Goal: Task Accomplishment & Management: Complete application form

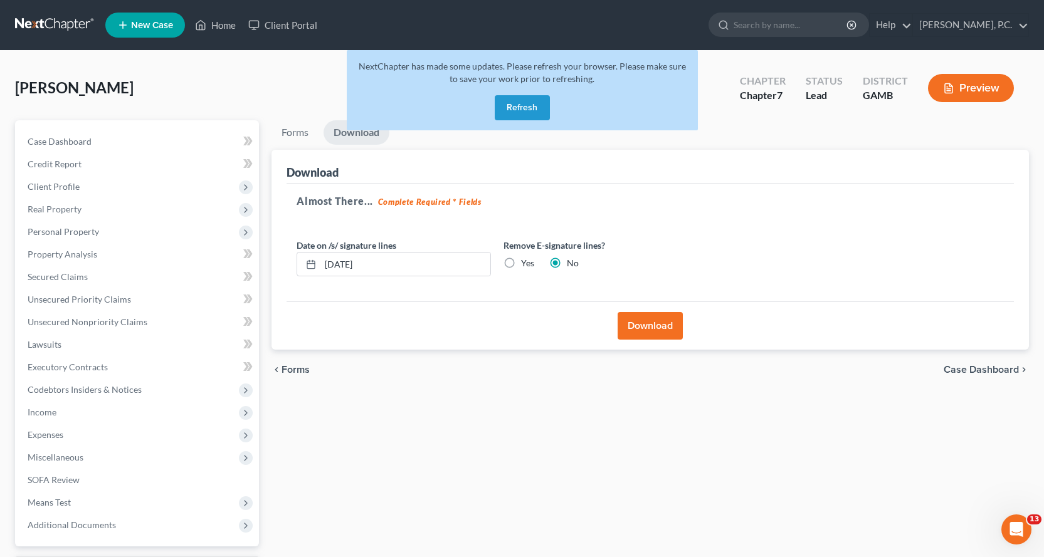
click at [525, 100] on button "Refresh" at bounding box center [522, 107] width 55 height 25
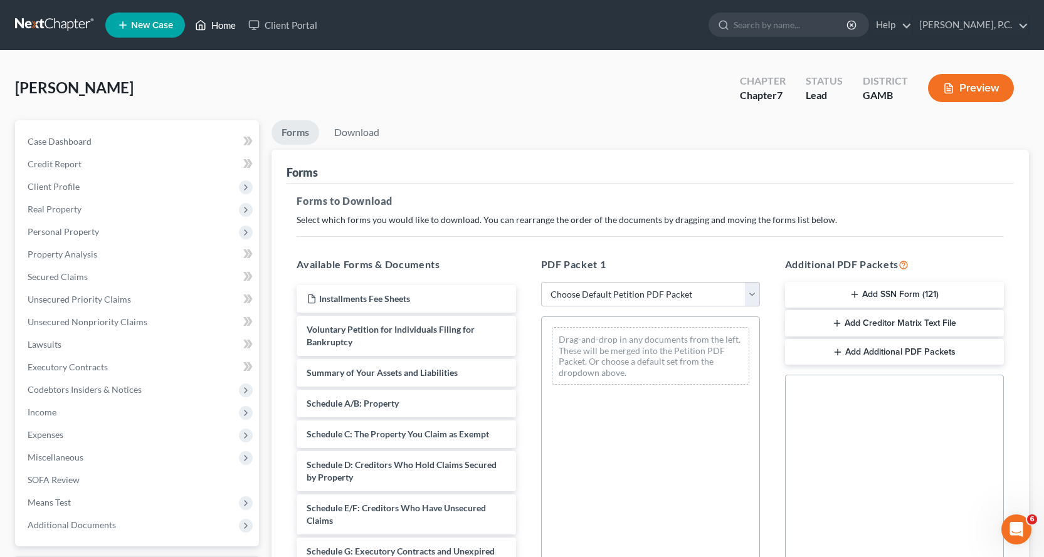
click at [226, 26] on link "Home" at bounding box center [215, 25] width 53 height 23
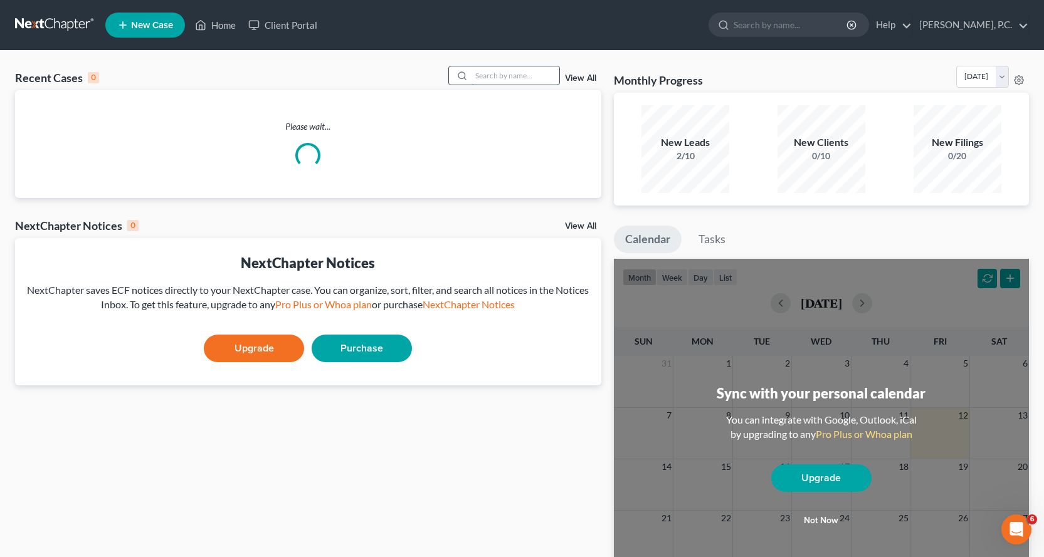
click at [508, 75] on input "search" at bounding box center [515, 75] width 88 height 18
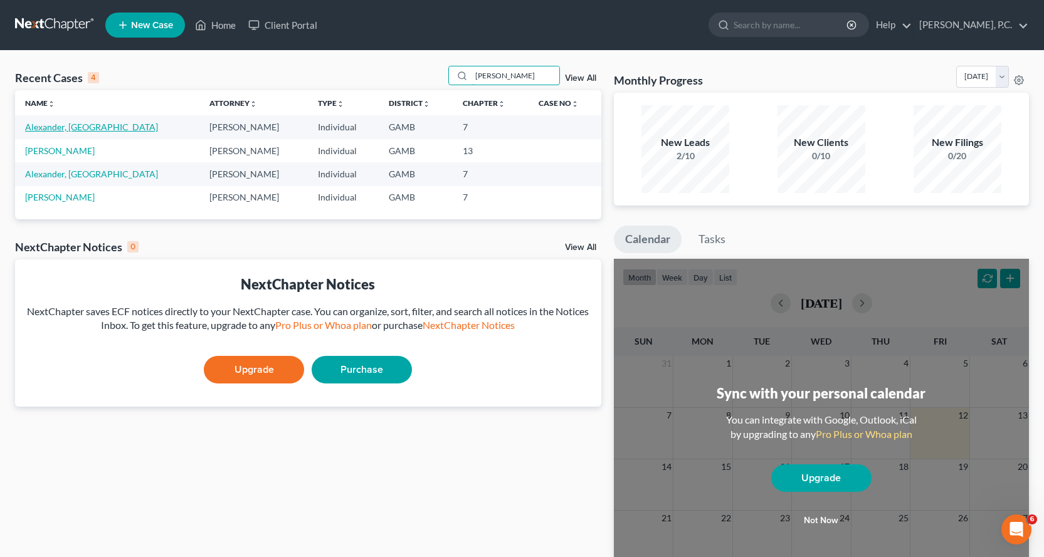
type input "alexander"
click at [44, 129] on link "Alexander, [GEOGRAPHIC_DATA]" at bounding box center [91, 127] width 133 height 11
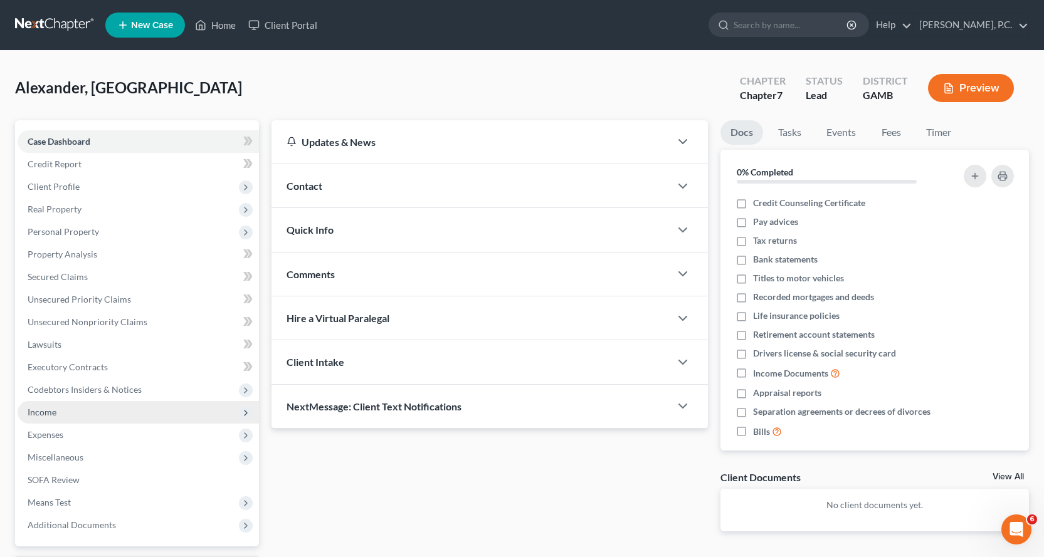
click at [46, 412] on span "Income" at bounding box center [42, 412] width 29 height 11
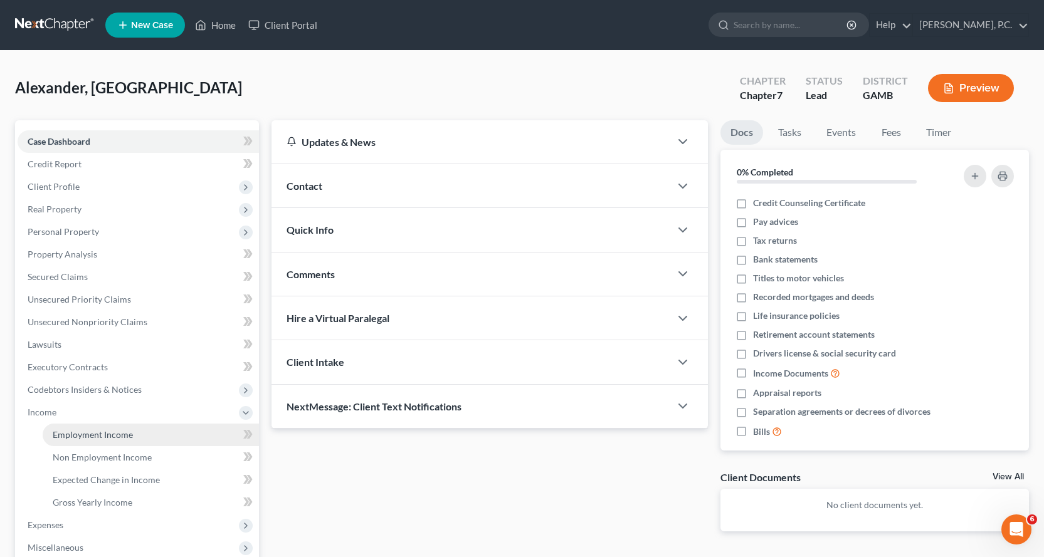
click at [90, 434] on span "Employment Income" at bounding box center [93, 434] width 80 height 11
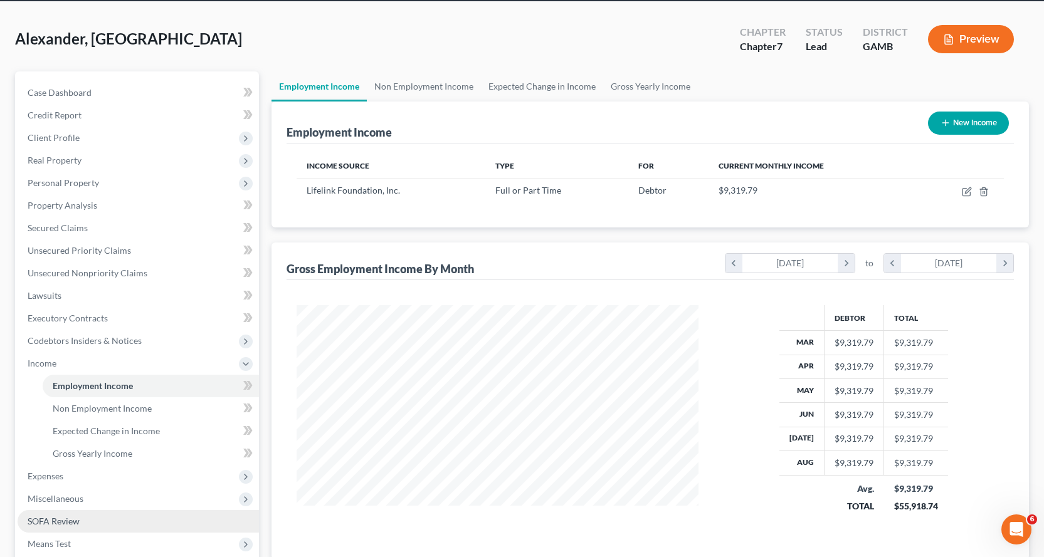
scroll to position [125, 0]
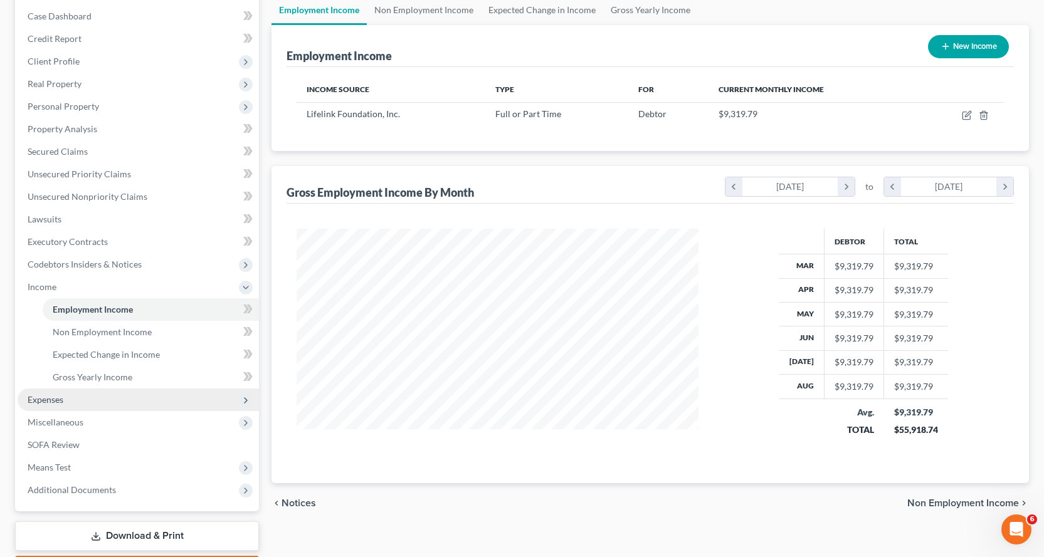
click at [56, 399] on span "Expenses" at bounding box center [46, 399] width 36 height 11
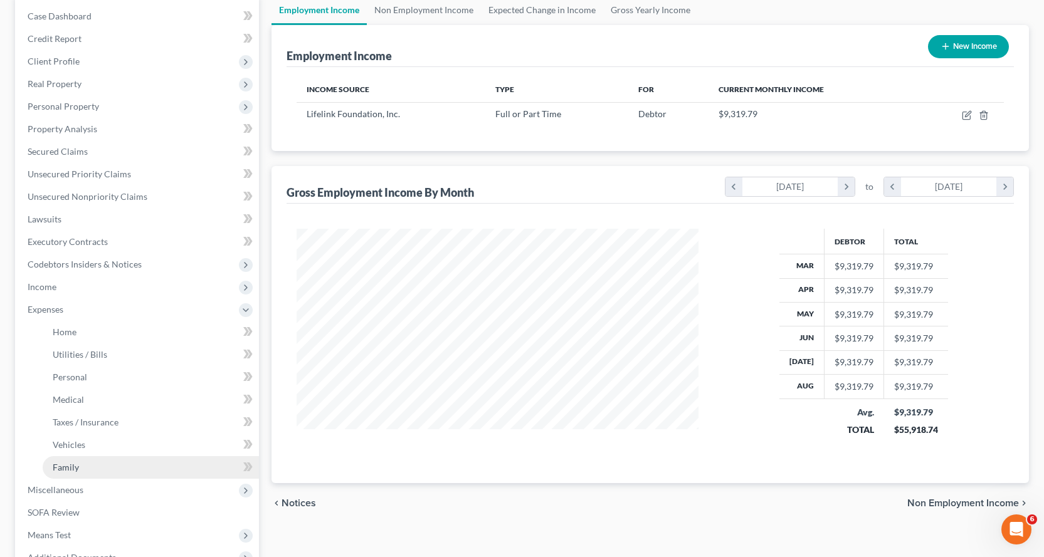
click at [68, 466] on span "Family" at bounding box center [66, 467] width 26 height 11
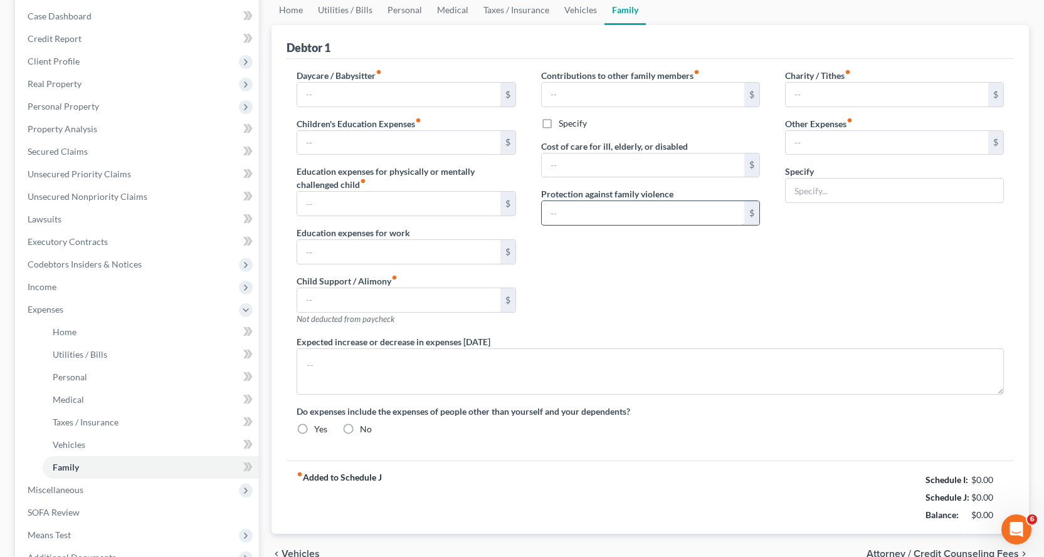
scroll to position [12, 0]
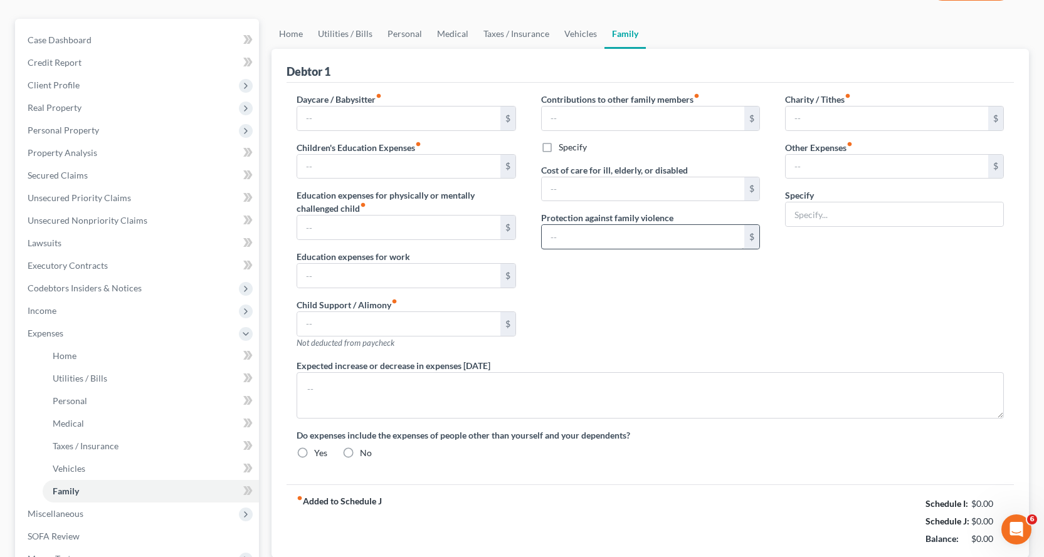
type input "0.00"
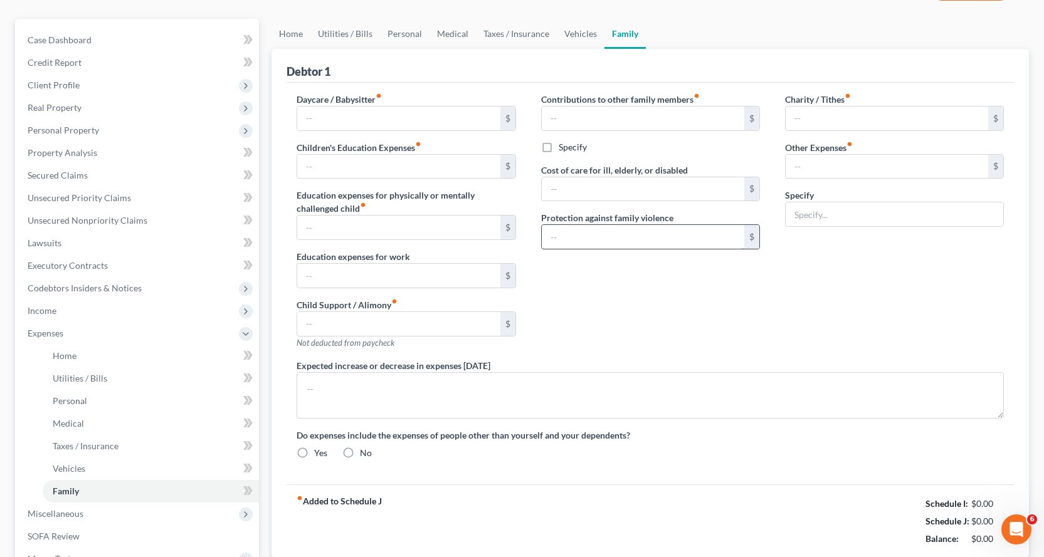
type input "0.00"
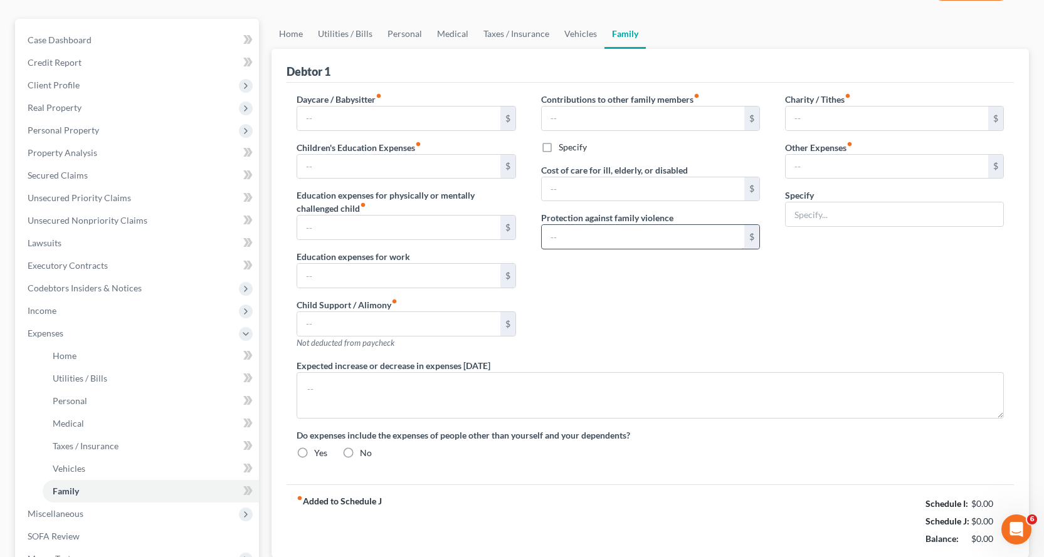
radio input "true"
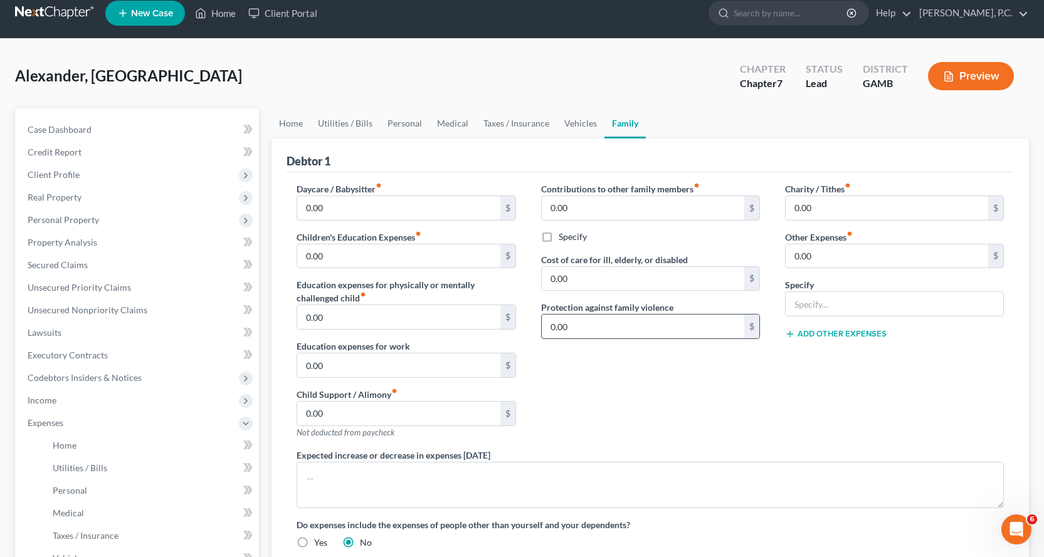
scroll to position [0, 0]
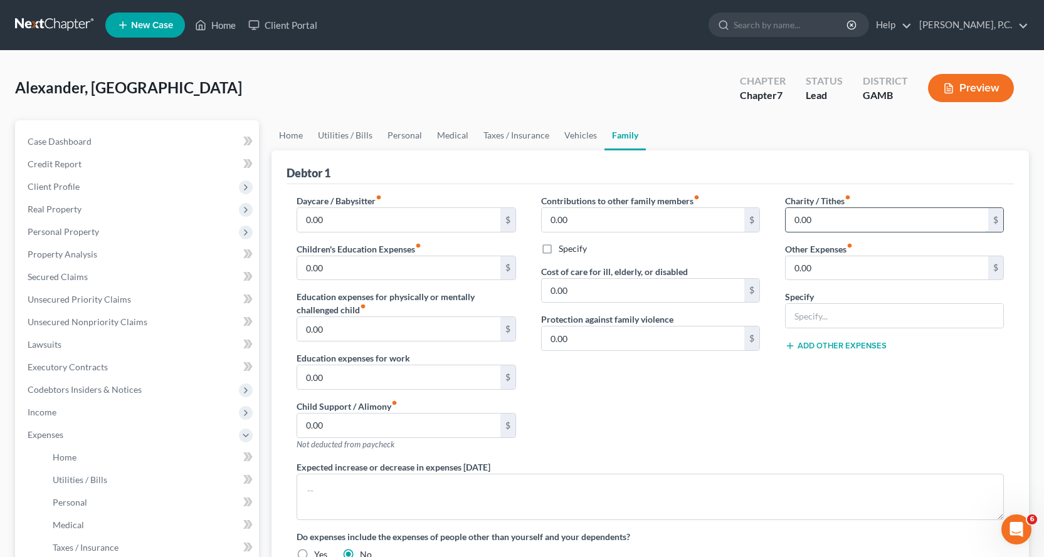
click at [840, 219] on input "0.00" at bounding box center [887, 220] width 202 height 24
type input "500.00"
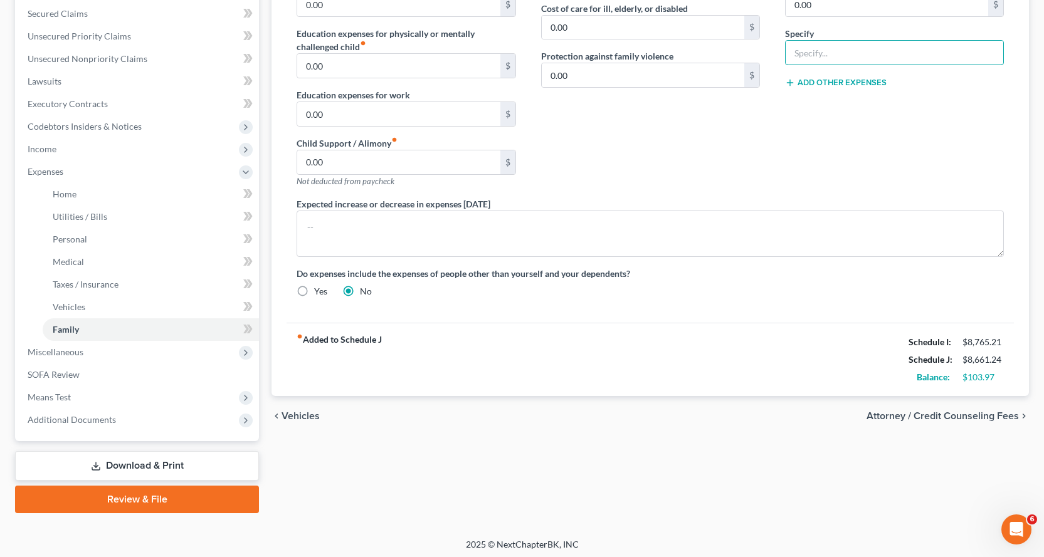
scroll to position [267, 0]
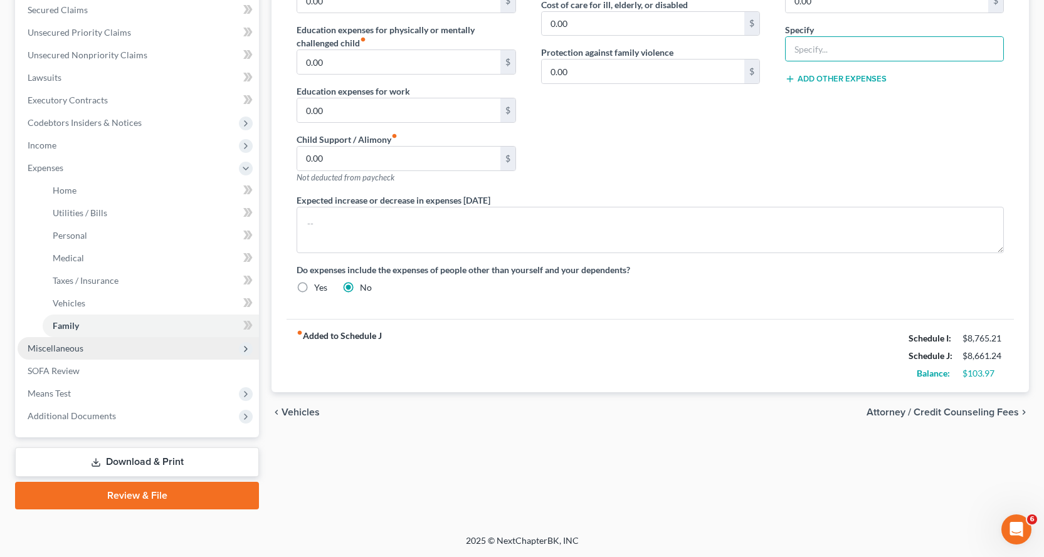
click at [66, 348] on span "Miscellaneous" at bounding box center [56, 348] width 56 height 11
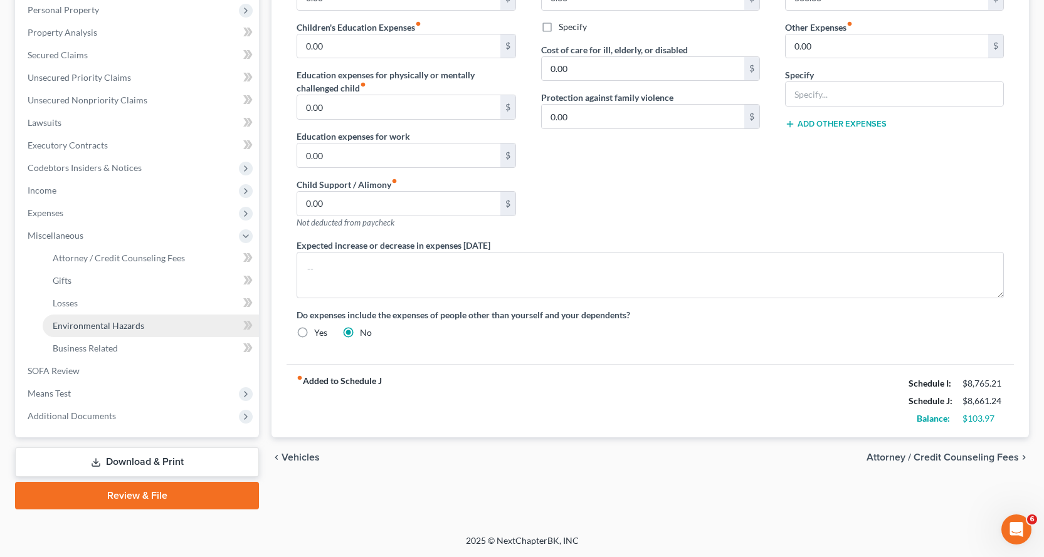
scroll to position [222, 0]
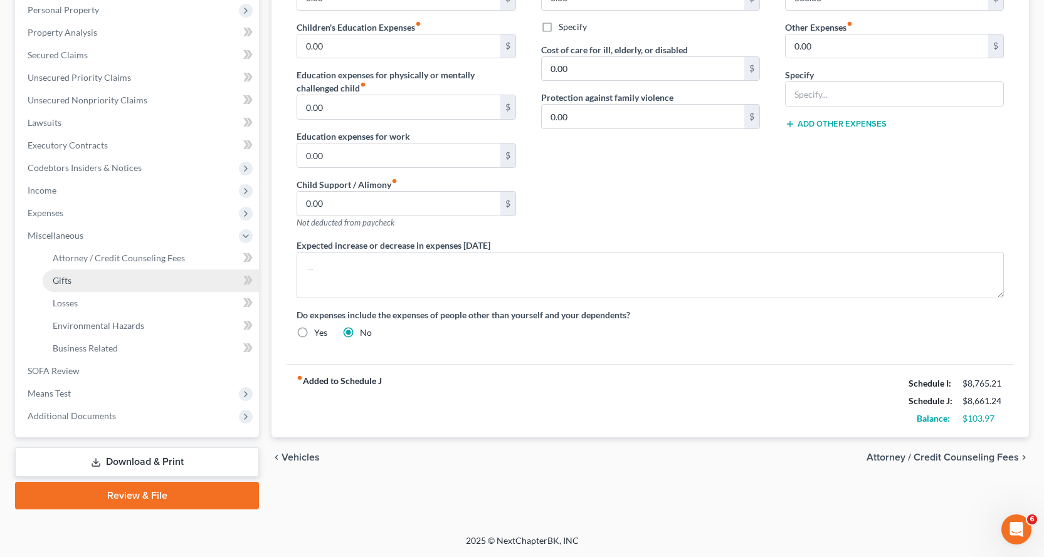
click at [66, 278] on span "Gifts" at bounding box center [62, 280] width 19 height 11
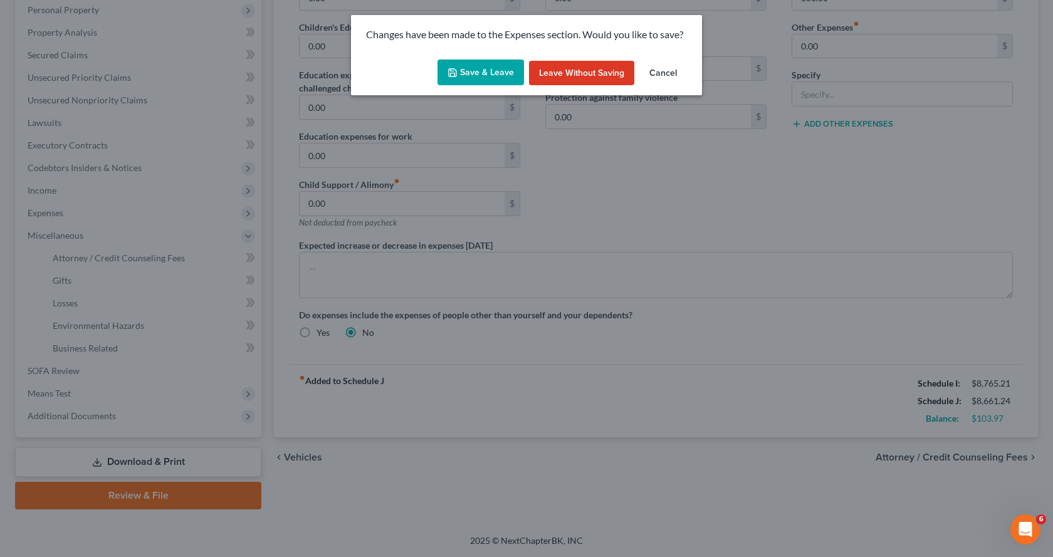
click at [481, 76] on button "Save & Leave" at bounding box center [481, 73] width 87 height 26
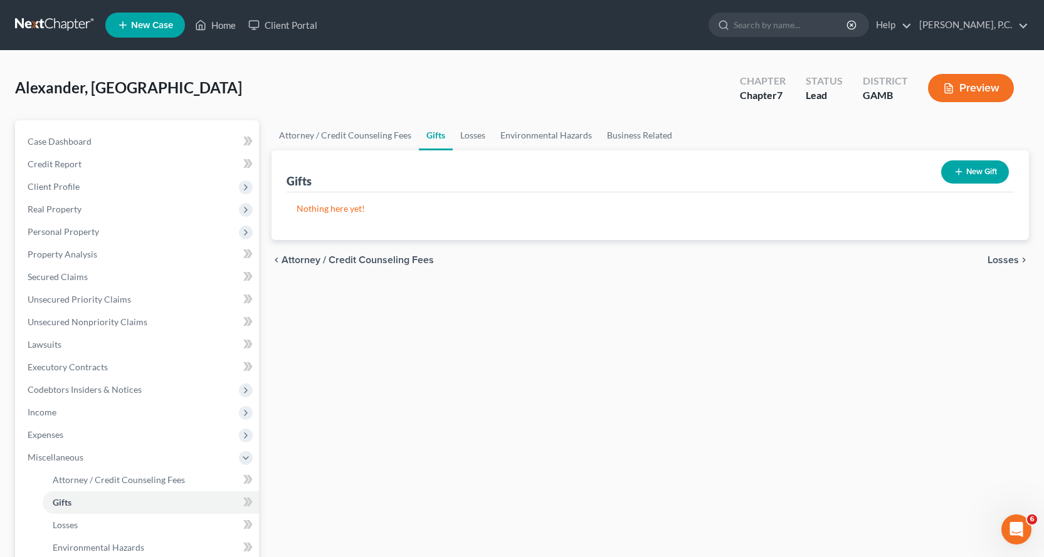
click at [986, 169] on button "New Gift" at bounding box center [975, 171] width 68 height 23
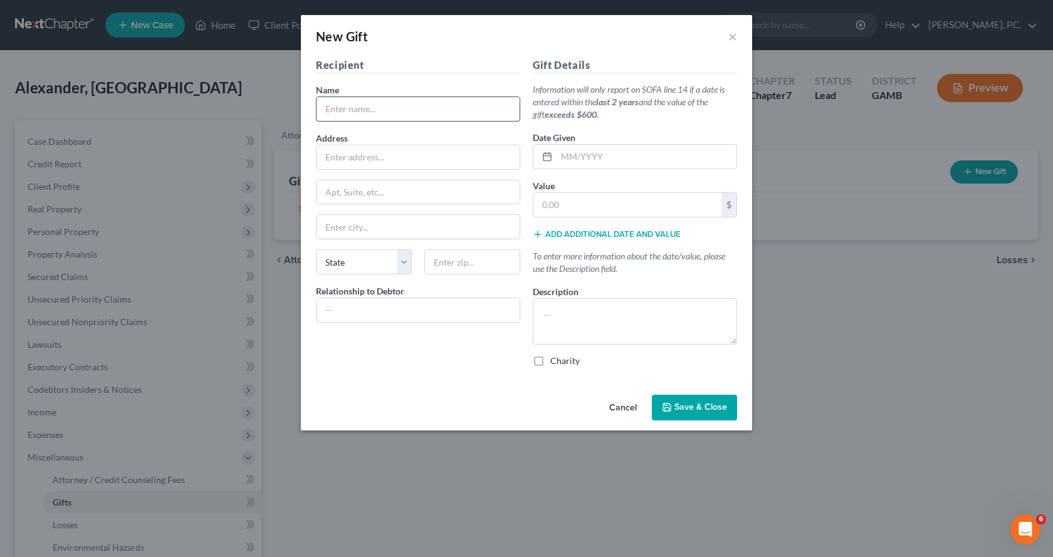
click at [384, 108] on input "text" at bounding box center [418, 109] width 203 height 24
type input "Middle Ga Christian Church"
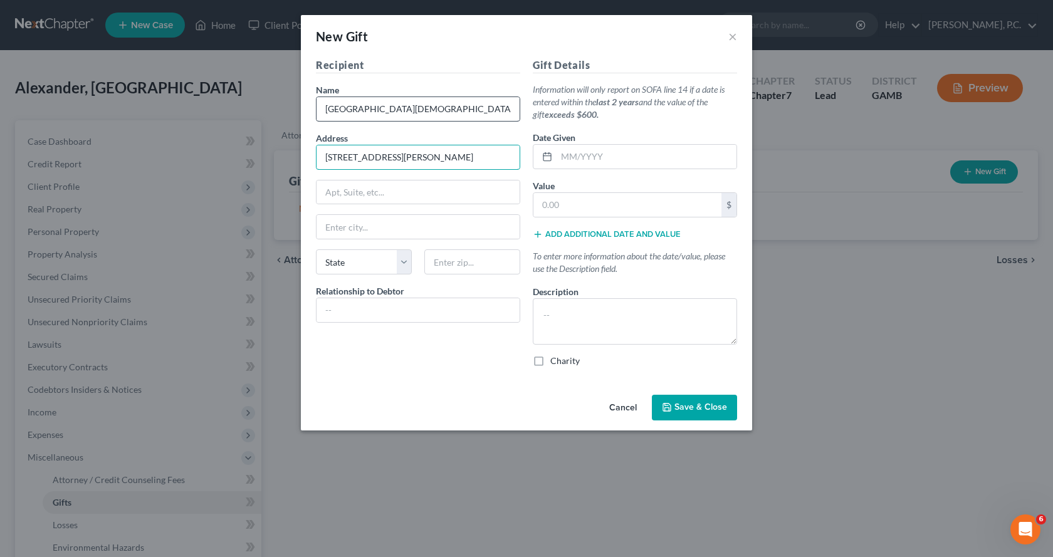
type input "4460 Raley Road"
type input "Macon"
select select "10"
type input "31206"
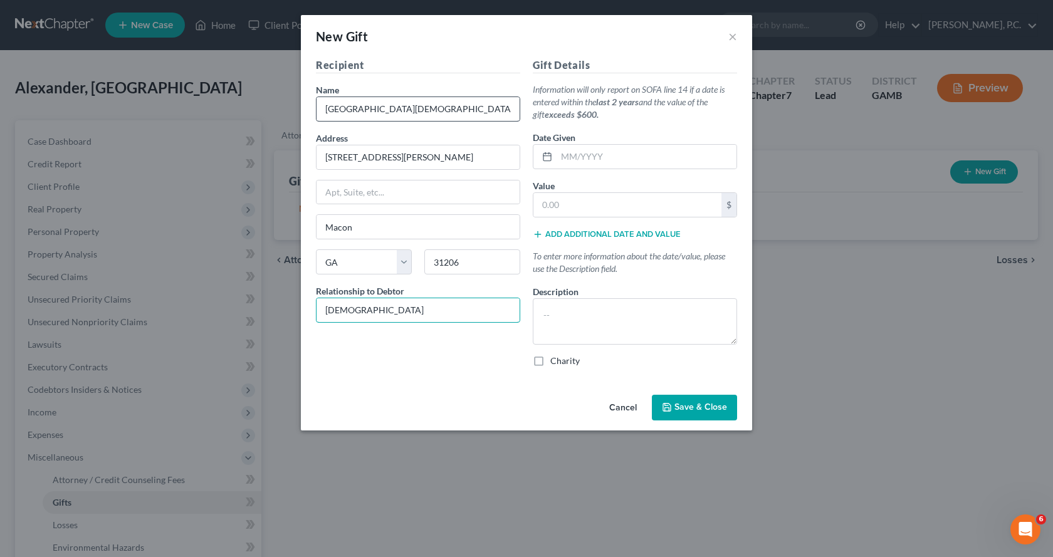
type input "Church"
click at [631, 213] on input "text" at bounding box center [627, 205] width 188 height 24
type input "2,400.00"
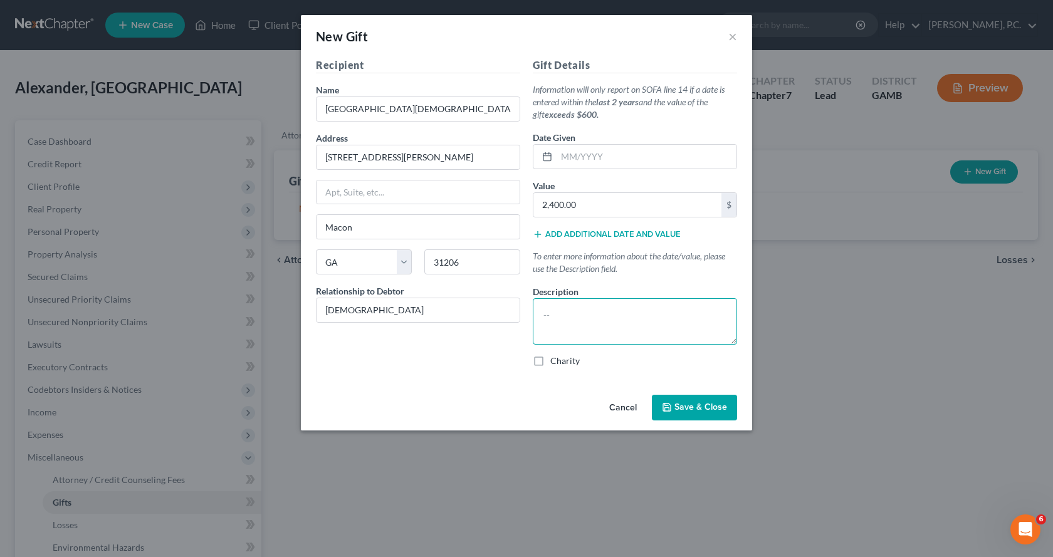
click at [616, 317] on textarea at bounding box center [635, 321] width 204 height 46
type textarea "Tithes, donations"
click at [550, 358] on label "Charity" at bounding box center [564, 361] width 29 height 13
click at [555, 358] on input "Charity" at bounding box center [559, 359] width 8 height 8
checkbox input "true"
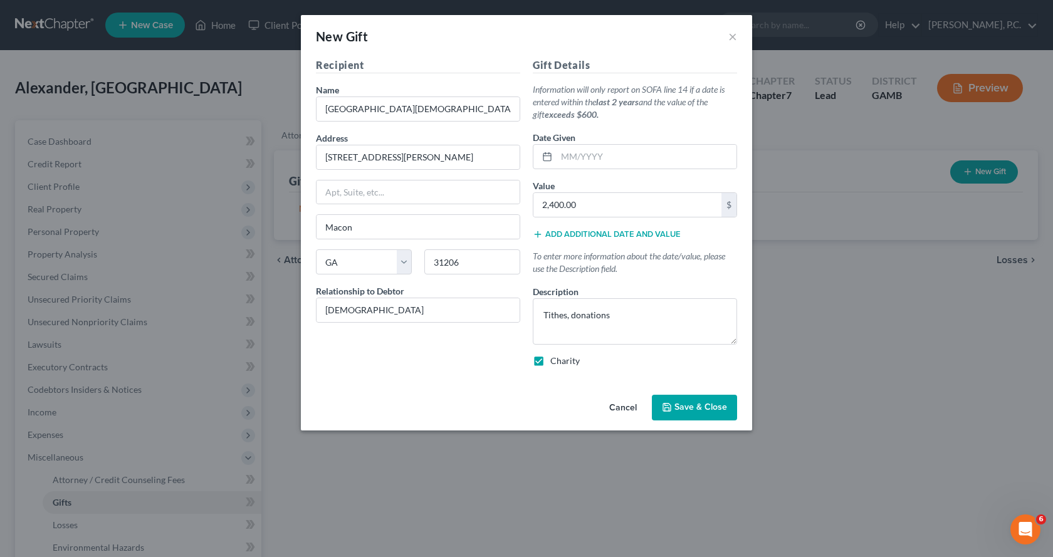
click at [709, 404] on span "Save & Close" at bounding box center [701, 407] width 53 height 11
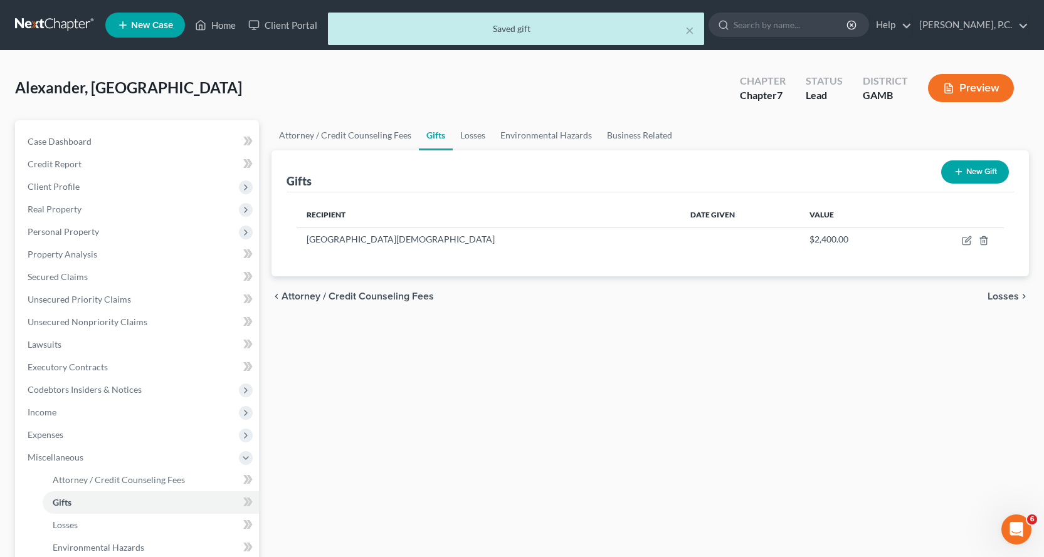
click at [971, 170] on button "New Gift" at bounding box center [975, 171] width 68 height 23
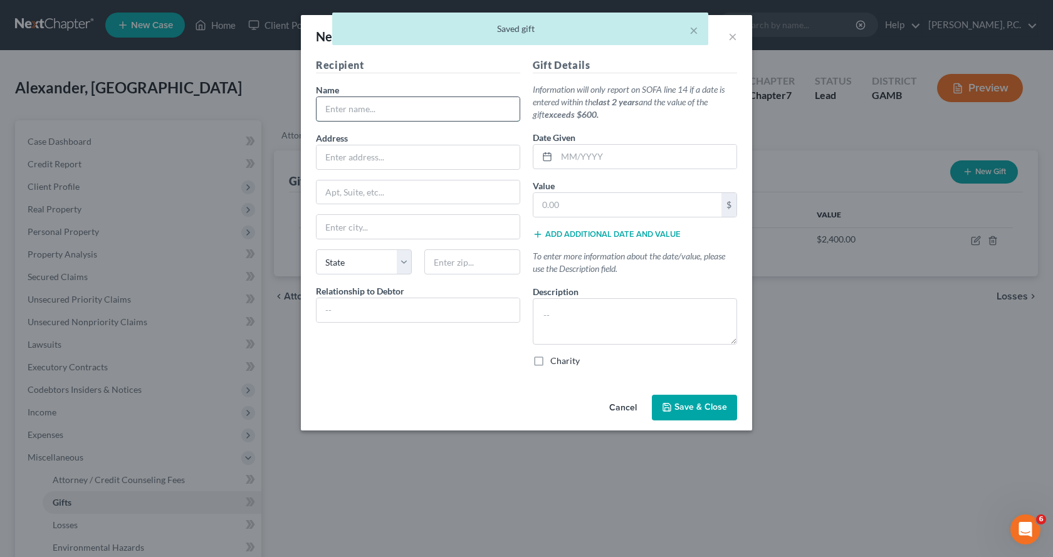
click at [392, 113] on input "text" at bounding box center [418, 109] width 203 height 24
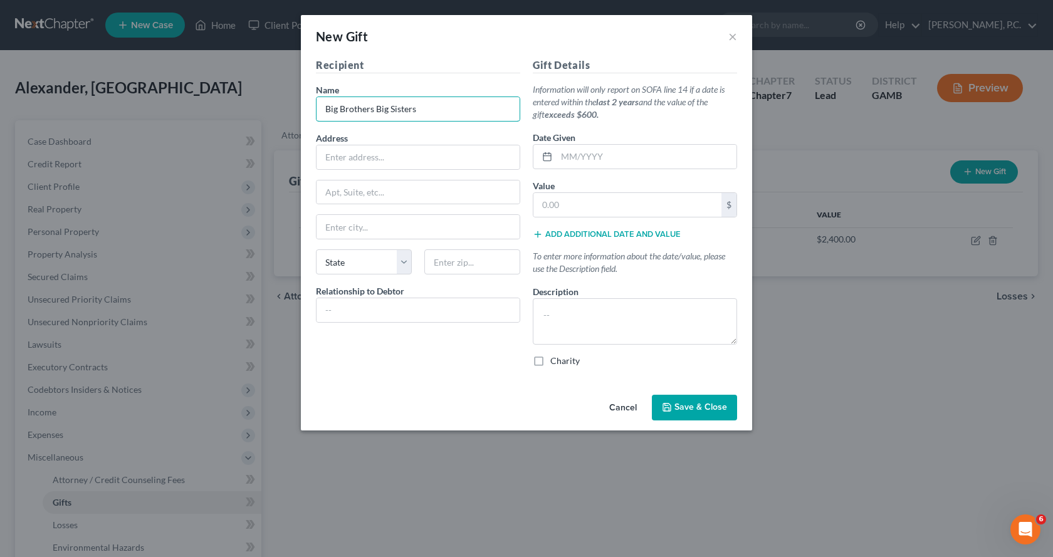
type input "Big Brothers Big Sisters"
type input "175 Emery Highway"
type input "Macon"
select select "10"
type input "31217"
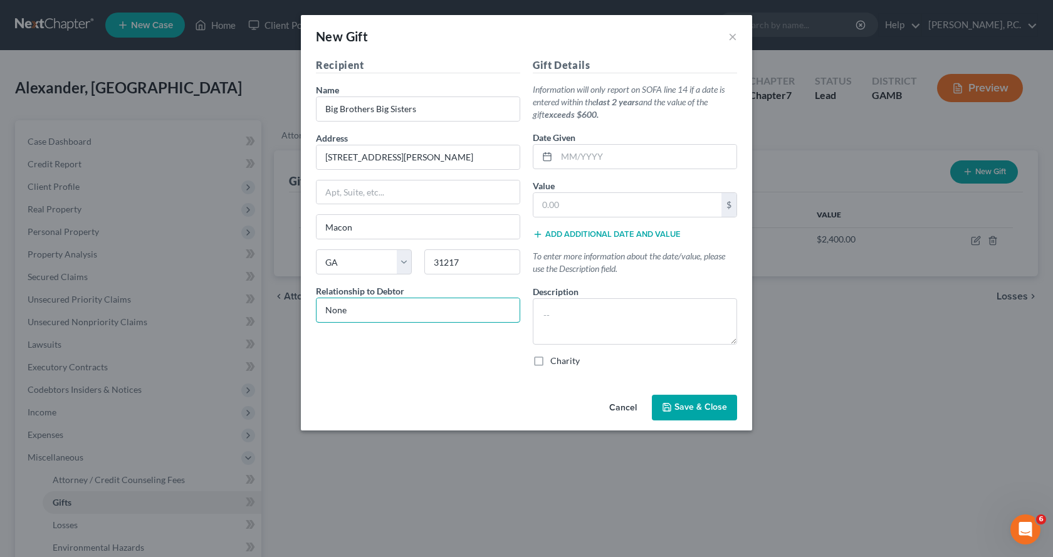
type input "None"
type input "3,600.00"
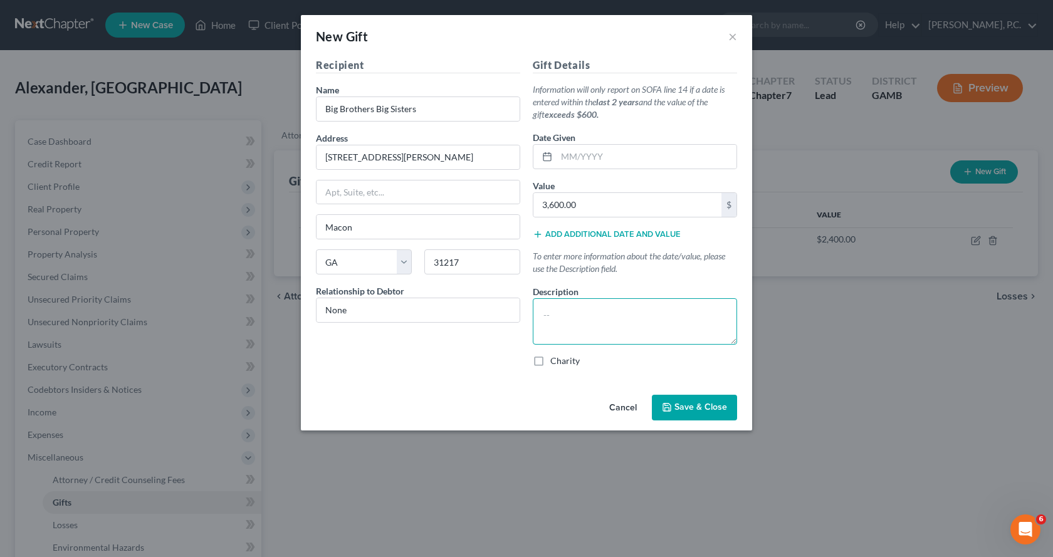
click at [569, 317] on textarea at bounding box center [635, 321] width 204 height 46
type textarea "Donations"
click at [550, 362] on label "Charity" at bounding box center [564, 361] width 29 height 13
click at [555, 362] on input "Charity" at bounding box center [559, 359] width 8 height 8
checkbox input "true"
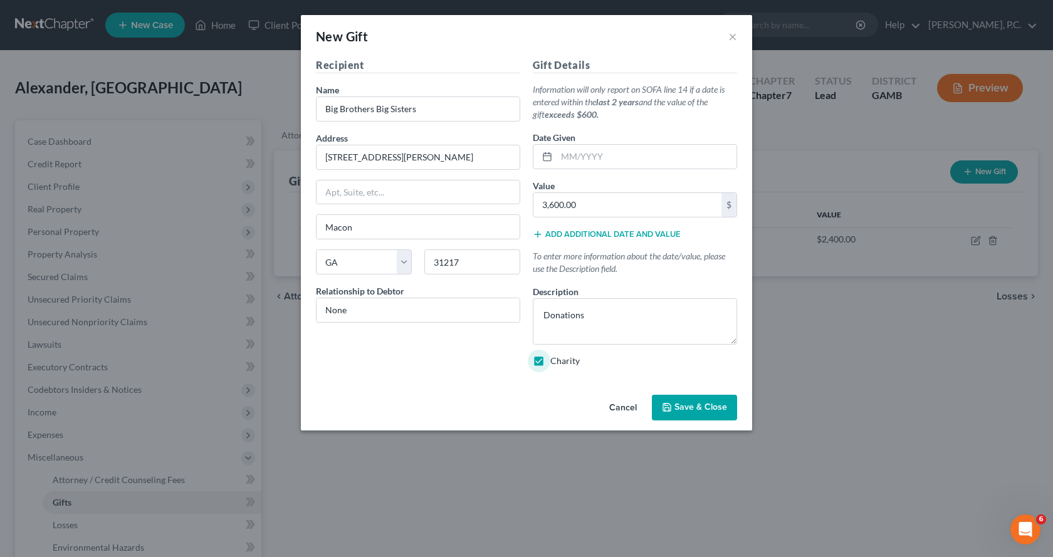
click at [718, 406] on span "Save & Close" at bounding box center [701, 407] width 53 height 11
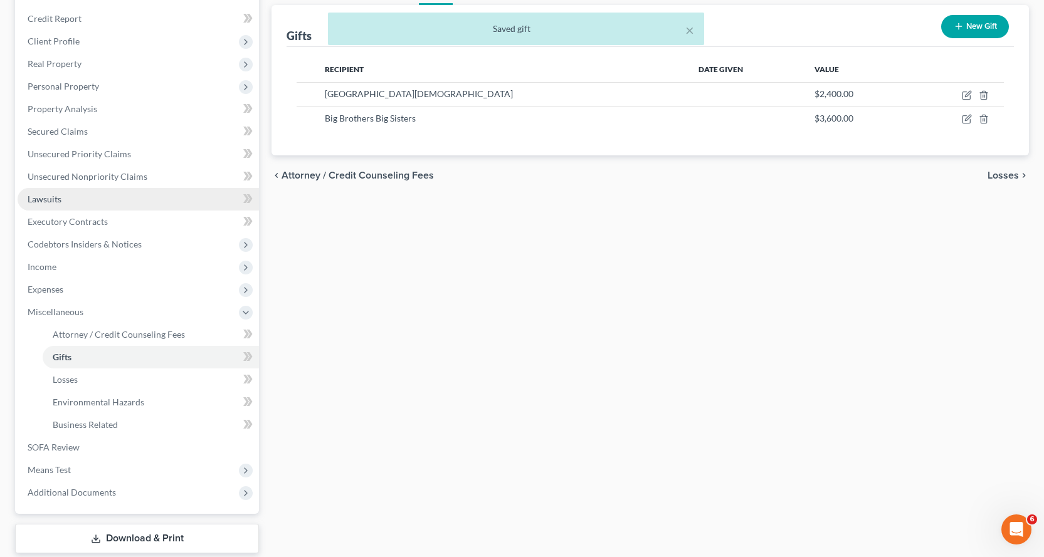
scroll to position [188, 0]
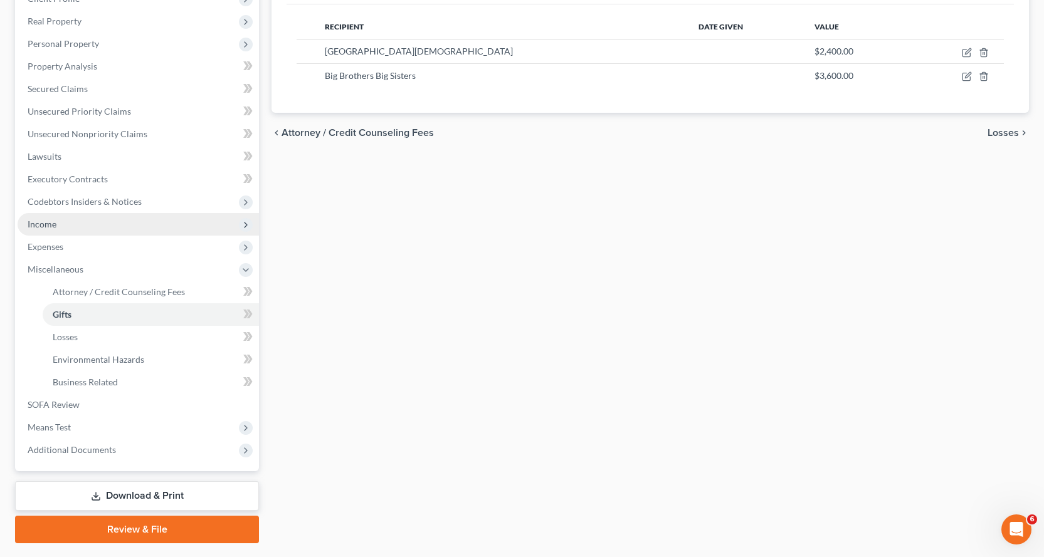
click at [48, 223] on span "Income" at bounding box center [42, 224] width 29 height 11
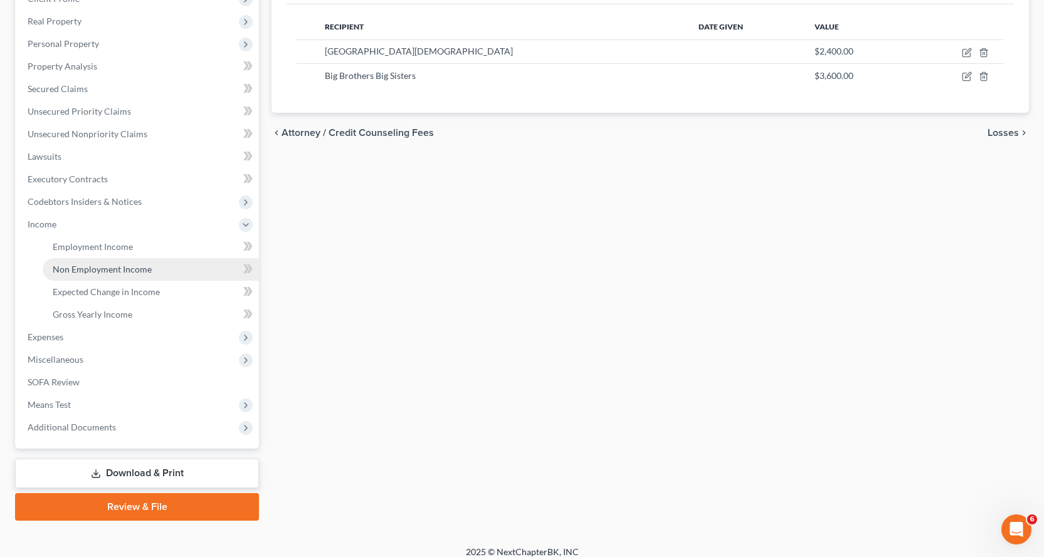
scroll to position [0, 0]
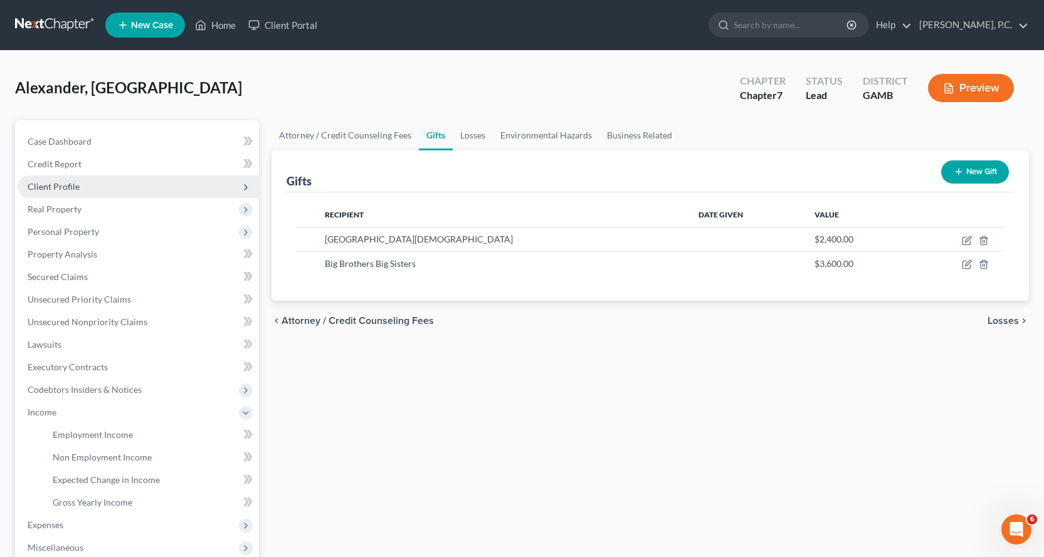
click at [56, 186] on span "Client Profile" at bounding box center [54, 186] width 52 height 11
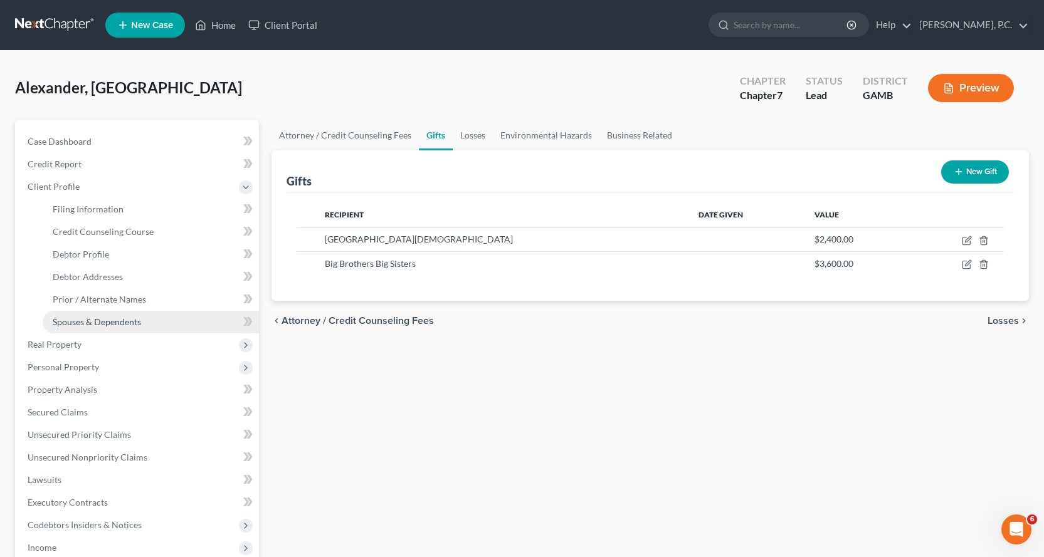
click at [103, 322] on span "Spouses & Dependents" at bounding box center [97, 322] width 88 height 11
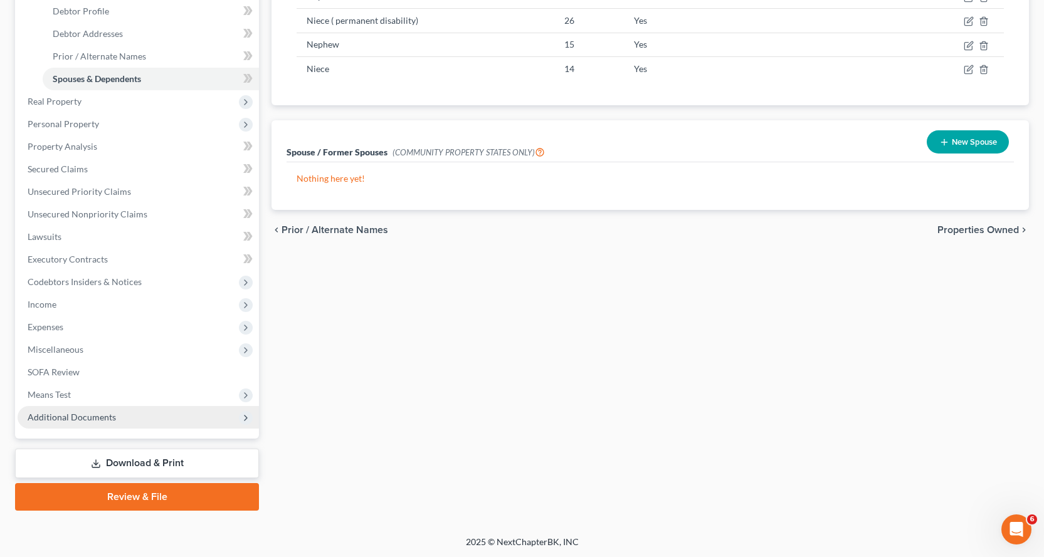
scroll to position [244, 0]
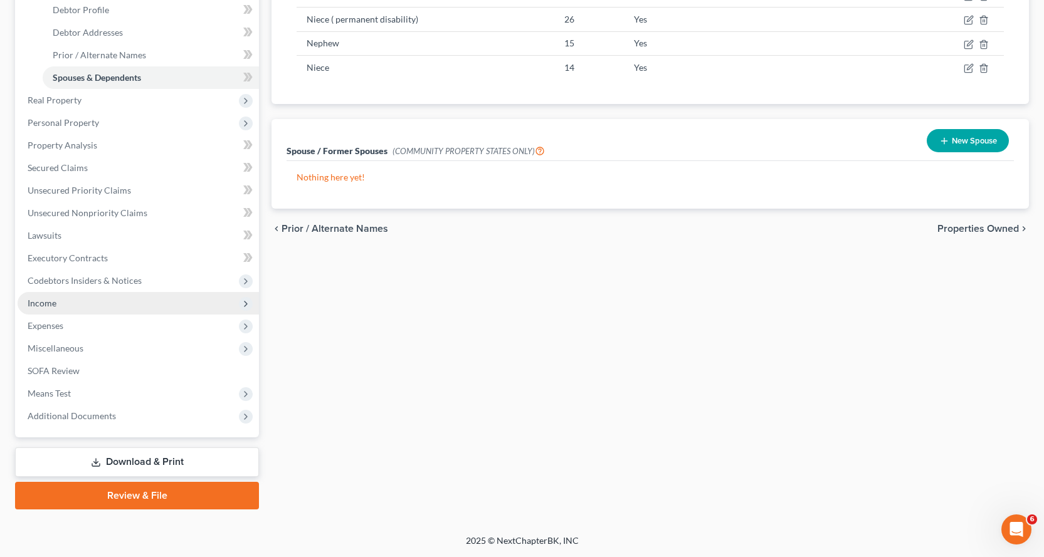
click at [46, 303] on span "Income" at bounding box center [42, 303] width 29 height 11
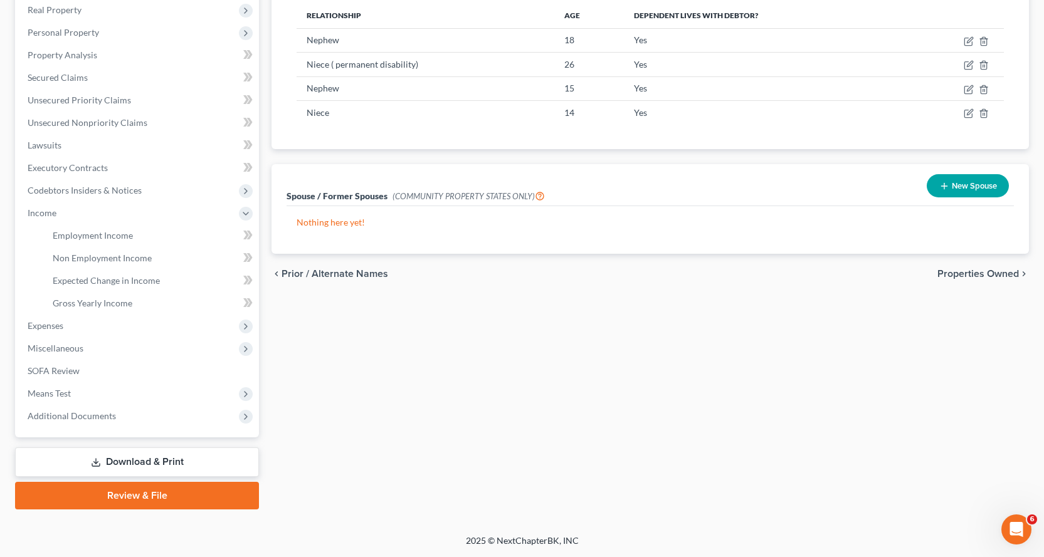
scroll to position [199, 0]
click at [108, 235] on span "Employment Income" at bounding box center [93, 235] width 80 height 11
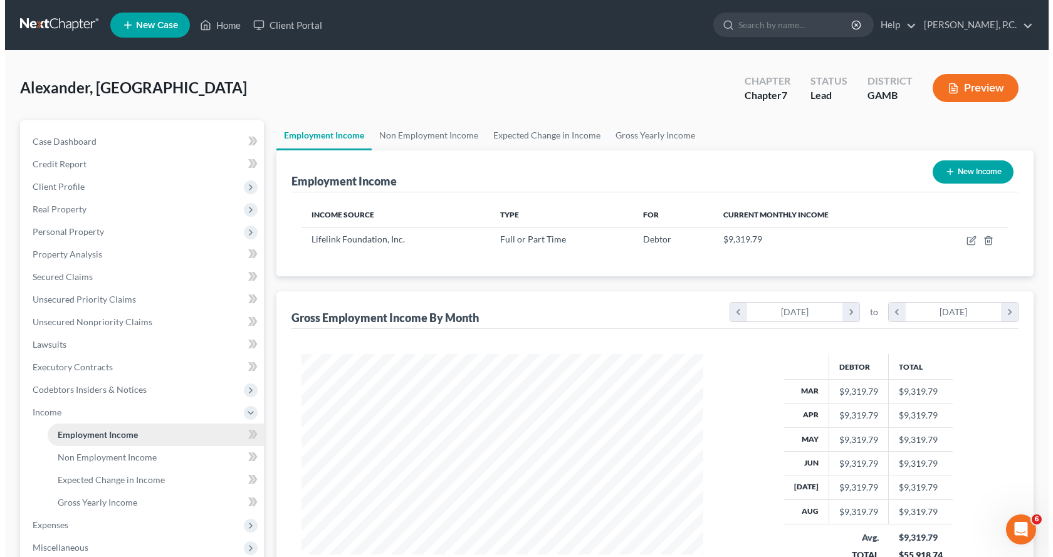
scroll to position [225, 427]
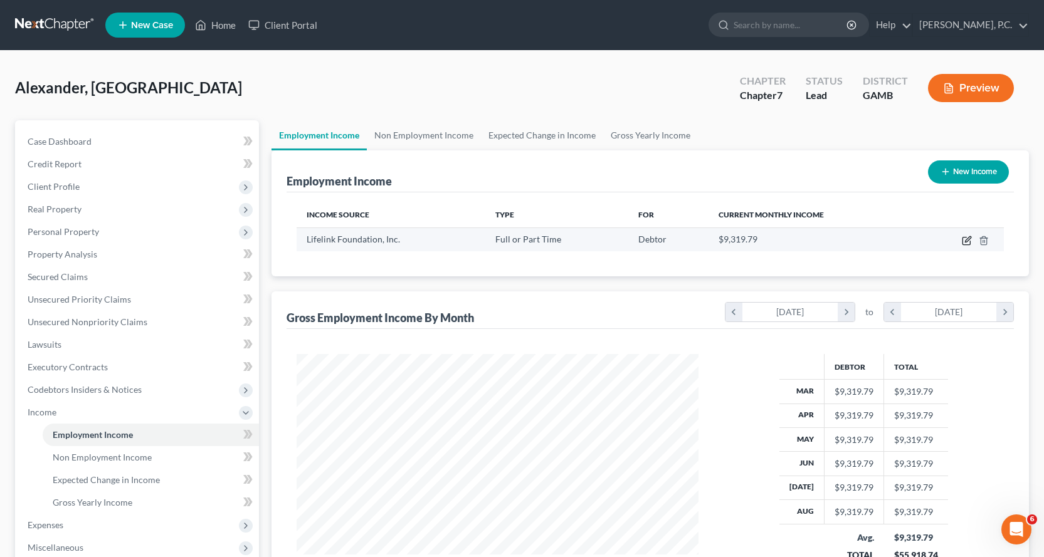
click at [967, 243] on icon "button" at bounding box center [967, 241] width 10 height 10
select select "0"
select select "9"
select select "0"
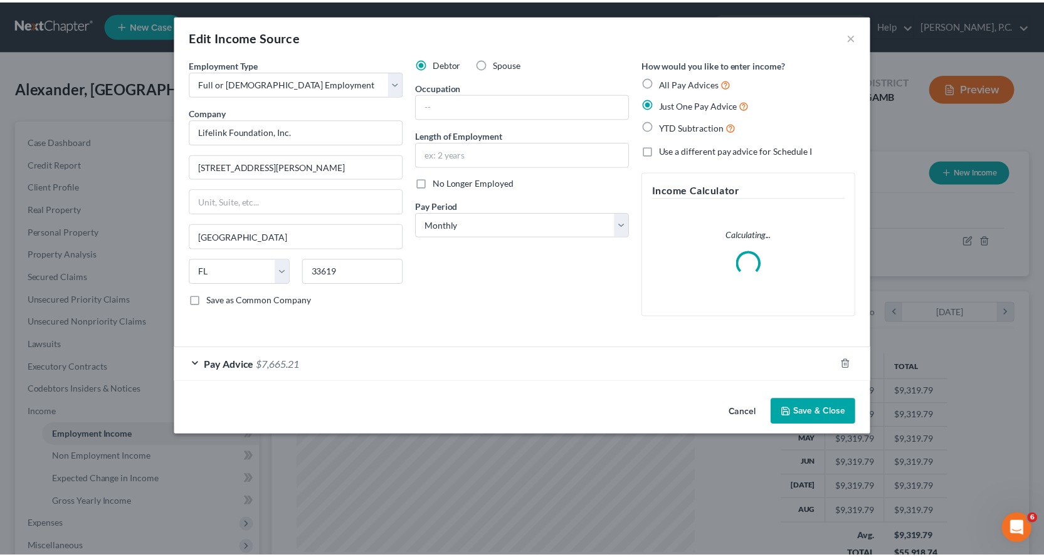
scroll to position [225, 431]
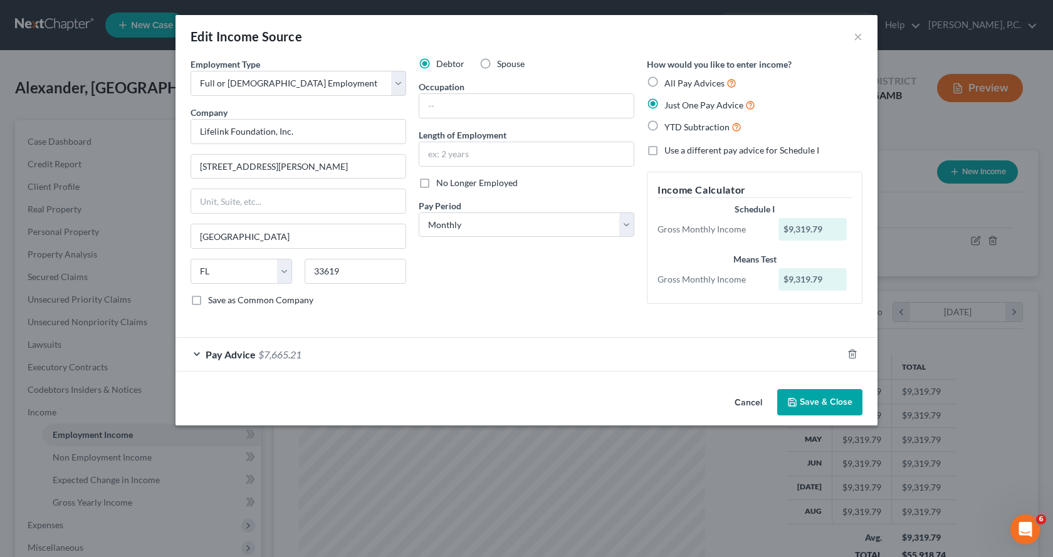
click at [820, 402] on button "Save & Close" at bounding box center [819, 402] width 85 height 26
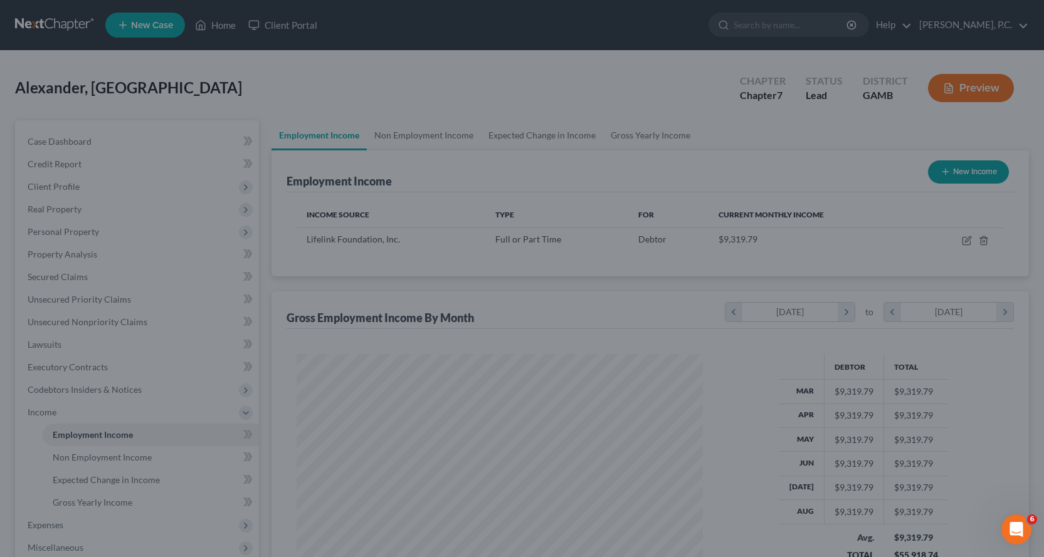
scroll to position [626683, 626480]
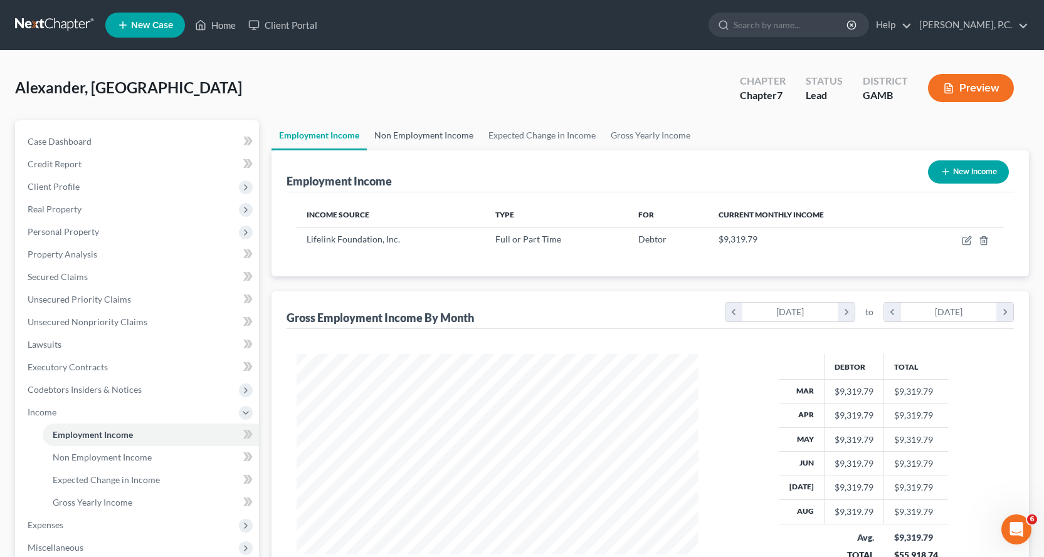
click at [441, 135] on link "Non Employment Income" at bounding box center [424, 135] width 114 height 30
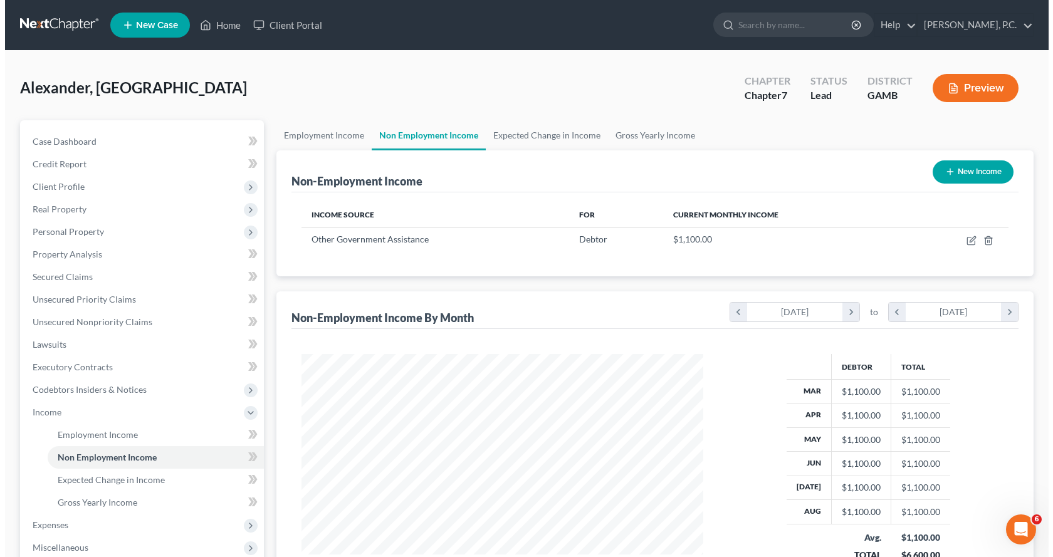
scroll to position [225, 427]
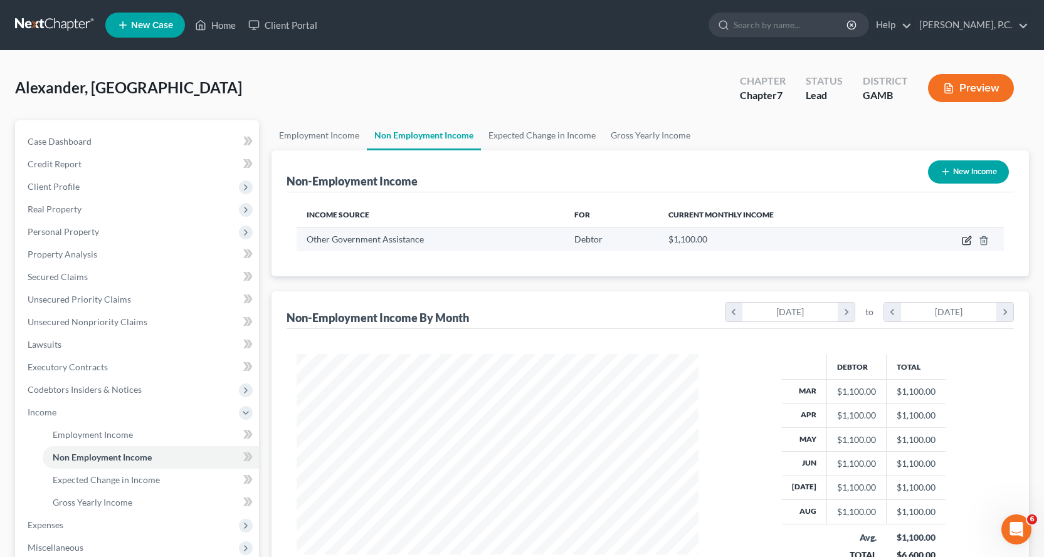
click at [966, 238] on icon "button" at bounding box center [967, 241] width 10 height 10
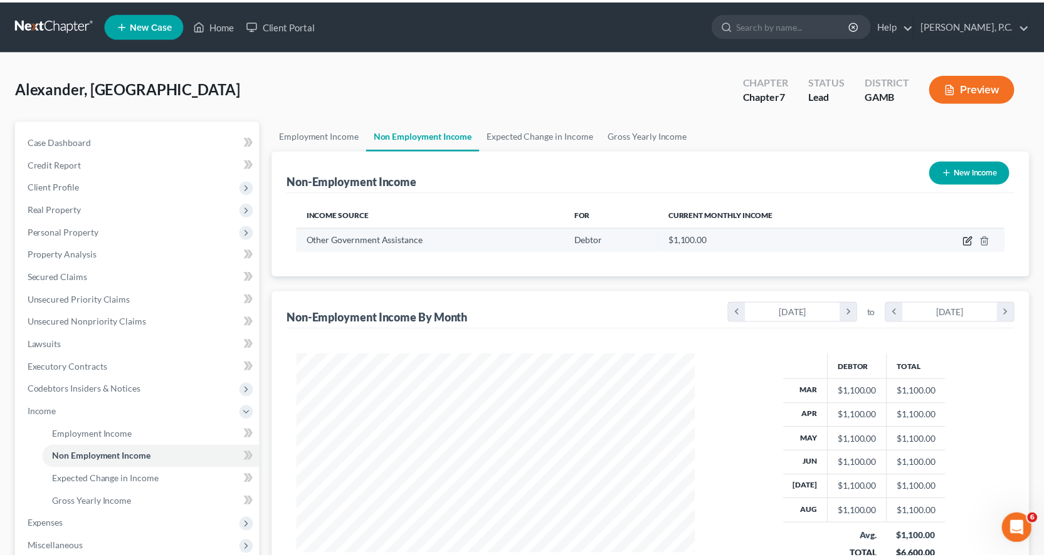
scroll to position [225, 431]
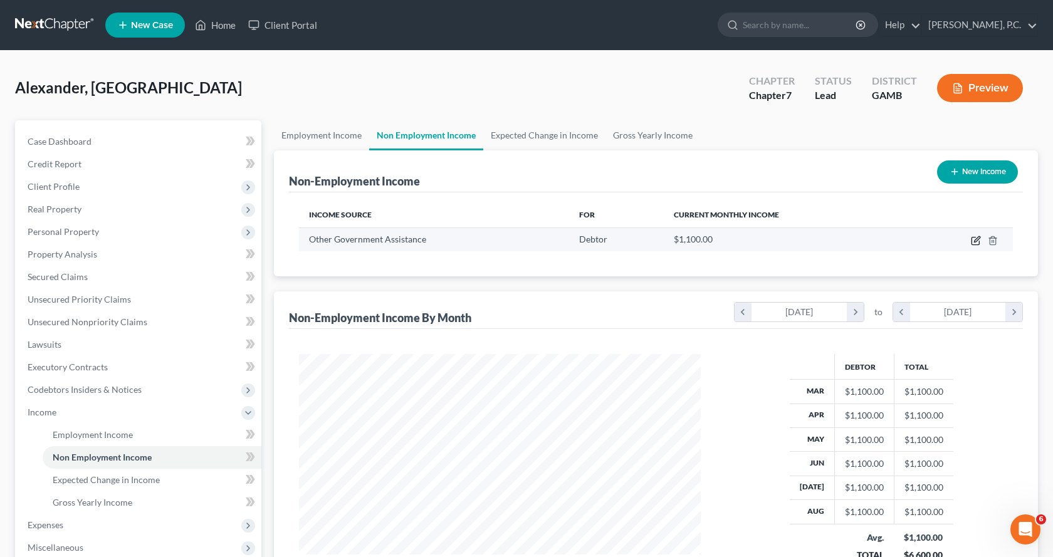
select select "5"
select select "0"
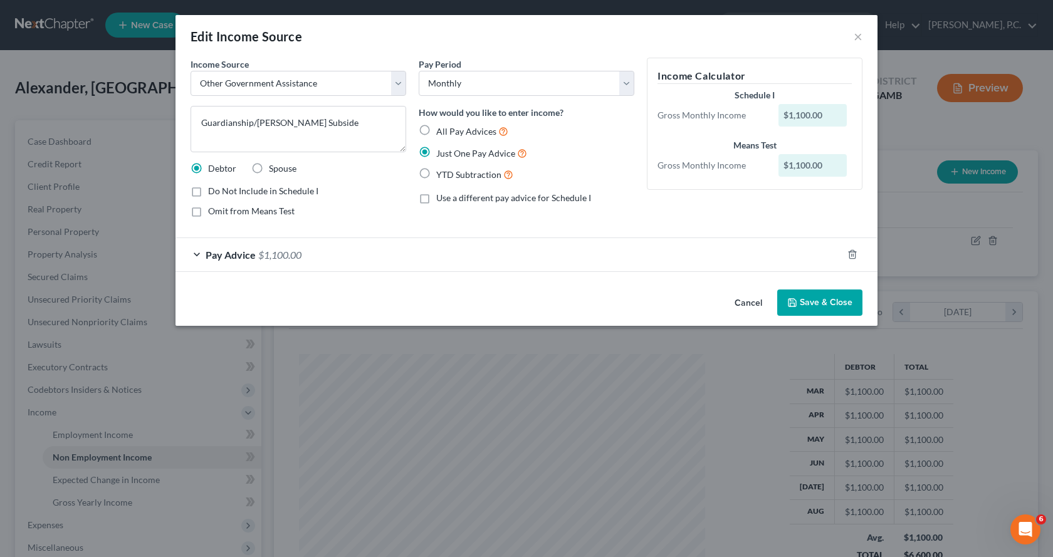
click at [816, 298] on button "Save & Close" at bounding box center [819, 303] width 85 height 26
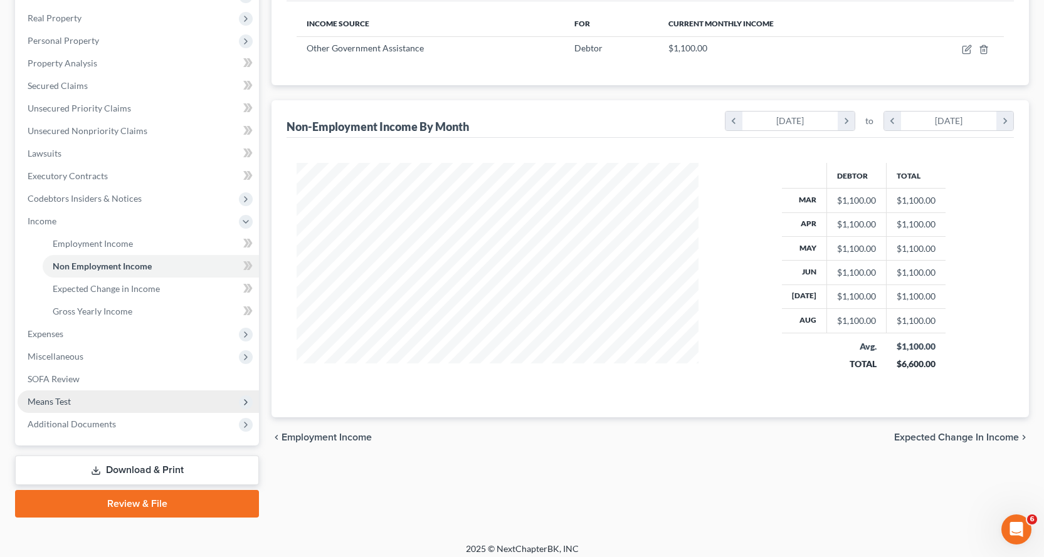
scroll to position [199, 0]
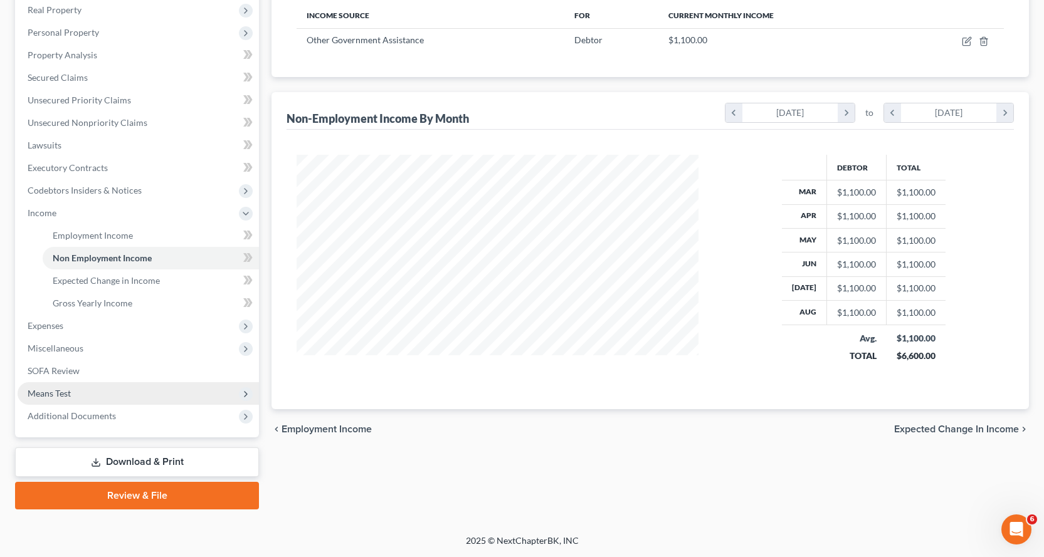
click at [55, 392] on span "Means Test" at bounding box center [49, 393] width 43 height 11
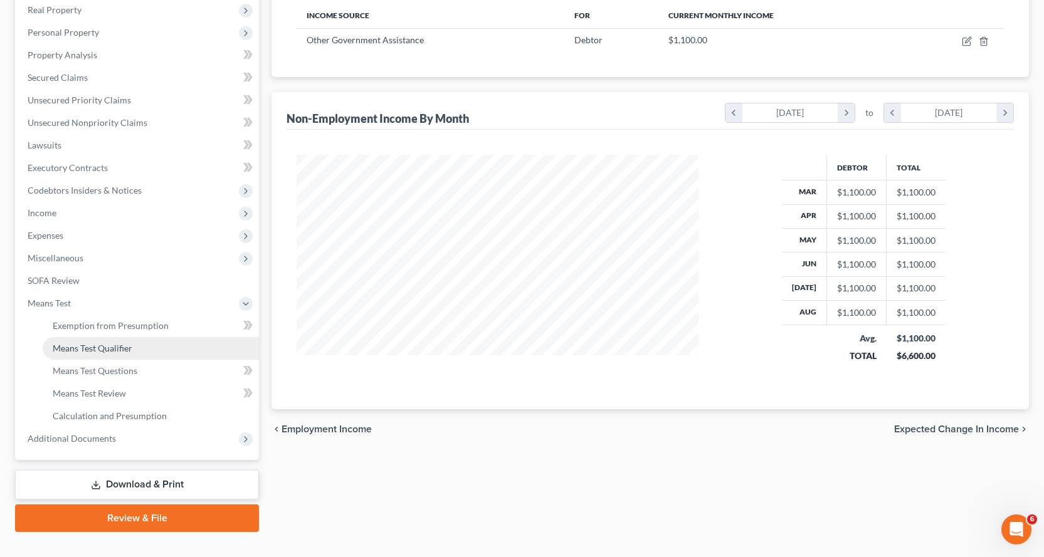
click at [98, 350] on span "Means Test Qualifier" at bounding box center [93, 348] width 80 height 11
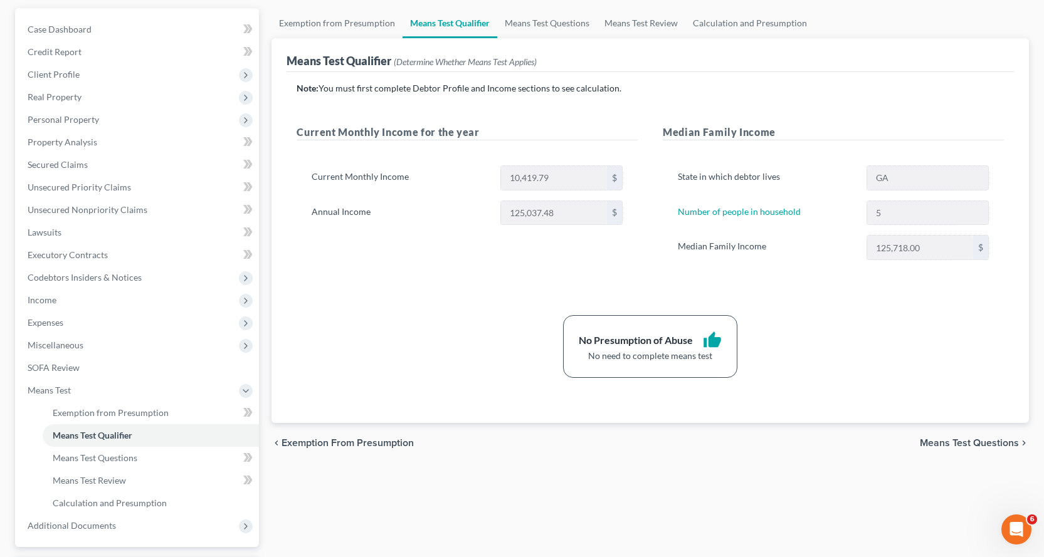
scroll to position [125, 0]
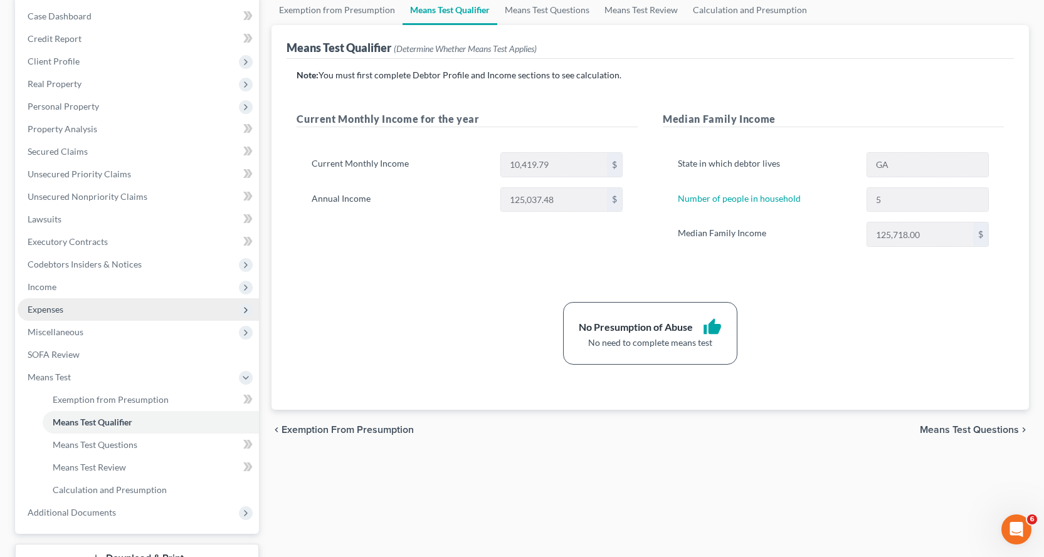
click at [55, 308] on span "Expenses" at bounding box center [46, 309] width 36 height 11
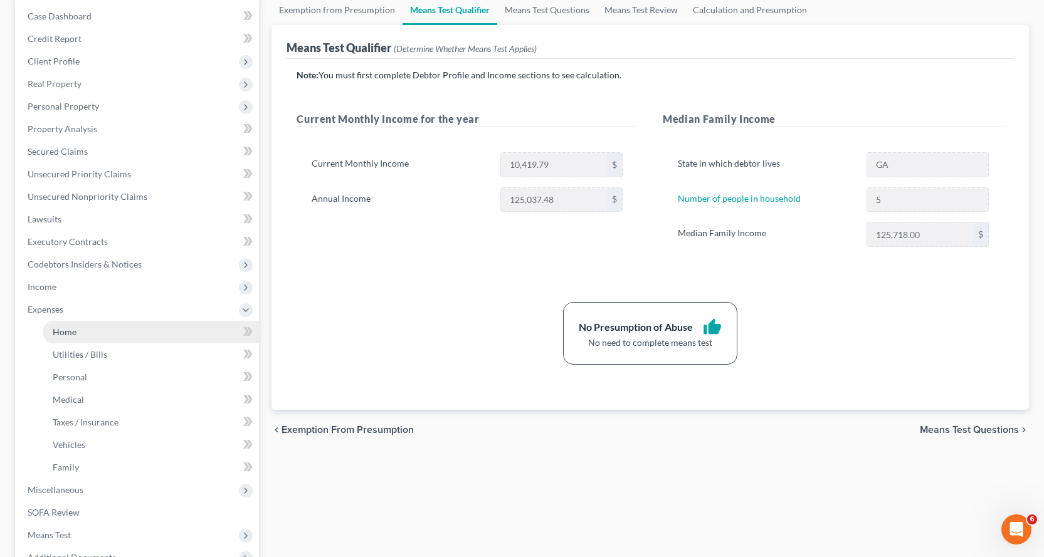
click at [68, 329] on span "Home" at bounding box center [65, 332] width 24 height 11
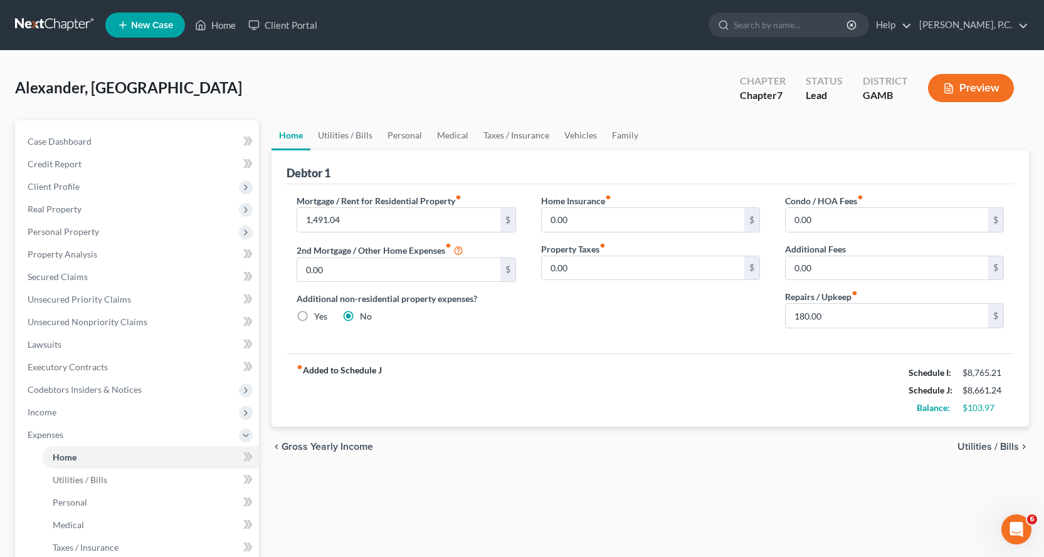
scroll to position [63, 0]
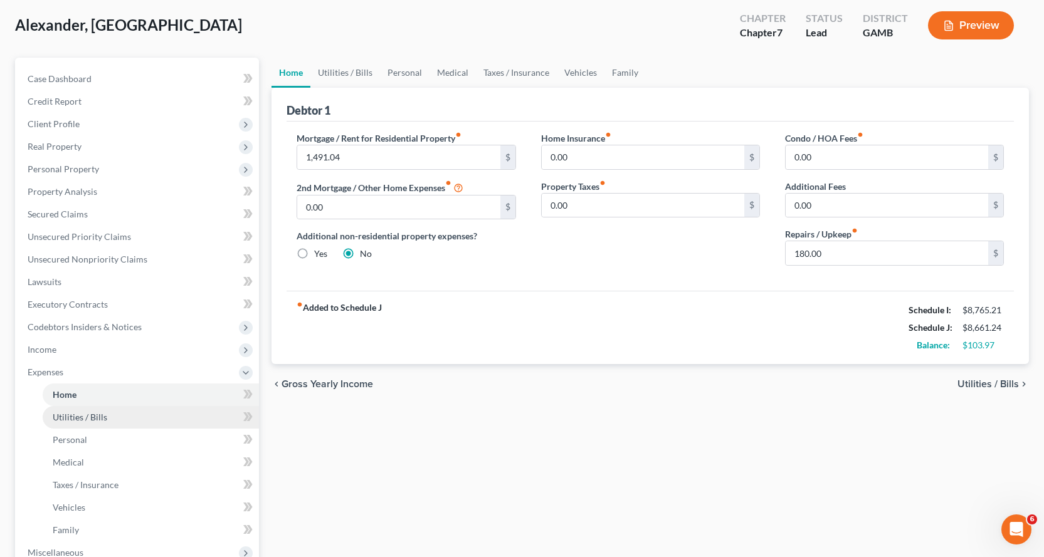
click at [77, 416] on span "Utilities / Bills" at bounding box center [80, 417] width 55 height 11
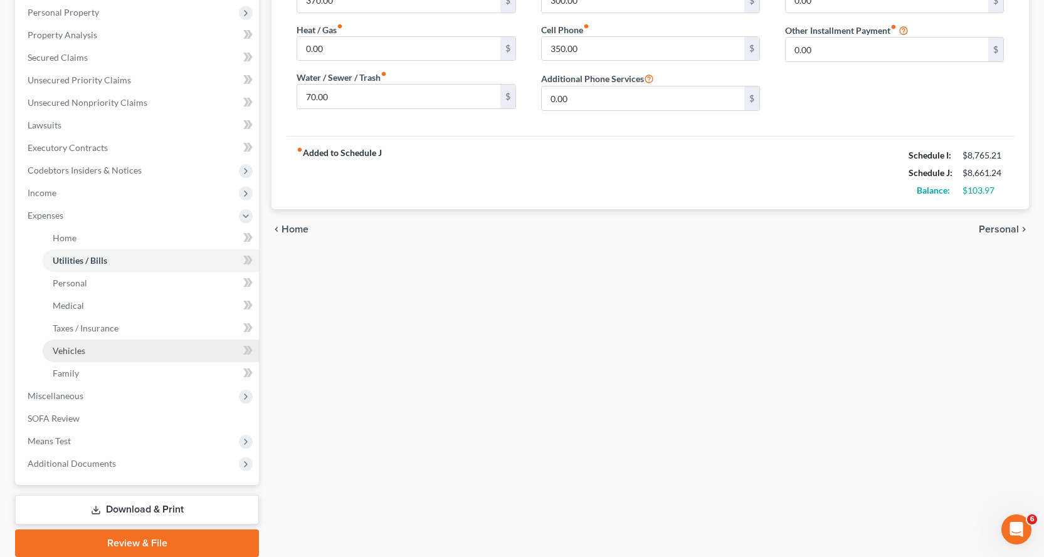
scroll to position [251, 0]
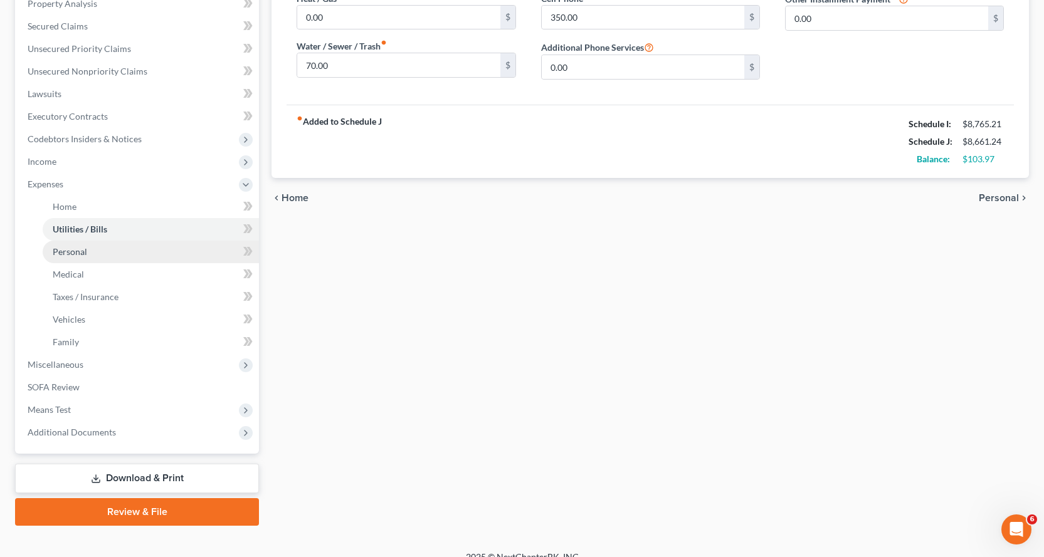
click at [78, 250] on span "Personal" at bounding box center [70, 251] width 34 height 11
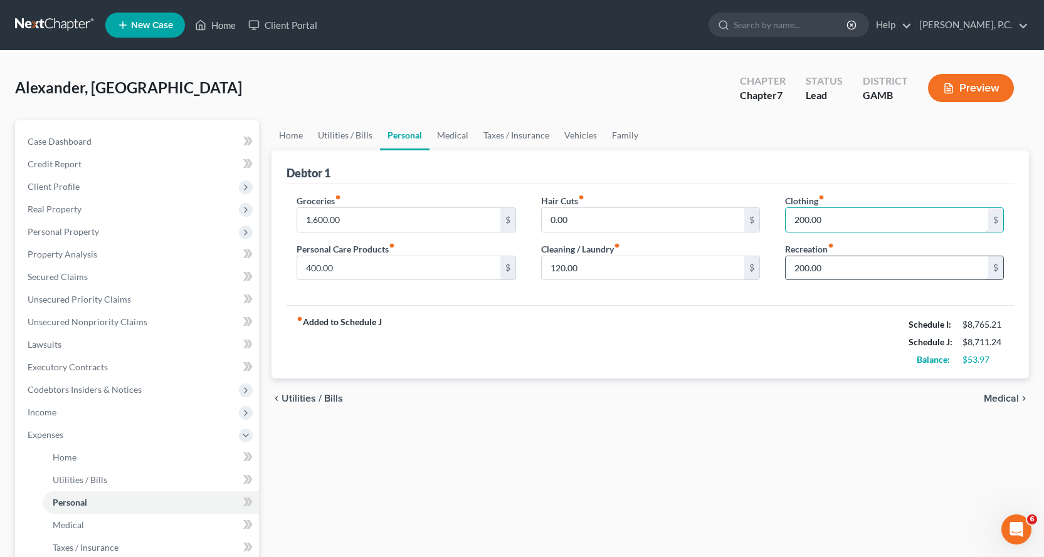
type input "200.00"
click at [837, 278] on input "200.00" at bounding box center [887, 268] width 202 height 24
type input "3"
type input "250.00"
click at [800, 423] on div "Home Utilities / Bills Personal Medical Taxes / Insurance Vehicles Family Debto…" at bounding box center [650, 448] width 770 height 656
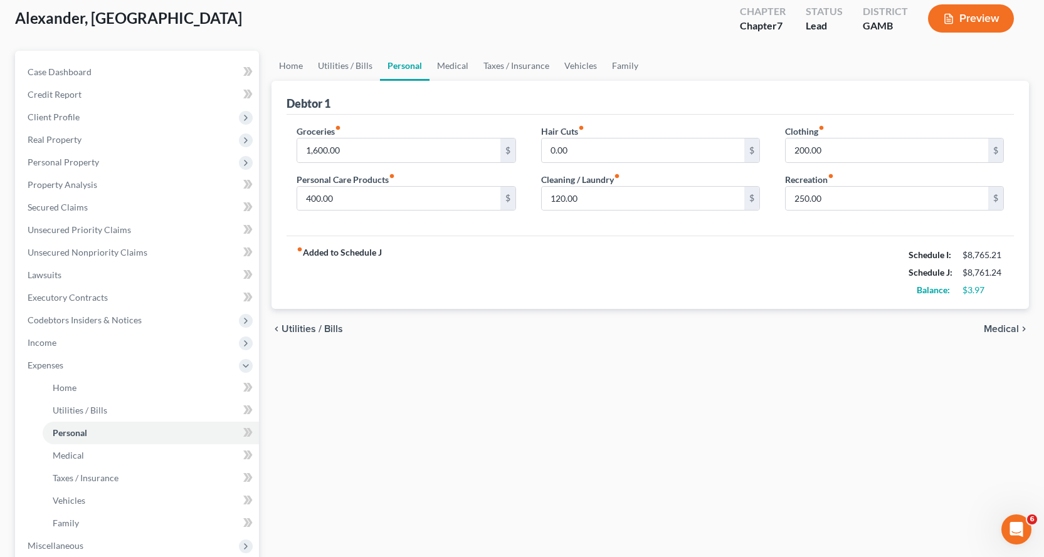
scroll to position [188, 0]
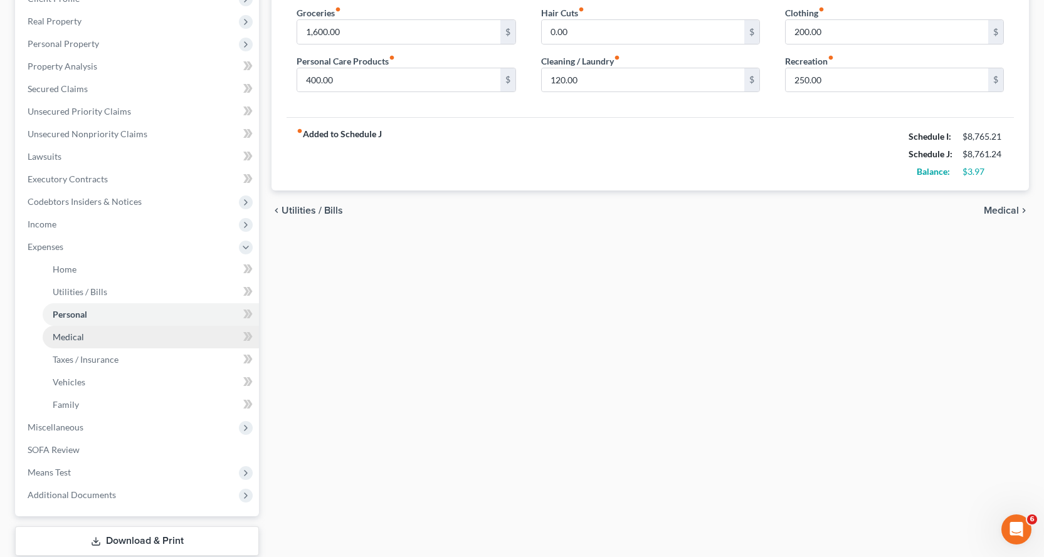
click at [69, 334] on span "Medical" at bounding box center [68, 337] width 31 height 11
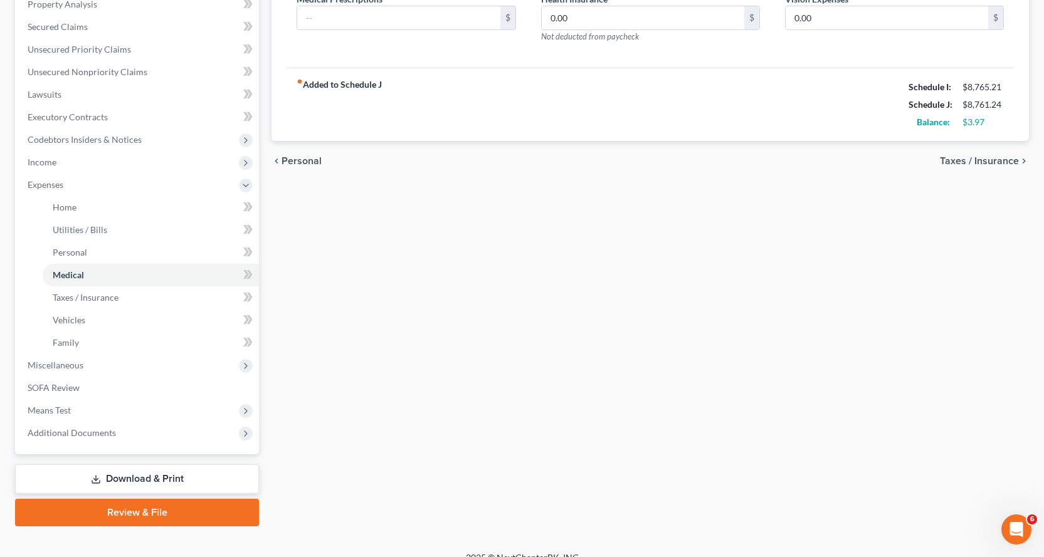
scroll to position [251, 0]
click at [76, 295] on span "Taxes / Insurance" at bounding box center [86, 297] width 66 height 11
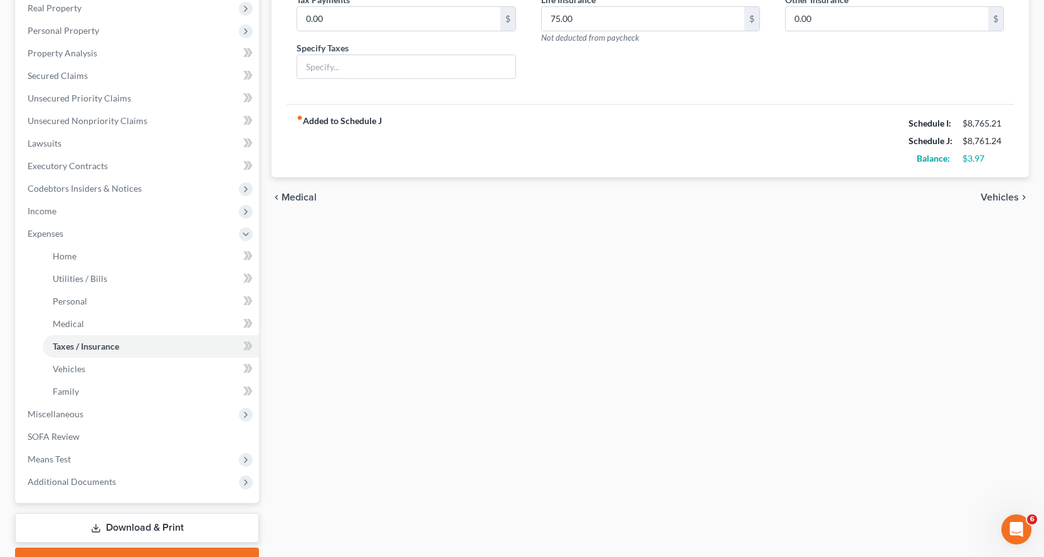
scroll to position [251, 0]
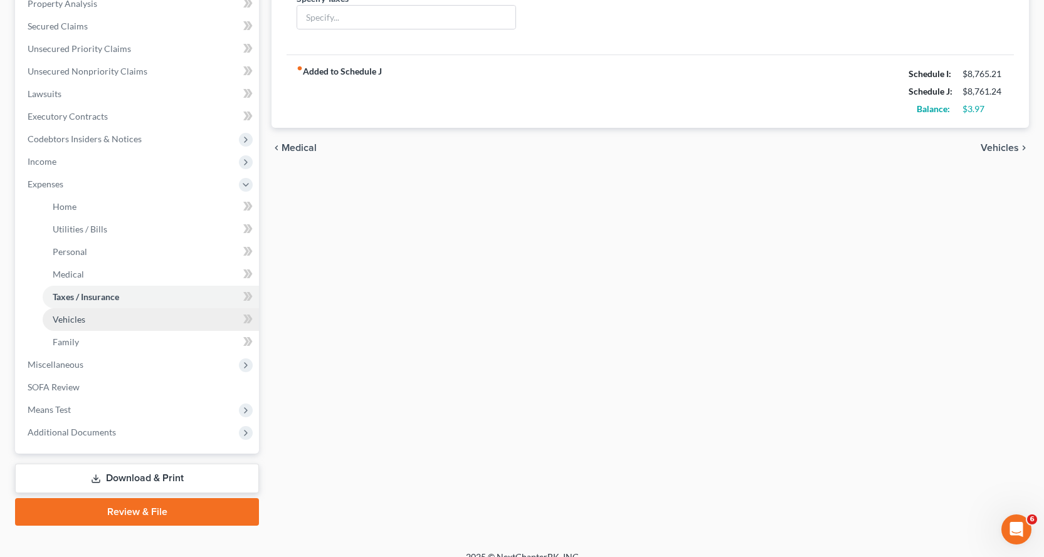
click at [66, 316] on span "Vehicles" at bounding box center [69, 319] width 33 height 11
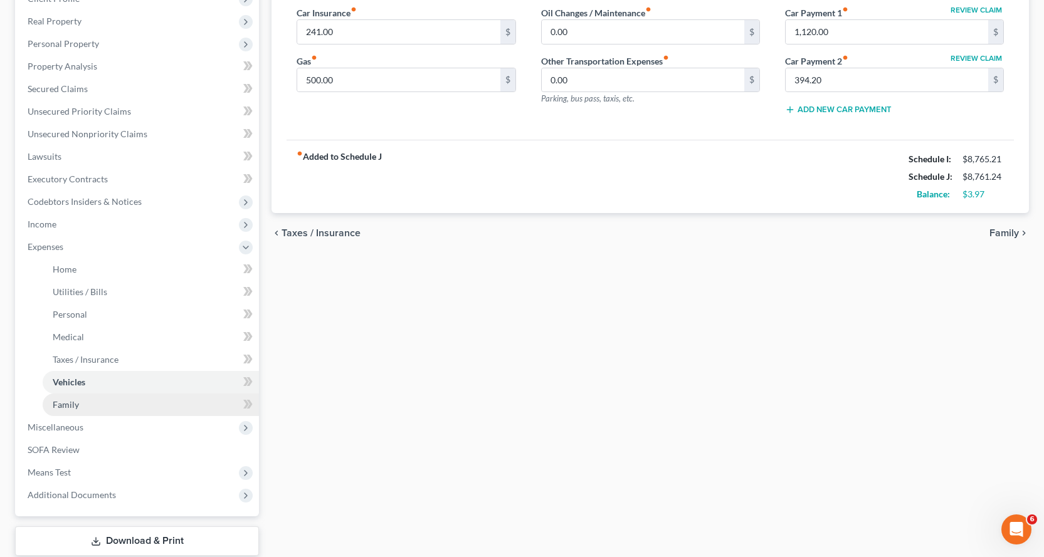
click at [68, 407] on span "Family" at bounding box center [66, 404] width 26 height 11
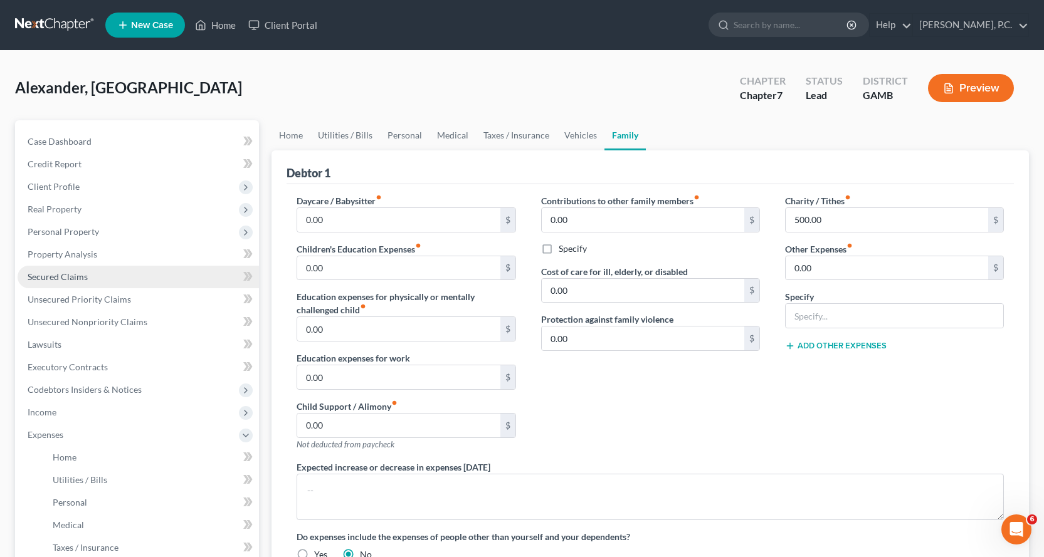
click at [76, 272] on span "Secured Claims" at bounding box center [58, 276] width 60 height 11
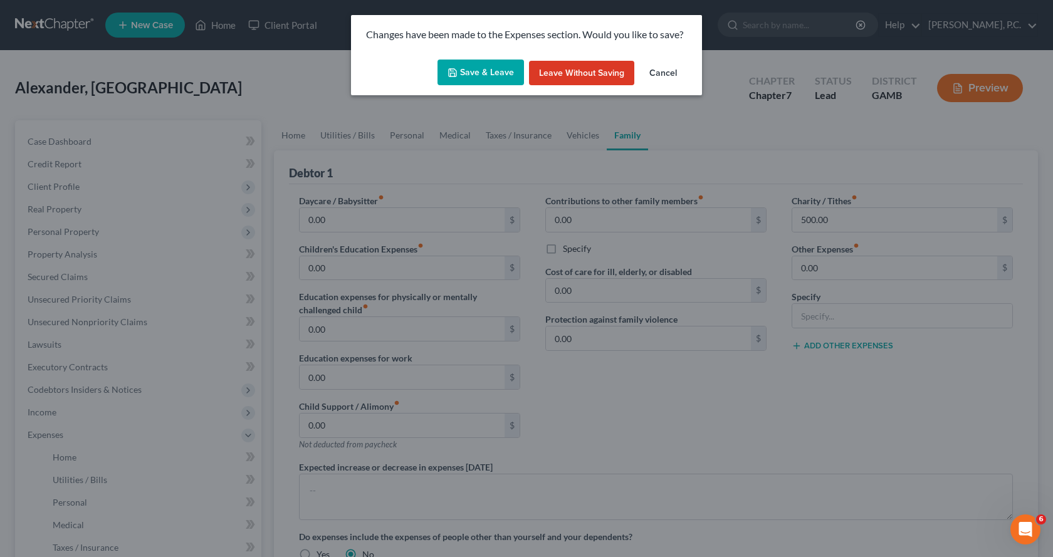
click at [477, 71] on button "Save & Leave" at bounding box center [481, 73] width 87 height 26
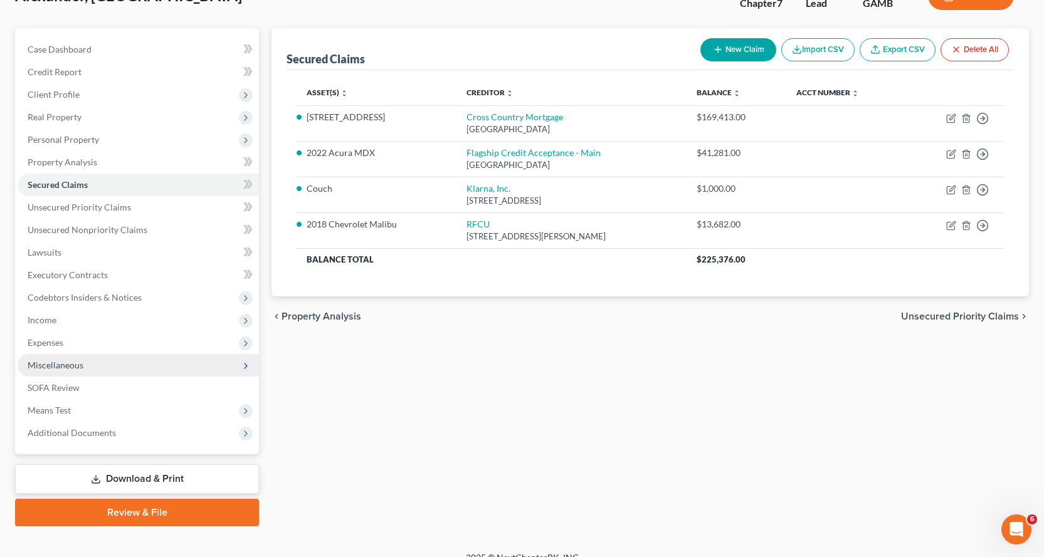
scroll to position [109, 0]
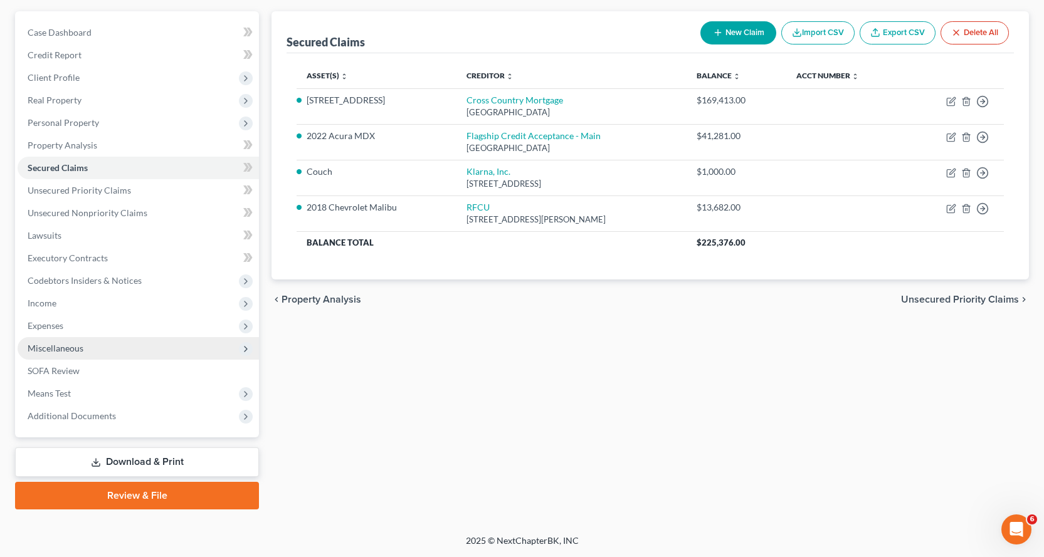
click at [50, 349] on span "Miscellaneous" at bounding box center [56, 348] width 56 height 11
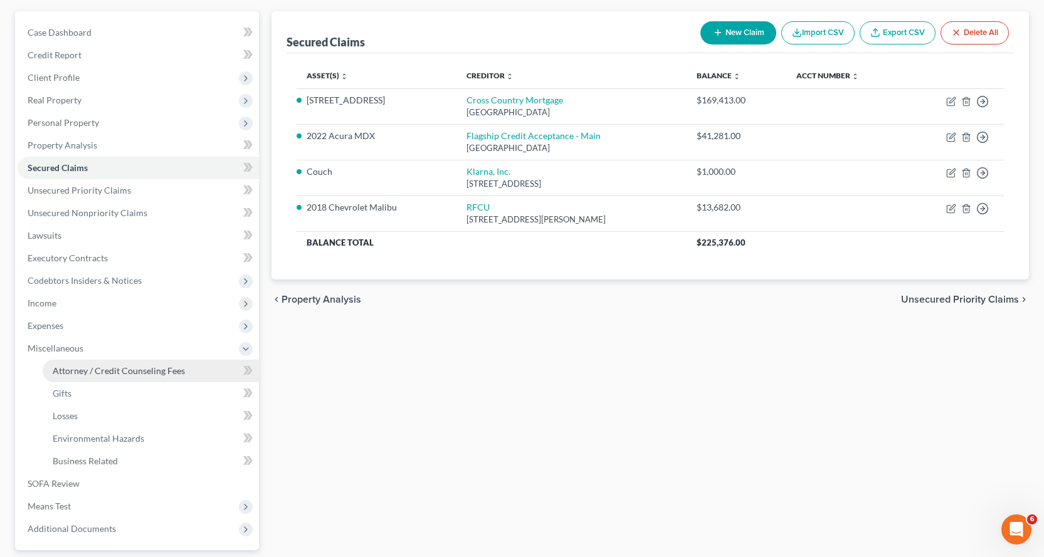
click at [83, 371] on span "Attorney / Credit Counseling Fees" at bounding box center [119, 370] width 132 height 11
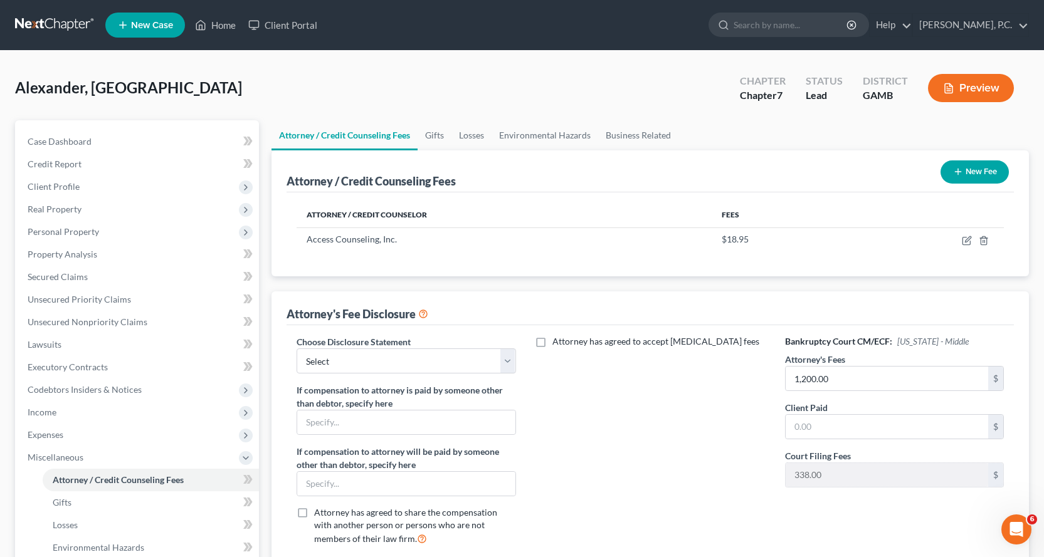
click at [974, 168] on button "New Fee" at bounding box center [974, 171] width 68 height 23
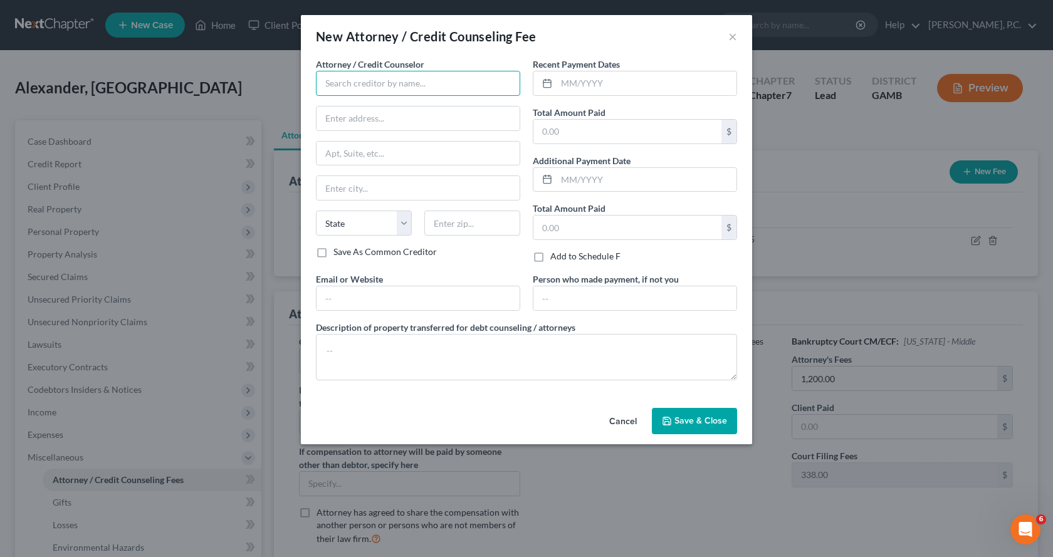
click at [351, 89] on input "text" at bounding box center [418, 83] width 204 height 25
type input "Calvin L Jackson PC"
type input "P.O. Box 7221"
type input "[PERSON_NAME] [PERSON_NAME]"
select select "10"
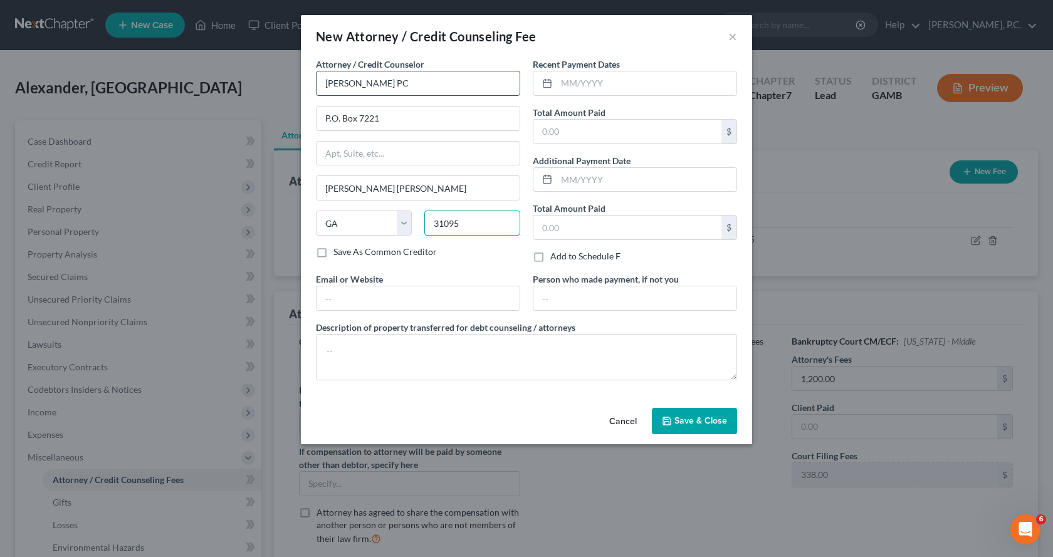
type input "31095"
drag, startPoint x: 598, startPoint y: 81, endPoint x: 610, endPoint y: 69, distance: 16.8
click at [600, 80] on input "text" at bounding box center [647, 83] width 180 height 24
type input "09/2025"
type input "1,538.00"
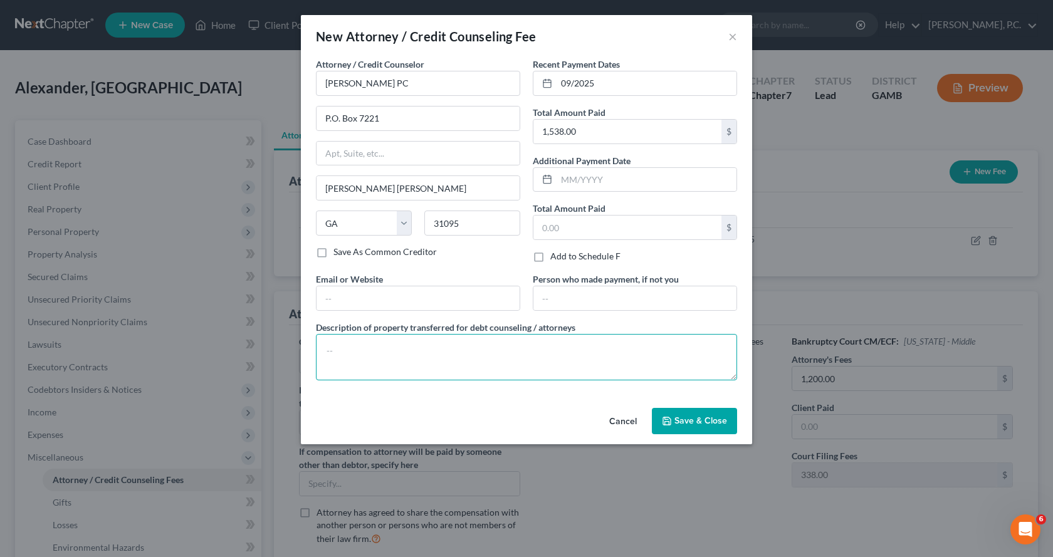
click at [449, 356] on textarea at bounding box center [526, 357] width 421 height 46
type textarea "$338.00 applied to court filing fee; $1,200.00 applied to attorney fees."
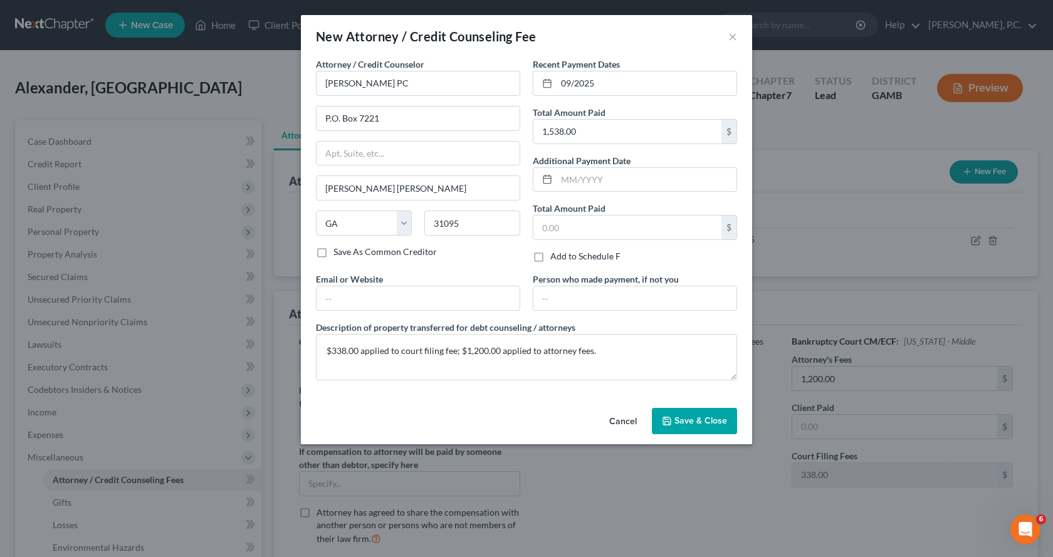
click at [691, 417] on span "Save & Close" at bounding box center [701, 421] width 53 height 11
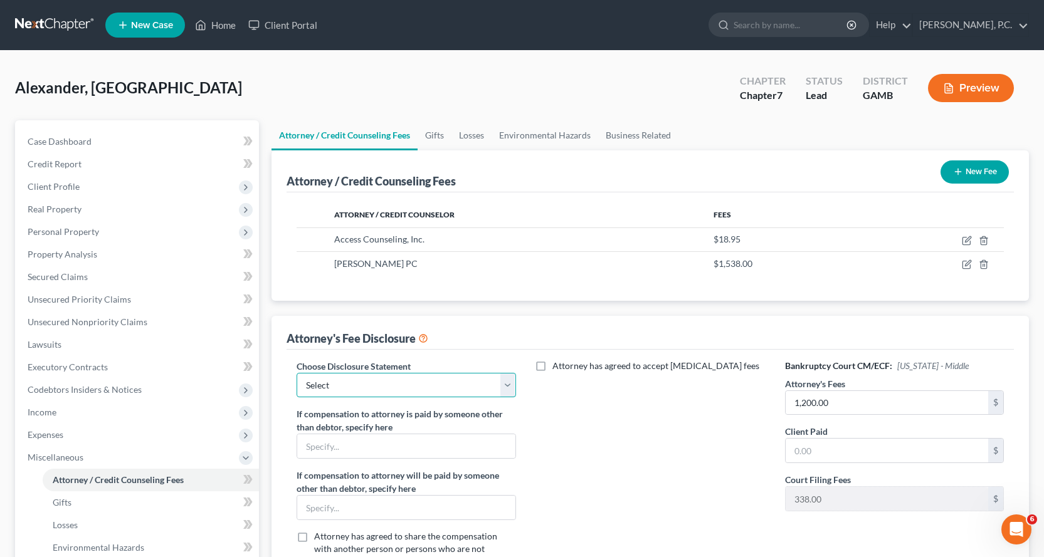
click at [506, 384] on select "Select Attorney" at bounding box center [406, 385] width 219 height 25
select select "0"
click at [297, 373] on select "Select Attorney" at bounding box center [406, 385] width 219 height 25
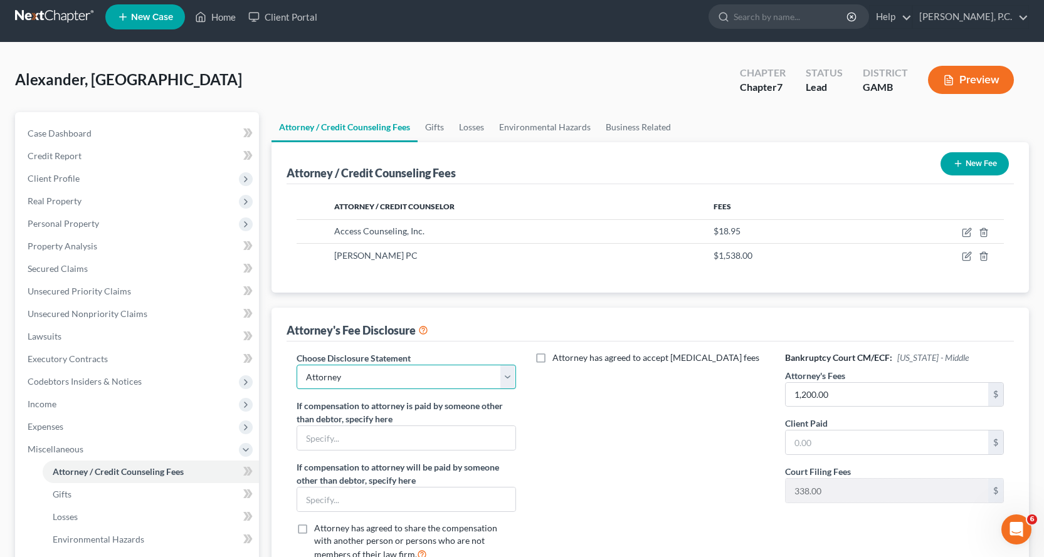
scroll to position [188, 0]
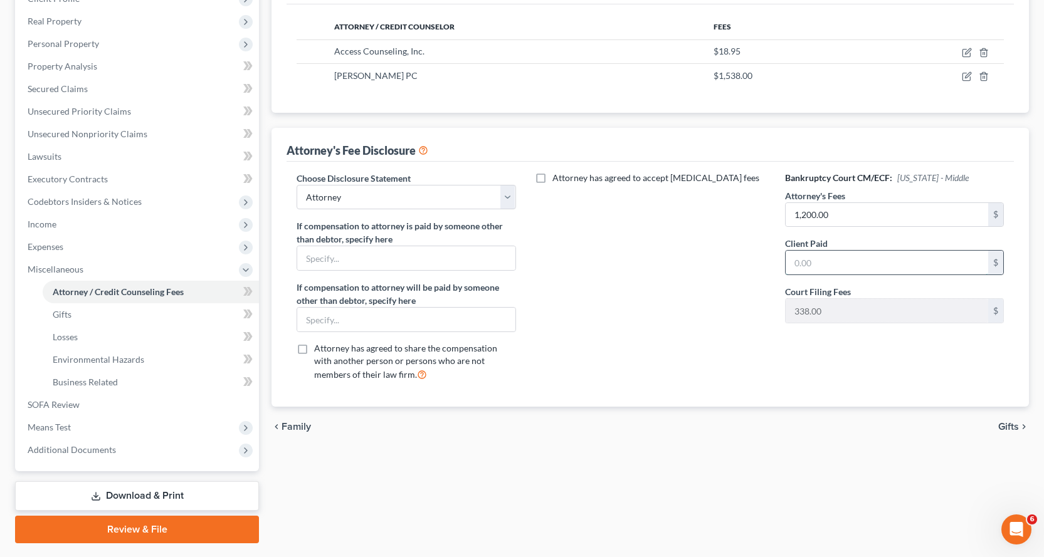
click at [826, 260] on input "text" at bounding box center [887, 263] width 202 height 24
type input "1,200.00"
click at [65, 312] on span "Gifts" at bounding box center [62, 314] width 19 height 11
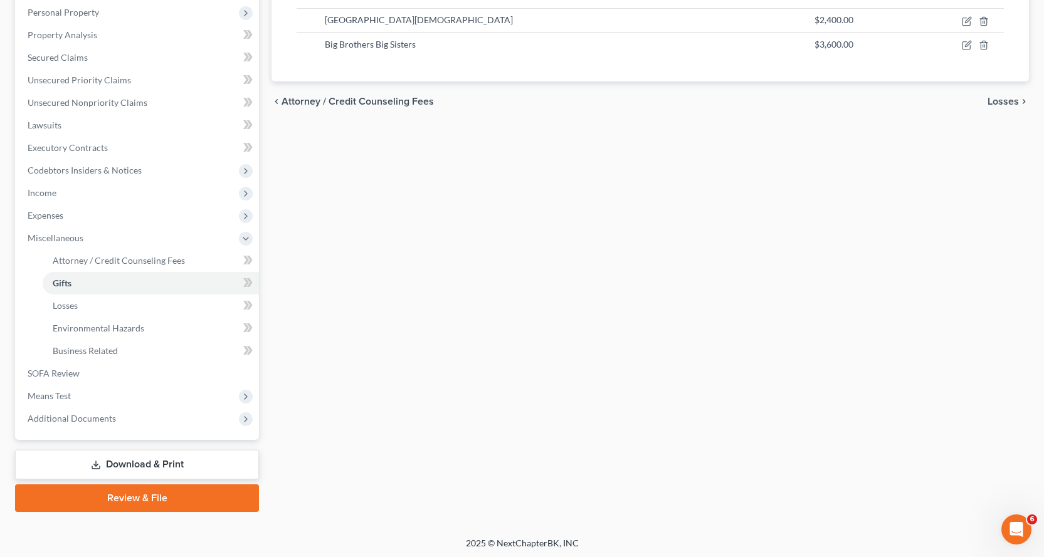
scroll to position [222, 0]
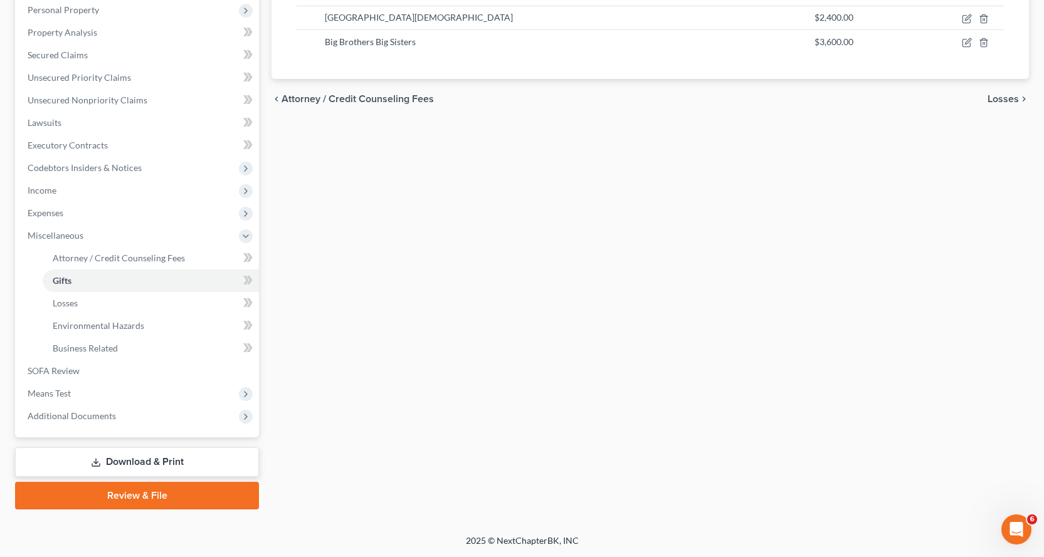
click at [150, 459] on link "Download & Print" at bounding box center [137, 462] width 244 height 29
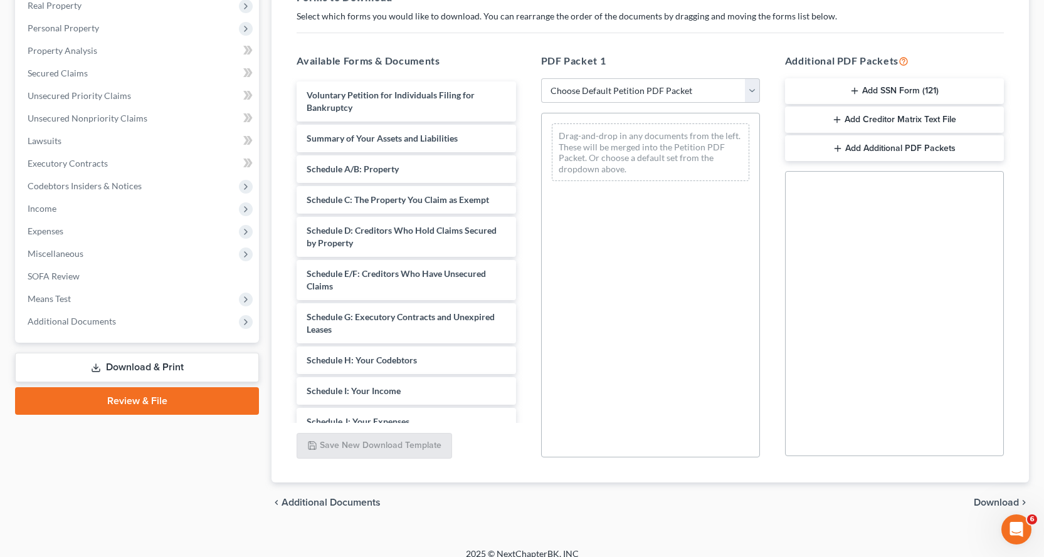
scroll to position [217, 0]
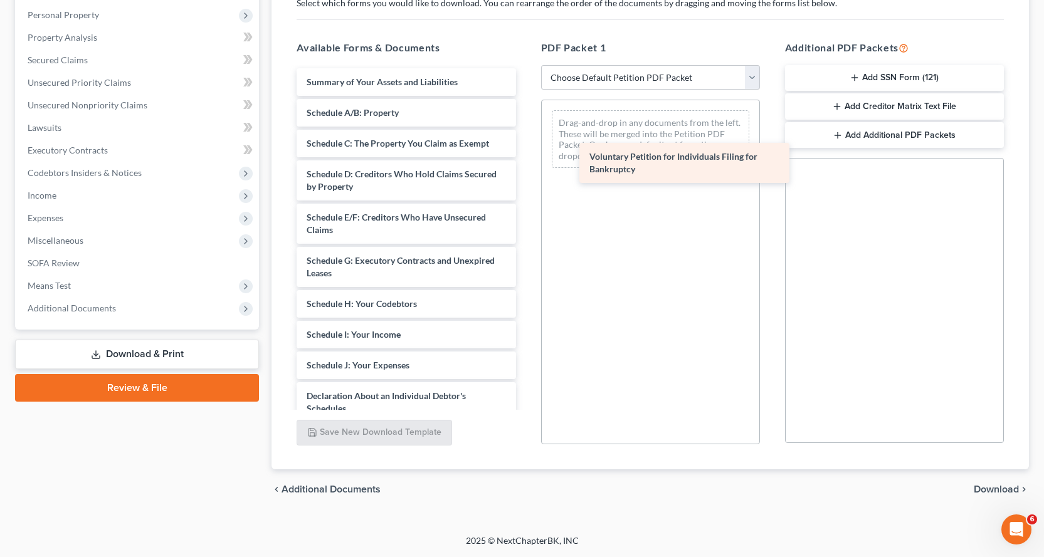
drag, startPoint x: 321, startPoint y: 86, endPoint x: 602, endPoint y: 160, distance: 291.0
click at [525, 160] on div "Voluntary Petition for Individuals Filing for Bankruptcy Voluntary Petition for…" at bounding box center [405, 377] width 239 height 619
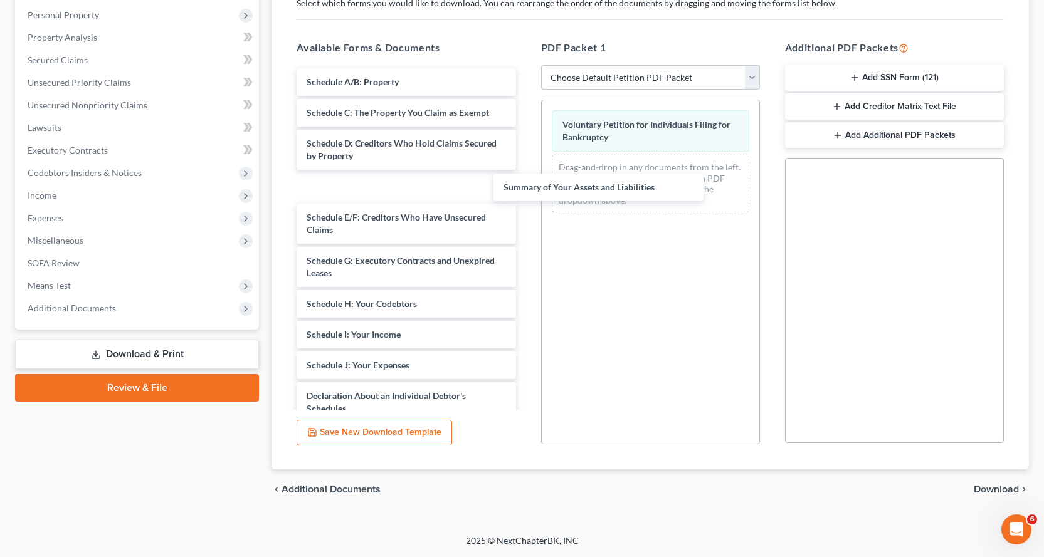
drag, startPoint x: 332, startPoint y: 80, endPoint x: 537, endPoint y: 161, distance: 220.0
click at [525, 178] on div "Summary of Your Assets and Liabilities Summary of Your Assets and Liabilities S…" at bounding box center [405, 377] width 239 height 619
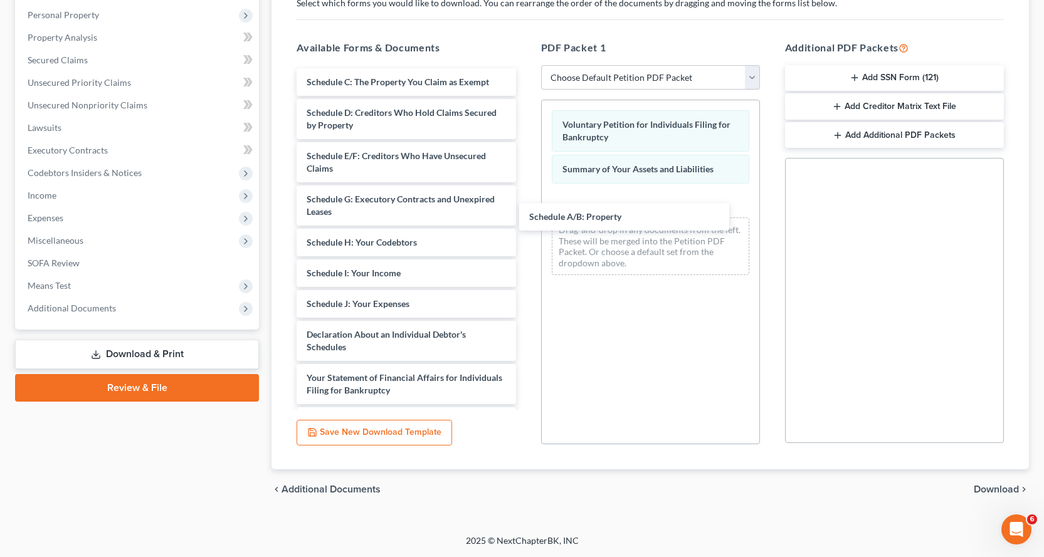
drag, startPoint x: 327, startPoint y: 78, endPoint x: 548, endPoint y: 203, distance: 253.5
click at [525, 217] on div "Schedule A/B: Property Schedule A/B: Property Schedule C: The Property You Clai…" at bounding box center [405, 347] width 239 height 558
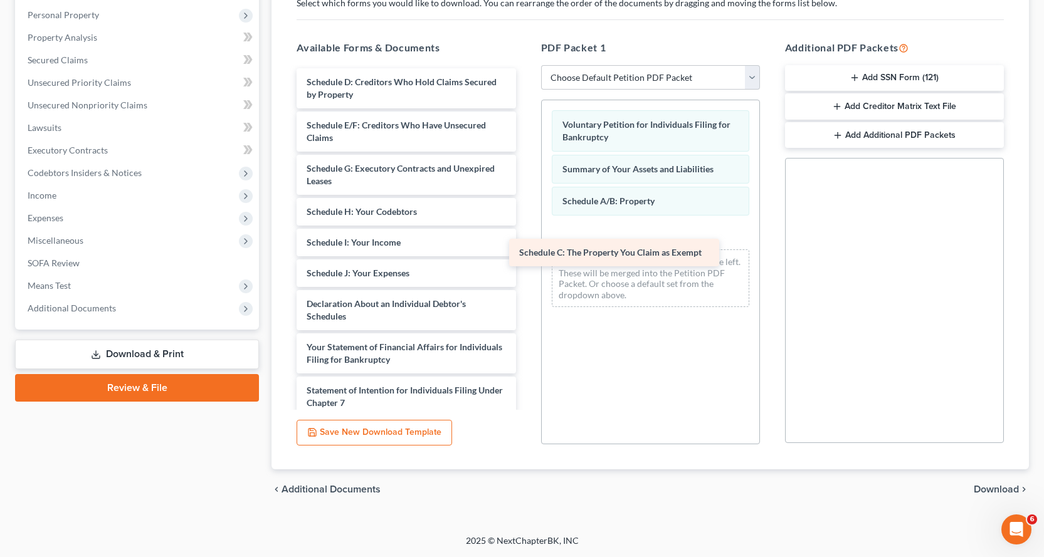
drag, startPoint x: 324, startPoint y: 80, endPoint x: 562, endPoint y: 249, distance: 291.9
click at [525, 250] on div "Schedule C: The Property You Claim as Exempt Schedule C: The Property You Claim…" at bounding box center [405, 331] width 239 height 527
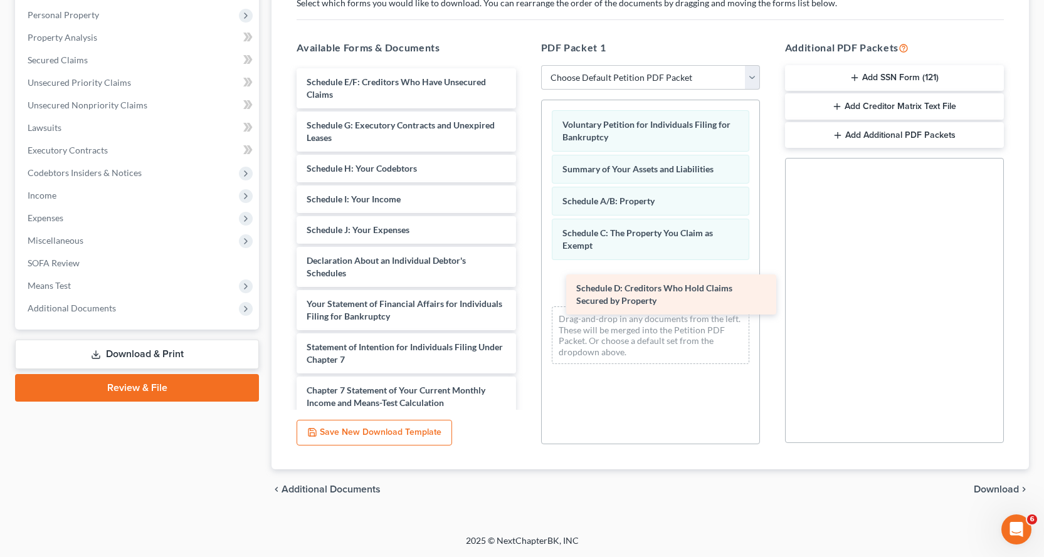
drag, startPoint x: 337, startPoint y: 85, endPoint x: 606, endPoint y: 291, distance: 339.4
click at [525, 291] on div "Schedule D: Creditors Who Hold Claims Secured by Property Schedule D: Creditors…" at bounding box center [405, 310] width 239 height 484
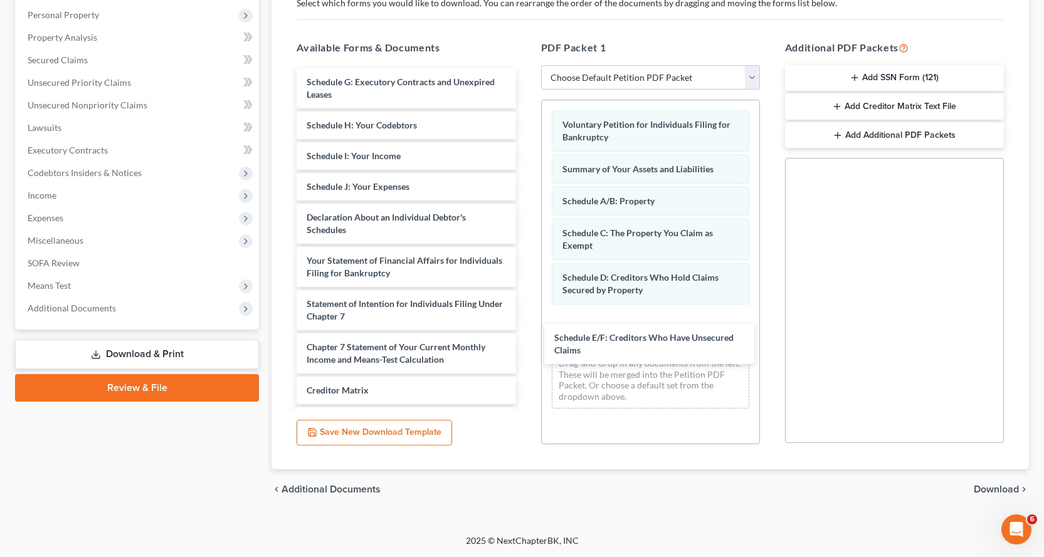
drag, startPoint x: 347, startPoint y: 78, endPoint x: 528, endPoint y: 245, distance: 246.2
click at [525, 320] on div "Schedule E/F: Creditors Who Have Unsecured Claims Schedule E/F: Creditors Who H…" at bounding box center [405, 288] width 239 height 441
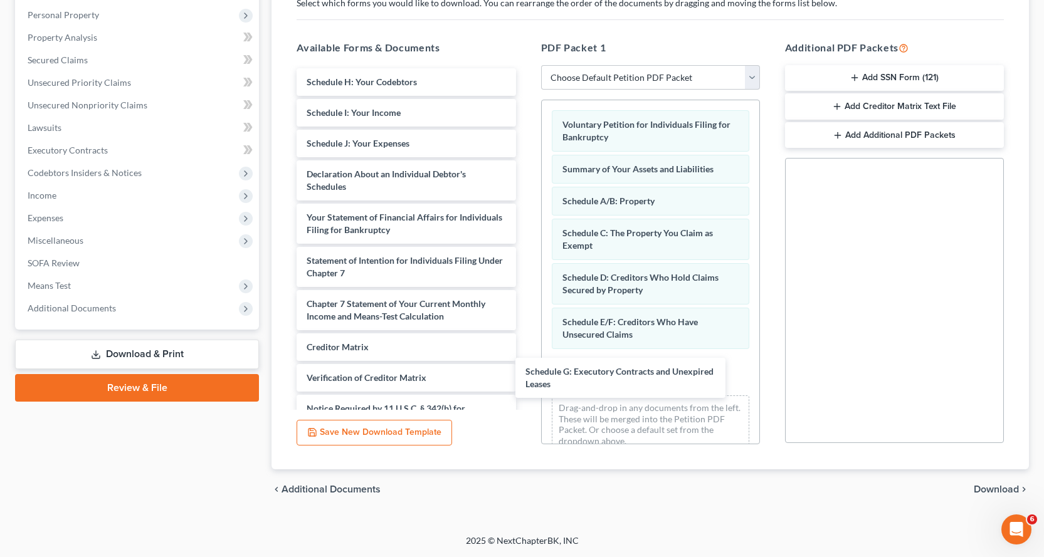
drag, startPoint x: 341, startPoint y: 79, endPoint x: 531, endPoint y: 259, distance: 261.6
click at [525, 359] on div "Schedule G: Executory Contracts and Unexpired Leases Schedule G: Executory Cont…" at bounding box center [405, 266] width 239 height 397
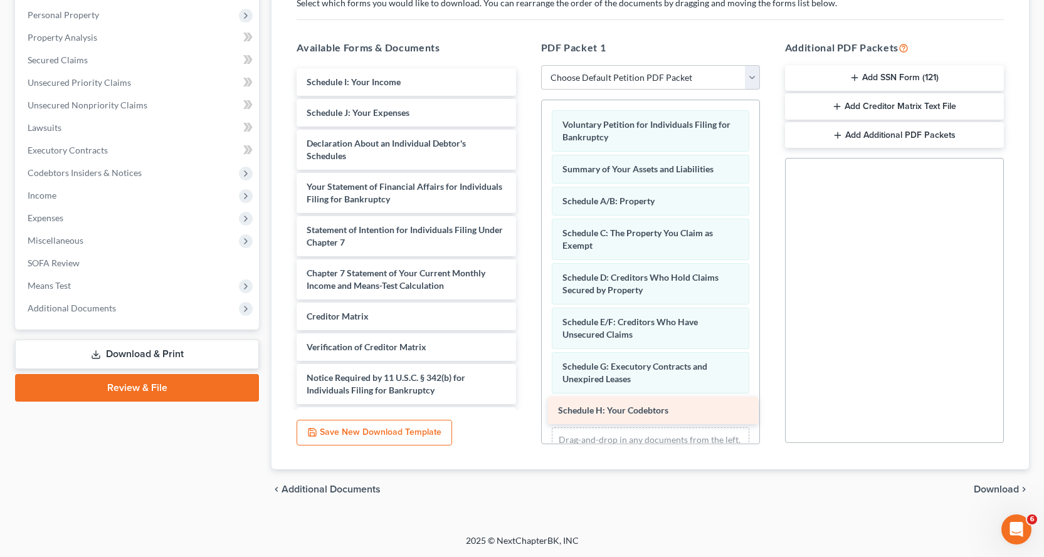
drag, startPoint x: 399, startPoint y: 78, endPoint x: 650, endPoint y: 407, distance: 413.7
click at [525, 407] on div "Schedule H: Your Codebtors Schedule H: Your Codebtors Schedule I: Your Income S…" at bounding box center [405, 251] width 239 height 367
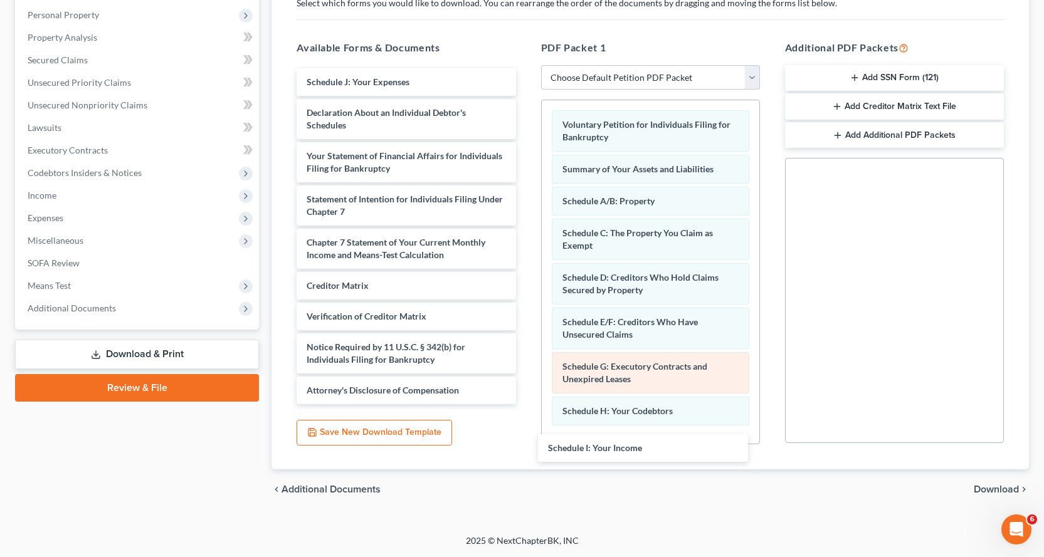
drag, startPoint x: 391, startPoint y: 80, endPoint x: 671, endPoint y: 359, distance: 395.4
click at [525, 404] on div "Schedule I: Your Income Schedule I: Your Income Schedule J: Your Expenses Decla…" at bounding box center [405, 236] width 239 height 336
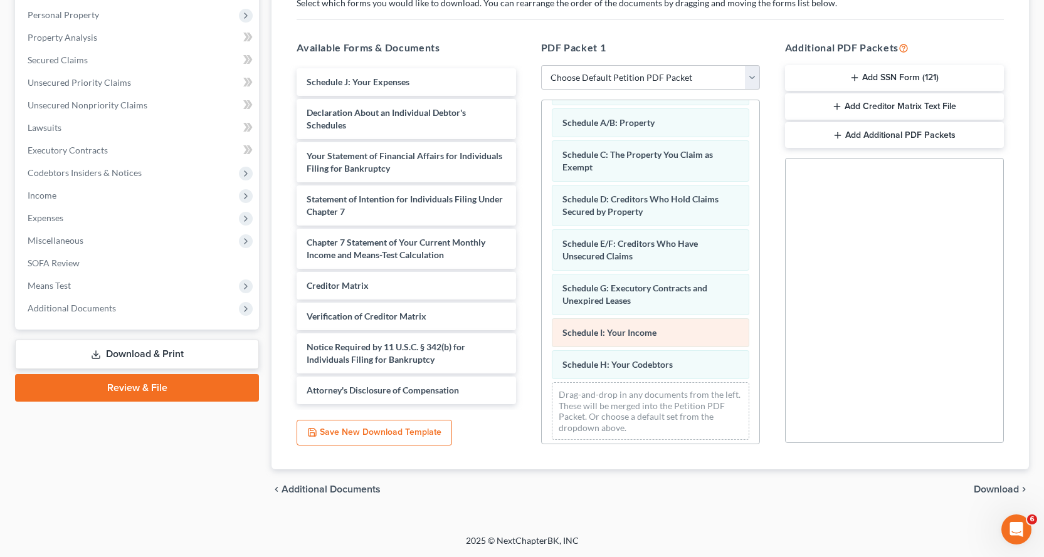
scroll to position [85, 0]
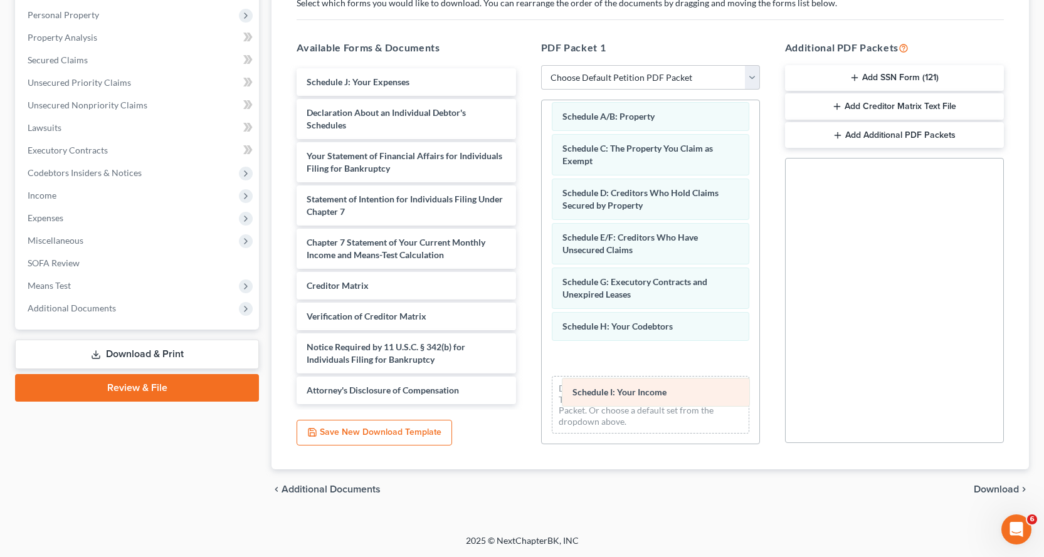
drag, startPoint x: 582, startPoint y: 328, endPoint x: 597, endPoint y: 378, distance: 51.6
click at [599, 386] on div "Schedule I: Your Income Voluntary Petition for Individuals Filing for Bankruptc…" at bounding box center [651, 230] width 218 height 428
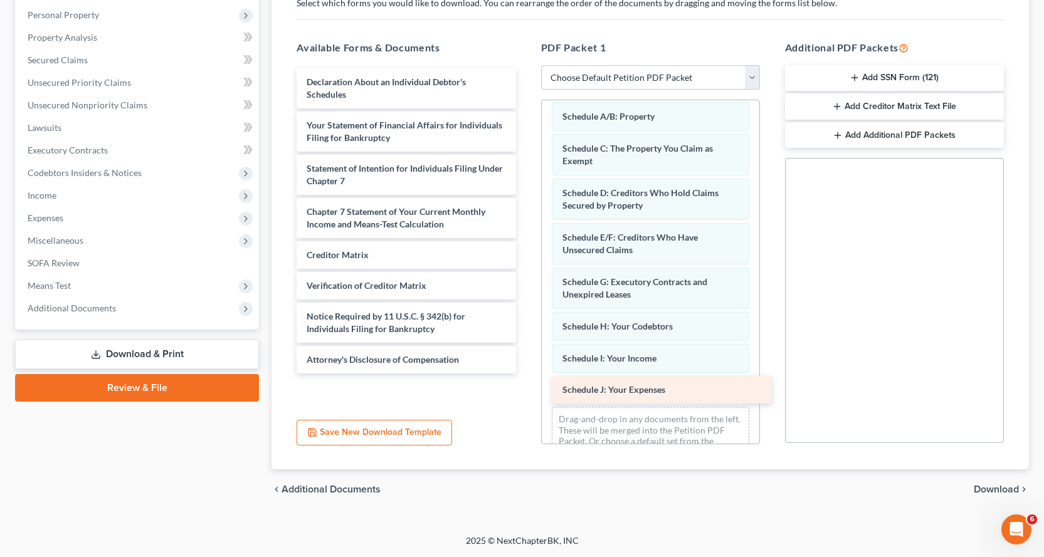
drag, startPoint x: 365, startPoint y: 81, endPoint x: 621, endPoint y: 389, distance: 400.2
click at [525, 374] on div "Schedule J: Your Expenses Schedule J: Your Expenses Declaration About an Indivi…" at bounding box center [405, 220] width 239 height 305
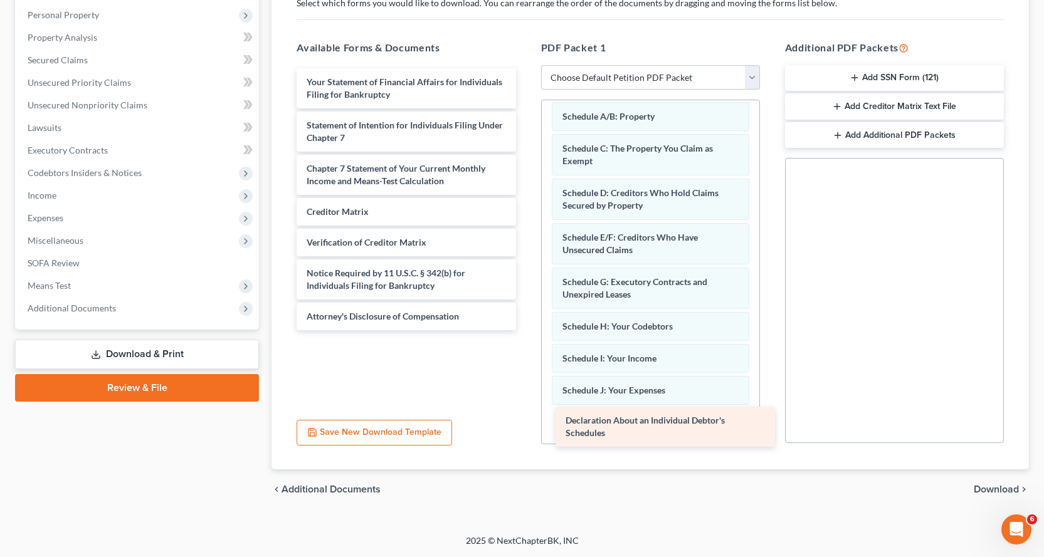
drag, startPoint x: 323, startPoint y: 86, endPoint x: 591, endPoint y: 418, distance: 425.8
click at [525, 330] on div "Declaration About an Individual Debtor's Schedules Declaration About an Individ…" at bounding box center [405, 199] width 239 height 262
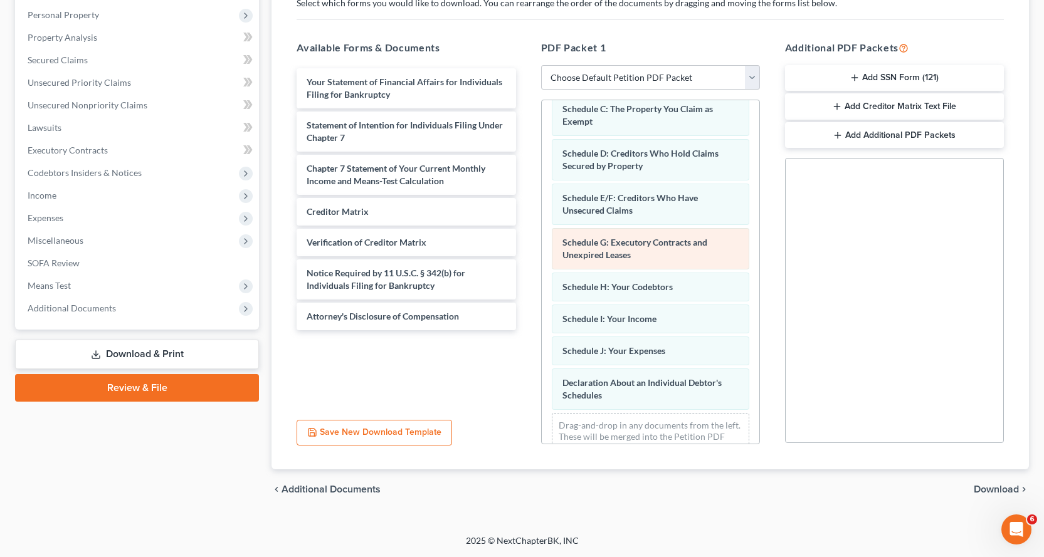
scroll to position [161, 0]
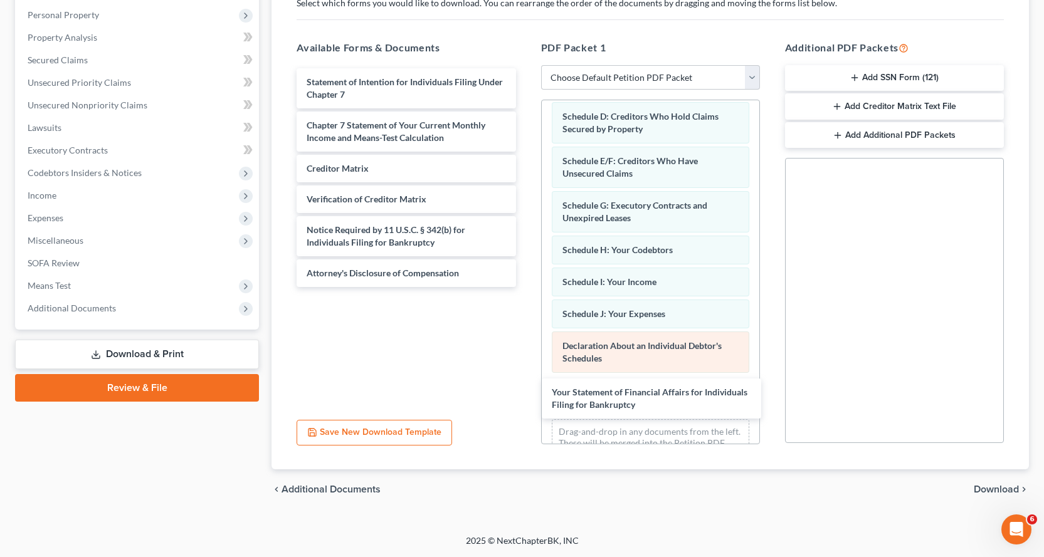
drag, startPoint x: 354, startPoint y: 91, endPoint x: 572, endPoint y: 346, distance: 335.7
click at [525, 287] on div "Your Statement of Financial Affairs for Individuals Filing for Bankruptcy Your …" at bounding box center [405, 177] width 239 height 219
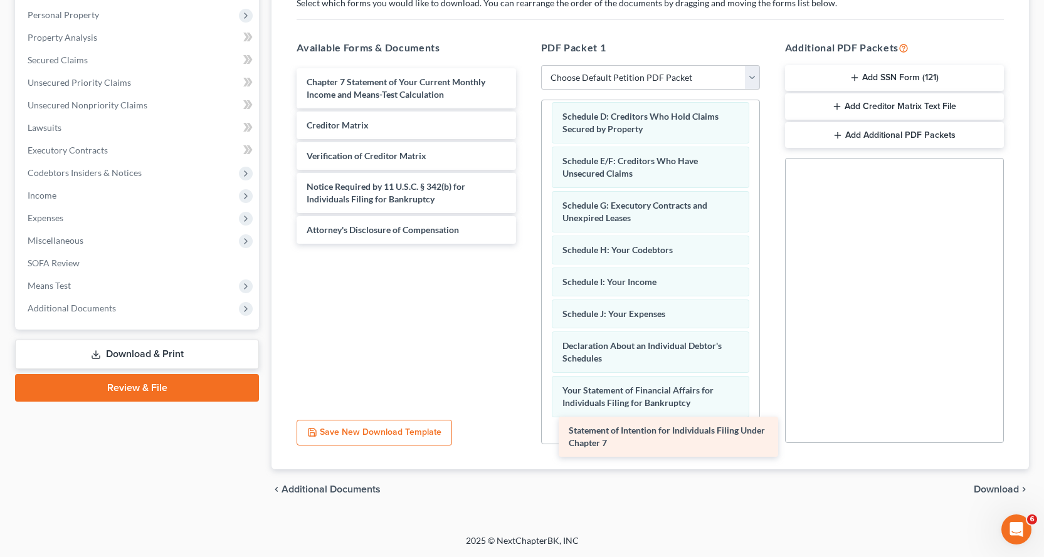
drag, startPoint x: 334, startPoint y: 88, endPoint x: 601, endPoint y: 409, distance: 417.6
click at [525, 244] on div "Statement of Intention for Individuals Filing Under Chapter 7 Statement of Inte…" at bounding box center [405, 156] width 239 height 176
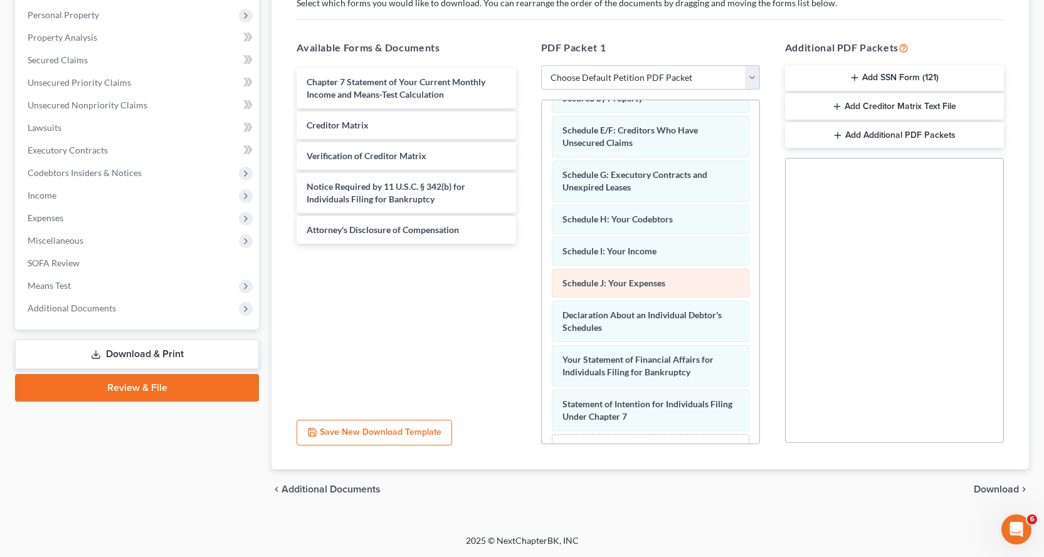
scroll to position [250, 0]
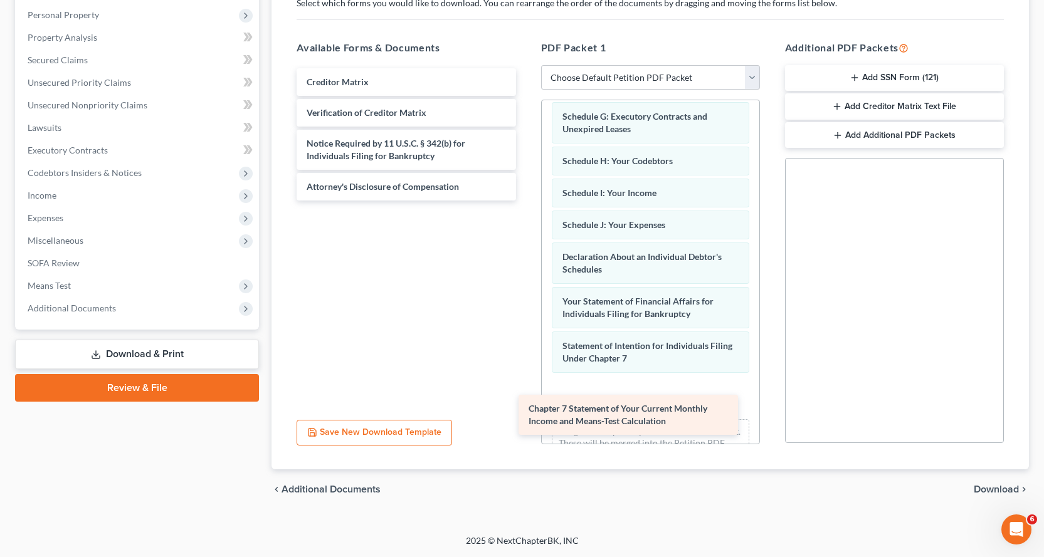
drag, startPoint x: 385, startPoint y: 89, endPoint x: 617, endPoint y: 408, distance: 394.5
click at [525, 201] on div "Chapter 7 Statement of Your Current Monthly Income and Means-Test Calculation C…" at bounding box center [405, 134] width 239 height 132
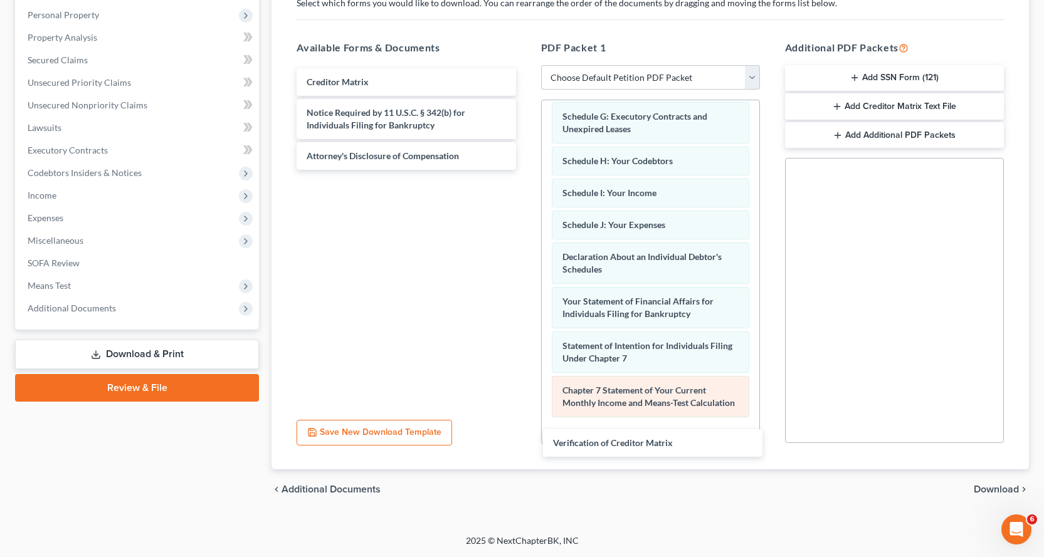
drag, startPoint x: 342, startPoint y: 113, endPoint x: 605, endPoint y: 413, distance: 398.9
click at [525, 170] on div "Verification of Creditor Matrix Creditor Matrix Verification of Creditor Matrix…" at bounding box center [405, 119] width 239 height 102
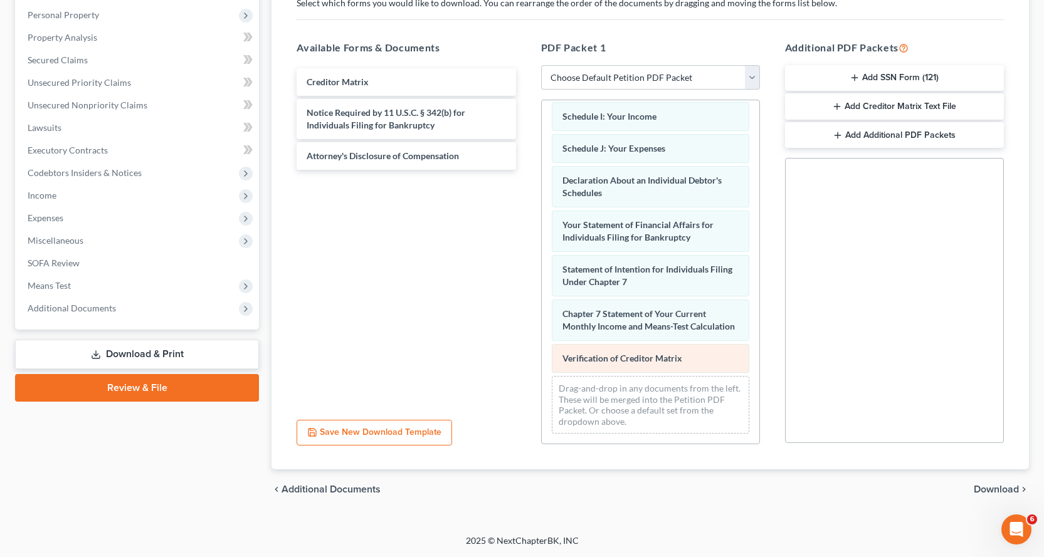
scroll to position [339, 0]
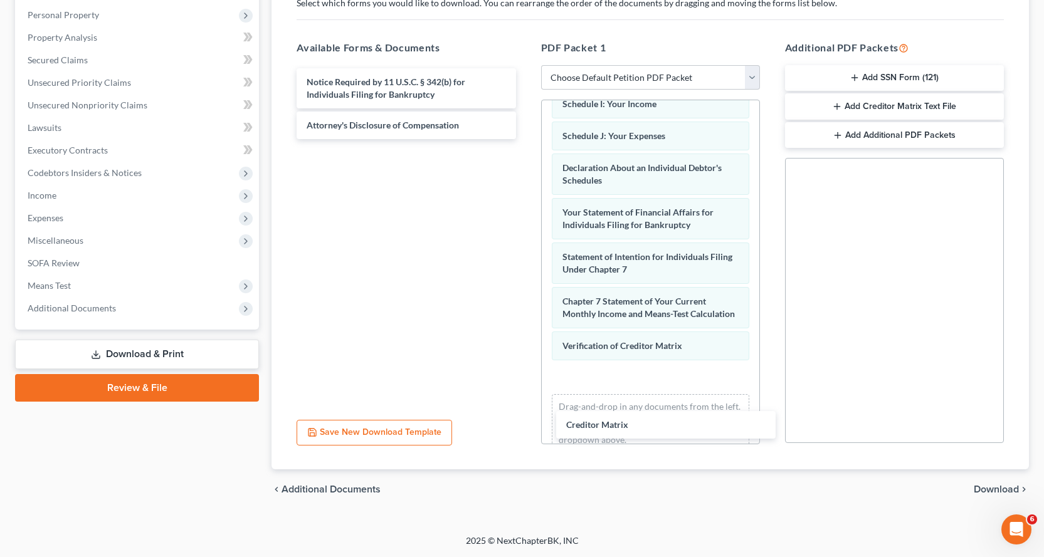
drag, startPoint x: 325, startPoint y: 77, endPoint x: 581, endPoint y: 382, distance: 397.8
click at [525, 139] on div "Creditor Matrix Creditor Matrix Notice Required by 11 U.S.C. § 342(b) for Indiv…" at bounding box center [405, 103] width 239 height 71
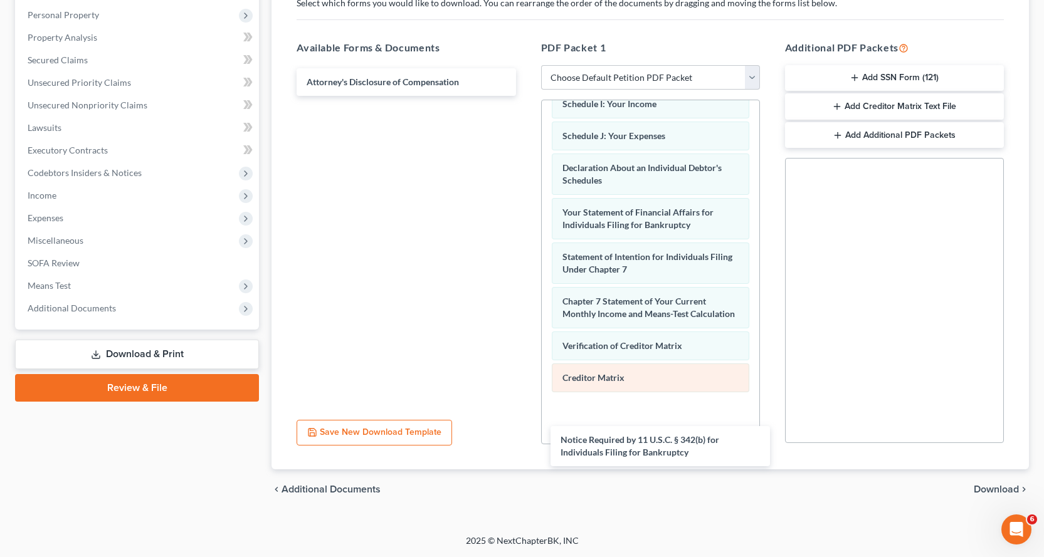
drag, startPoint x: 344, startPoint y: 81, endPoint x: 617, endPoint y: 392, distance: 413.1
click at [525, 96] on div "Notice Required by 11 U.S.C. § 342(b) for Individuals Filing for Bankruptcy Not…" at bounding box center [405, 82] width 239 height 28
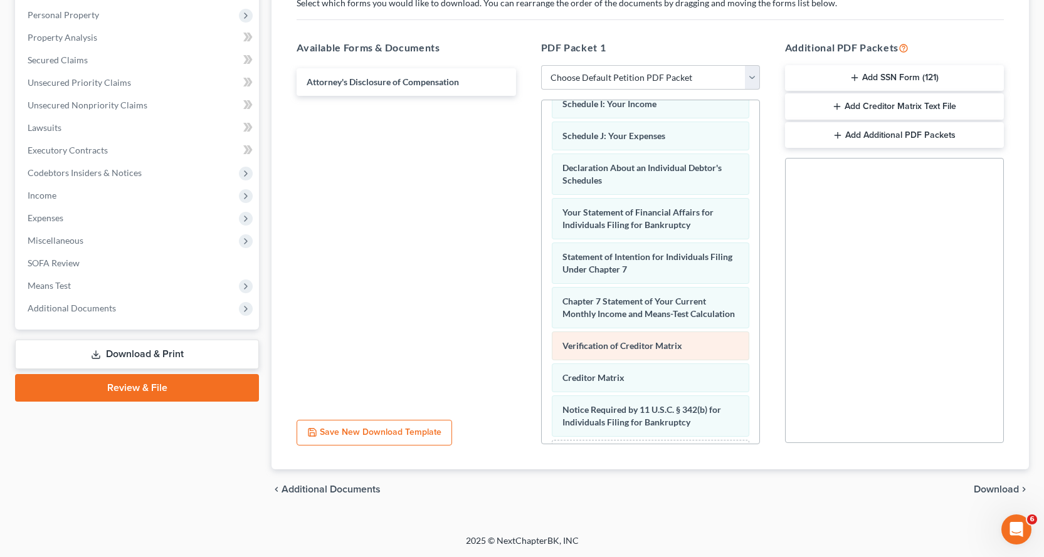
scroll to position [416, 0]
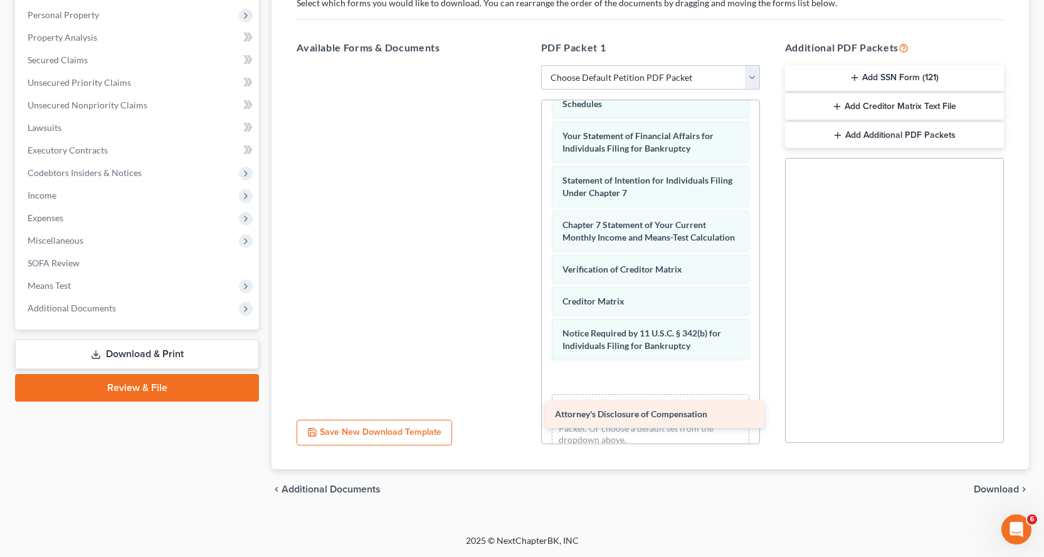
drag, startPoint x: 360, startPoint y: 82, endPoint x: 630, endPoint y: 404, distance: 420.5
click at [525, 65] on div "Attorney's Disclosure of Compensation Attorney's Disclosure of Compensation" at bounding box center [405, 65] width 239 height 0
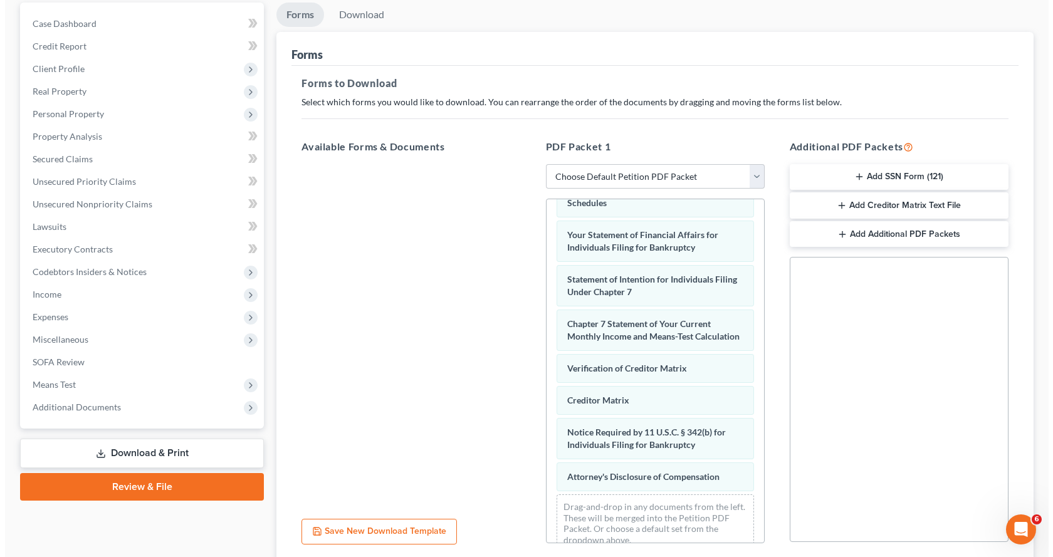
scroll to position [0, 0]
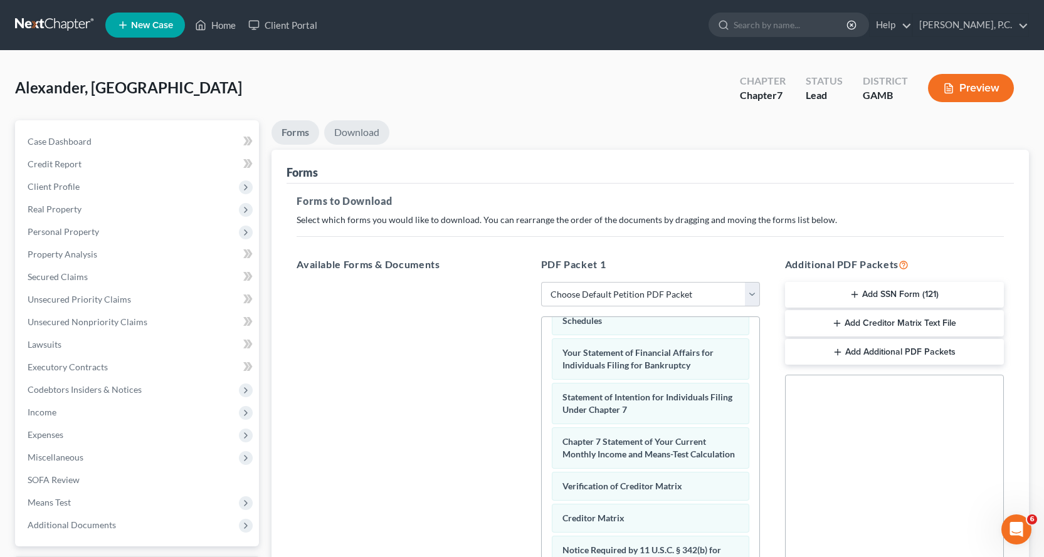
click at [344, 128] on link "Download" at bounding box center [356, 132] width 65 height 24
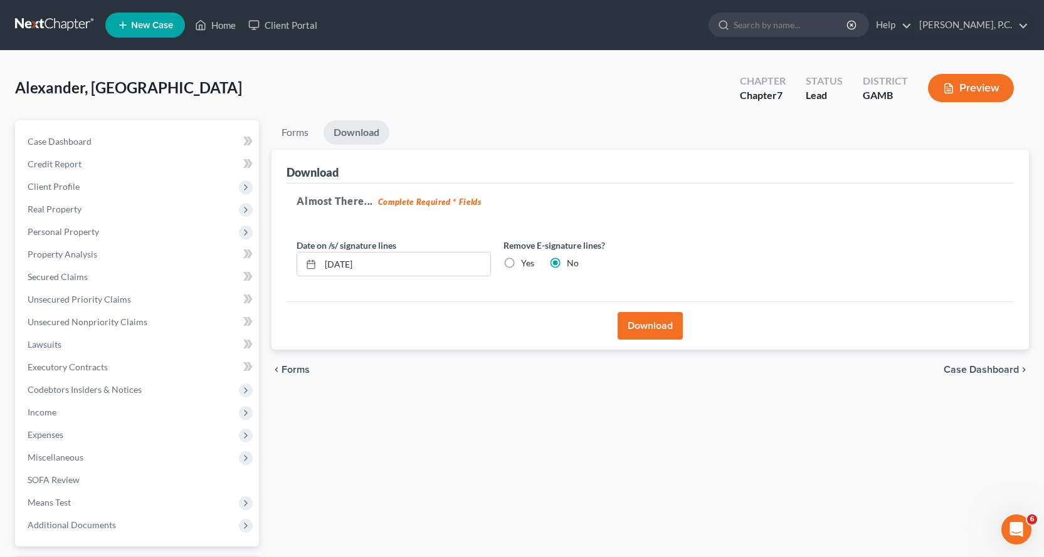
click at [651, 328] on button "Download" at bounding box center [650, 326] width 65 height 28
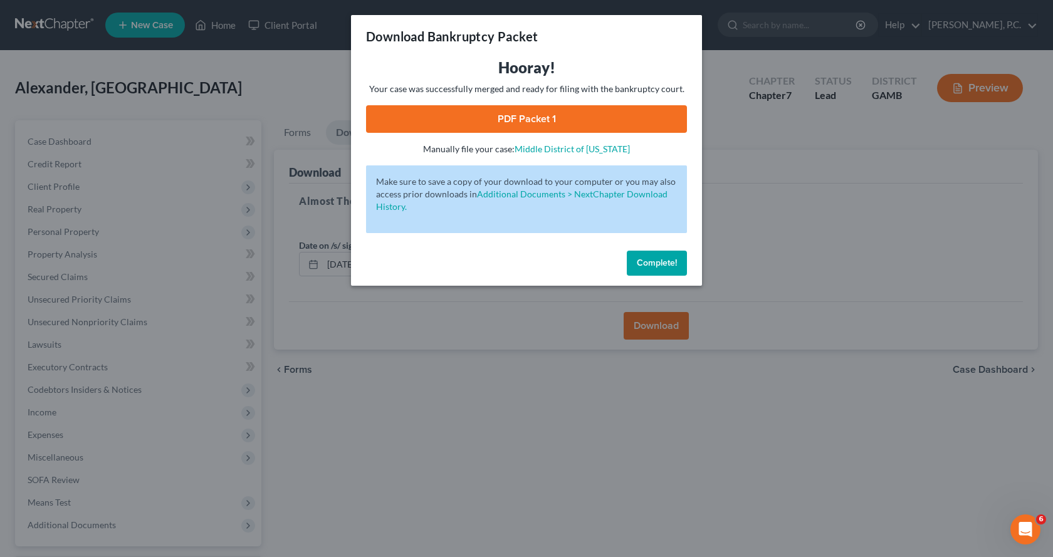
click at [525, 119] on link "PDF Packet 1" at bounding box center [526, 119] width 321 height 28
click at [656, 263] on span "Complete!" at bounding box center [657, 263] width 40 height 11
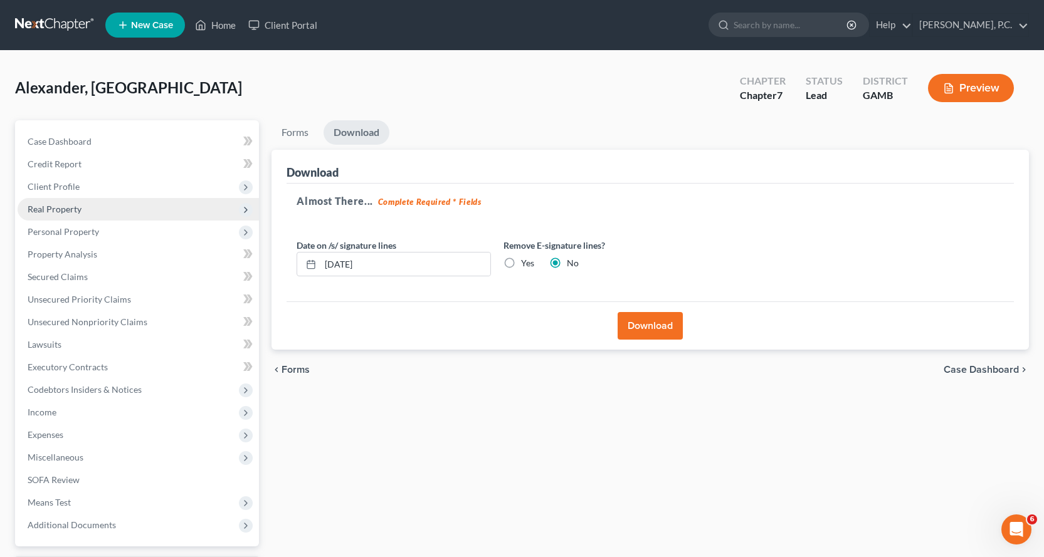
click at [58, 211] on span "Real Property" at bounding box center [55, 209] width 54 height 11
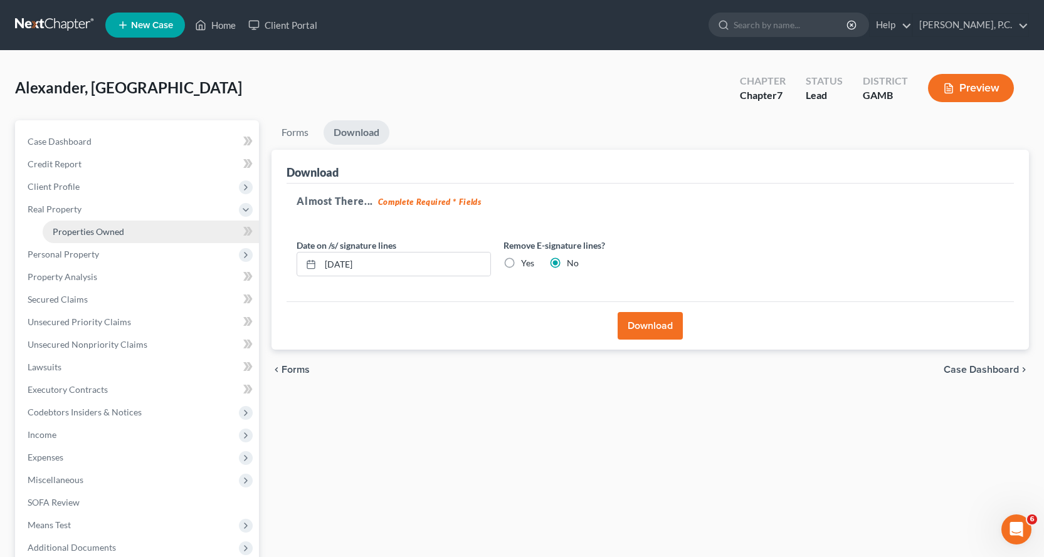
click at [113, 229] on span "Properties Owned" at bounding box center [88, 231] width 71 height 11
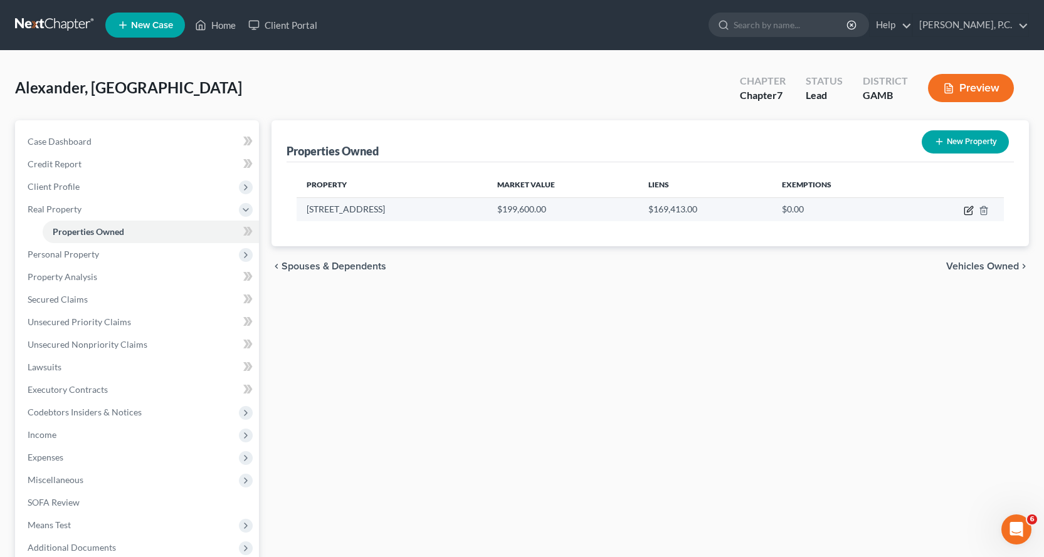
click at [969, 209] on icon "button" at bounding box center [970, 209] width 6 height 6
select select "10"
select select "0"
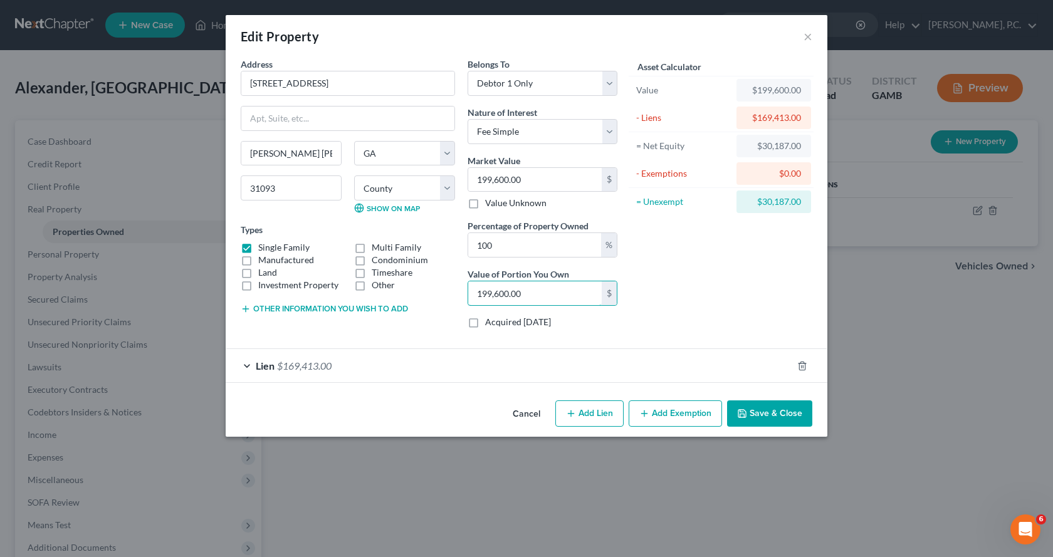
type input "0.00"
type input "2"
type input "0.01"
type input "20"
type input "0.10"
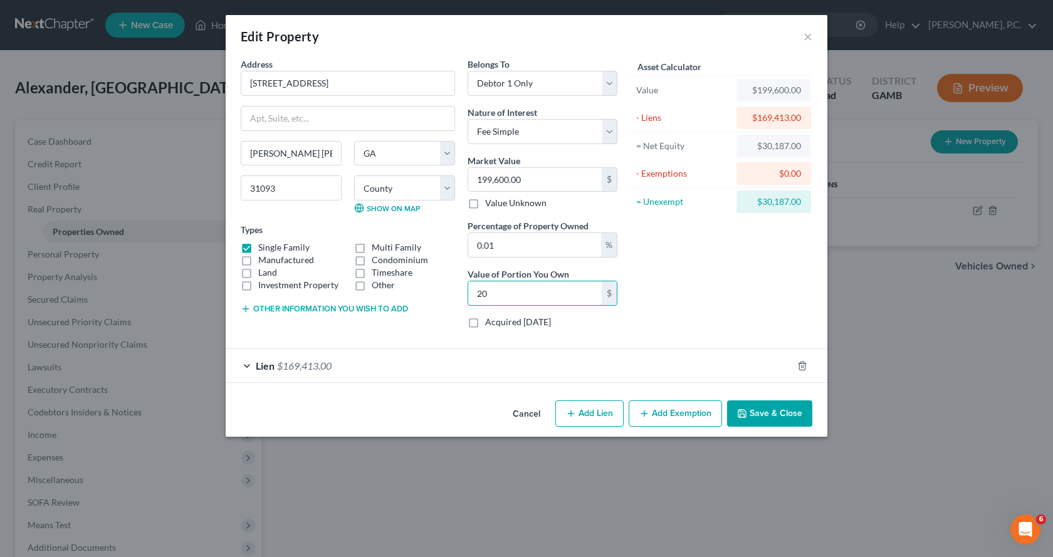
type input "200"
type input "1.00"
type input "2,000"
type input "10.02"
type input "20,000"
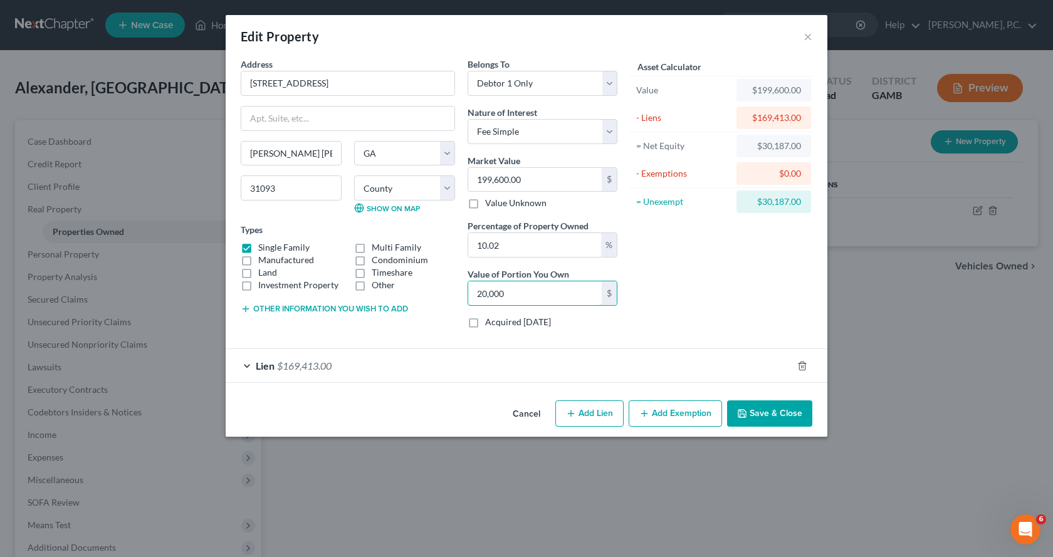
type input "100.20"
type input "200,000.00"
click at [756, 413] on button "Save & Close" at bounding box center [769, 414] width 85 height 26
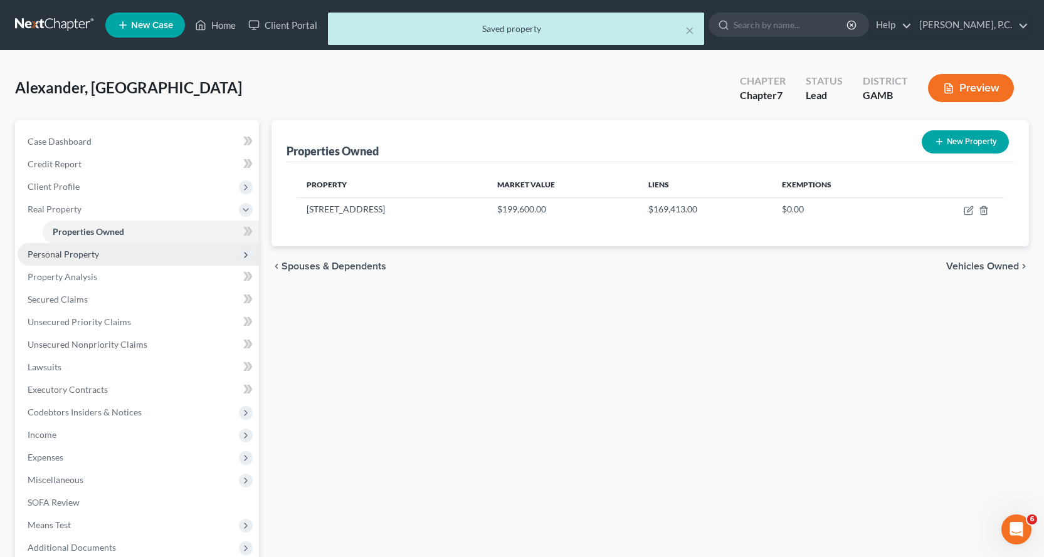
click at [83, 253] on span "Personal Property" at bounding box center [63, 254] width 71 height 11
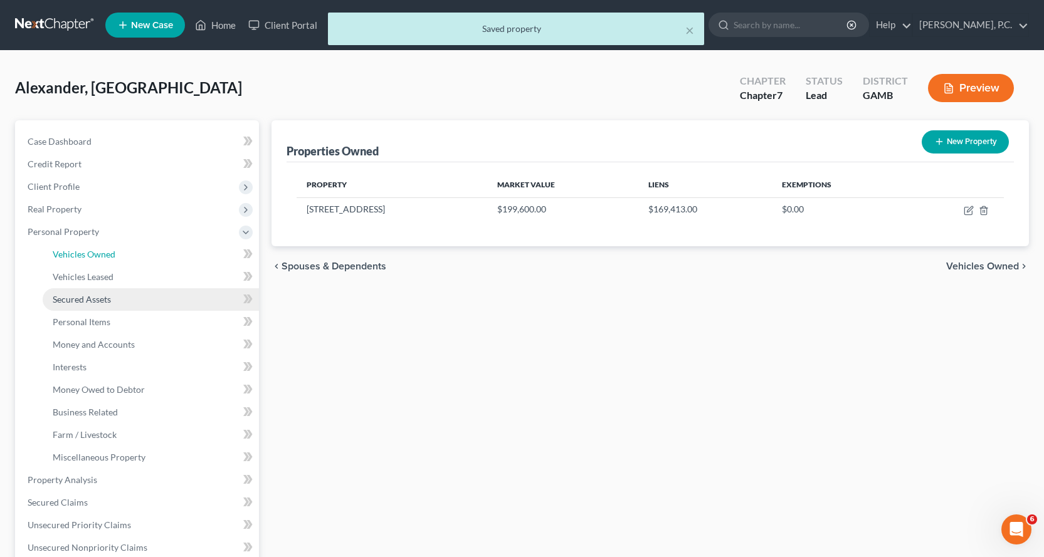
click at [82, 251] on span "Vehicles Owned" at bounding box center [84, 254] width 63 height 11
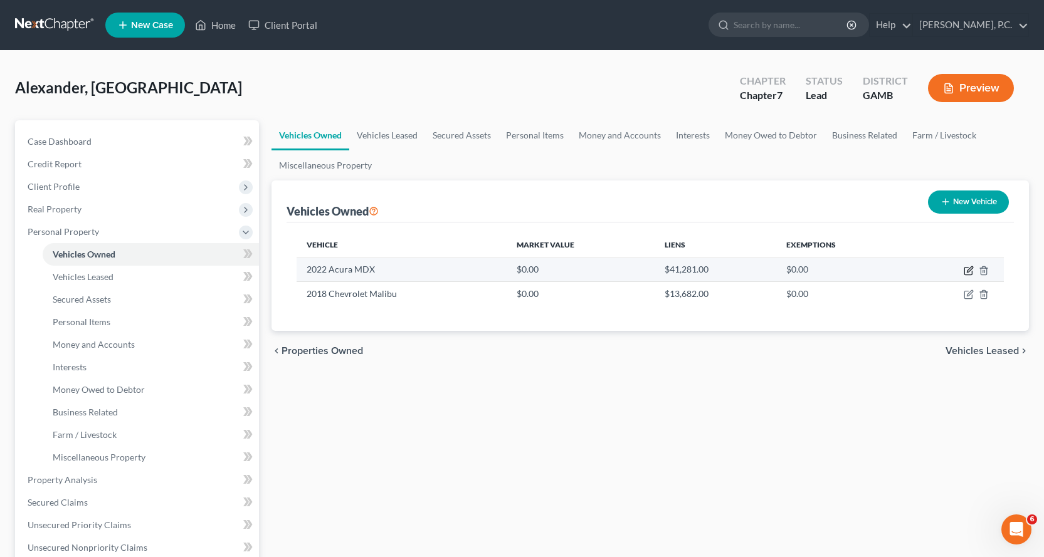
click at [969, 270] on icon "button" at bounding box center [969, 271] width 10 height 10
select select "0"
select select "4"
select select "2"
select select "0"
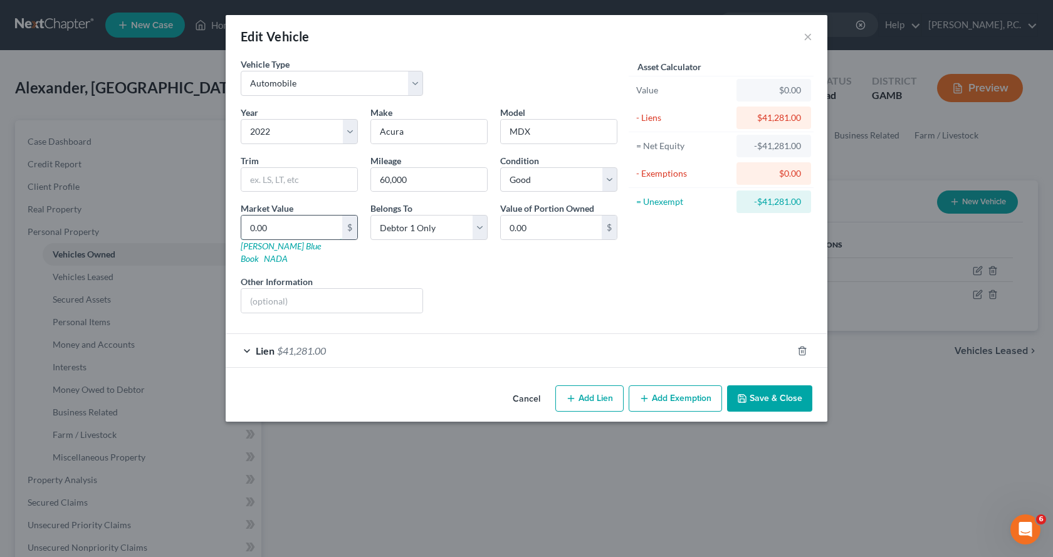
click at [293, 220] on input "0.00" at bounding box center [291, 228] width 101 height 24
type input "3"
type input "3.00"
type input "30"
type input "30.00"
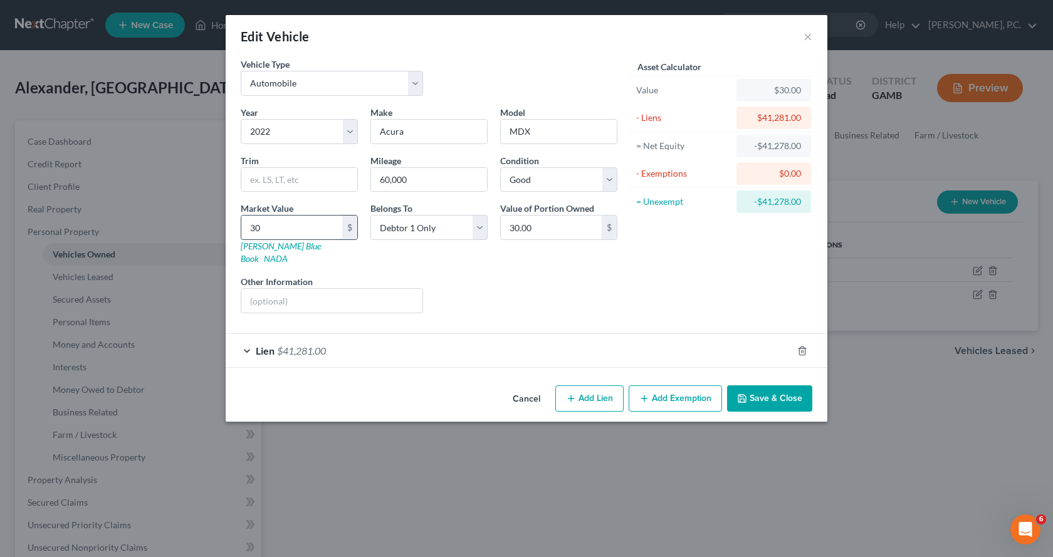
type input "300"
type input "300.00"
type input "3000"
type input "3,000.00"
type input "3,0000"
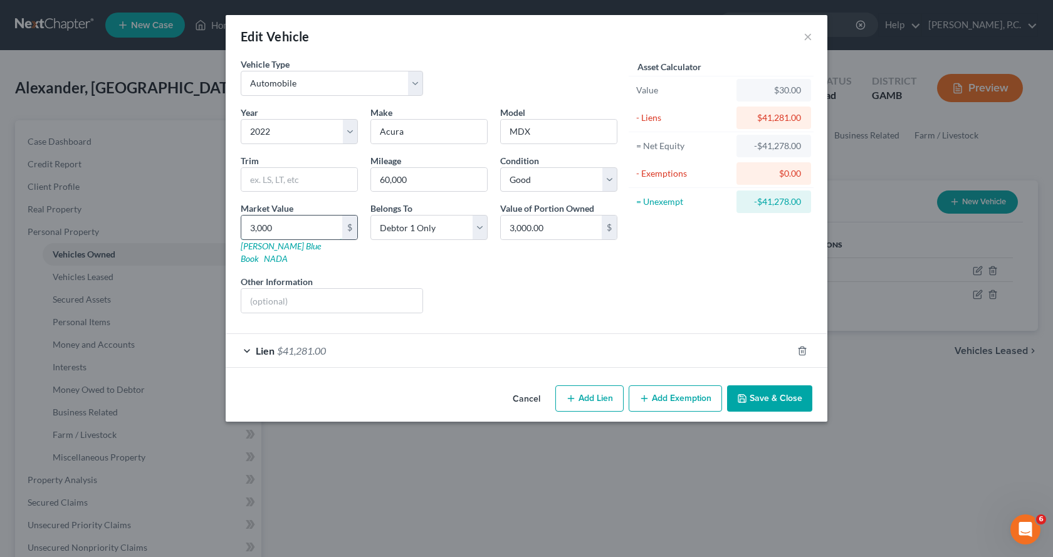
type input "30,000.00"
click at [760, 386] on button "Save & Close" at bounding box center [769, 399] width 85 height 26
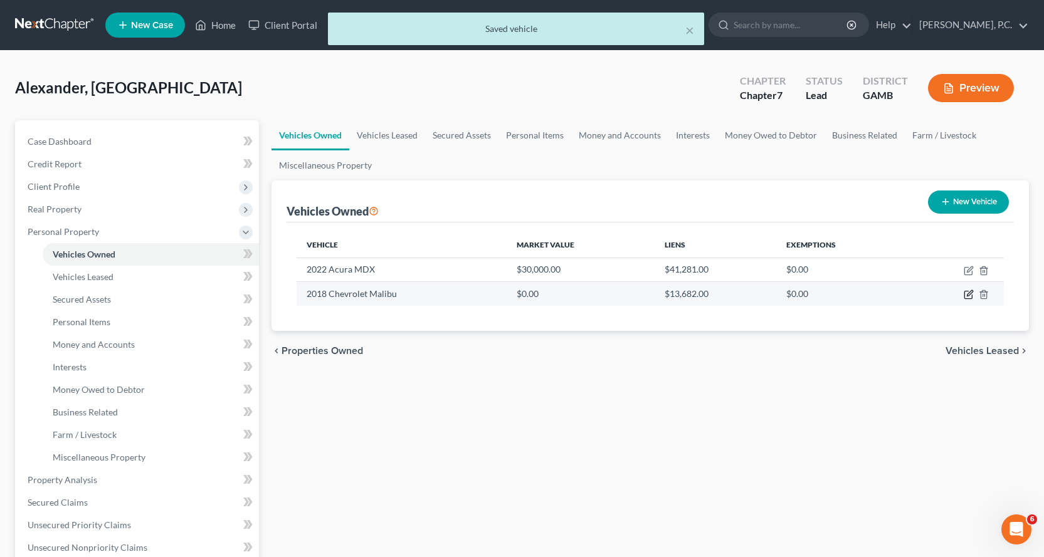
click at [971, 295] on icon "button" at bounding box center [969, 295] width 10 height 10
select select "0"
select select "8"
select select "2"
select select "0"
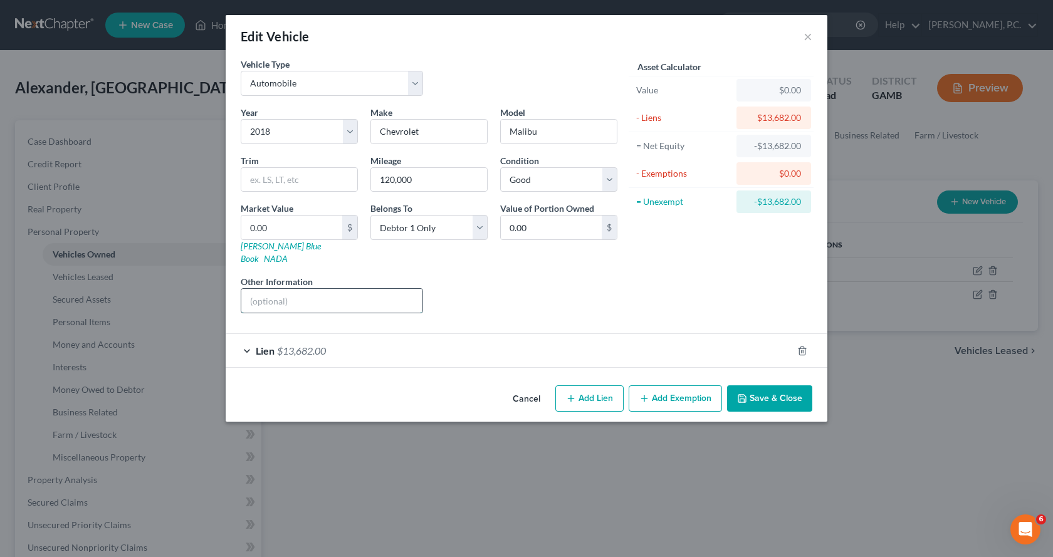
click at [335, 291] on input "text" at bounding box center [331, 301] width 181 height 24
type input "1"
type input "1.00"
type input "10"
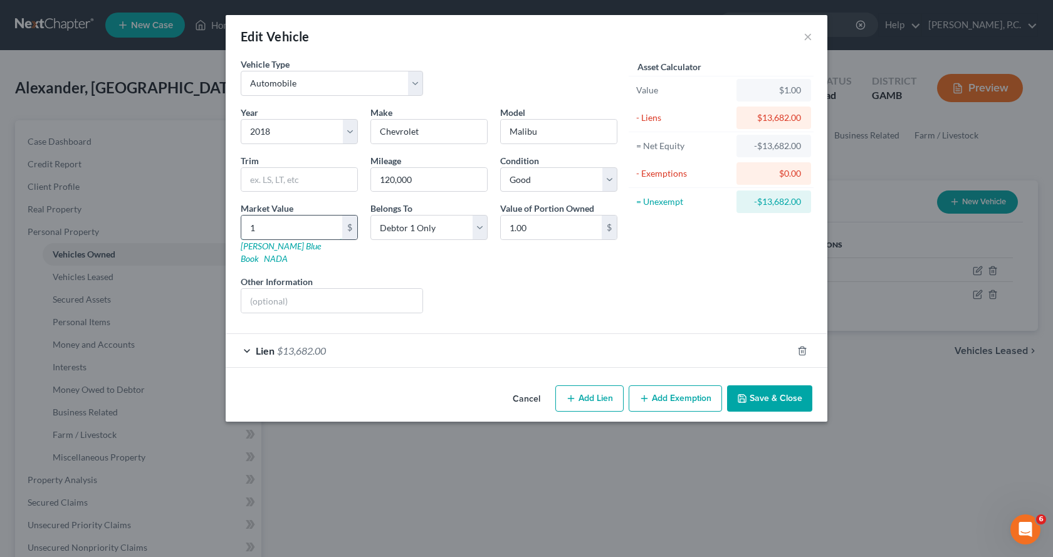
type input "10.00"
type input "100"
type input "100.00"
type input "1000"
type input "1,000.00"
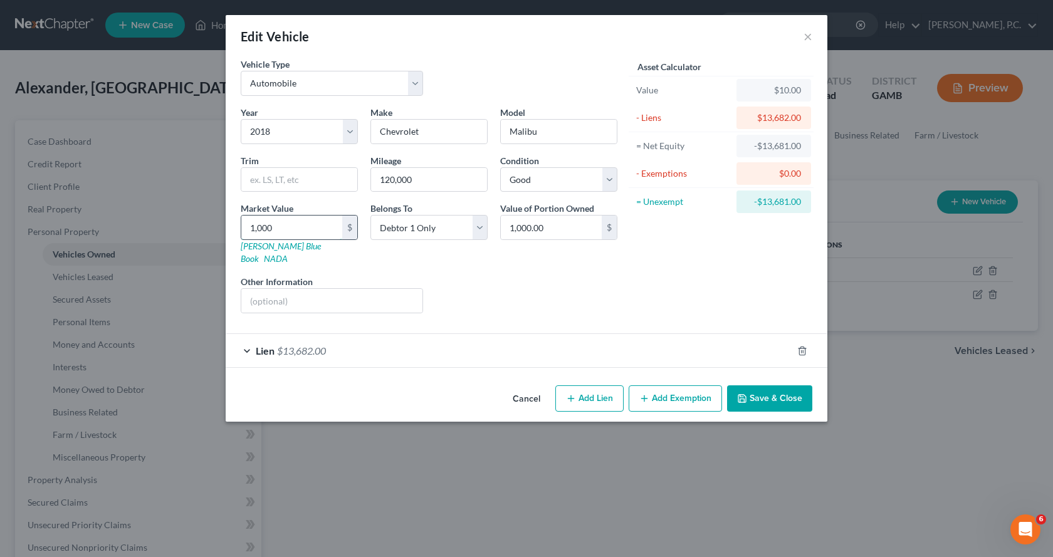
type input "1,0000"
type input "10,000.00"
click at [773, 386] on button "Save & Close" at bounding box center [769, 399] width 85 height 26
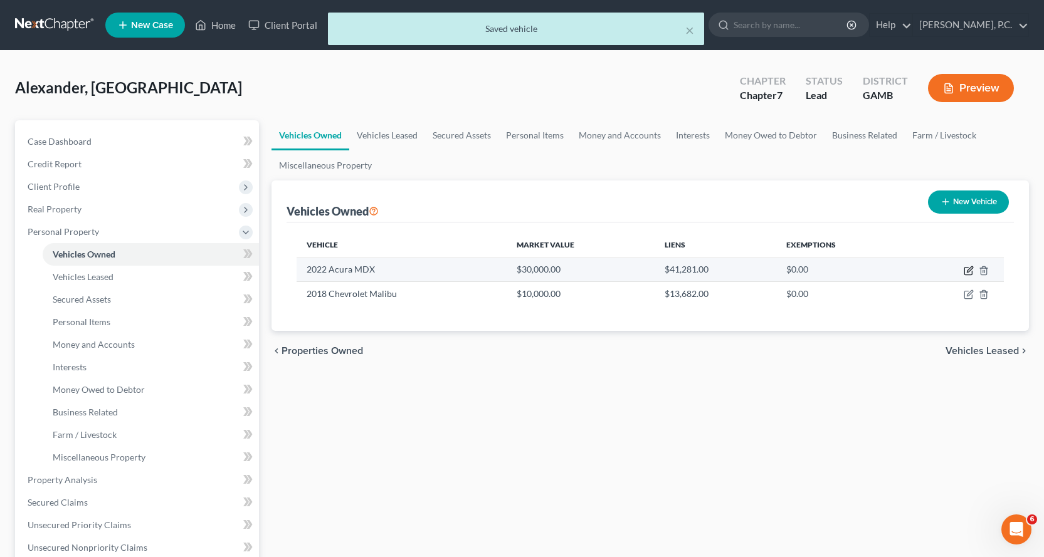
click at [969, 268] on icon "button" at bounding box center [969, 271] width 10 height 10
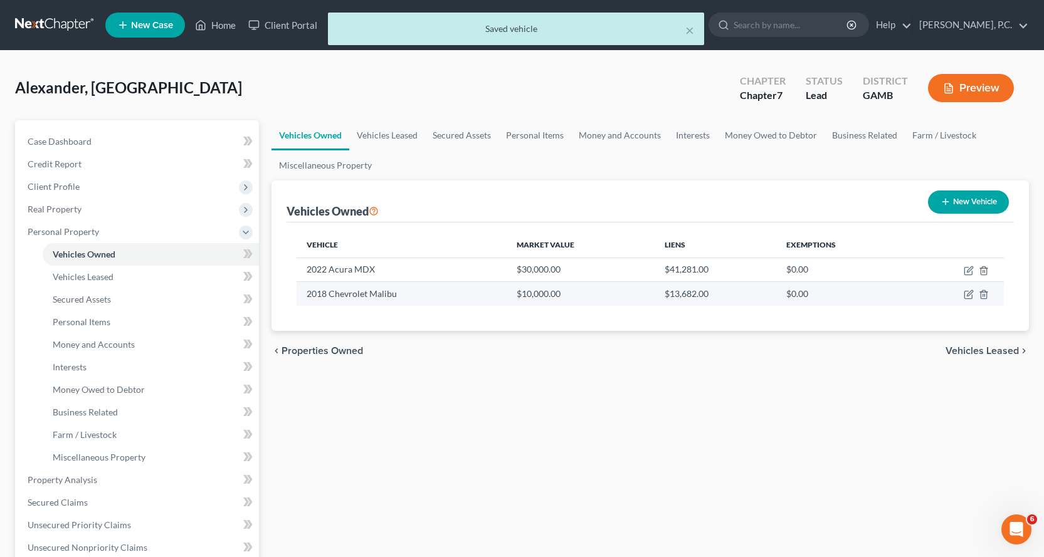
select select "0"
select select "4"
select select "2"
select select "0"
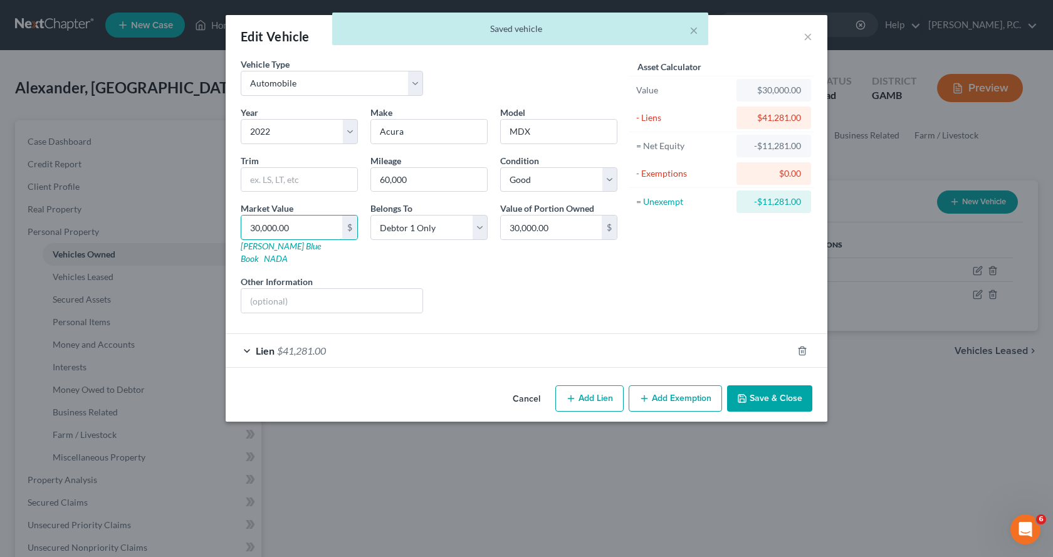
type input "3"
type input "3.00"
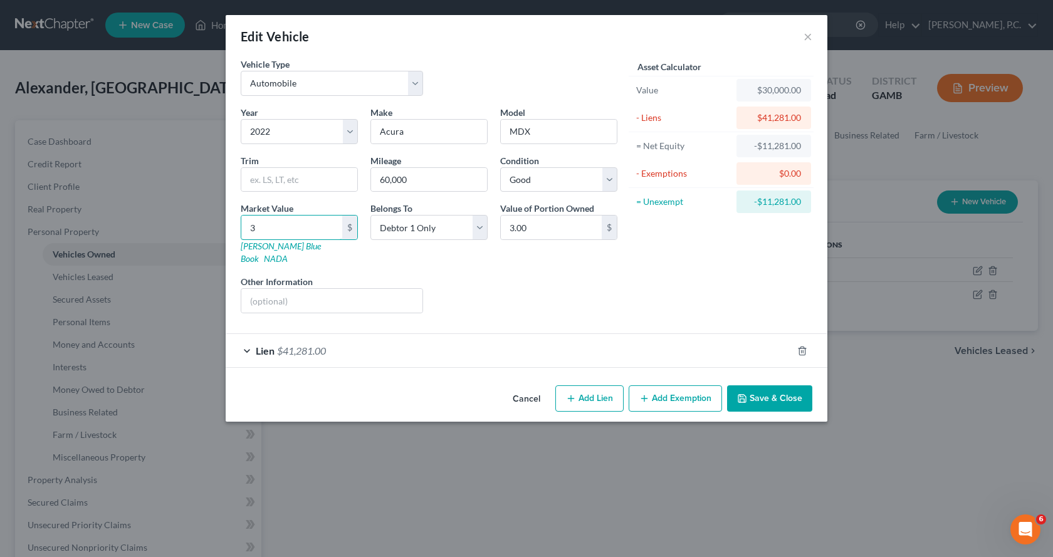
type input "35"
type input "35.00"
type input "350"
type input "350.00"
type input "3500"
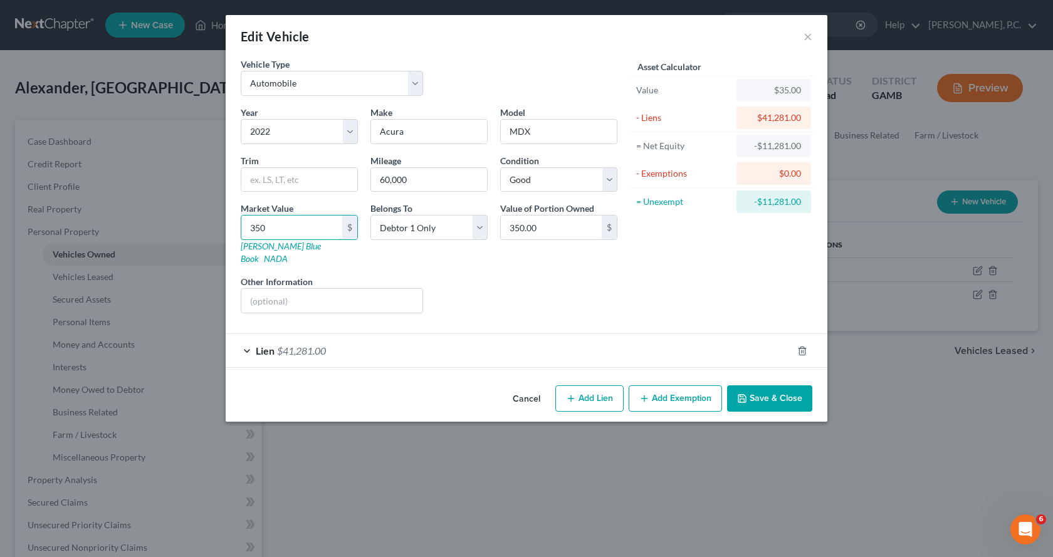
type input "3,500.00"
type input "3,5000"
type input "35,000.00"
click at [773, 386] on button "Save & Close" at bounding box center [769, 399] width 85 height 26
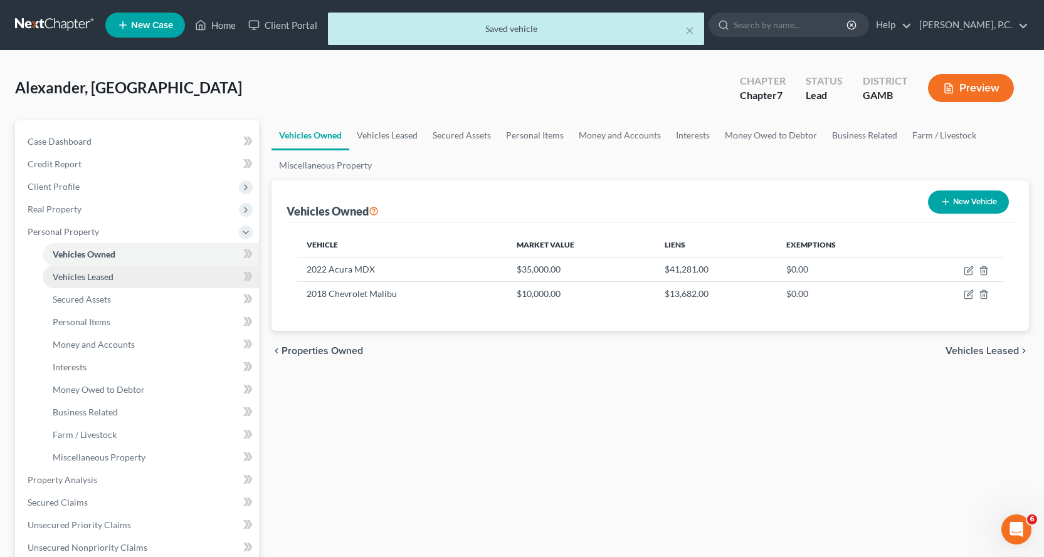
click at [100, 277] on span "Vehicles Leased" at bounding box center [83, 276] width 61 height 11
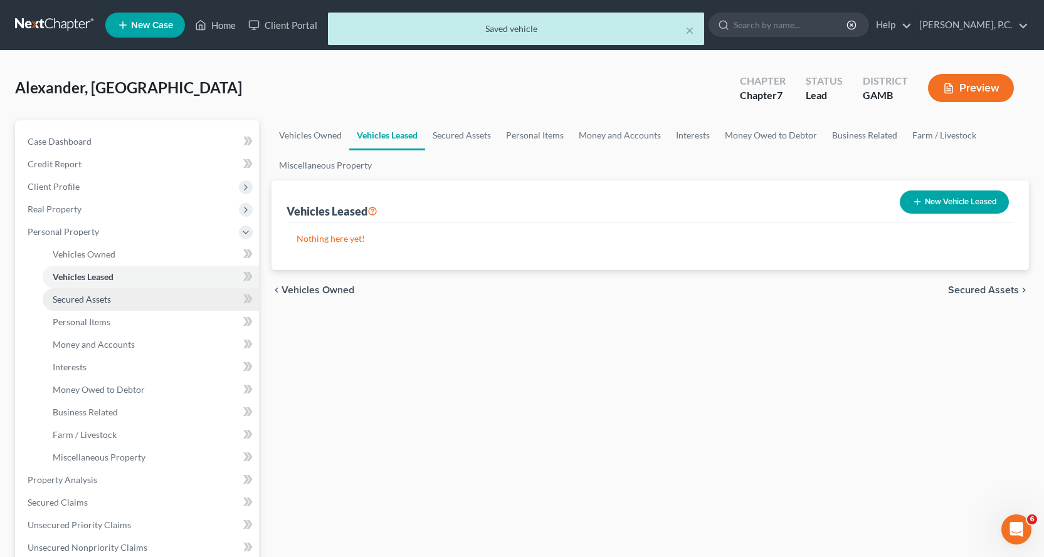
click at [95, 298] on span "Secured Assets" at bounding box center [82, 299] width 58 height 11
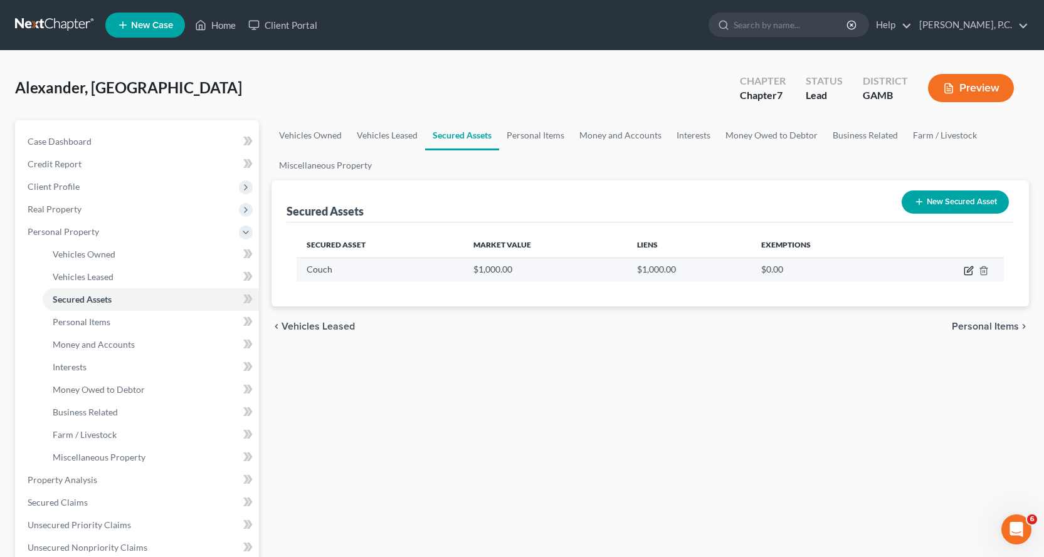
click at [968, 271] on icon "button" at bounding box center [969, 271] width 10 height 10
select select "household_goods"
select select "2"
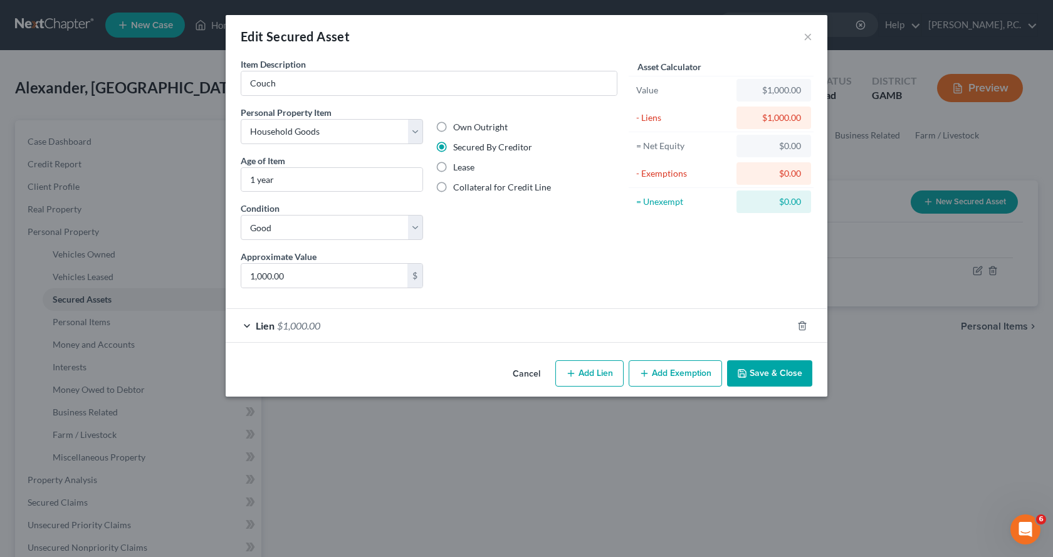
click at [755, 374] on button "Save & Close" at bounding box center [769, 373] width 85 height 26
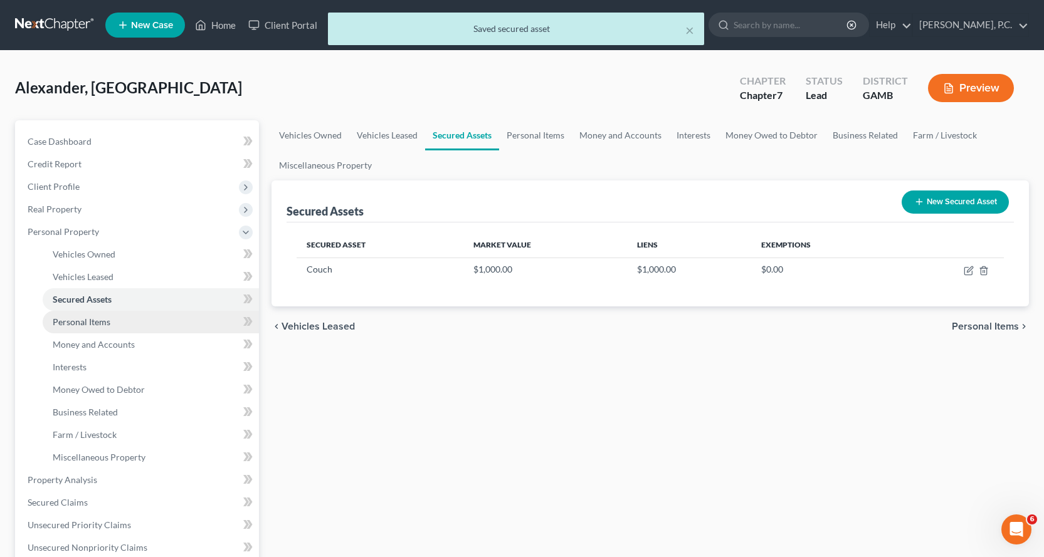
click at [82, 317] on span "Personal Items" at bounding box center [82, 322] width 58 height 11
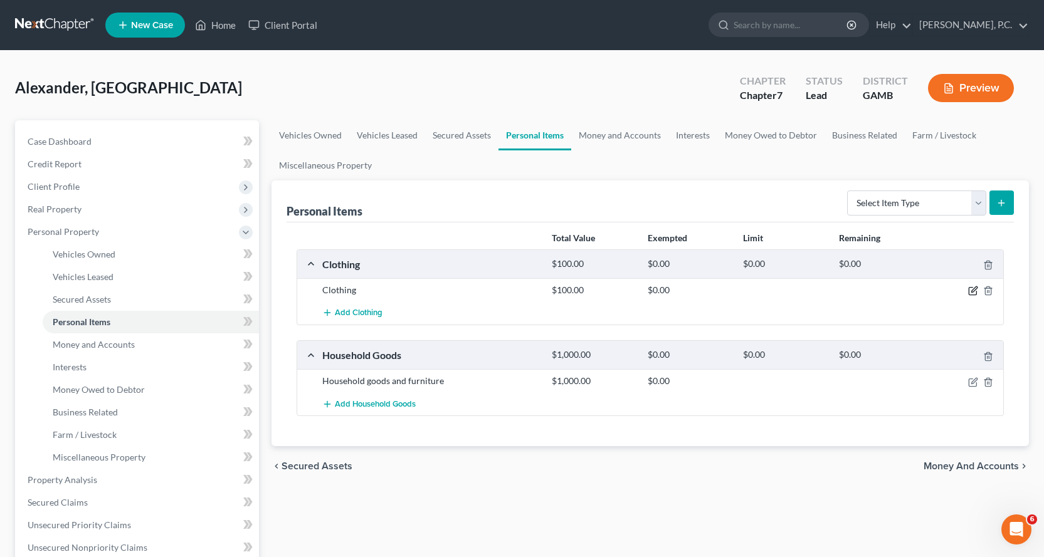
click at [975, 288] on icon "button" at bounding box center [974, 290] width 6 height 6
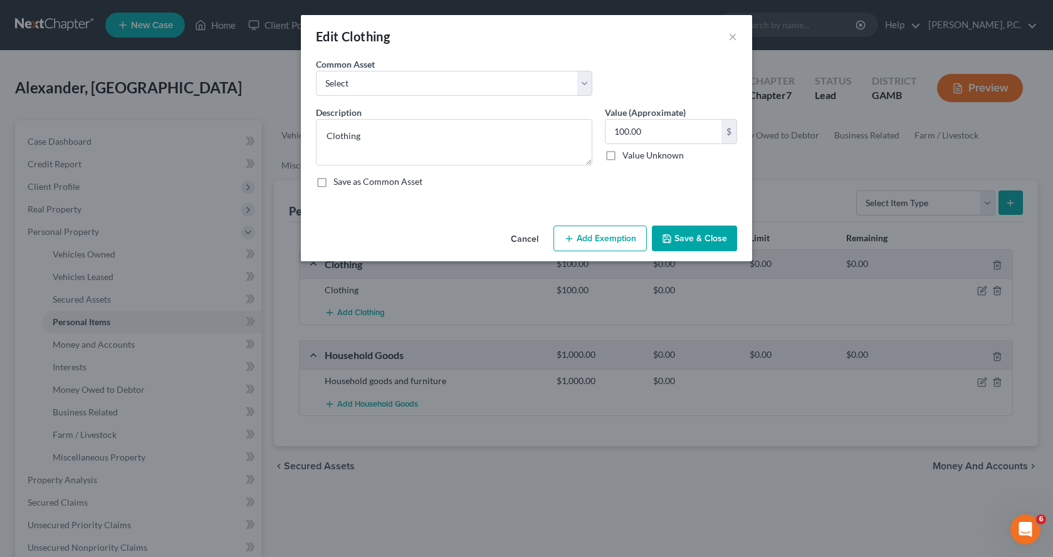
click at [665, 93] on div "Common Asset Select Clothing" at bounding box center [527, 82] width 434 height 48
click at [671, 129] on input "100.00" at bounding box center [664, 132] width 116 height 24
type input "300.00"
click at [594, 240] on button "Add Exemption" at bounding box center [600, 239] width 93 height 26
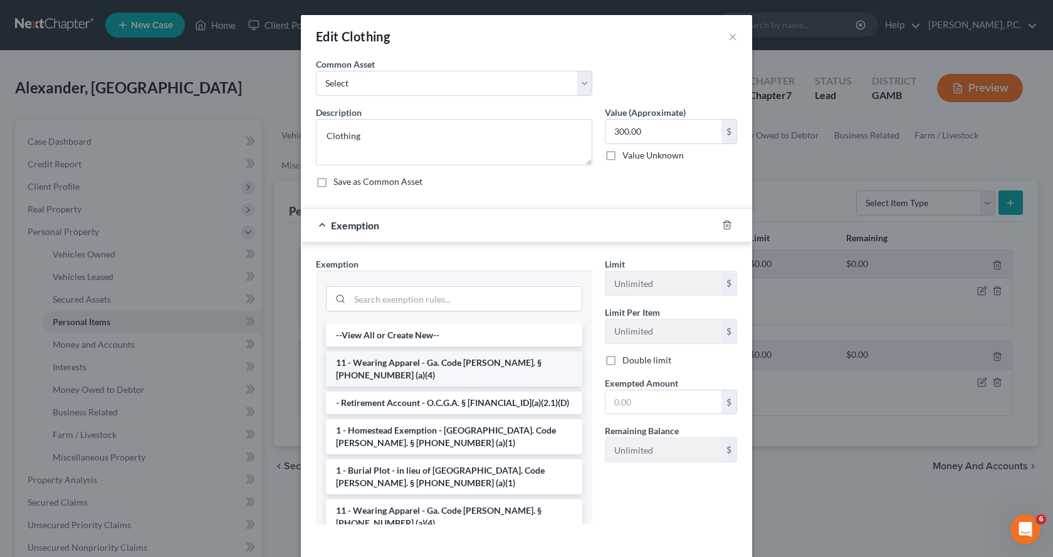
click at [413, 367] on li "11 - Wearing Apparel - Ga. Code Ann. § 44-13-100 (a)(4)" at bounding box center [454, 369] width 256 height 35
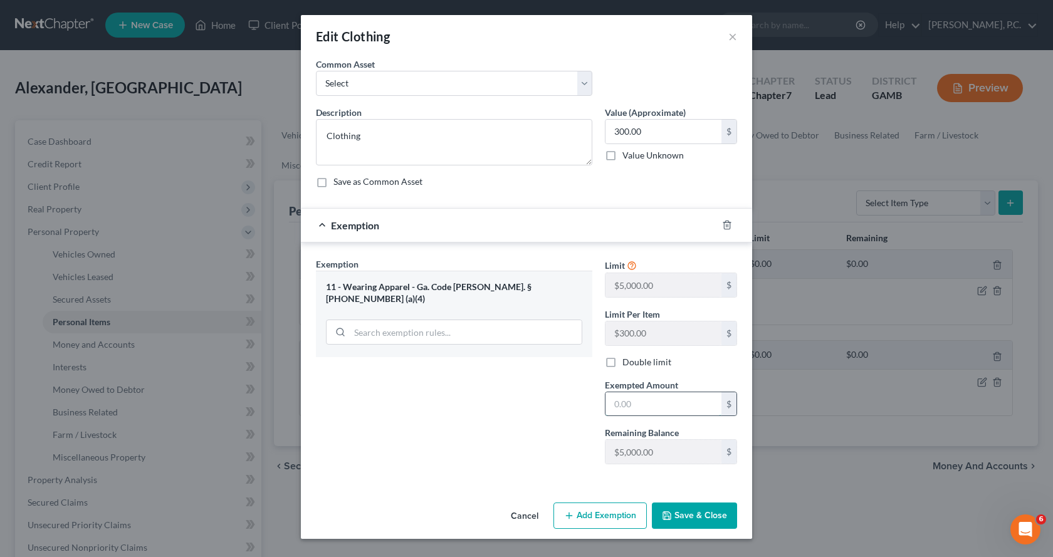
click at [655, 400] on input "text" at bounding box center [664, 404] width 116 height 24
type input "300.00"
click at [710, 517] on button "Save & Close" at bounding box center [694, 516] width 85 height 26
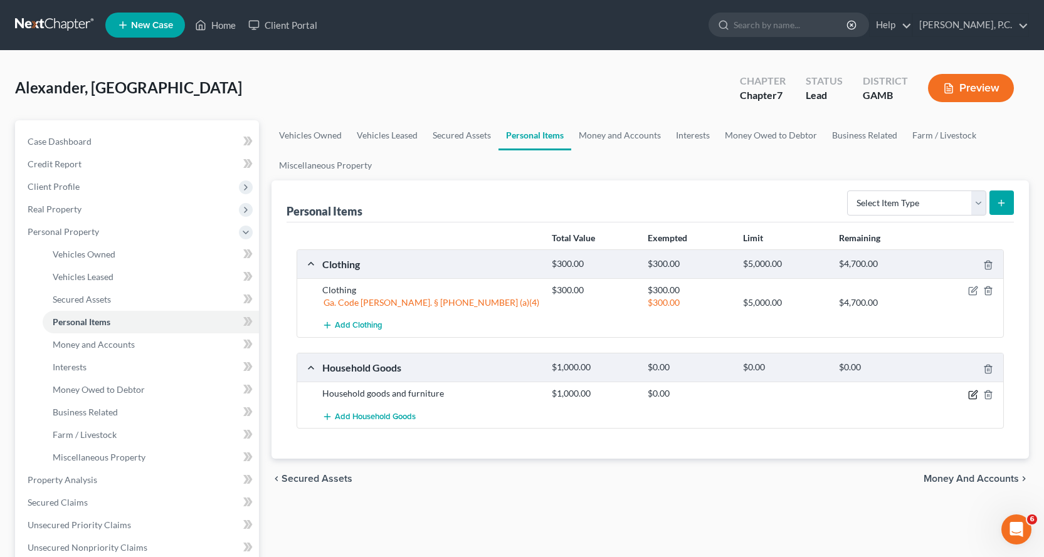
click at [972, 397] on icon "button" at bounding box center [973, 395] width 10 height 10
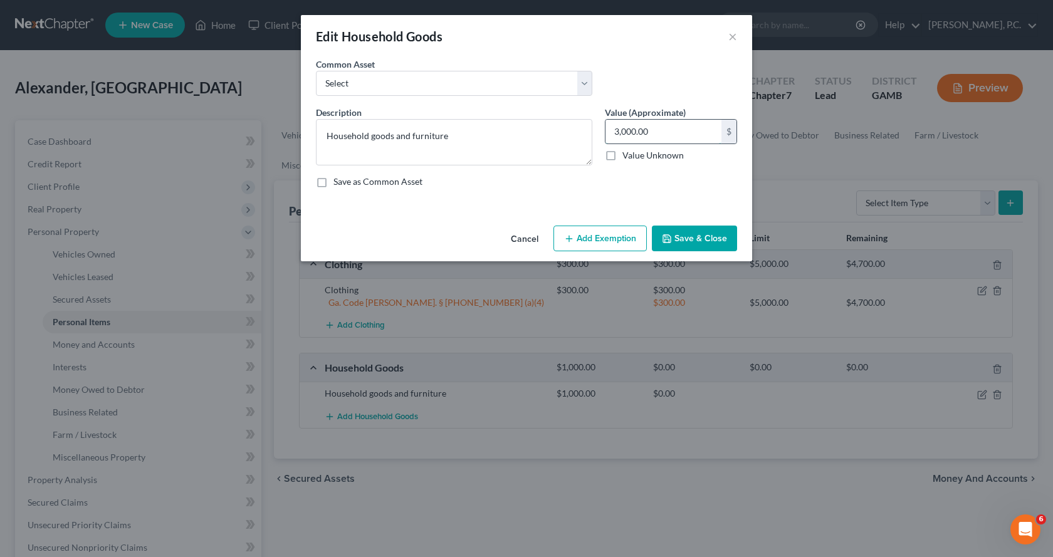
type input "3,000.00"
click at [599, 236] on button "Add Exemption" at bounding box center [600, 239] width 93 height 26
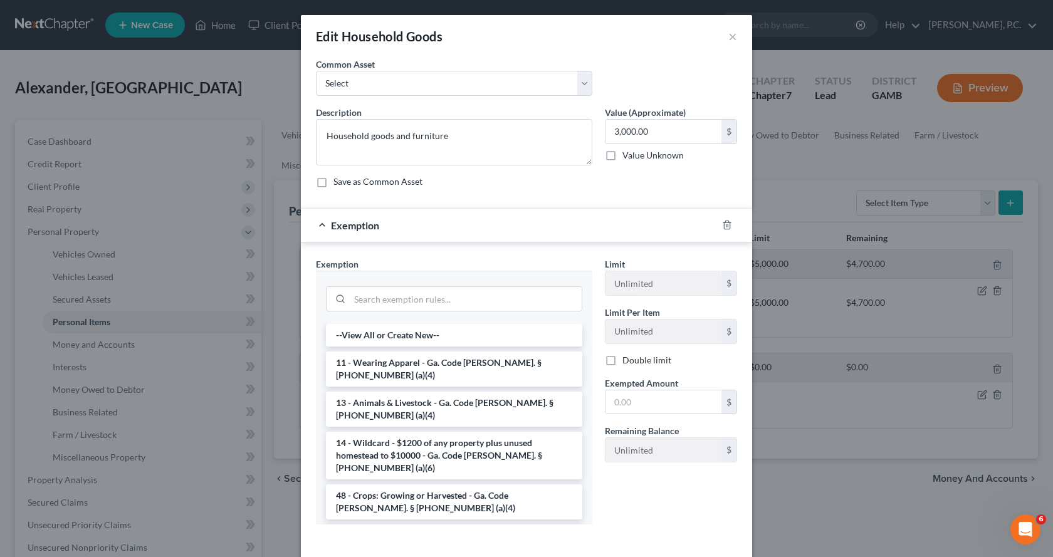
click at [382, 525] on li "6 - Household Goods and Furnishings - Ga. Code Ann. § 44-13-100 (a)(4)" at bounding box center [454, 542] width 256 height 35
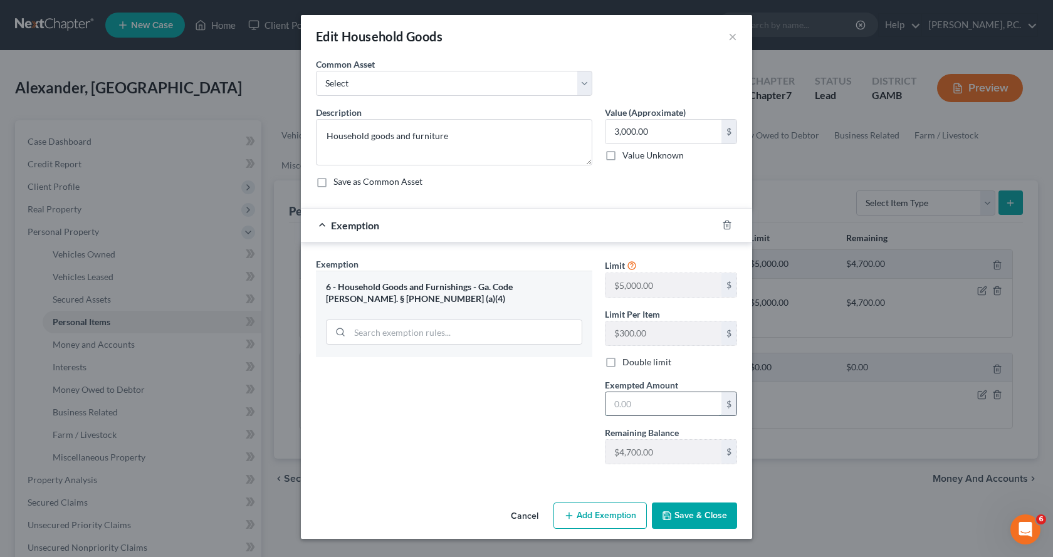
click at [676, 399] on input "text" at bounding box center [664, 404] width 116 height 24
type input "3,000.00"
click at [614, 522] on button "Add Exemption" at bounding box center [600, 516] width 93 height 26
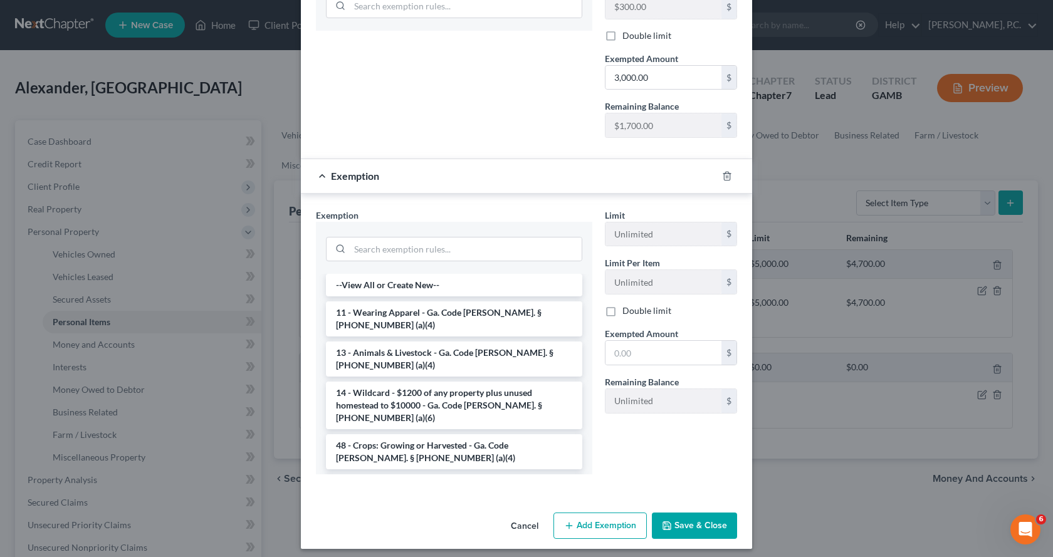
scroll to position [334, 0]
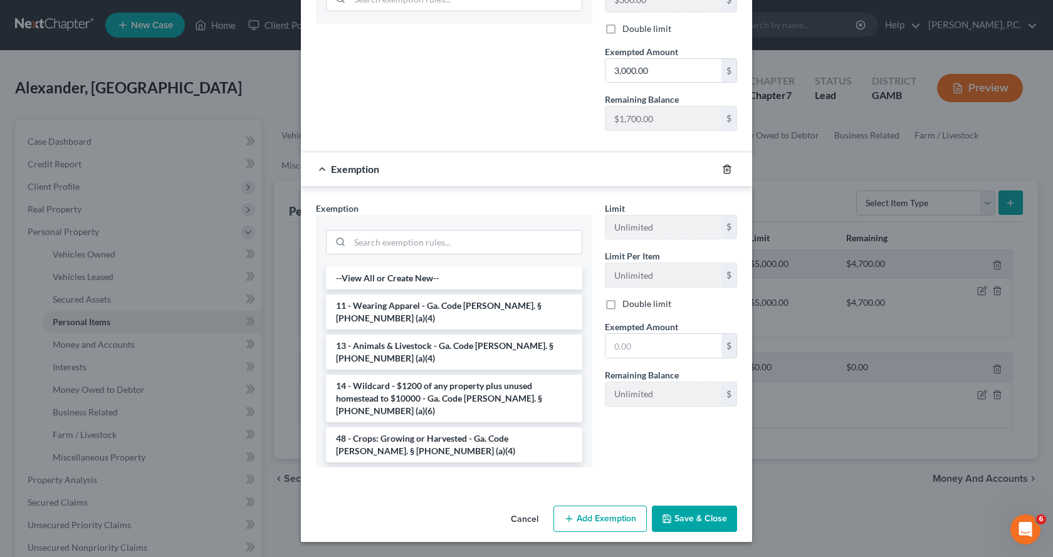
click at [723, 168] on icon "button" at bounding box center [727, 169] width 10 height 10
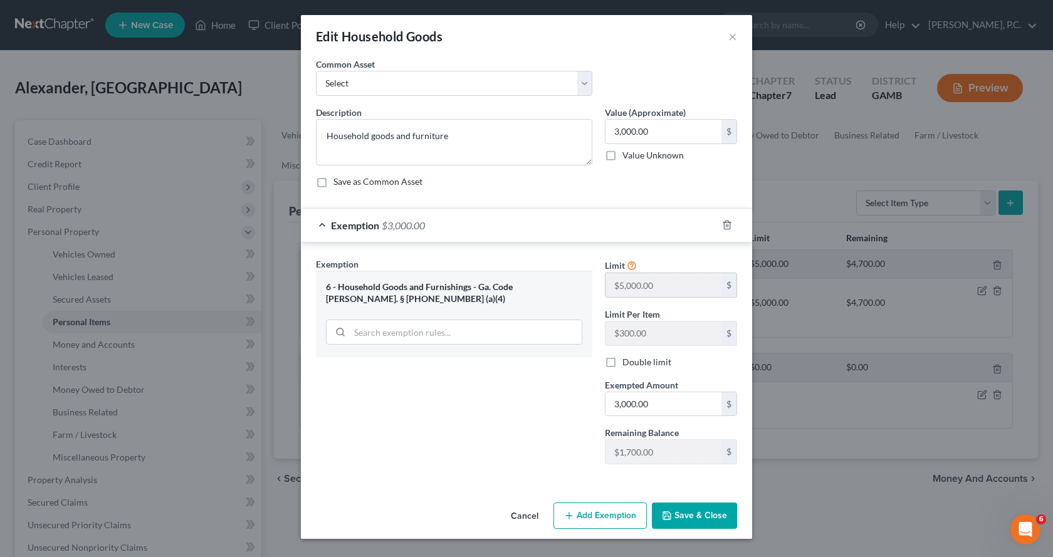
scroll to position [0, 0]
click at [708, 512] on button "Save & Close" at bounding box center [694, 516] width 85 height 26
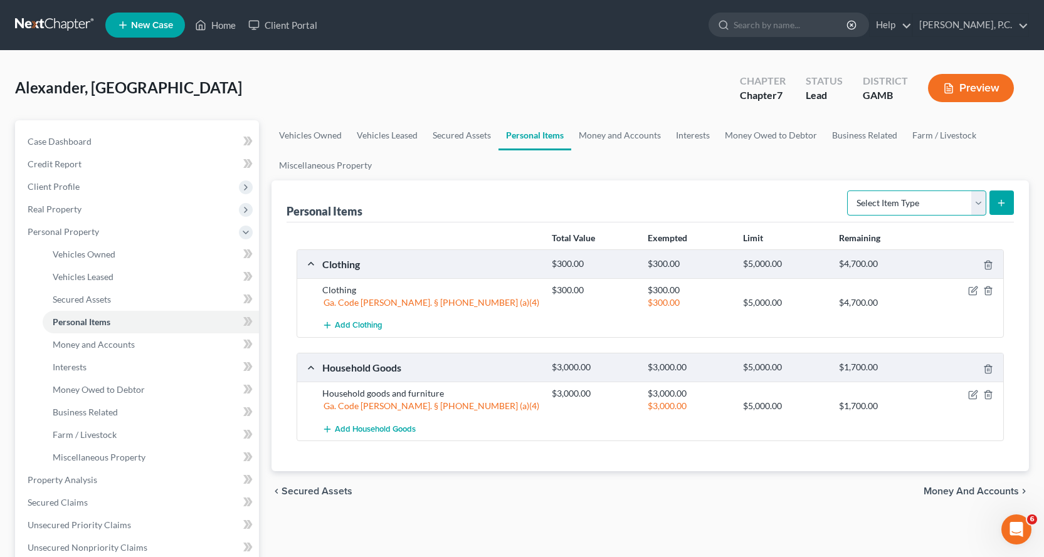
click at [978, 204] on select "Select Item Type Clothing Collectibles Of Value Electronics Firearms Household …" at bounding box center [916, 203] width 139 height 25
click at [848, 191] on select "Select Item Type Clothing Collectibles Of Value Electronics Firearms Household …" at bounding box center [916, 203] width 139 height 25
click at [895, 265] on div "$4,700.00" at bounding box center [880, 264] width 95 height 12
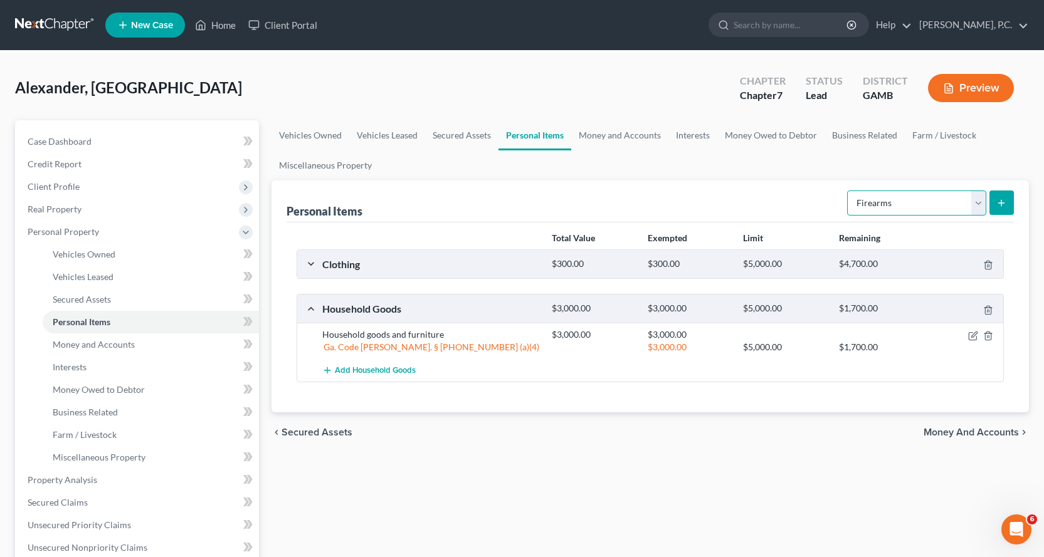
click at [984, 198] on select "Select Item Type Clothing Collectibles Of Value Electronics Firearms Household …" at bounding box center [916, 203] width 139 height 25
select select "electronics"
click at [848, 191] on select "Select Item Type Clothing Collectibles Of Value Electronics Firearms Household …" at bounding box center [916, 203] width 139 height 25
click at [998, 201] on icon "submit" at bounding box center [1001, 203] width 10 height 10
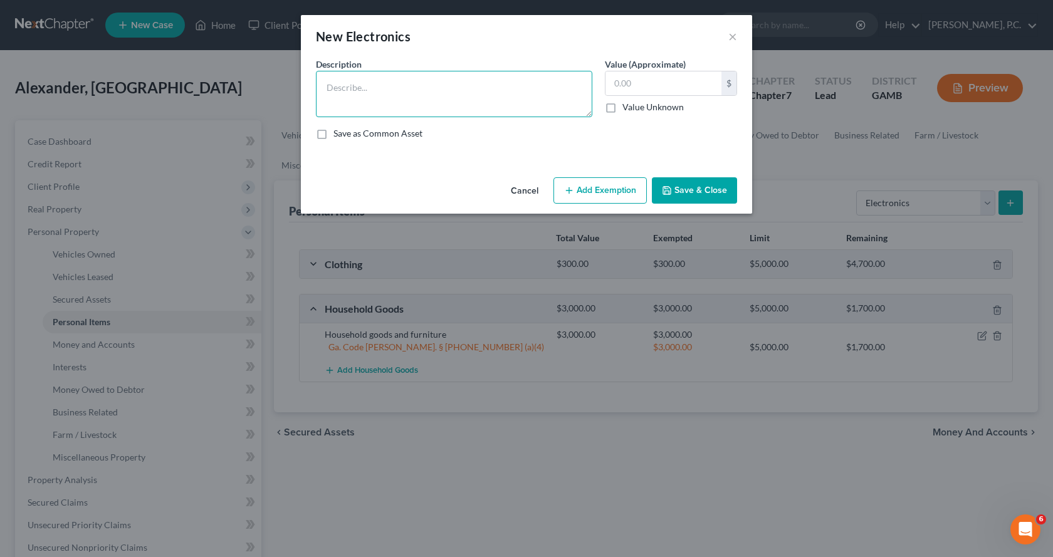
click at [397, 90] on textarea at bounding box center [454, 94] width 276 height 46
type textarea "e"
type textarea "Electronics, devices"
type input "500.00"
click at [608, 189] on button "Add Exemption" at bounding box center [600, 190] width 93 height 26
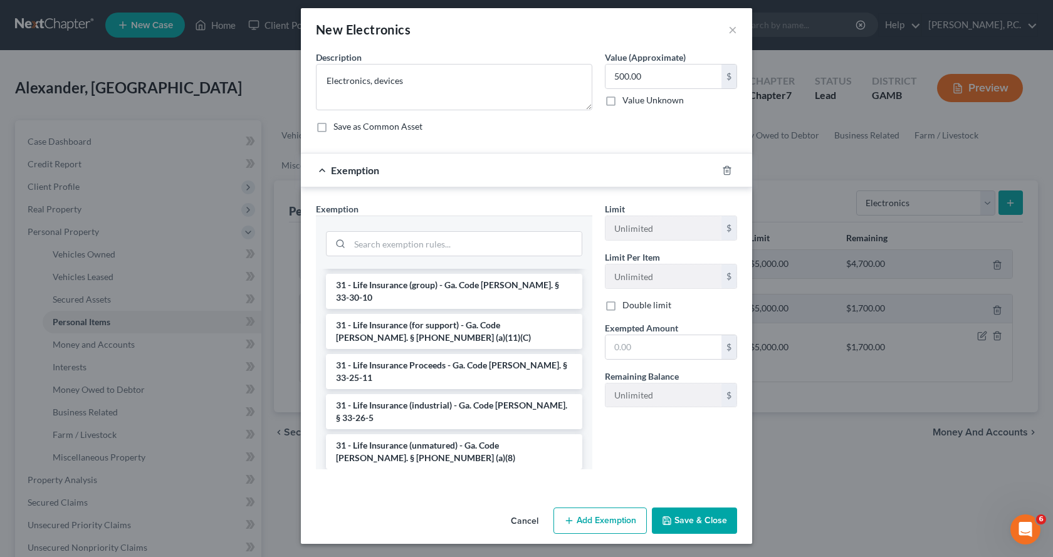
scroll to position [9, 0]
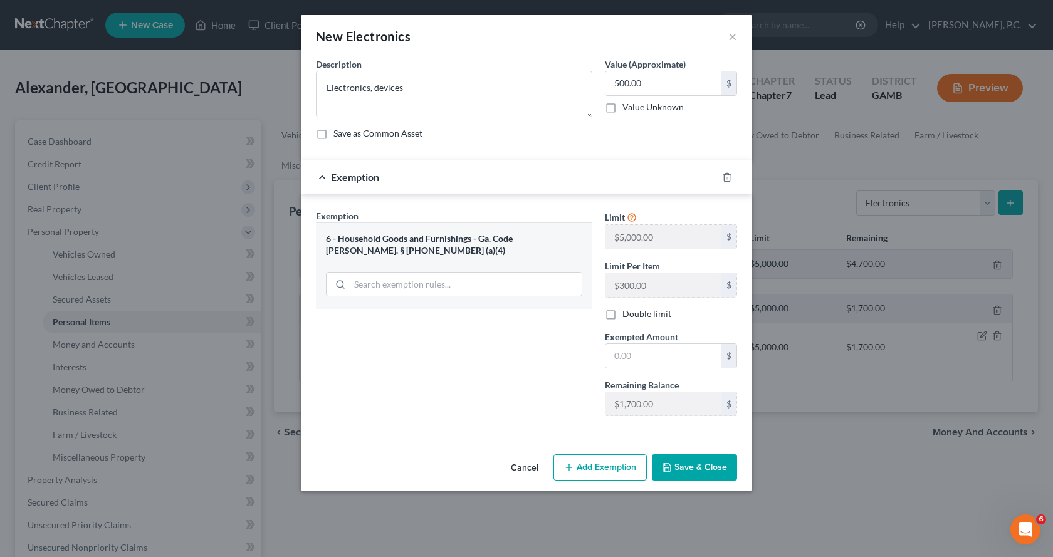
scroll to position [0, 0]
click at [676, 352] on input "text" at bounding box center [664, 356] width 116 height 24
type input "500.00"
click at [692, 473] on button "Save & Close" at bounding box center [694, 468] width 85 height 26
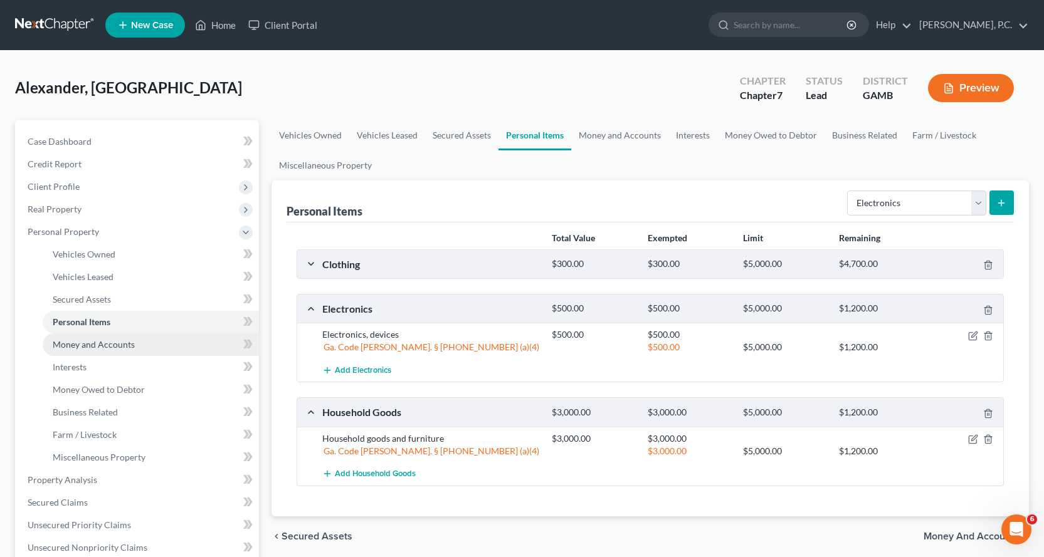
click at [95, 344] on span "Money and Accounts" at bounding box center [94, 344] width 82 height 11
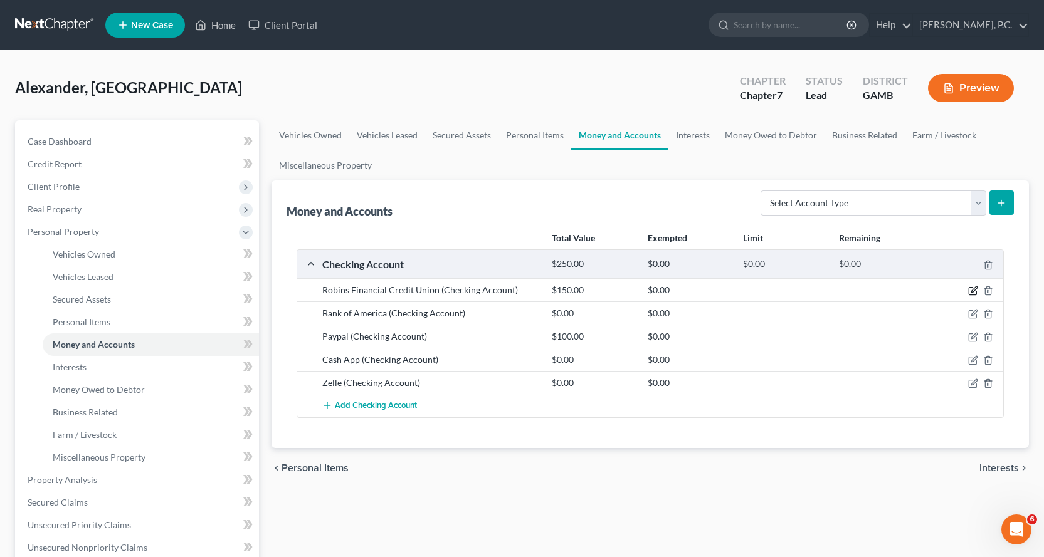
click at [972, 288] on icon "button" at bounding box center [973, 292] width 8 height 8
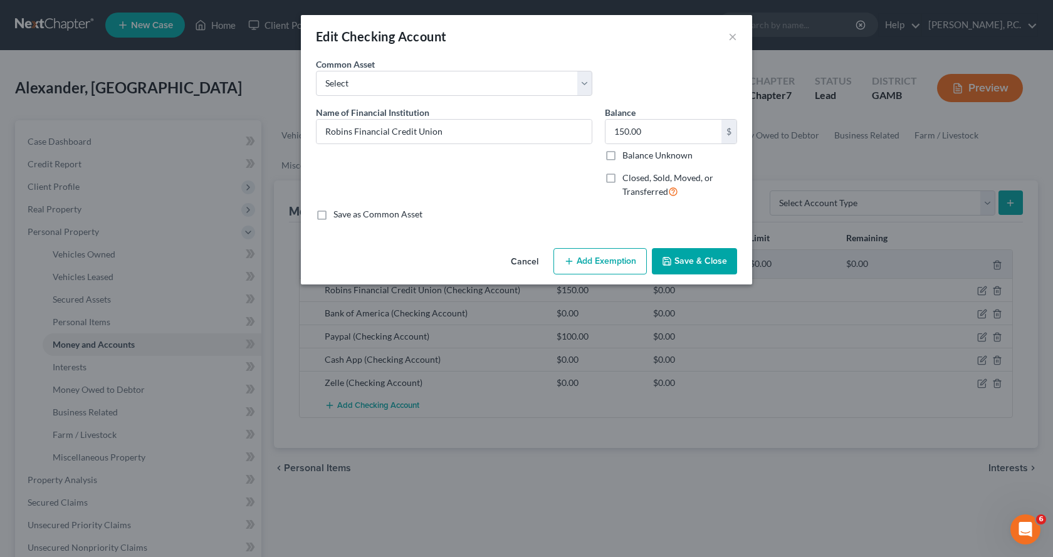
click at [607, 265] on button "Add Exemption" at bounding box center [600, 261] width 93 height 26
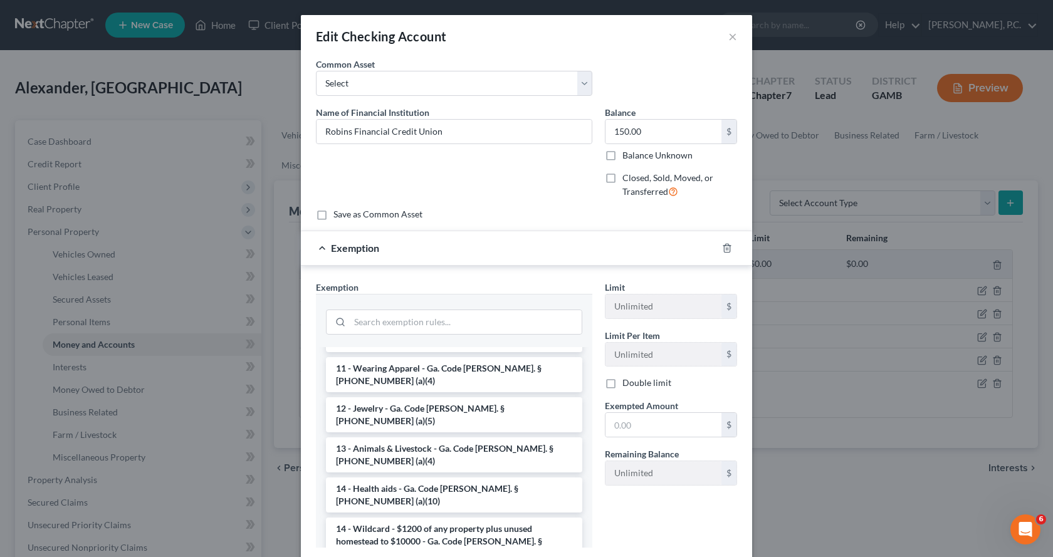
scroll to position [188, 0]
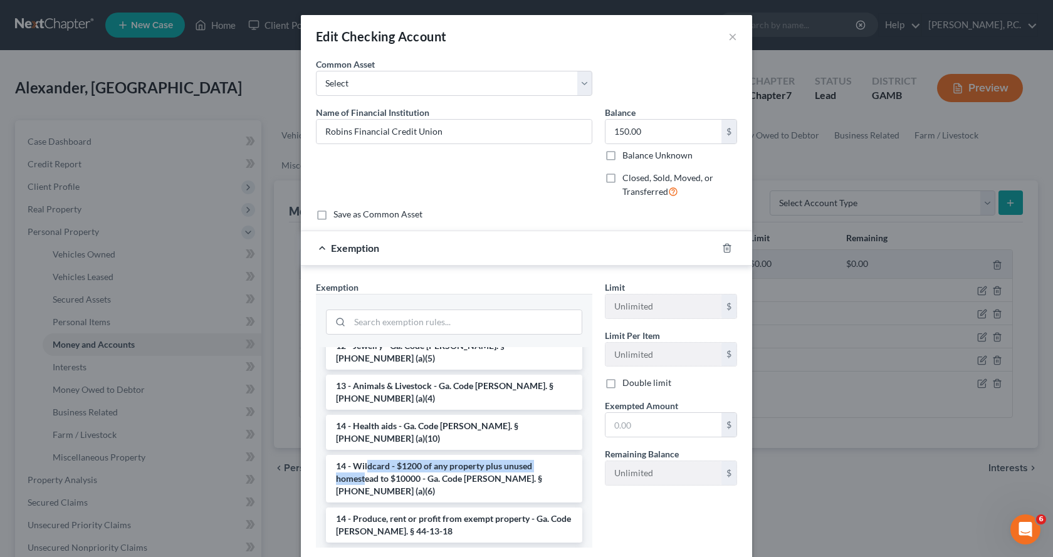
click at [360, 455] on li "14 - Wildcard - $1200 of any property plus unused homestead to $10000 - Ga. Cod…" at bounding box center [454, 479] width 256 height 48
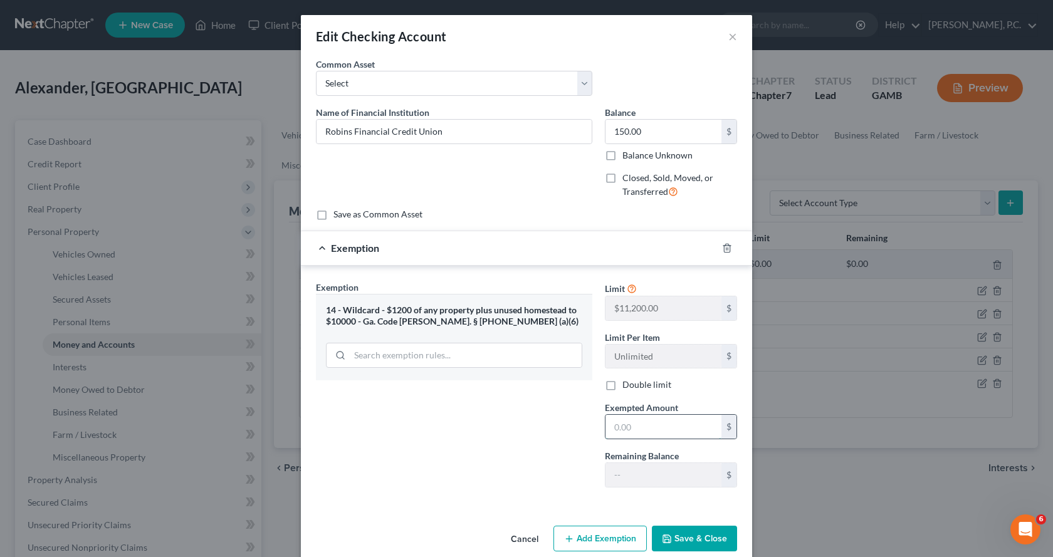
drag, startPoint x: 646, startPoint y: 434, endPoint x: 675, endPoint y: 431, distance: 29.6
click at [675, 431] on input "text" at bounding box center [664, 427] width 116 height 24
type input "150.00"
click at [676, 545] on button "Save & Close" at bounding box center [694, 539] width 85 height 26
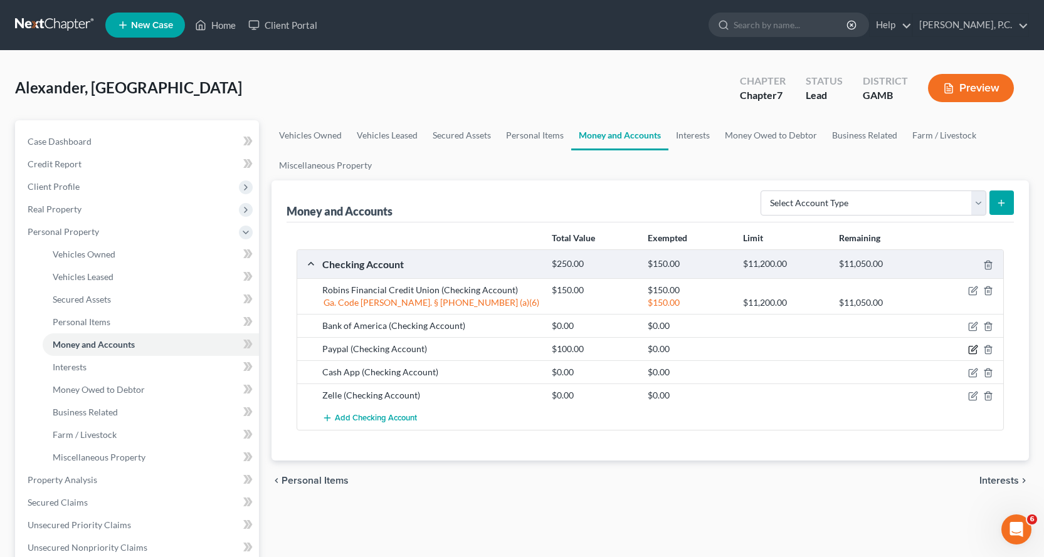
click at [971, 349] on icon "button" at bounding box center [973, 350] width 10 height 10
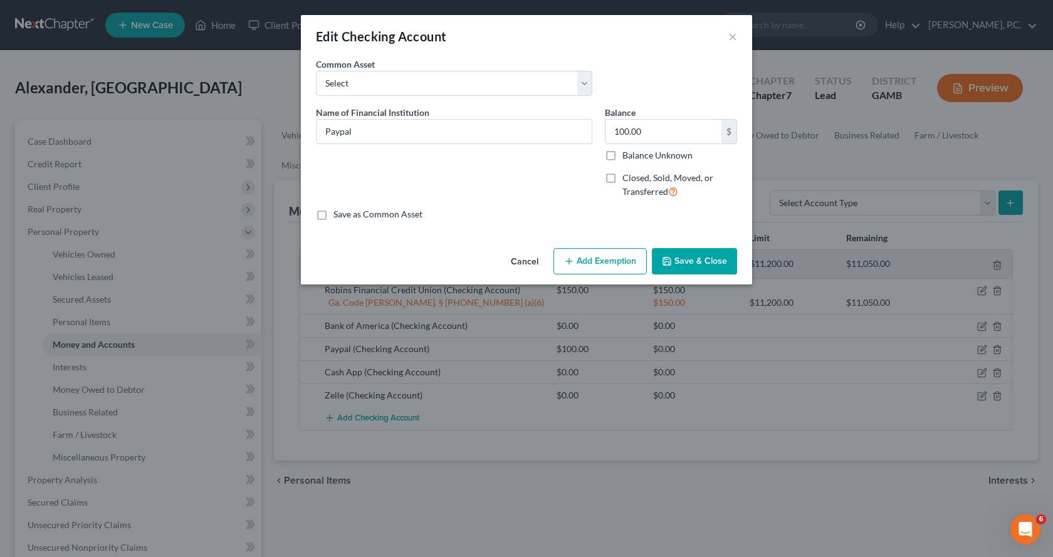
click at [596, 263] on button "Add Exemption" at bounding box center [600, 261] width 93 height 26
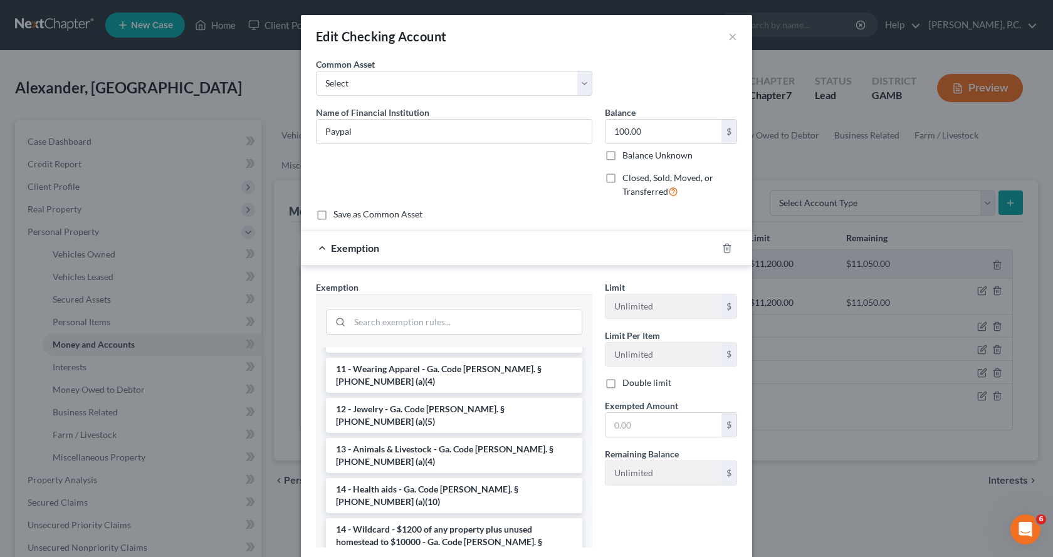
scroll to position [125, 0]
click at [426, 518] on li "14 - Wildcard - $1200 of any property plus unused homestead to $10000 - Ga. Cod…" at bounding box center [454, 542] width 256 height 48
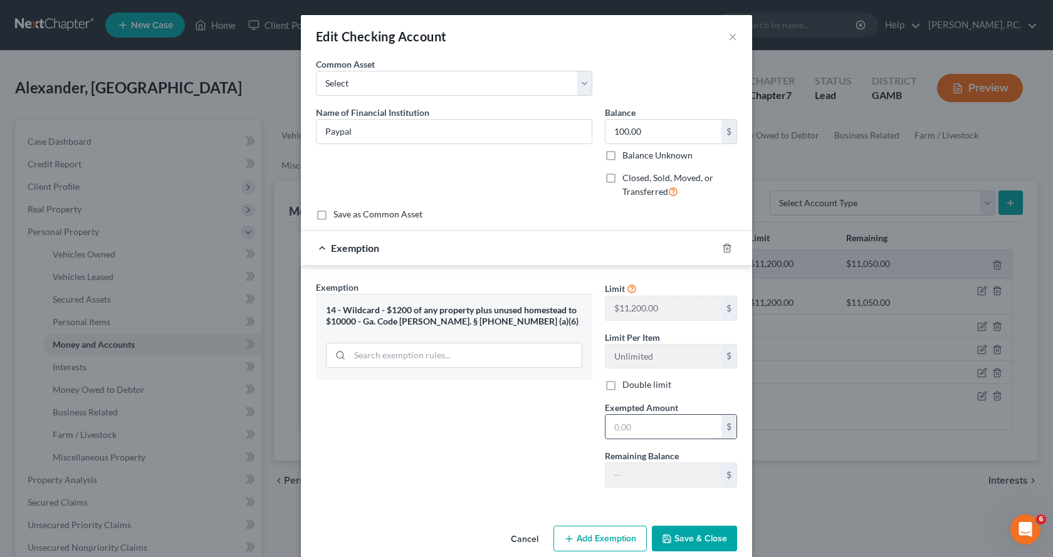
drag, startPoint x: 651, startPoint y: 424, endPoint x: 660, endPoint y: 427, distance: 9.3
click at [654, 424] on input "text" at bounding box center [664, 427] width 116 height 24
type input "100.00"
click at [683, 543] on button "Save & Close" at bounding box center [694, 539] width 85 height 26
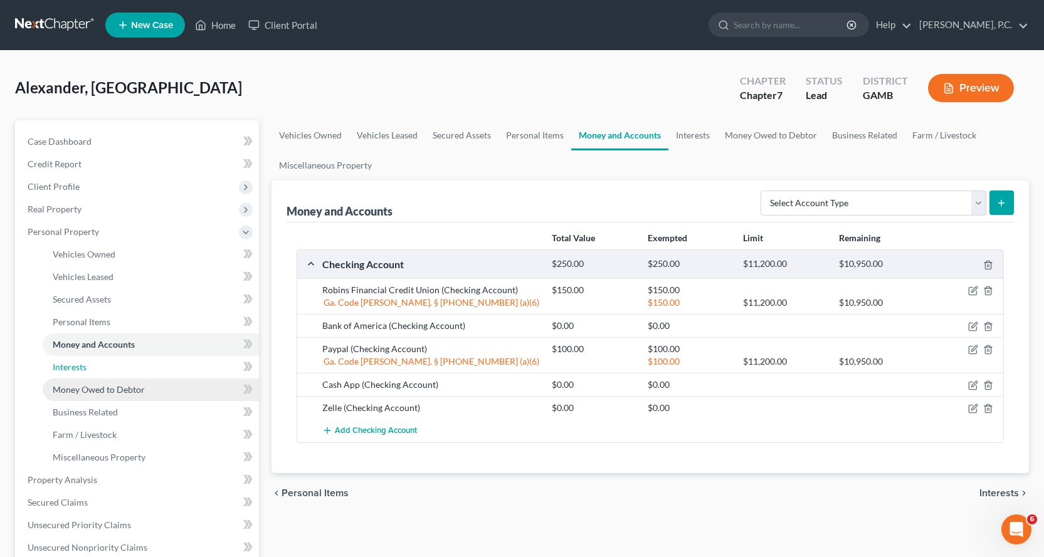
drag, startPoint x: 76, startPoint y: 367, endPoint x: 157, endPoint y: 379, distance: 82.3
click at [76, 367] on span "Interests" at bounding box center [70, 367] width 34 height 11
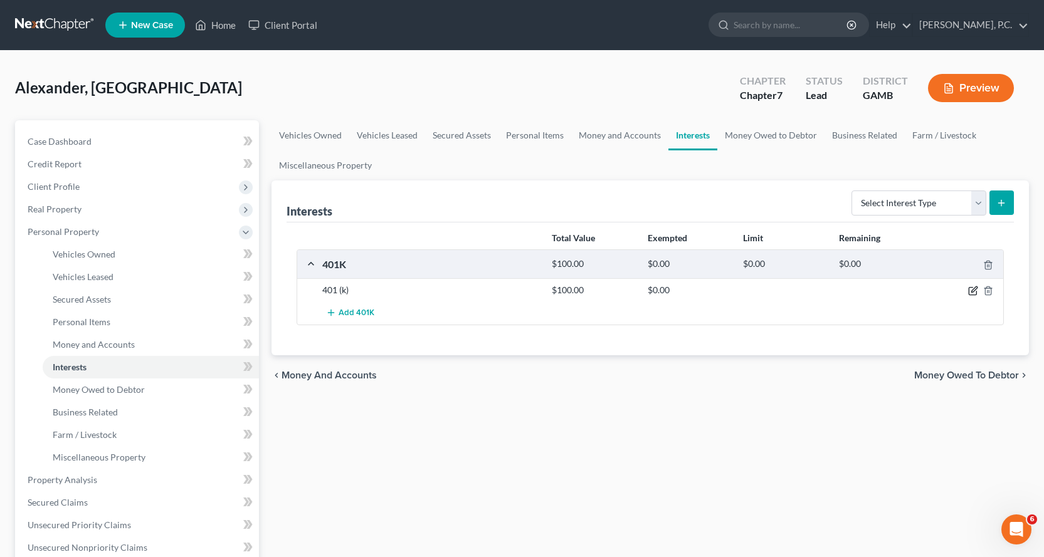
click at [973, 286] on icon "button" at bounding box center [973, 291] width 10 height 10
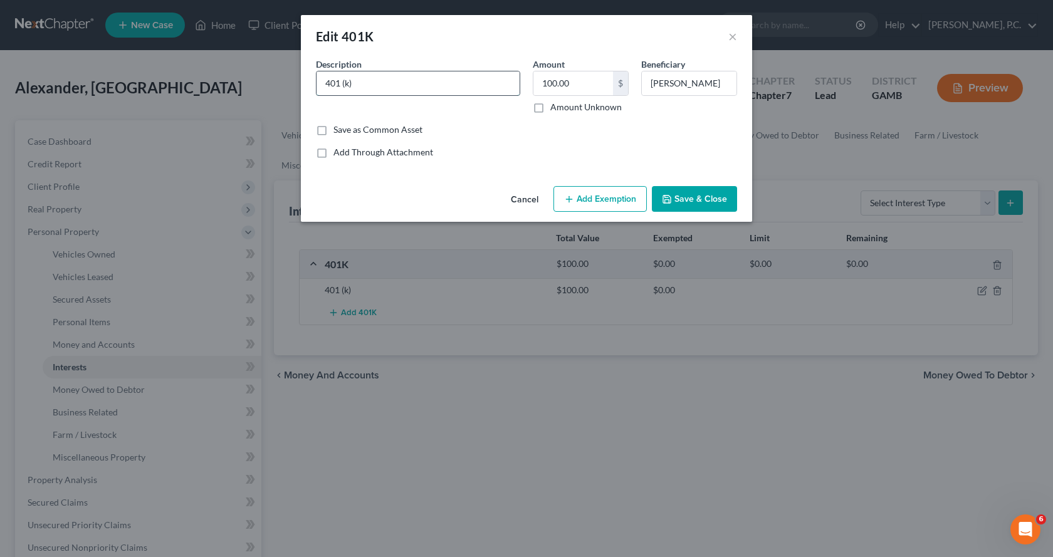
click at [427, 87] on input "401 (k)" at bounding box center [418, 83] width 203 height 24
click at [340, 83] on input "401 (k) savings account" at bounding box center [418, 83] width 203 height 24
type input "401(k) savings account"
click at [618, 195] on button "Add Exemption" at bounding box center [600, 199] width 93 height 26
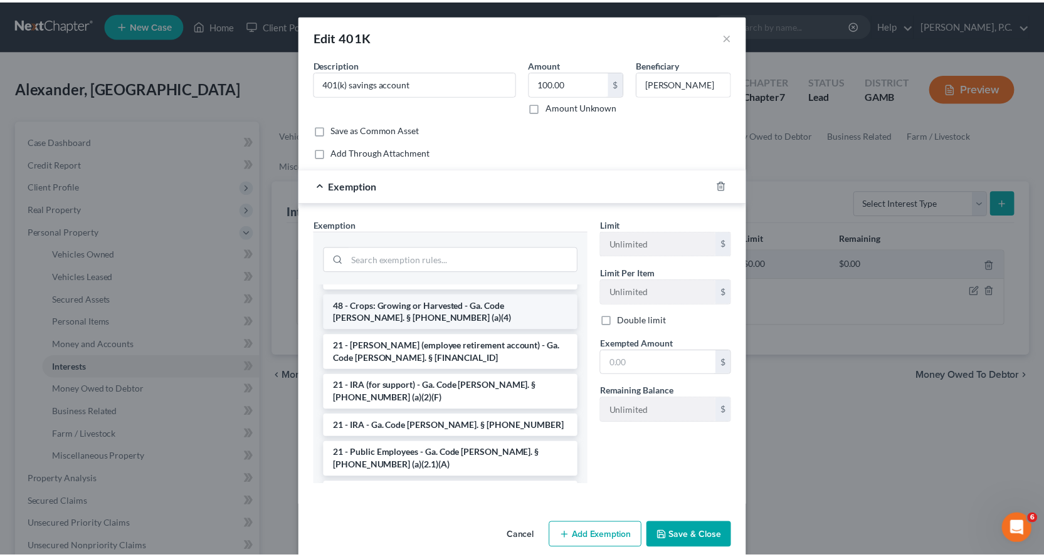
scroll to position [815, 0]
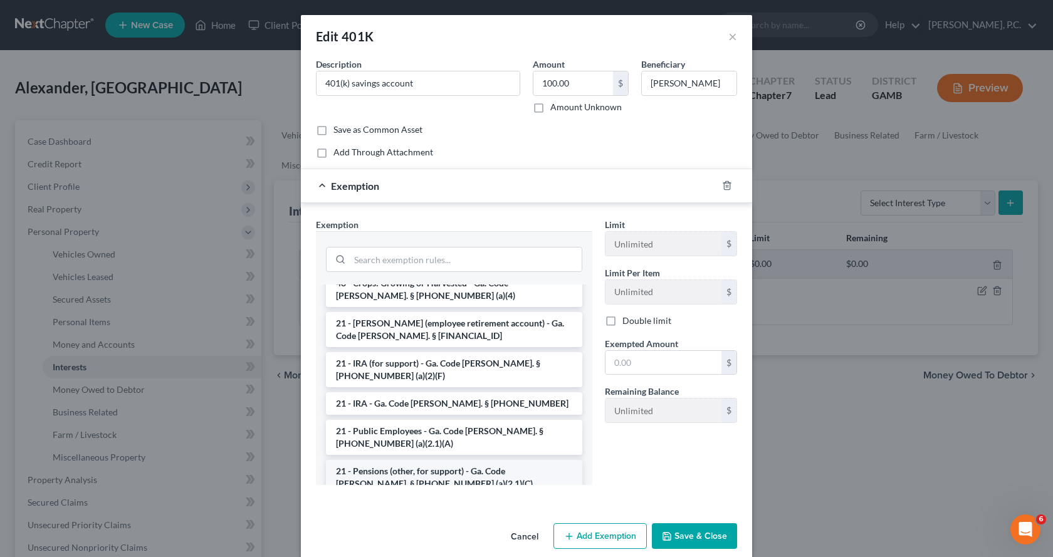
click at [431, 460] on li "21 - Pensions (other, for support) - Ga. Code Ann. § 44-13-100 (a)(2.1)(C), 44-…" at bounding box center [454, 484] width 256 height 48
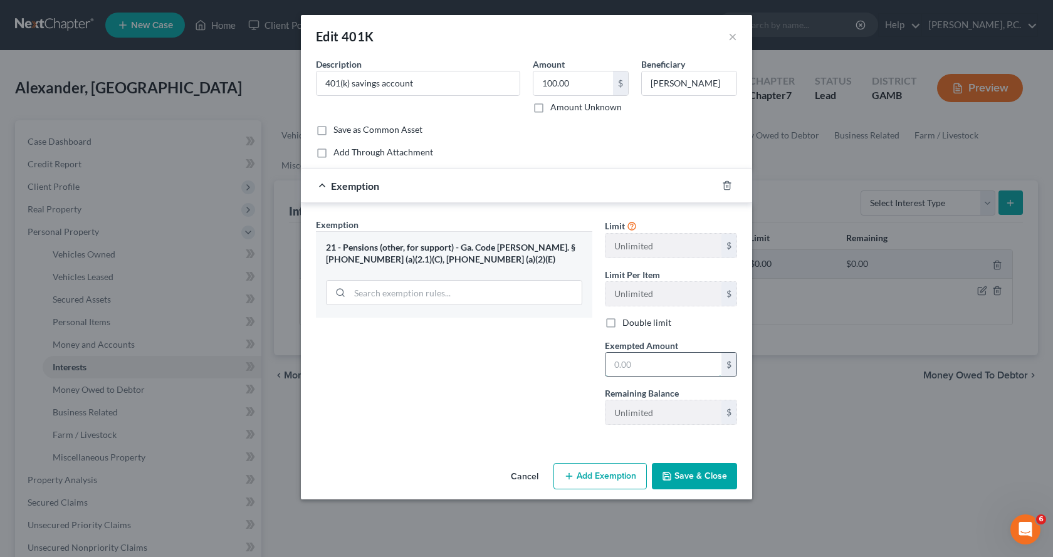
click at [685, 372] on input "text" at bounding box center [664, 365] width 116 height 24
type input "100.00"
click at [687, 477] on button "Save & Close" at bounding box center [694, 476] width 85 height 26
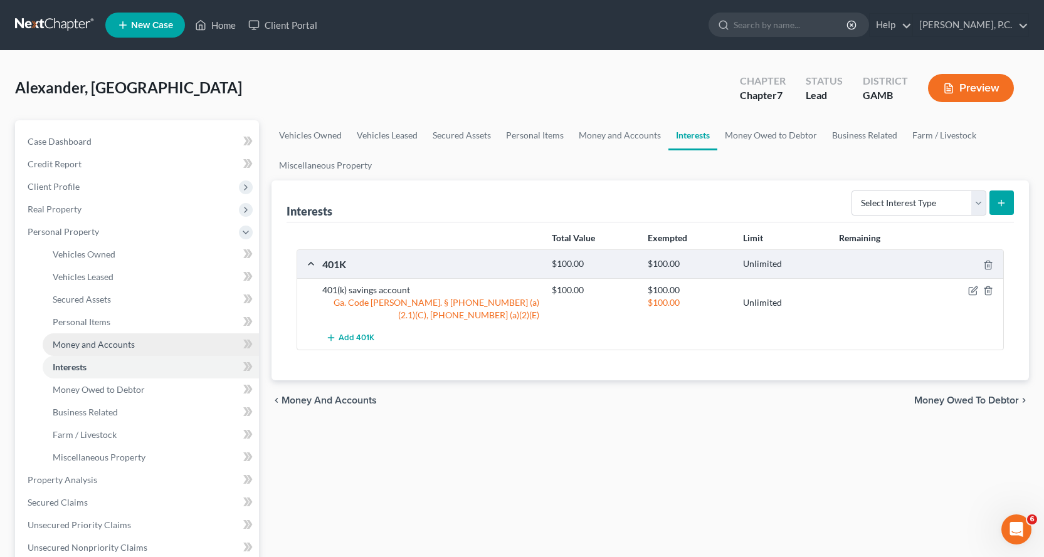
click at [103, 342] on span "Money and Accounts" at bounding box center [94, 344] width 82 height 11
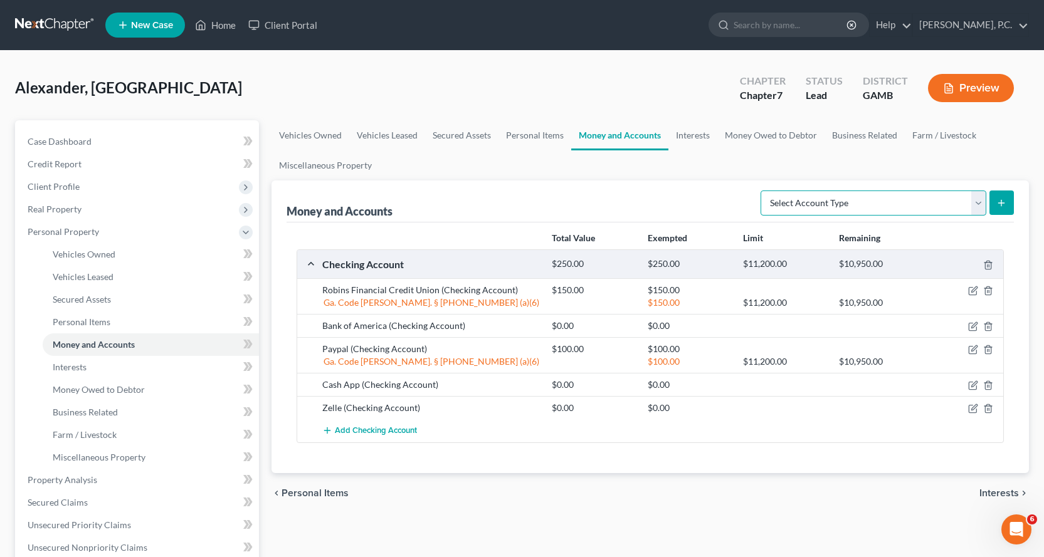
click at [980, 200] on select "Select Account Type Brokerage Cash on Hand Certificates of Deposit Checking Acc…" at bounding box center [873, 203] width 226 height 25
select select "other"
click at [763, 191] on select "Select Account Type Brokerage Cash on Hand Certificates of Deposit Checking Acc…" at bounding box center [873, 203] width 226 height 25
click at [1001, 201] on icon "submit" at bounding box center [1001, 203] width 10 height 10
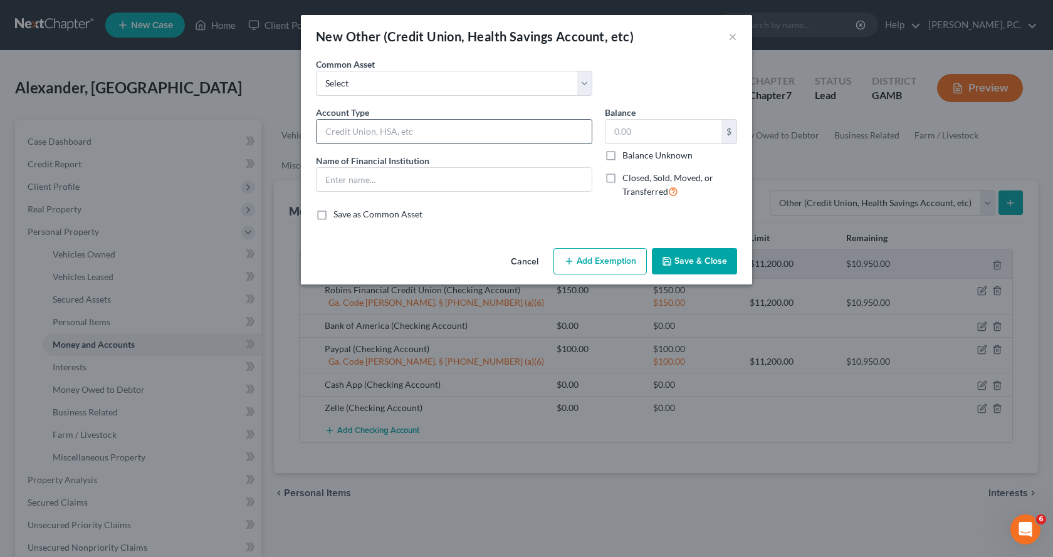
click at [397, 134] on input "text" at bounding box center [454, 132] width 275 height 24
type input "Health Savings Account"
click at [666, 134] on input "text" at bounding box center [664, 132] width 116 height 24
type input "0.00"
click at [698, 261] on button "Save & Close" at bounding box center [694, 261] width 85 height 26
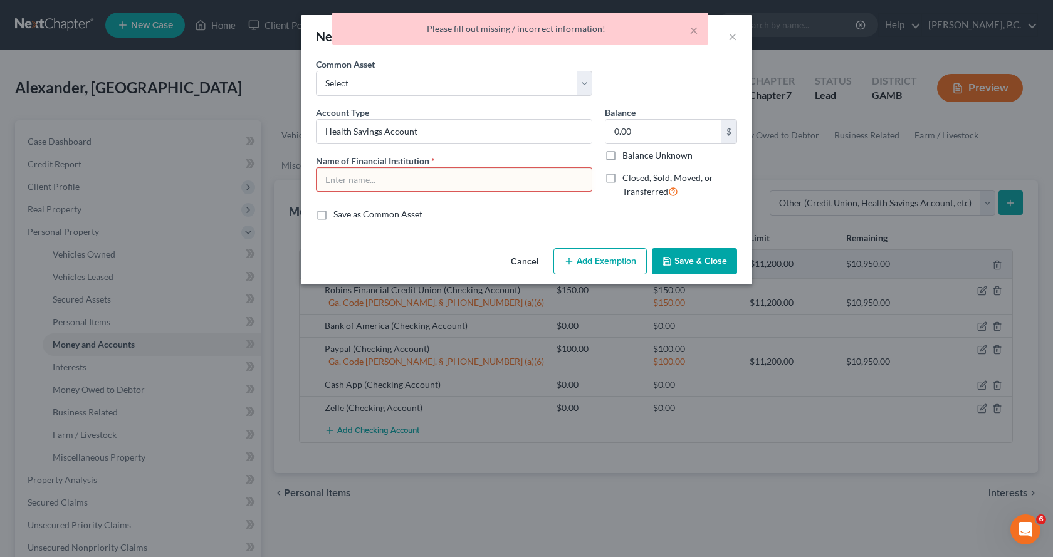
click at [369, 169] on input "text" at bounding box center [454, 180] width 275 height 24
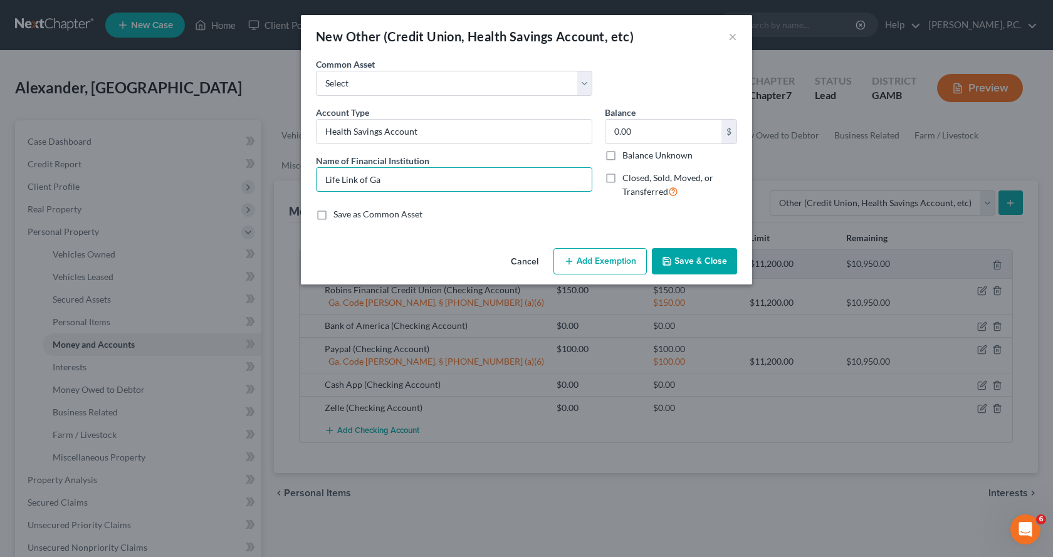
type input "Life Link of Ga"
click at [707, 263] on button "Save & Close" at bounding box center [694, 261] width 85 height 26
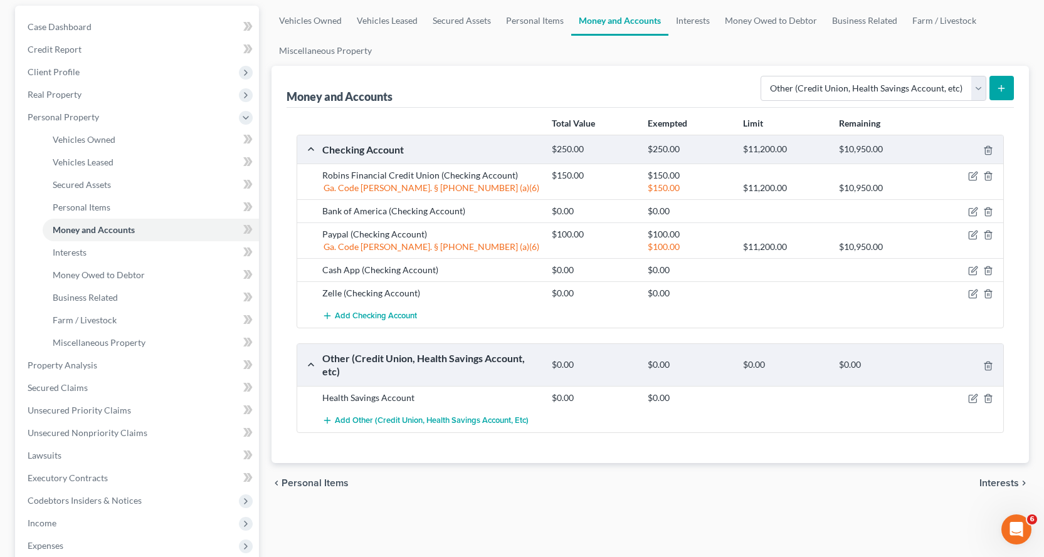
scroll to position [125, 0]
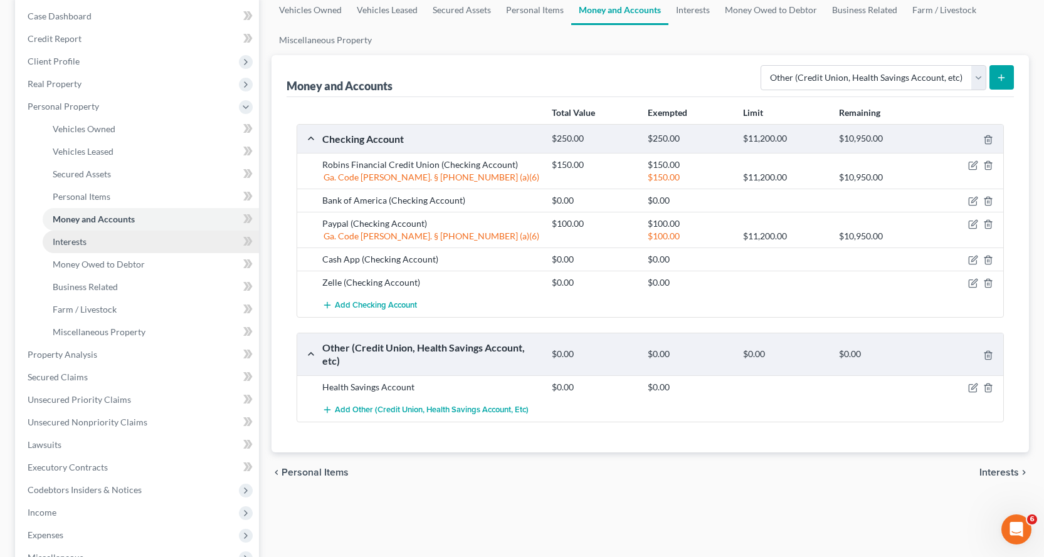
click at [72, 241] on span "Interests" at bounding box center [70, 241] width 34 height 11
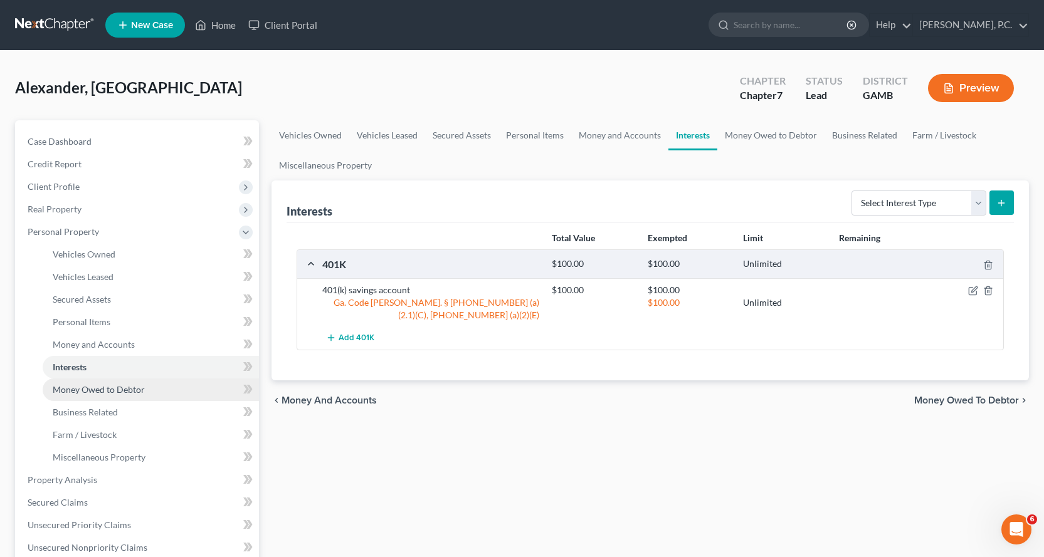
click at [74, 385] on span "Money Owed to Debtor" at bounding box center [99, 389] width 92 height 11
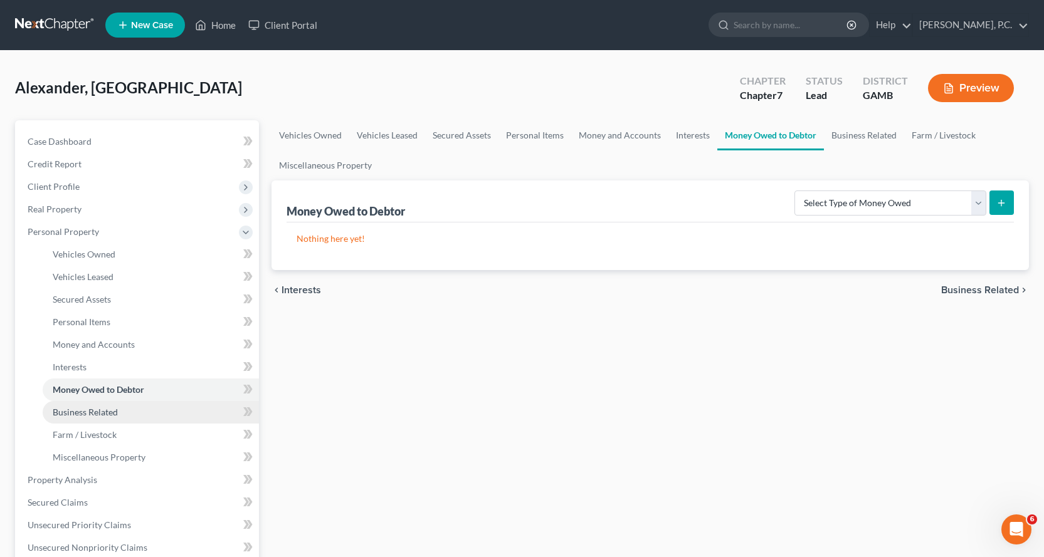
click at [74, 411] on span "Business Related" at bounding box center [85, 412] width 65 height 11
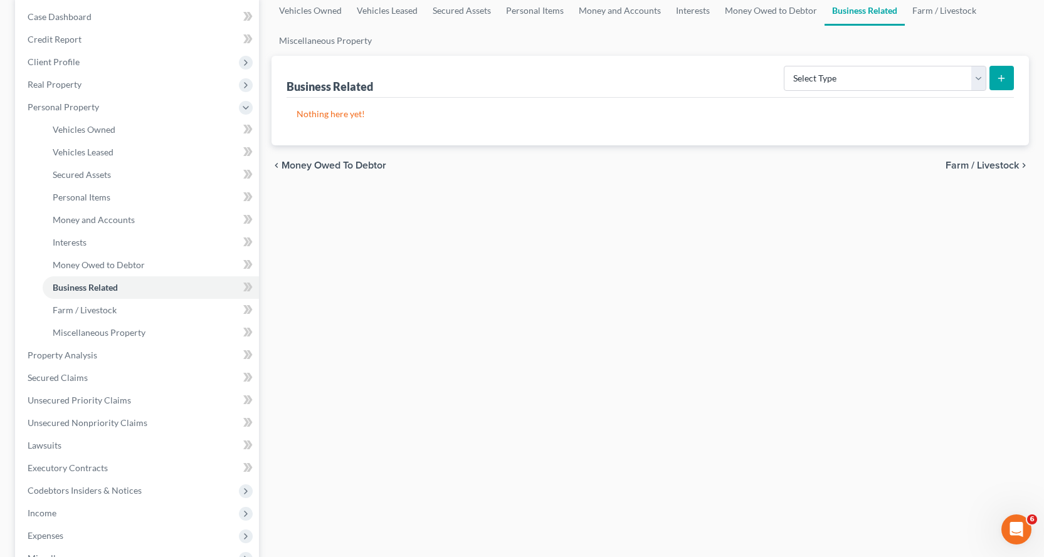
scroll to position [125, 0]
click at [85, 305] on span "Farm / Livestock" at bounding box center [85, 309] width 64 height 11
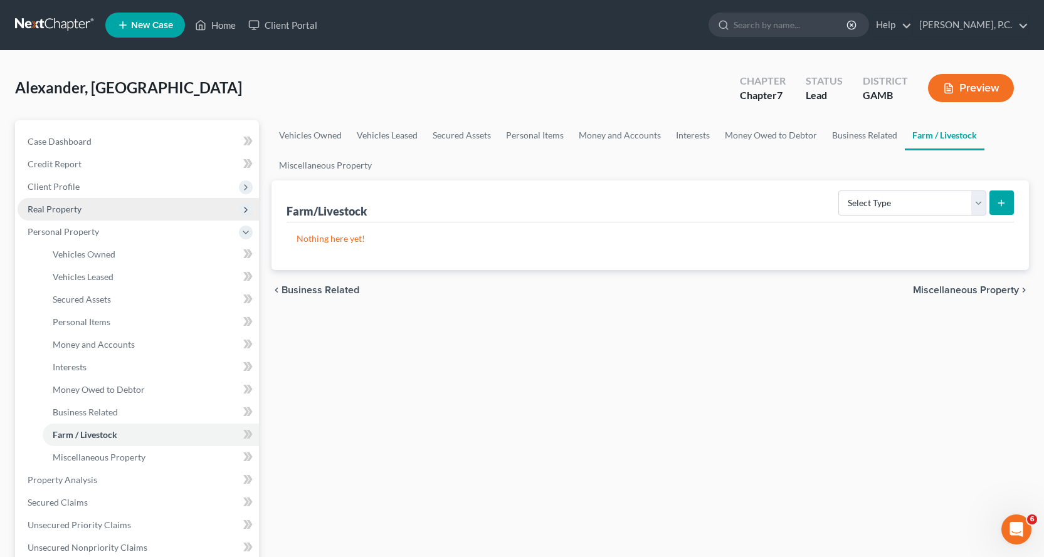
click at [62, 212] on span "Real Property" at bounding box center [55, 209] width 54 height 11
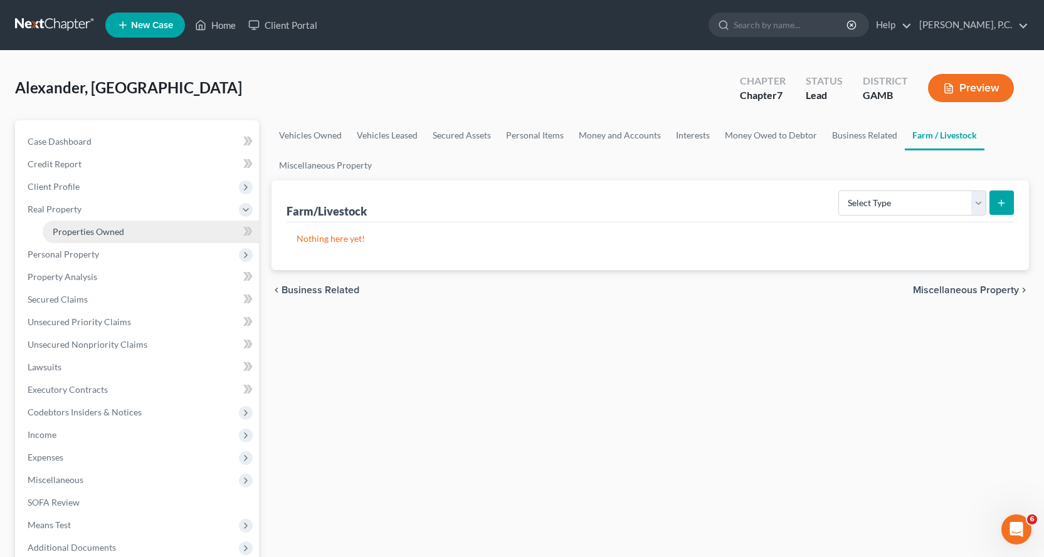
click at [93, 231] on span "Properties Owned" at bounding box center [88, 231] width 71 height 11
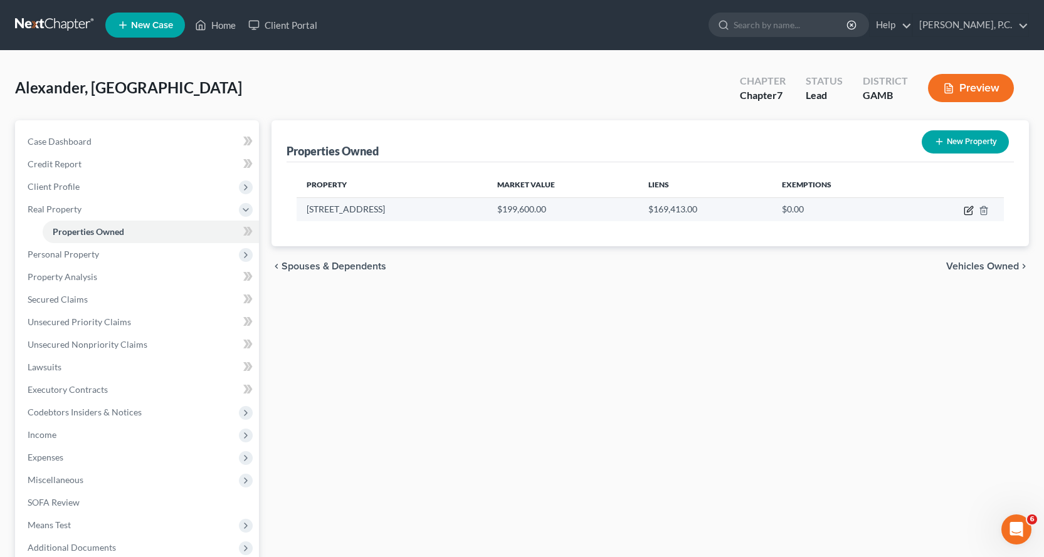
click at [968, 212] on icon "button" at bounding box center [970, 209] width 6 height 6
select select "10"
select select "75"
select select "0"
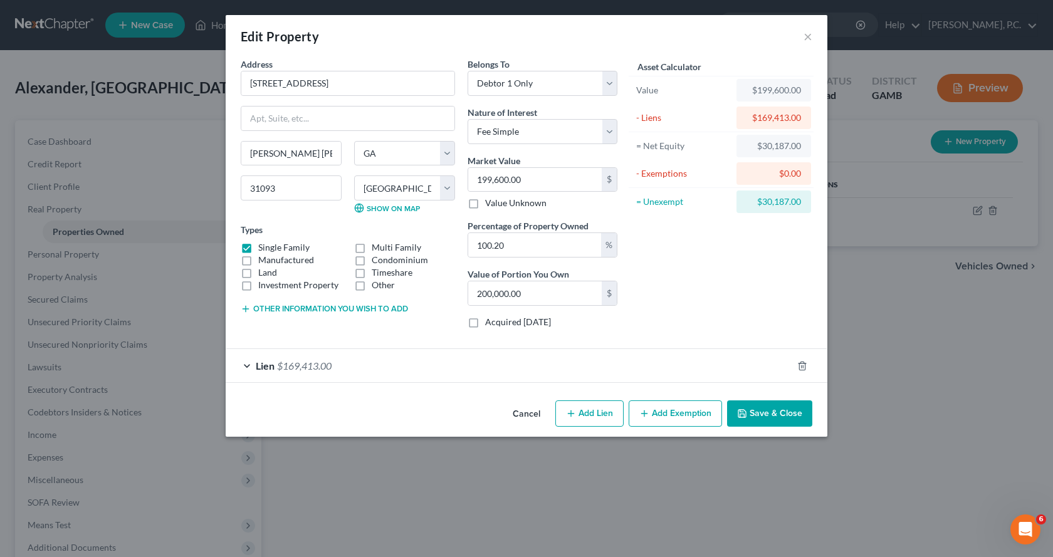
click at [680, 409] on button "Add Exemption" at bounding box center [675, 414] width 93 height 26
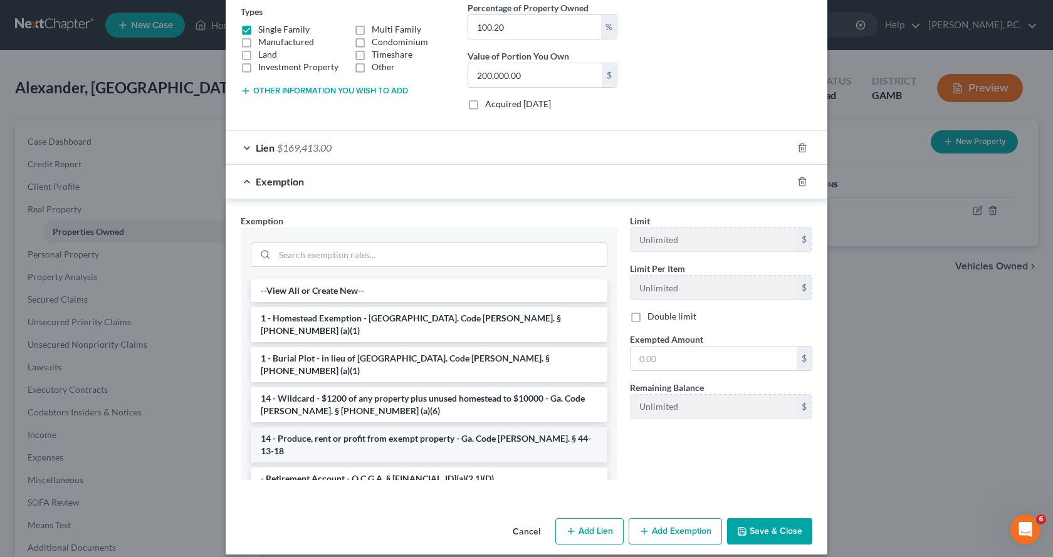
scroll to position [231, 0]
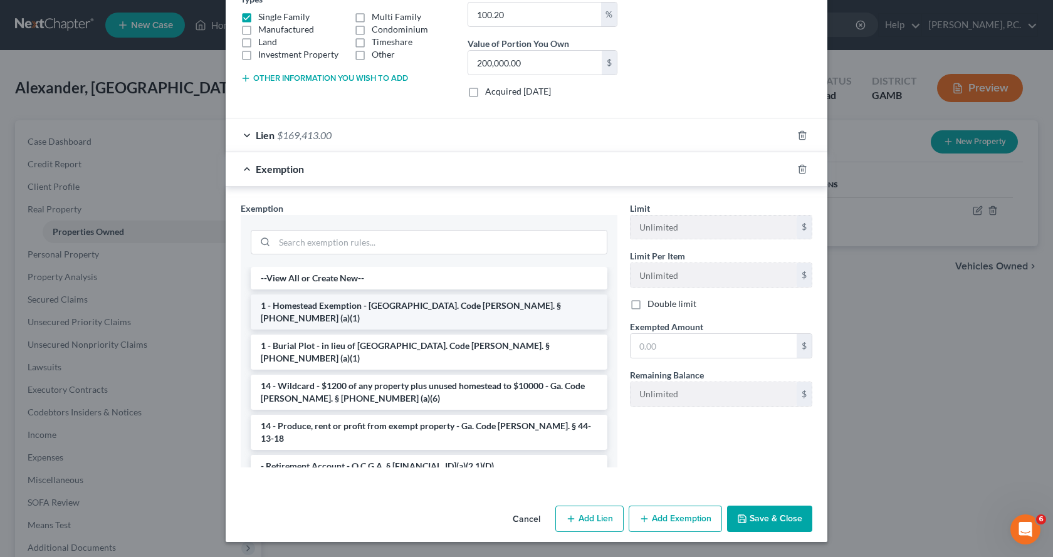
click at [350, 304] on li "1 - Homestead Exemption - Ga. Code Ann. § 44-13-100 (a)(1)" at bounding box center [429, 312] width 357 height 35
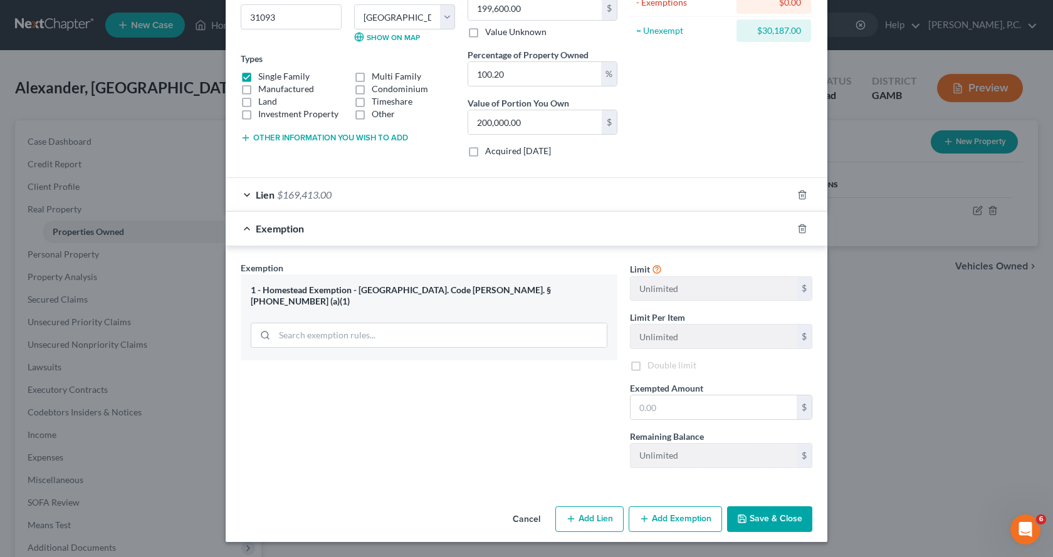
scroll to position [171, 0]
click at [673, 414] on input "text" at bounding box center [714, 408] width 166 height 24
type input "21,500.00"
click at [770, 520] on button "Save & Close" at bounding box center [769, 520] width 85 height 26
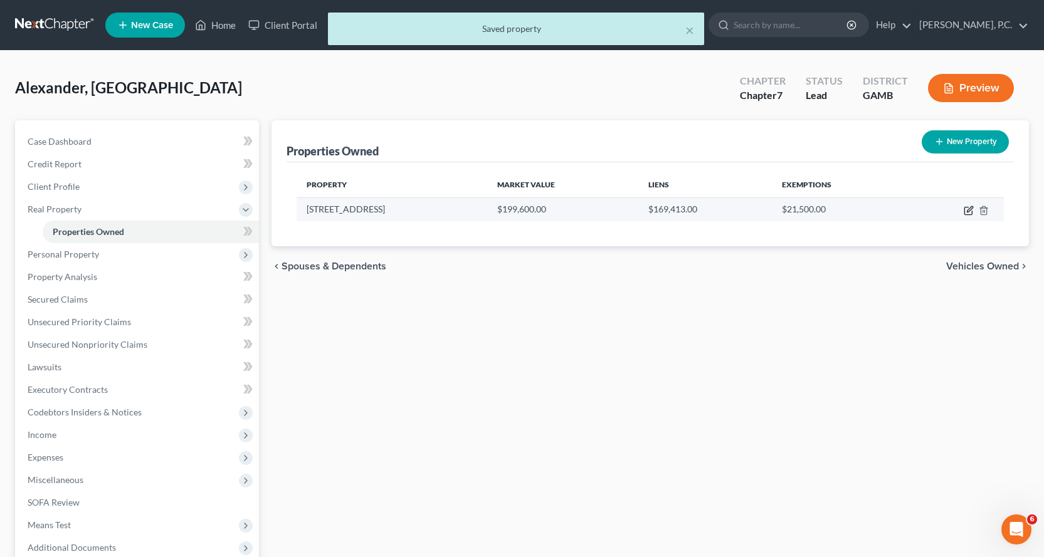
click at [971, 210] on icon "button" at bounding box center [969, 211] width 10 height 10
select select "10"
select select "75"
select select "0"
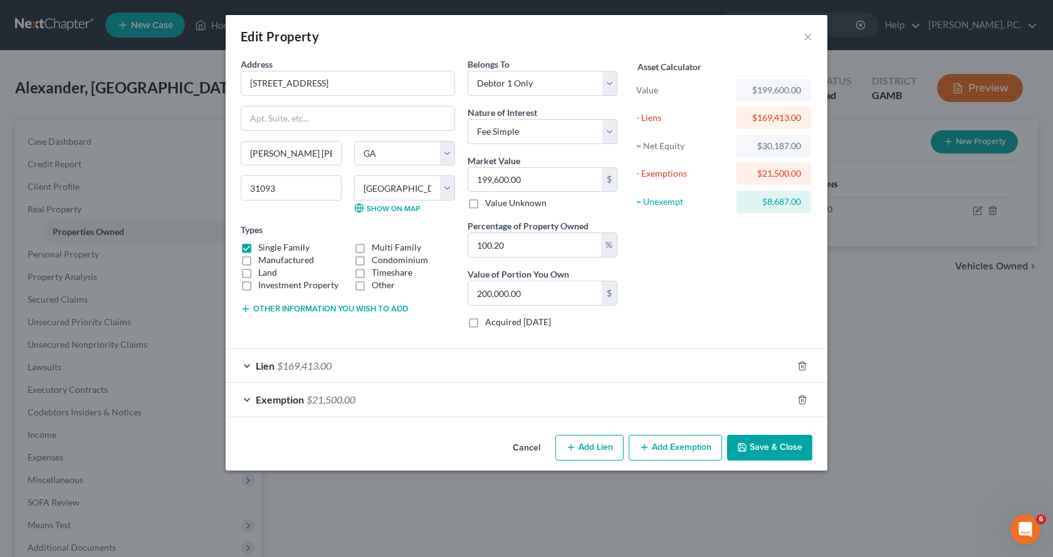
click at [658, 449] on button "Add Exemption" at bounding box center [675, 448] width 93 height 26
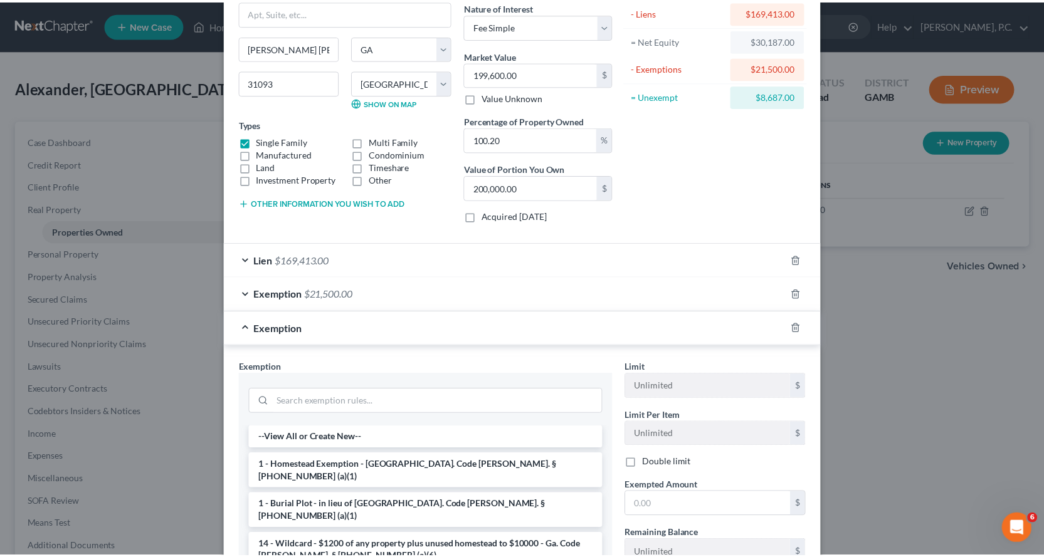
scroll to position [188, 0]
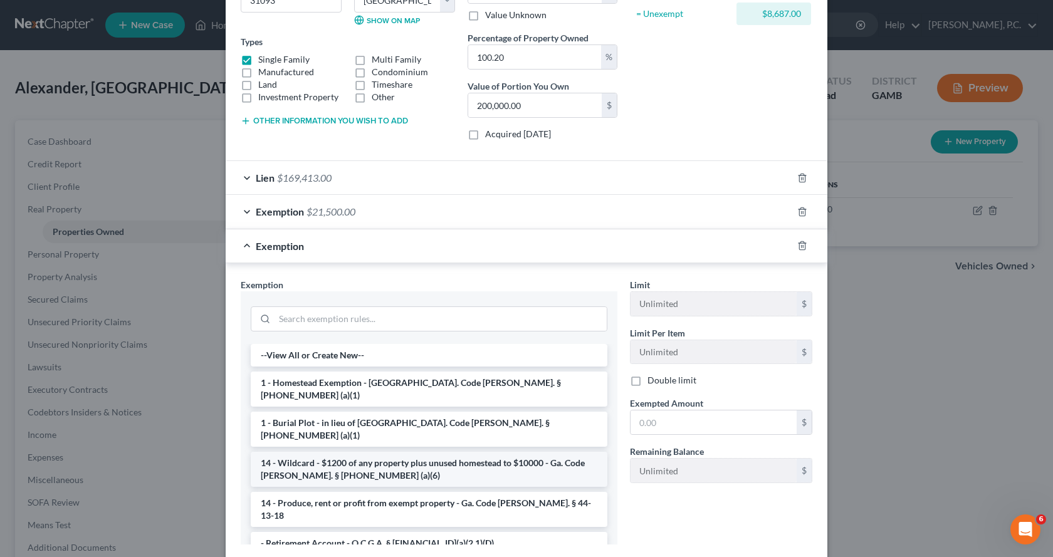
click at [401, 452] on li "14 - Wildcard - $1200 of any property plus unused homestead to $10000 - Ga. Cod…" at bounding box center [429, 469] width 357 height 35
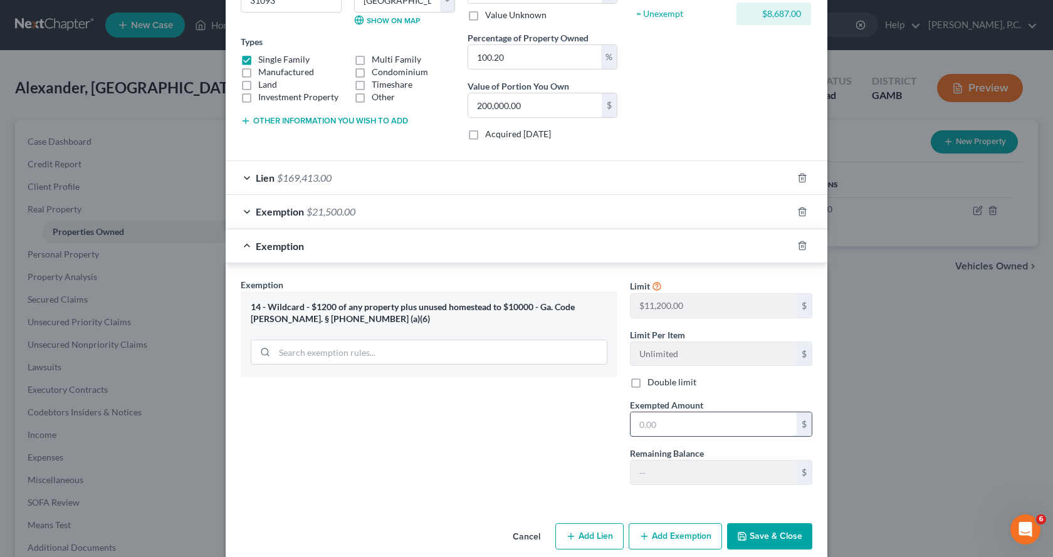
click at [686, 431] on input "text" at bounding box center [714, 425] width 166 height 24
type input "950.00"
click at [784, 532] on button "Save & Close" at bounding box center [769, 536] width 85 height 26
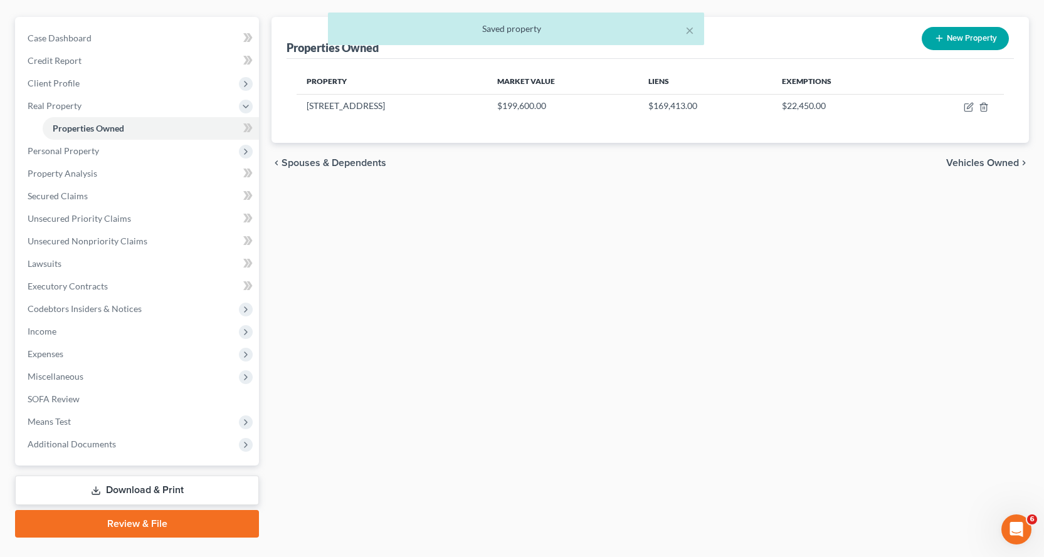
scroll to position [132, 0]
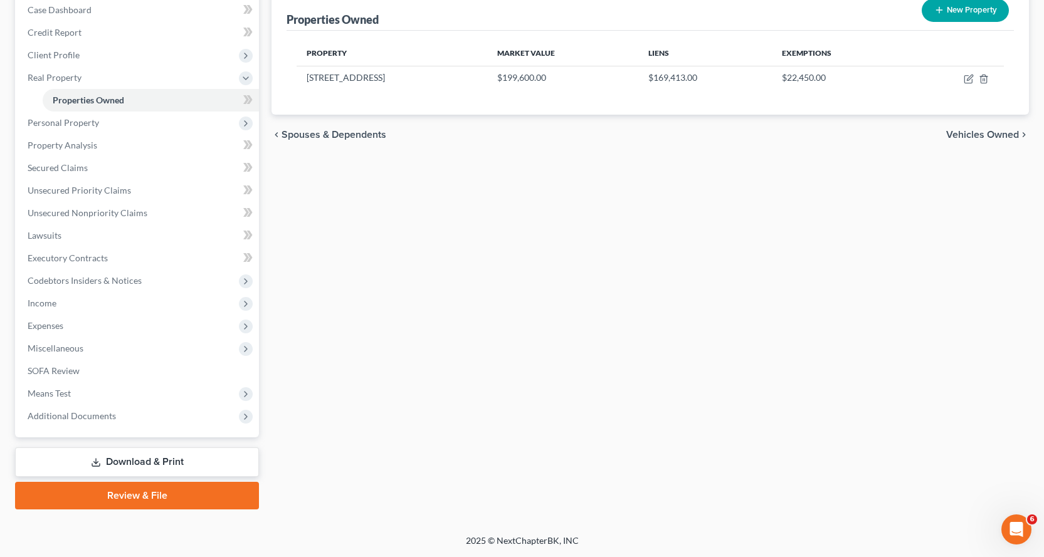
click at [145, 461] on link "Download & Print" at bounding box center [137, 462] width 244 height 29
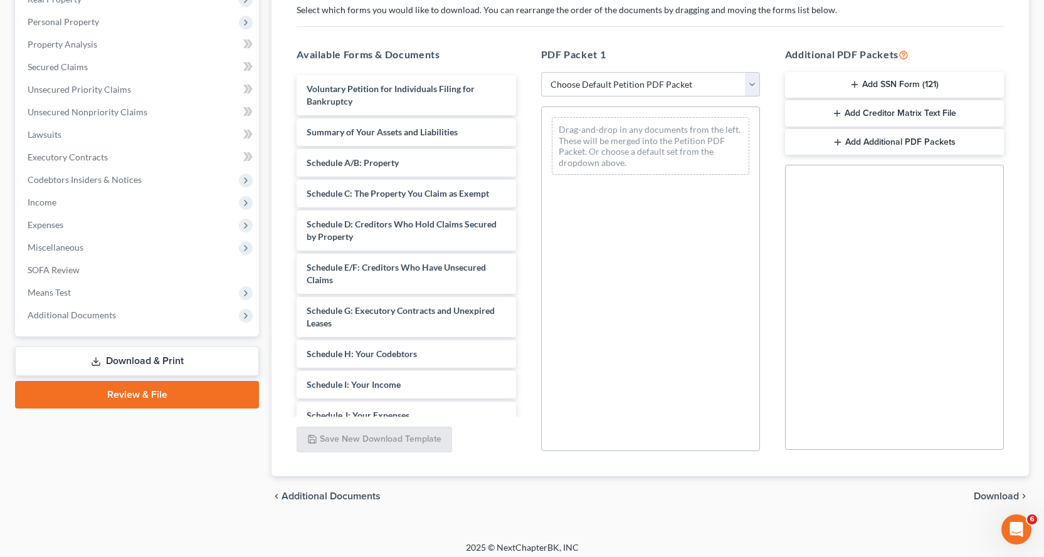
scroll to position [217, 0]
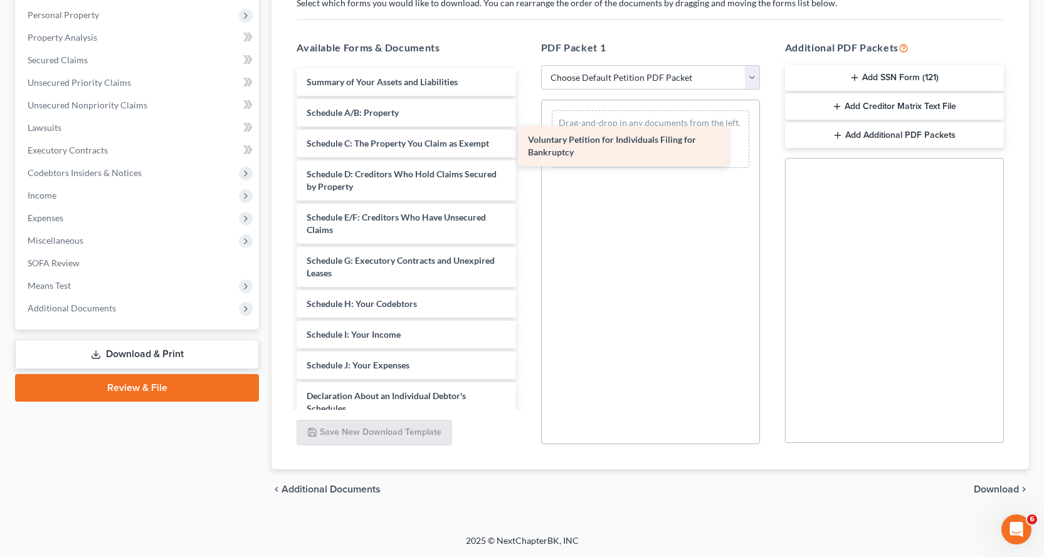
drag, startPoint x: 324, startPoint y: 95, endPoint x: 530, endPoint y: 134, distance: 210.0
click at [525, 148] on div "Voluntary Petition for Individuals Filing for Bankruptcy Voluntary Petition for…" at bounding box center [405, 377] width 239 height 619
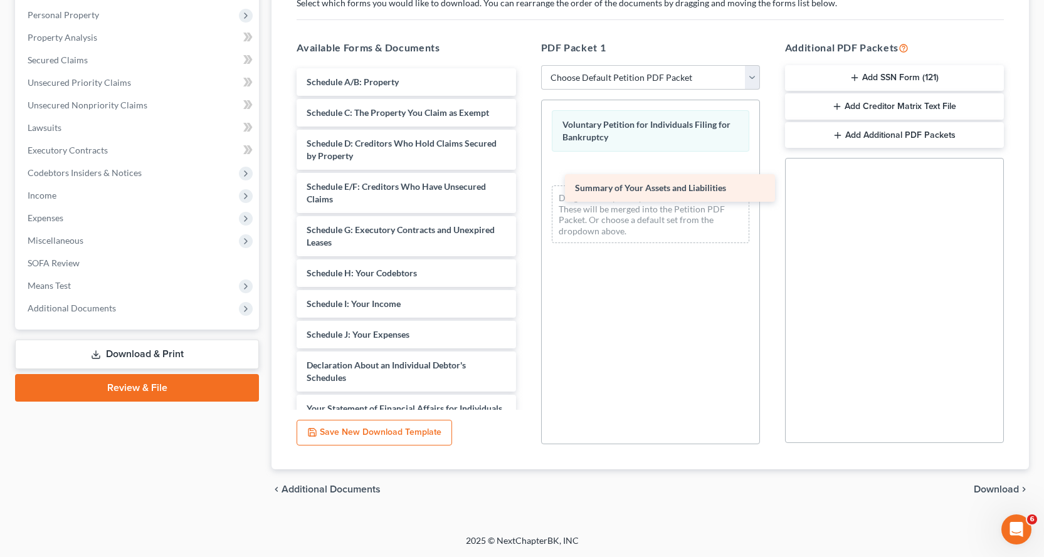
drag, startPoint x: 354, startPoint y: 81, endPoint x: 628, endPoint y: 186, distance: 292.9
click at [525, 186] on div "Summary of Your Assets and Liabilities Summary of Your Assets and Liabilities S…" at bounding box center [405, 362] width 239 height 589
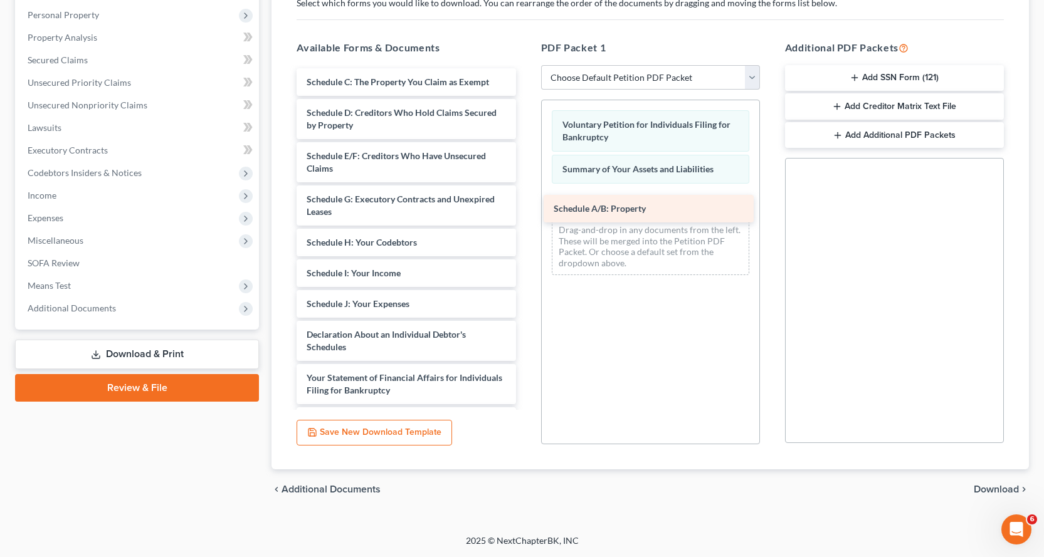
drag, startPoint x: 367, startPoint y: 81, endPoint x: 614, endPoint y: 208, distance: 277.6
click at [525, 208] on div "Schedule A/B: Property Schedule A/B: Property Schedule C: The Property You Clai…" at bounding box center [405, 347] width 239 height 558
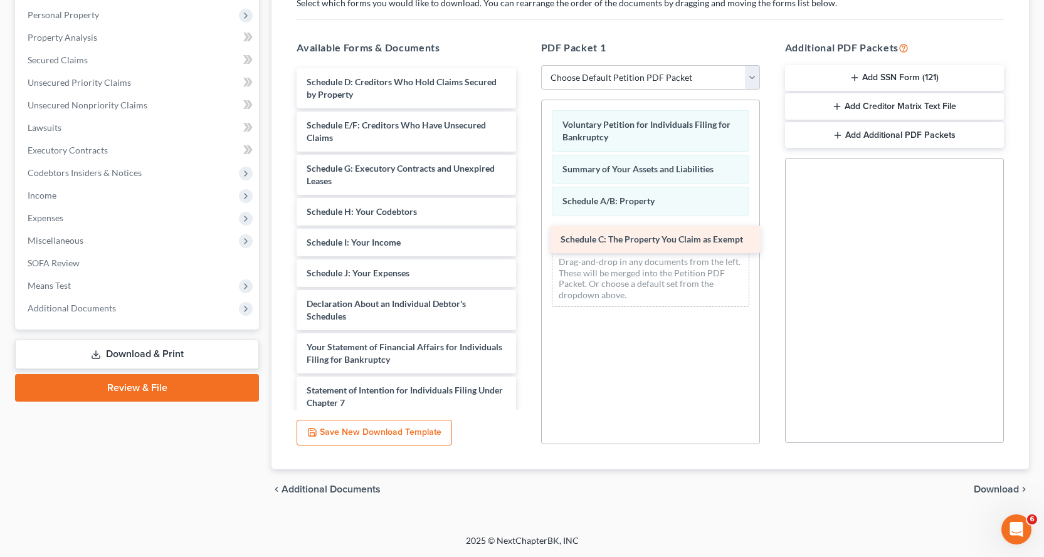
drag, startPoint x: 354, startPoint y: 79, endPoint x: 607, endPoint y: 236, distance: 298.4
click at [525, 236] on div "Schedule C: The Property You Claim as Exempt Schedule C: The Property You Claim…" at bounding box center [405, 331] width 239 height 527
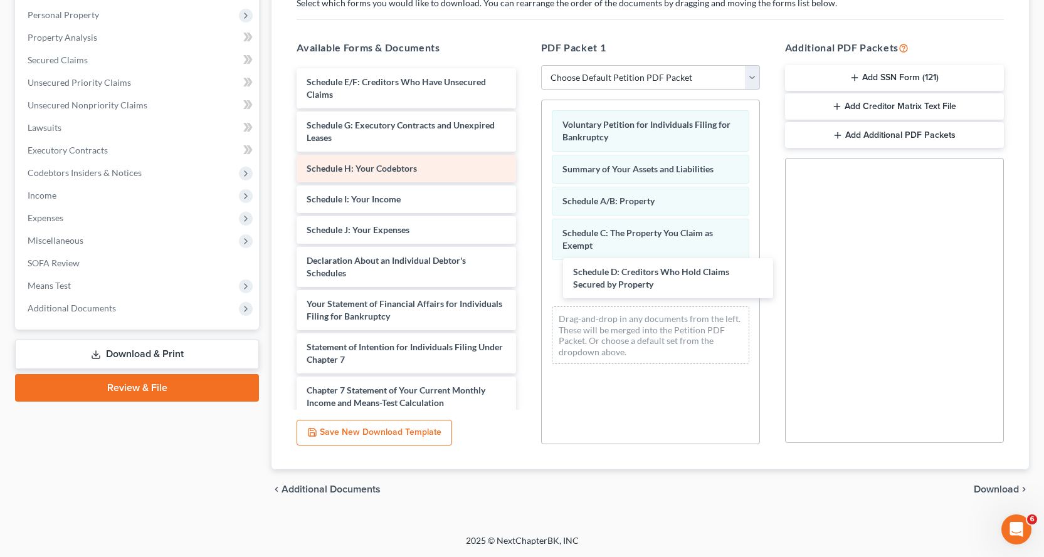
drag, startPoint x: 331, startPoint y: 83, endPoint x: 459, endPoint y: 165, distance: 152.0
click at [525, 271] on div "Schedule D: Creditors Who Hold Claims Secured by Property Schedule D: Creditors…" at bounding box center [405, 310] width 239 height 484
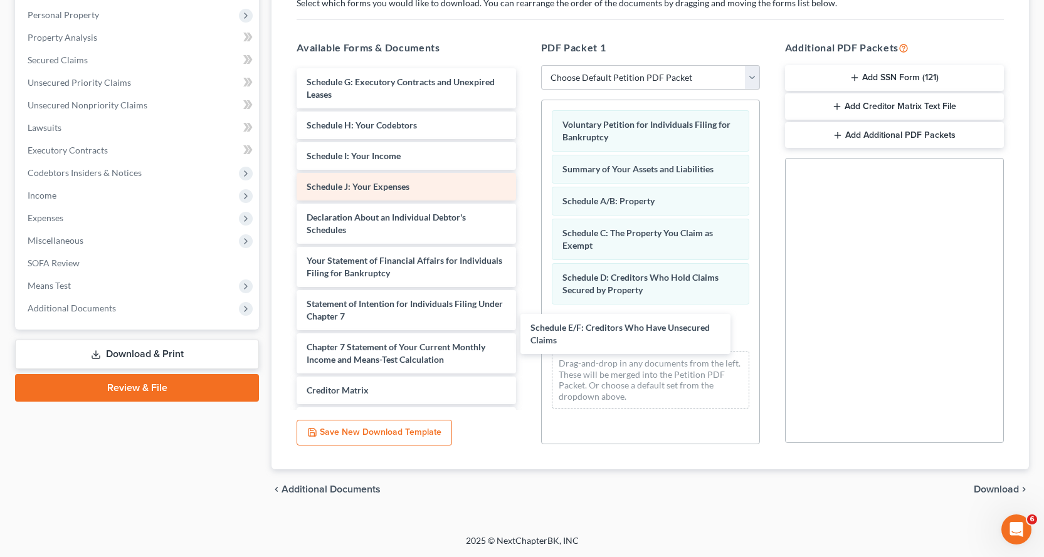
drag, startPoint x: 317, startPoint y: 73, endPoint x: 463, endPoint y: 196, distance: 191.0
click at [525, 301] on div "Schedule E/F: Creditors Who Have Unsecured Claims Schedule E/F: Creditors Who H…" at bounding box center [405, 288] width 239 height 441
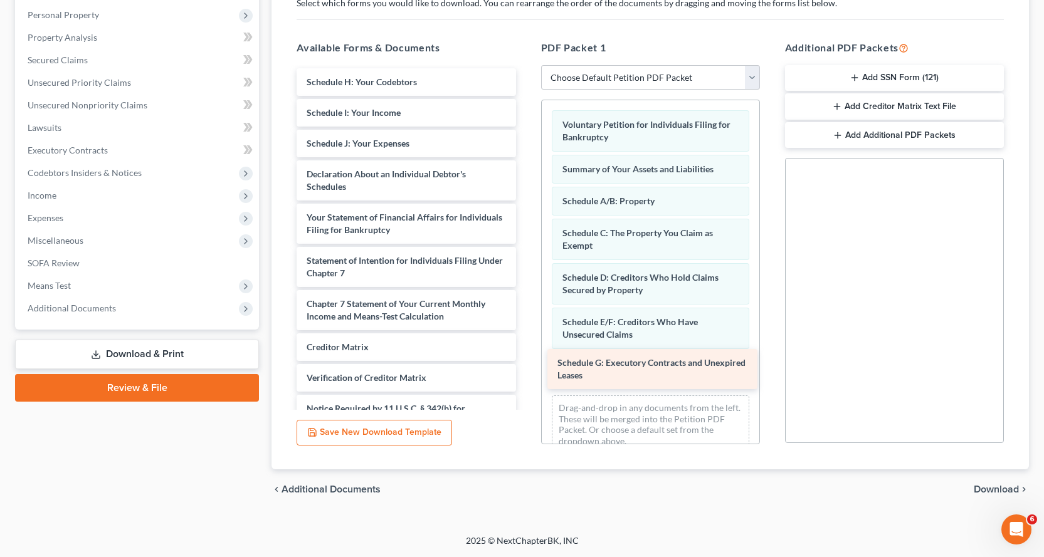
drag, startPoint x: 336, startPoint y: 80, endPoint x: 587, endPoint y: 360, distance: 376.5
click at [525, 360] on div "Schedule G: Executory Contracts and Unexpired Leases Schedule G: Executory Cont…" at bounding box center [405, 266] width 239 height 397
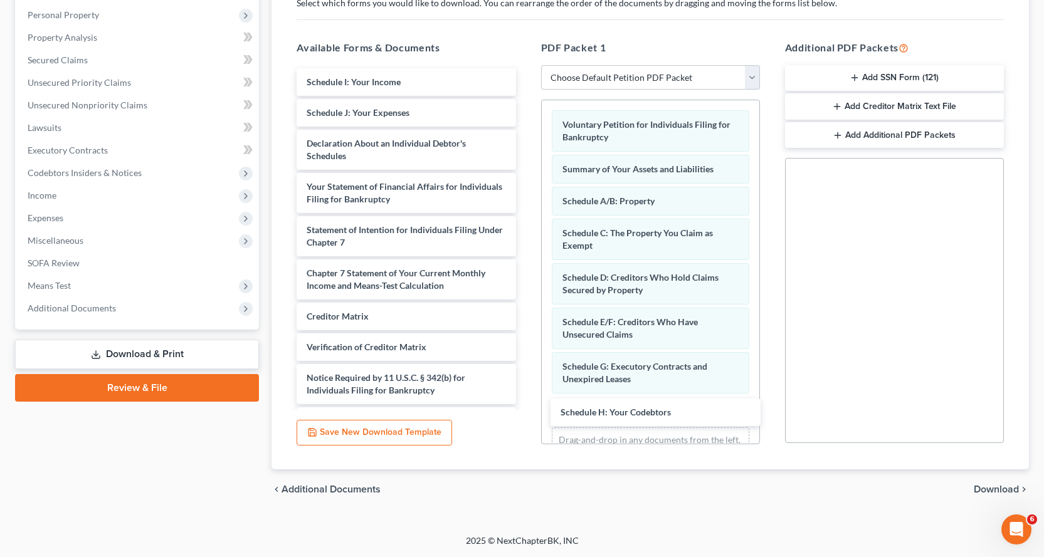
drag, startPoint x: 327, startPoint y: 79, endPoint x: 509, endPoint y: 295, distance: 282.9
click at [525, 407] on div "Schedule H: Your Codebtors Schedule H: Your Codebtors Schedule I: Your Income S…" at bounding box center [405, 251] width 239 height 367
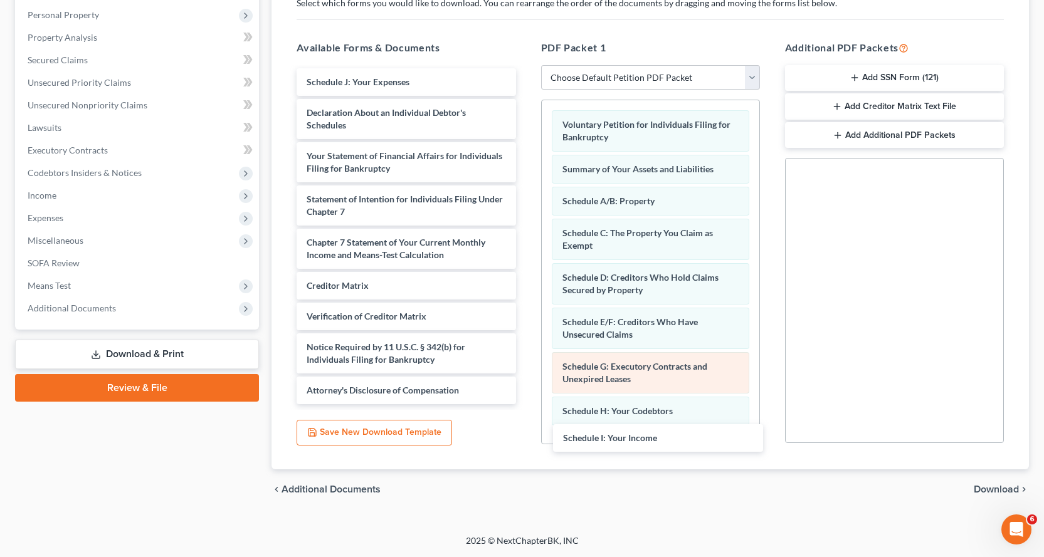
drag, startPoint x: 332, startPoint y: 81, endPoint x: 640, endPoint y: 372, distance: 423.5
click at [525, 404] on div "Schedule I: Your Income Schedule I: Your Income Schedule J: Your Expenses Decla…" at bounding box center [405, 236] width 239 height 336
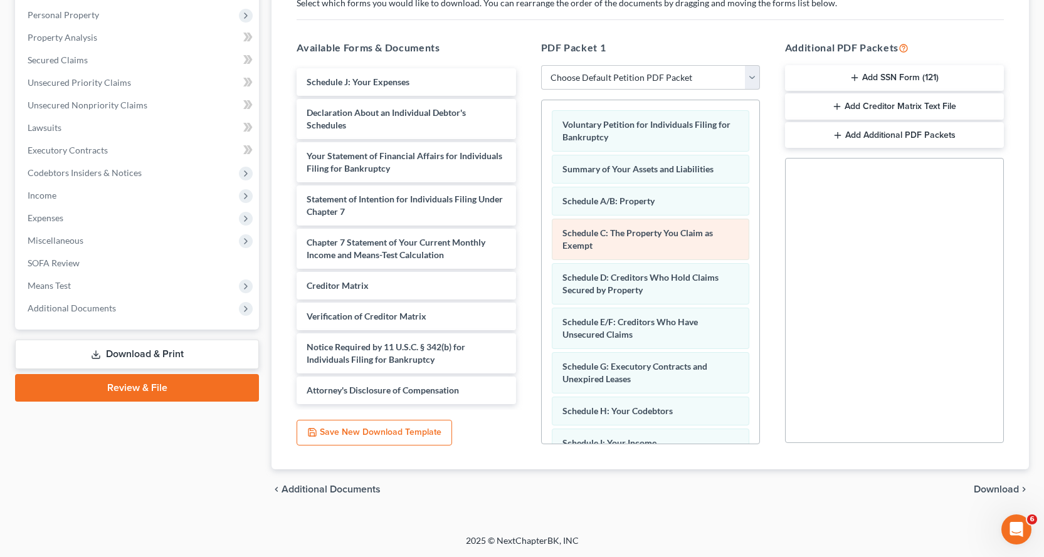
scroll to position [85, 0]
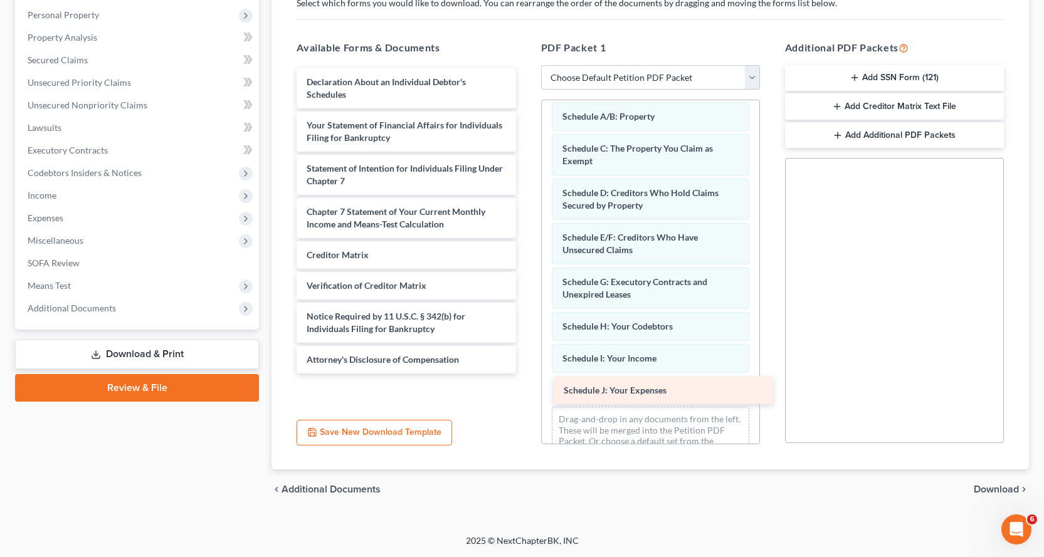
drag, startPoint x: 359, startPoint y: 80, endPoint x: 618, endPoint y: 386, distance: 401.3
click at [525, 374] on div "Schedule J: Your Expenses Schedule J: Your Expenses Declaration About an Indivi…" at bounding box center [405, 220] width 239 height 305
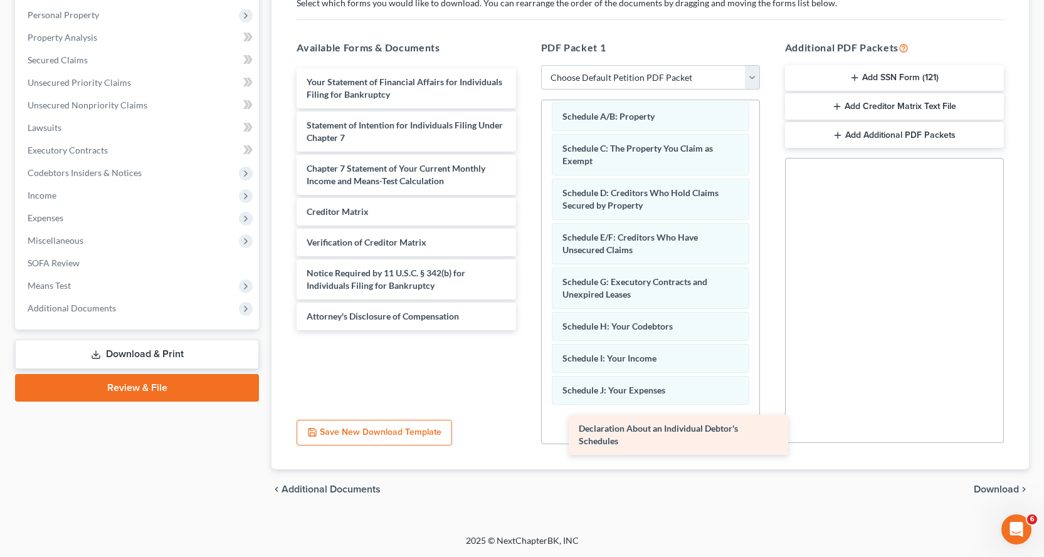
drag, startPoint x: 325, startPoint y: 84, endPoint x: 597, endPoint y: 430, distance: 440.6
click at [525, 330] on div "Declaration About an Individual Debtor's Schedules Declaration About an Individ…" at bounding box center [405, 199] width 239 height 262
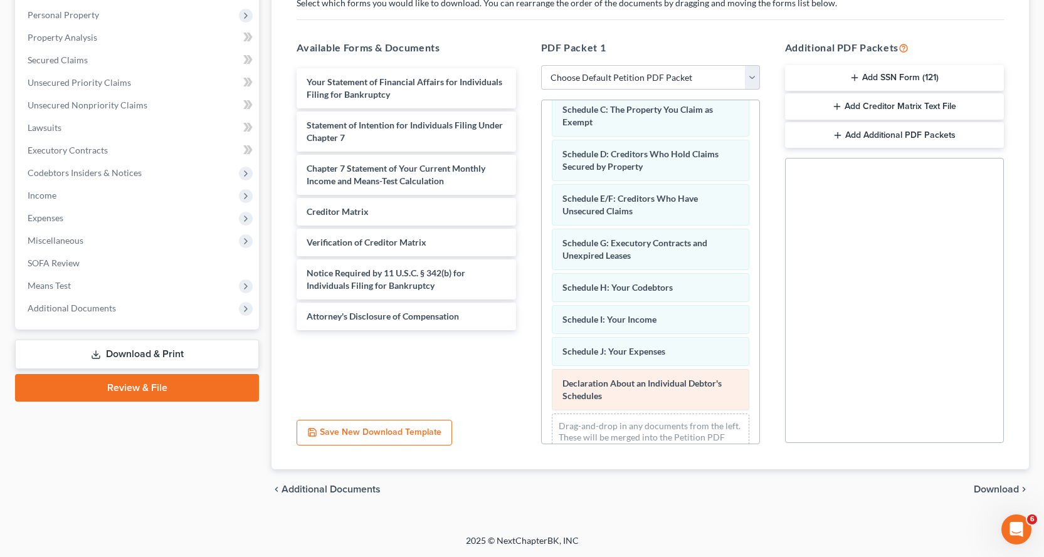
scroll to position [161, 0]
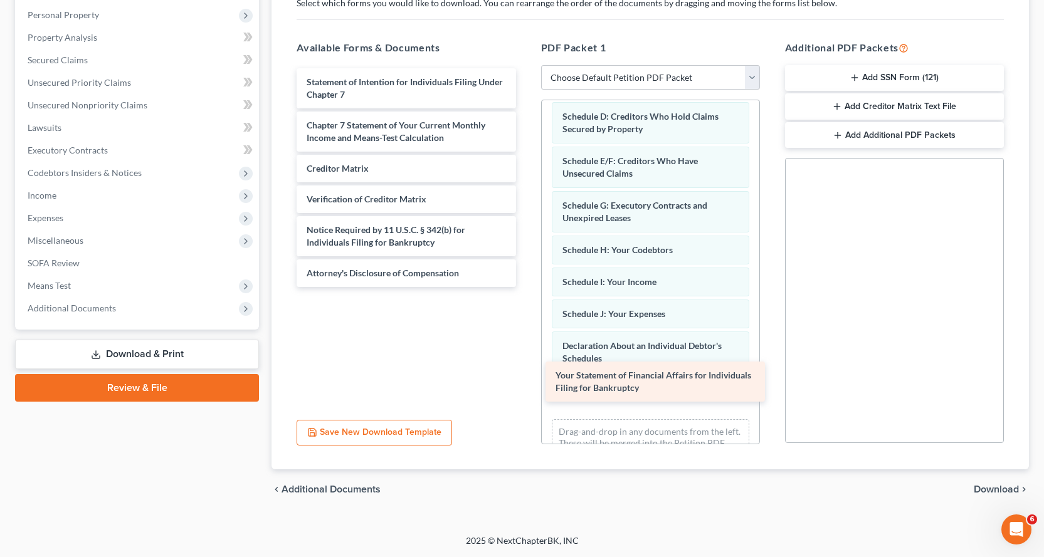
drag, startPoint x: 364, startPoint y: 93, endPoint x: 612, endPoint y: 387, distance: 384.7
click at [525, 287] on div "Your Statement of Financial Affairs for Individuals Filing for Bankruptcy Your …" at bounding box center [405, 177] width 239 height 219
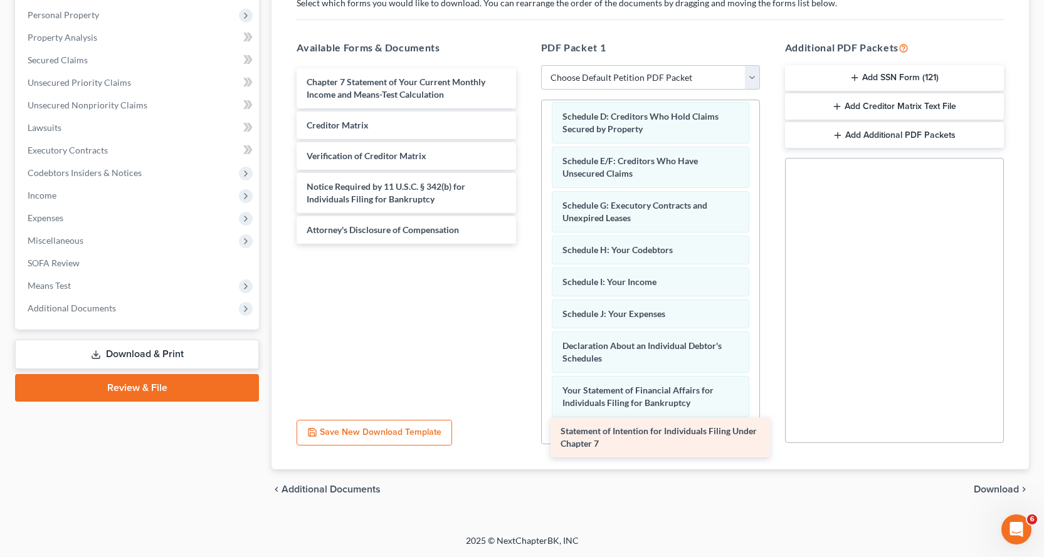
drag, startPoint x: 317, startPoint y: 92, endPoint x: 570, endPoint y: 441, distance: 431.7
click at [525, 244] on div "Statement of Intention for Individuals Filing Under Chapter 7 Statement of Inte…" at bounding box center [405, 156] width 239 height 176
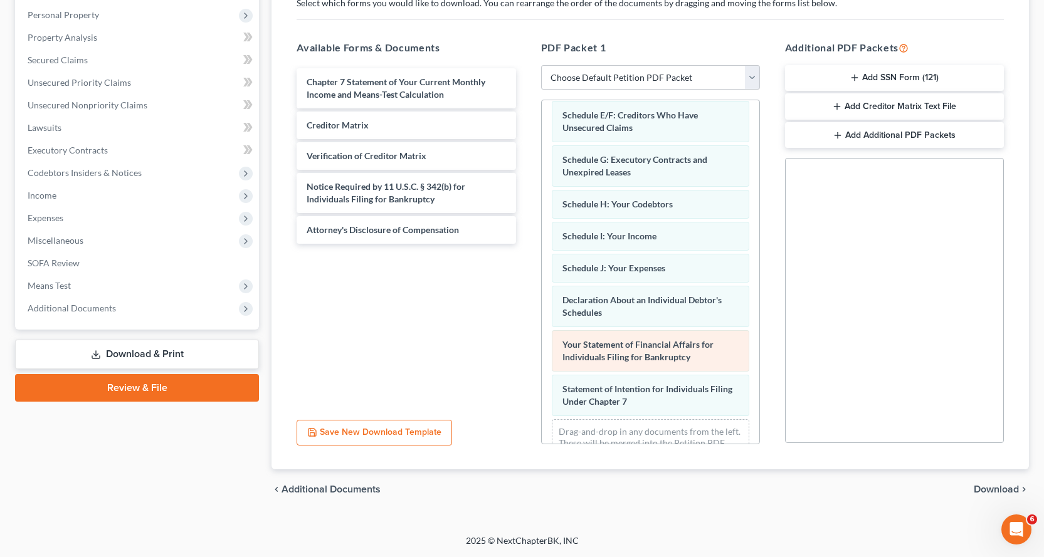
scroll to position [250, 0]
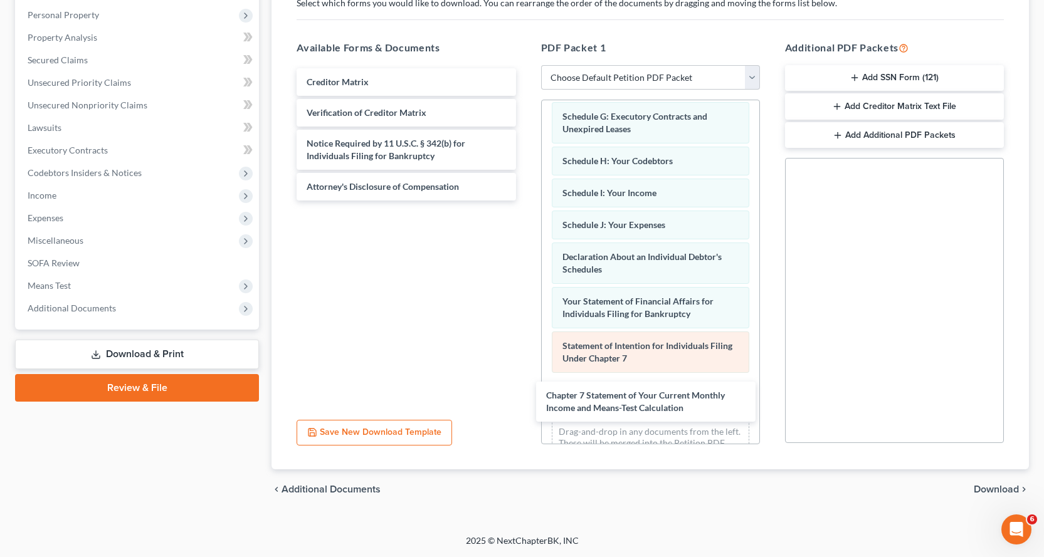
drag, startPoint x: 368, startPoint y: 93, endPoint x: 570, endPoint y: 335, distance: 316.0
click at [525, 201] on div "Chapter 7 Statement of Your Current Monthly Income and Means-Test Calculation C…" at bounding box center [405, 134] width 239 height 132
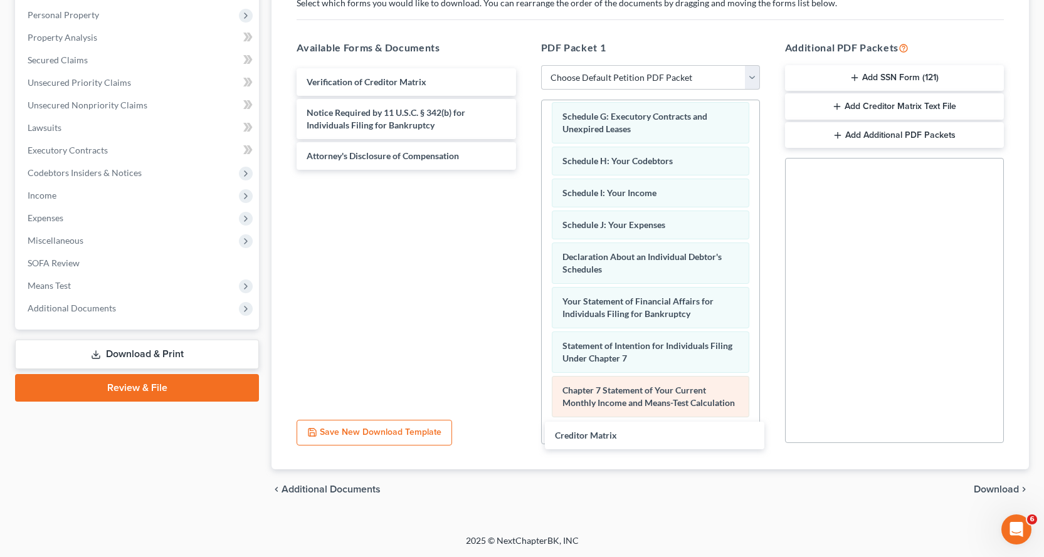
drag, startPoint x: 340, startPoint y: 81, endPoint x: 617, endPoint y: 401, distance: 423.2
click at [525, 170] on div "Creditor Matrix Creditor Matrix Verification of Creditor Matrix Notice Required…" at bounding box center [405, 119] width 239 height 102
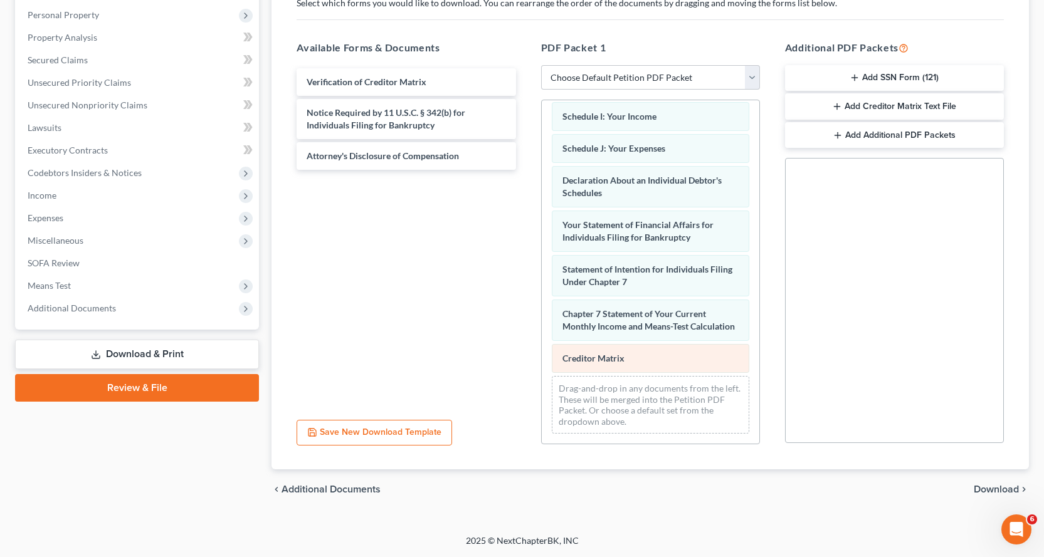
scroll to position [339, 0]
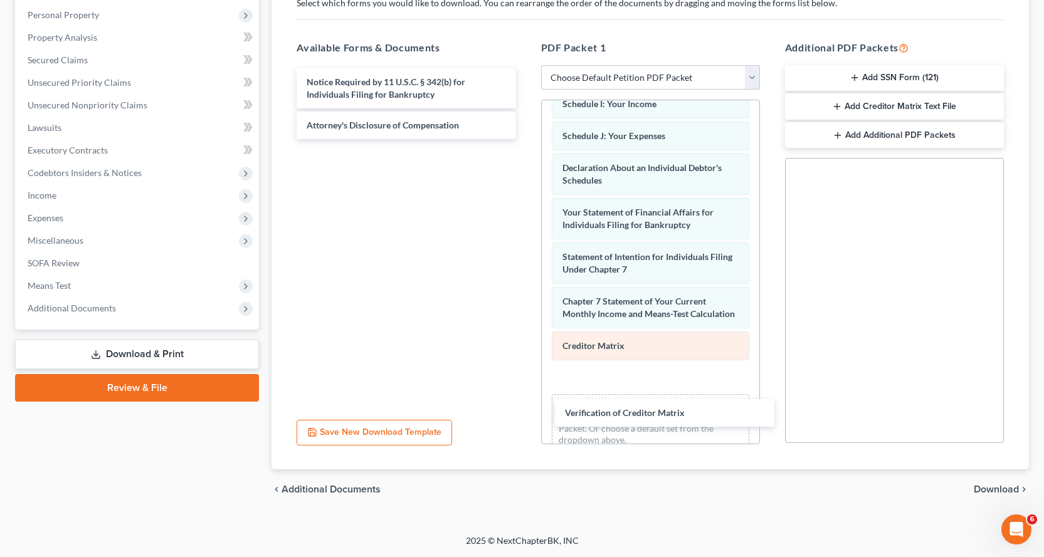
drag, startPoint x: 330, startPoint y: 81, endPoint x: 589, endPoint y: 367, distance: 384.8
click at [525, 139] on div "Verification of Creditor Matrix Verification of Creditor Matrix Notice Required…" at bounding box center [405, 103] width 239 height 71
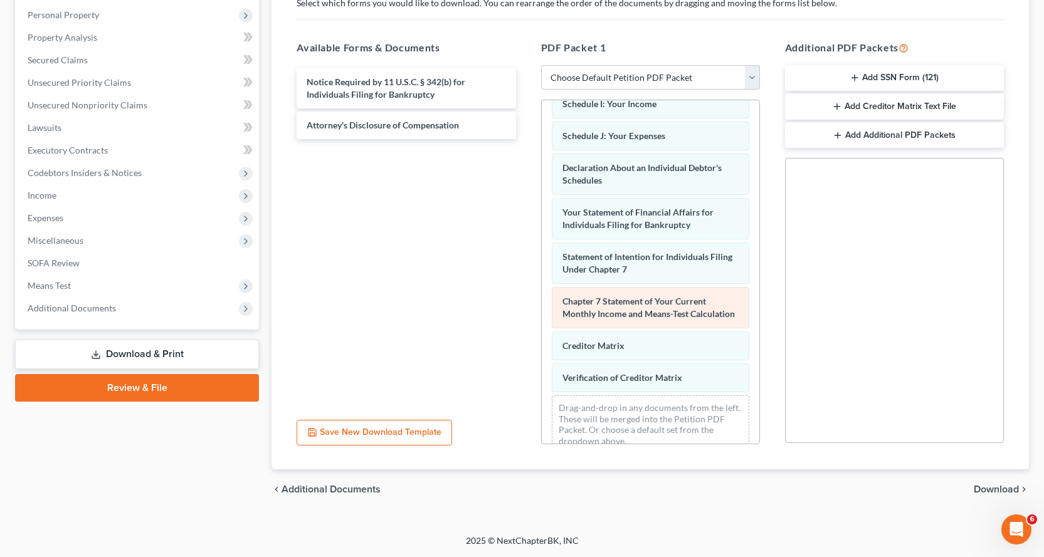
scroll to position [371, 0]
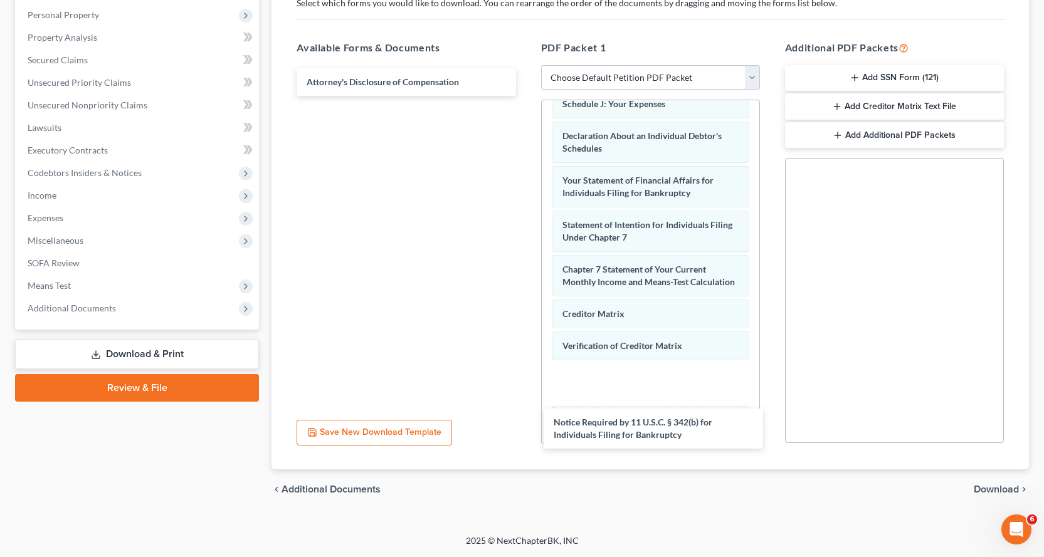
drag, startPoint x: 345, startPoint y: 90, endPoint x: 631, endPoint y: 381, distance: 407.0
click at [525, 96] on div "Notice Required by 11 U.S.C. § 342(b) for Individuals Filing for Bankruptcy Not…" at bounding box center [405, 82] width 239 height 28
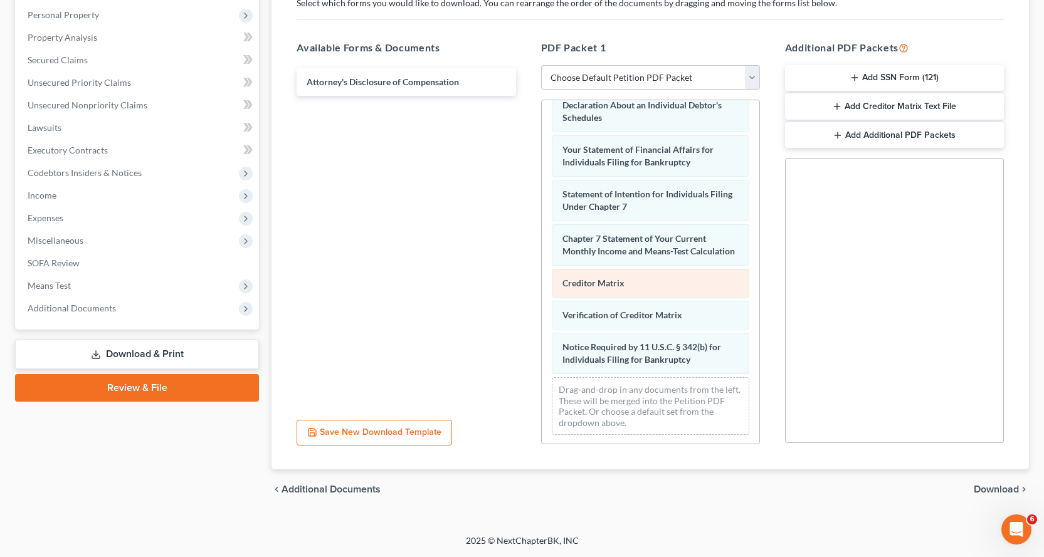
scroll to position [416, 0]
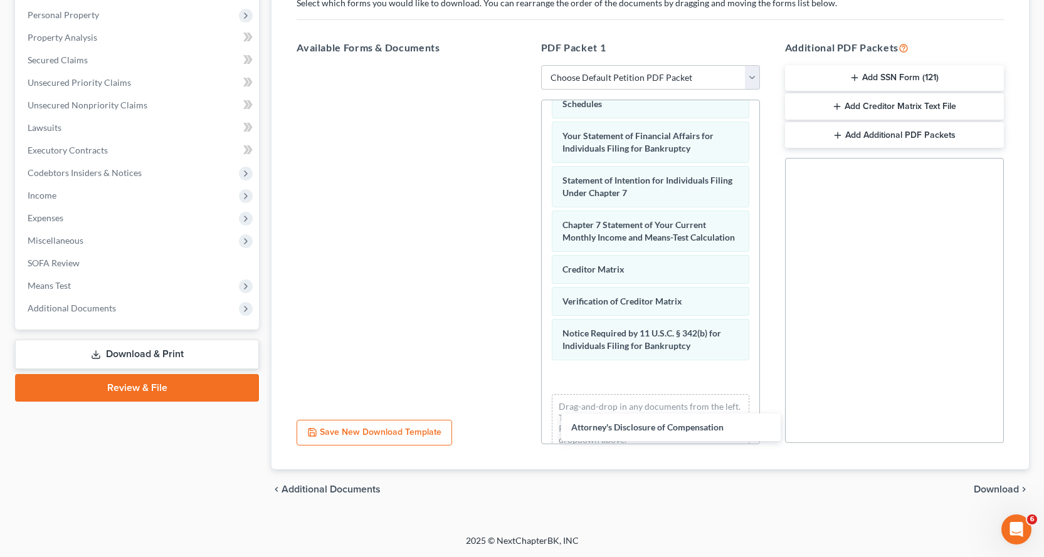
drag, startPoint x: 372, startPoint y: 81, endPoint x: 665, endPoint y: 399, distance: 432.1
click at [525, 65] on div "Attorney's Disclosure of Compensation Attorney's Disclosure of Compensation" at bounding box center [405, 65] width 239 height 0
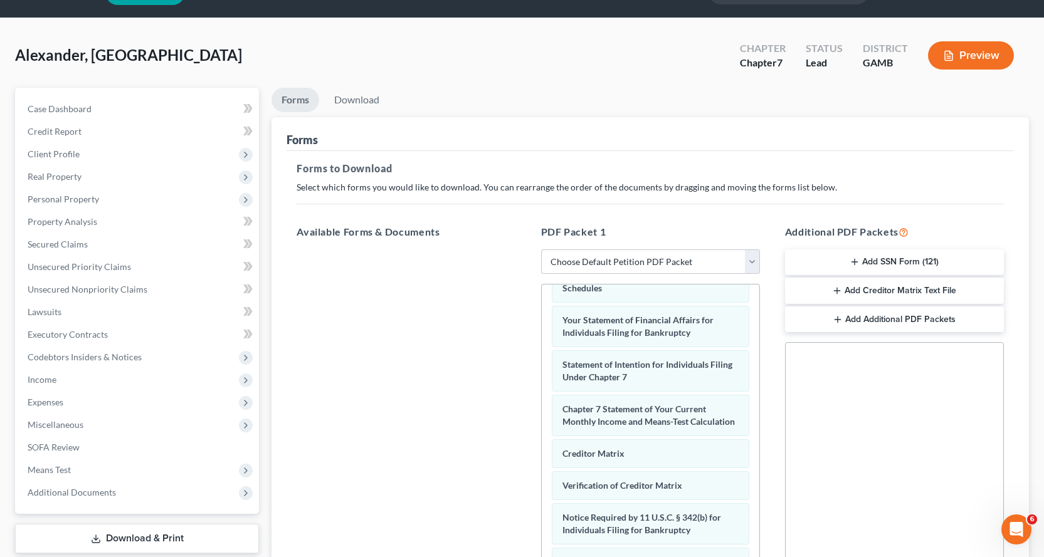
scroll to position [0, 0]
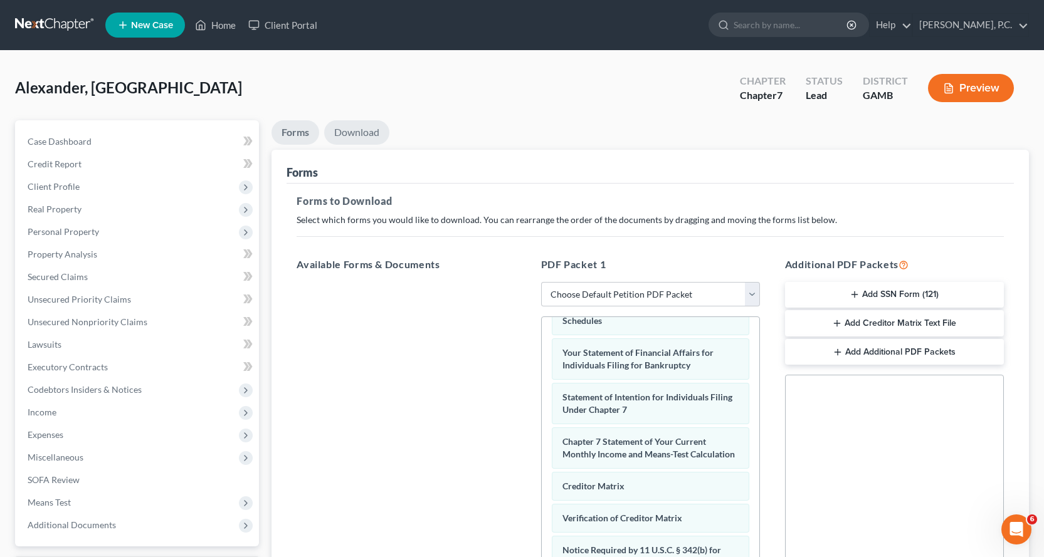
click at [364, 132] on link "Download" at bounding box center [356, 132] width 65 height 24
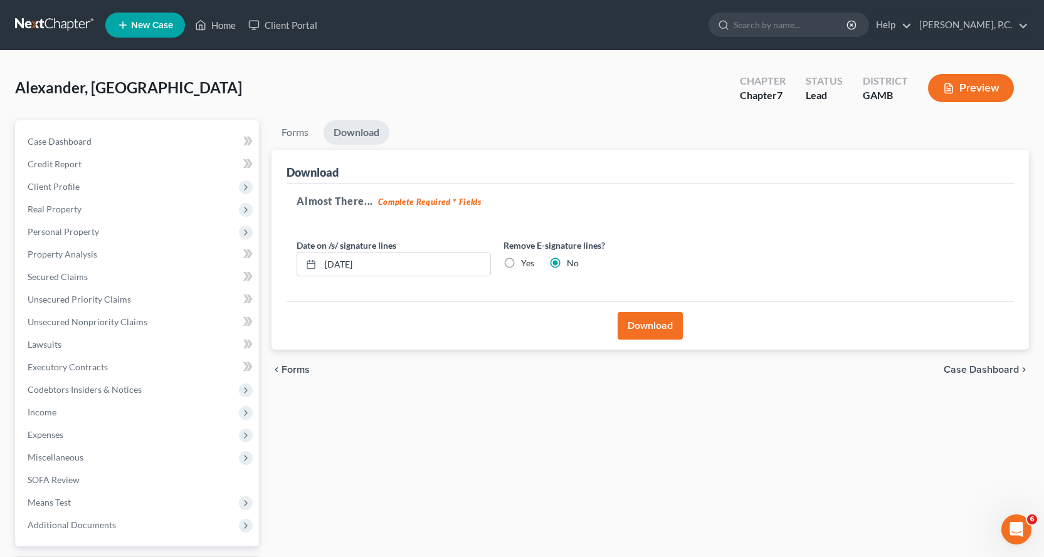
click at [651, 327] on button "Download" at bounding box center [650, 326] width 65 height 28
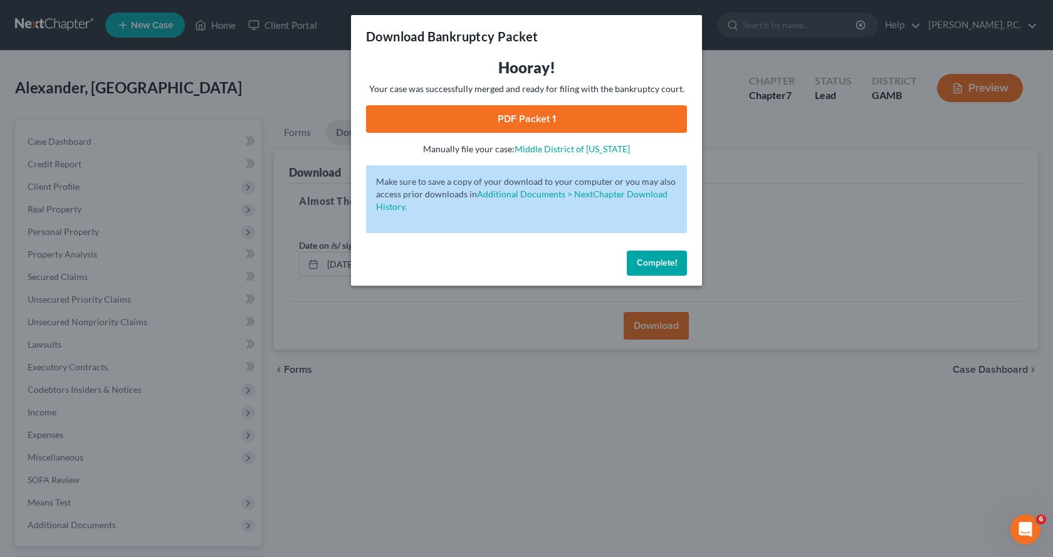
click at [501, 120] on link "PDF Packet 1" at bounding box center [526, 119] width 321 height 28
click at [662, 261] on span "Complete!" at bounding box center [657, 263] width 40 height 11
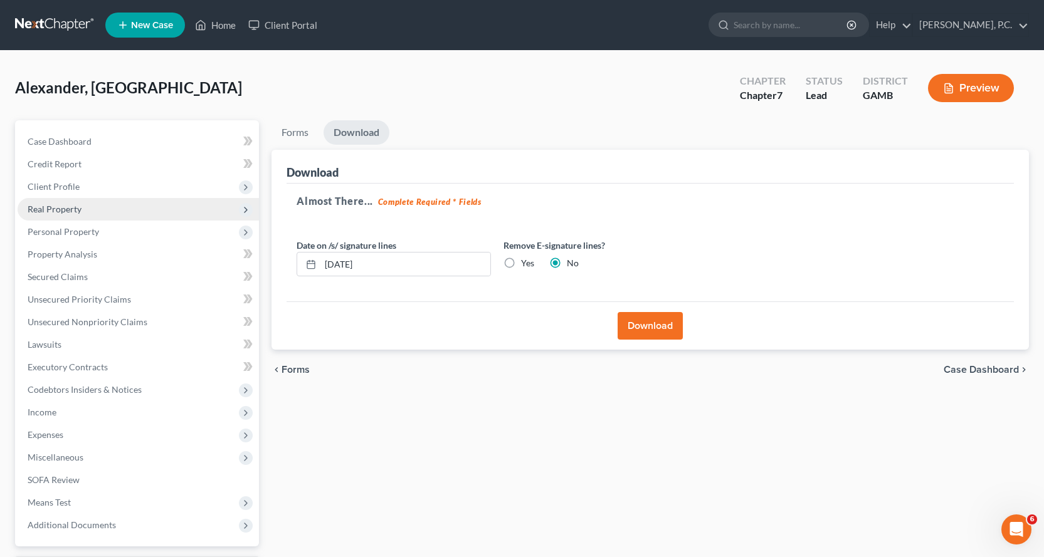
click at [73, 209] on span "Real Property" at bounding box center [55, 209] width 54 height 11
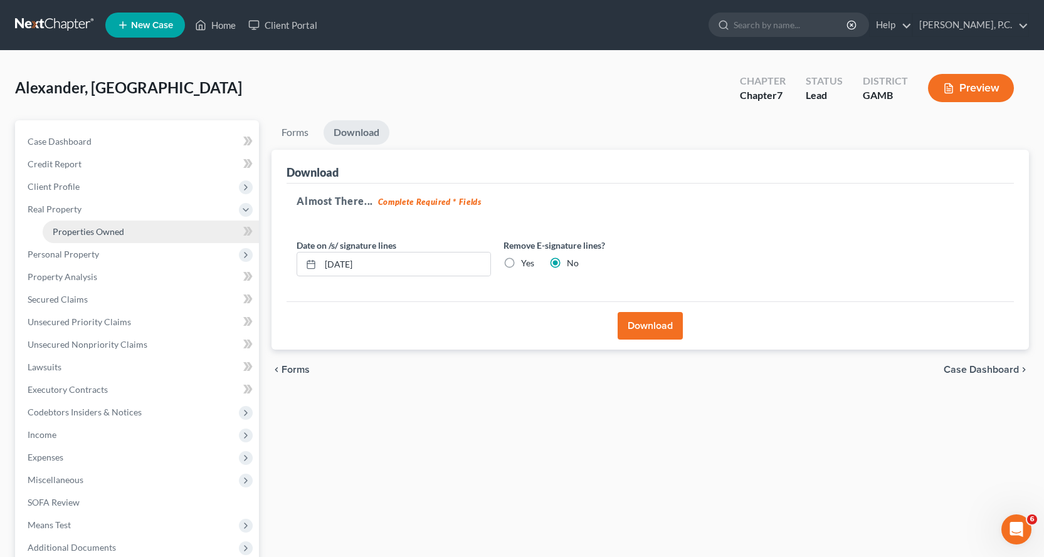
click at [98, 229] on span "Properties Owned" at bounding box center [88, 231] width 71 height 11
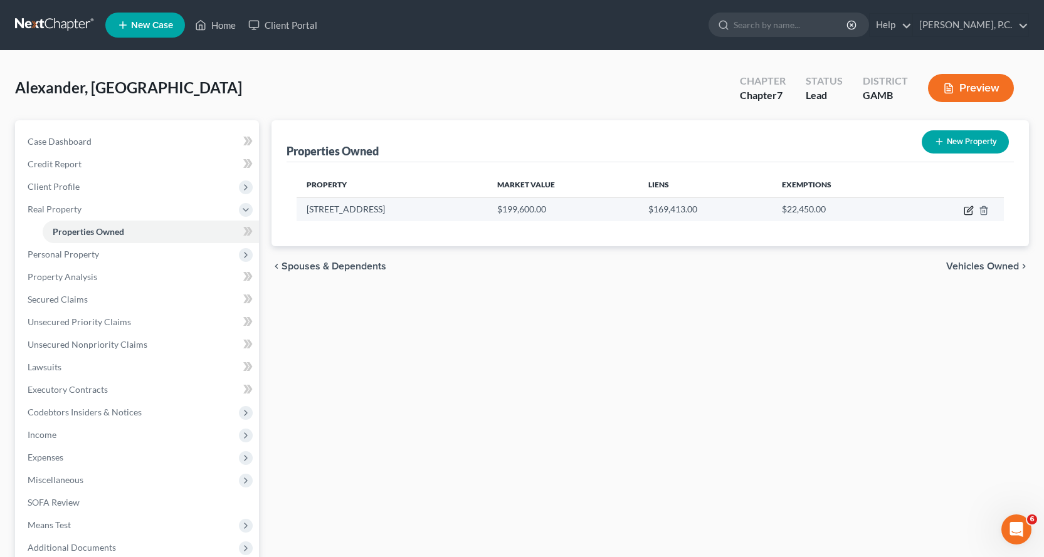
click at [968, 209] on icon "button" at bounding box center [970, 209] width 6 height 6
select select "10"
select select "75"
select select "0"
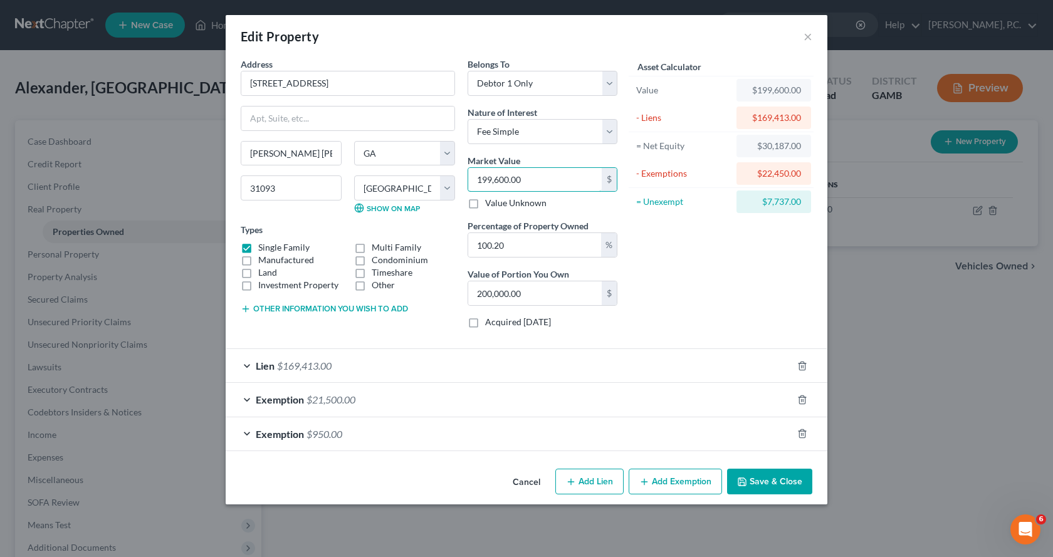
type input "2"
type input "2.00"
type input "20"
type input "20.04"
type input "200"
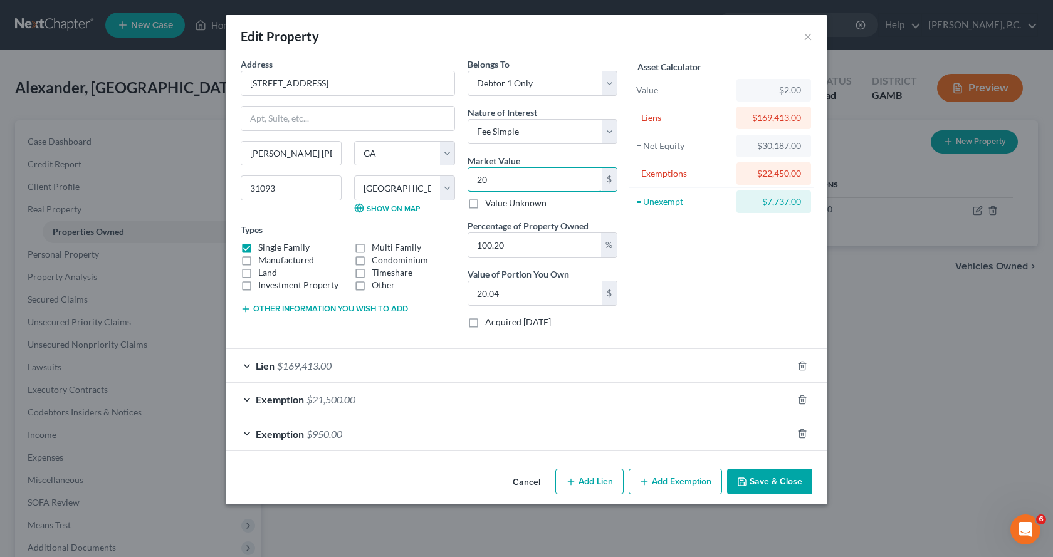
type input "200.40"
type input "2000"
type input "2,004.00"
type input "2,0000"
type input "20,040.00"
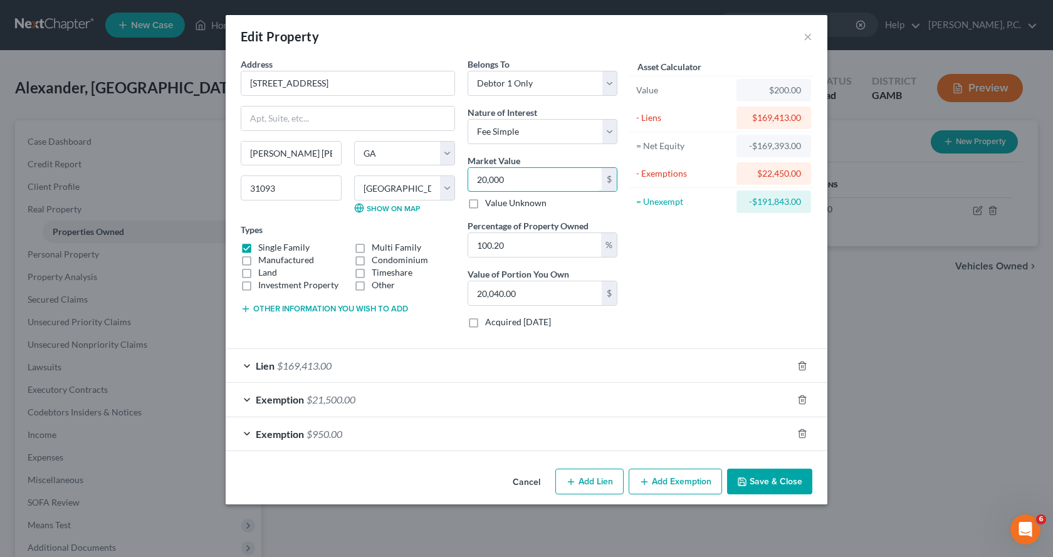
type input "20,0000"
type input "200,400.00"
type input "200,000.00"
type input "0.00"
type input "2"
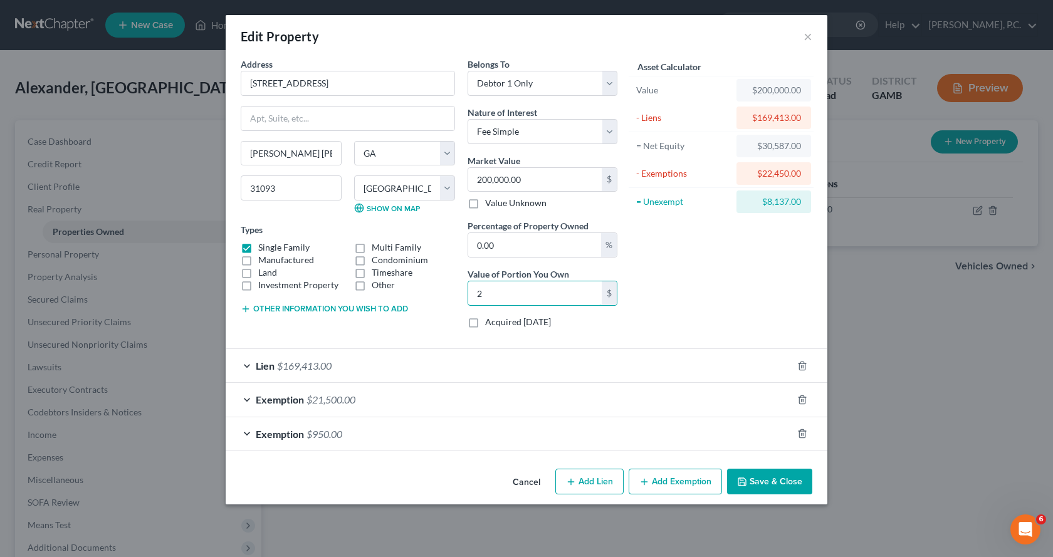
type input "0.01"
type input "20"
type input "0.10"
type input "200"
type input "1"
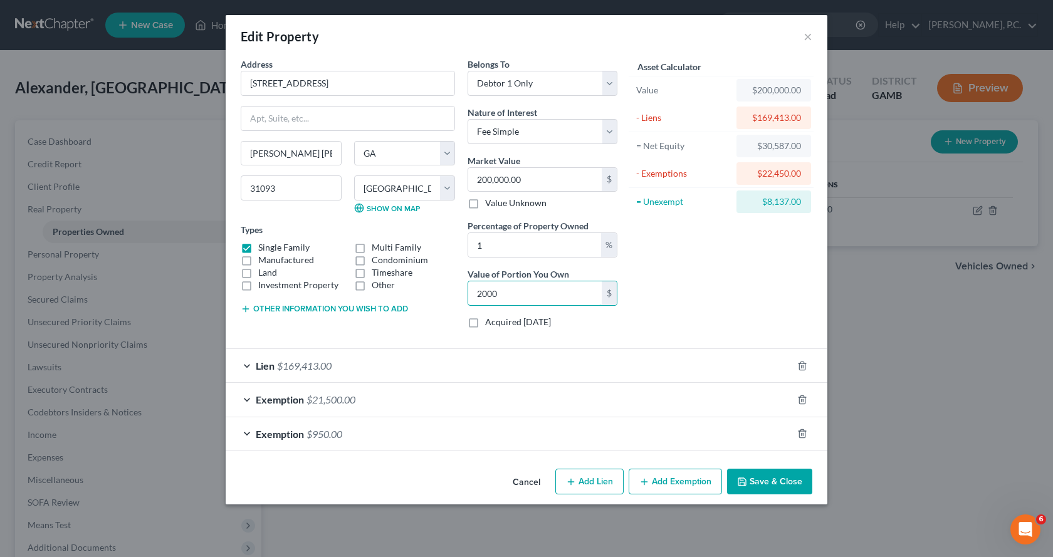
type input "2,000"
type input "10"
type input "20,000"
type input "100"
type input "200,000.00"
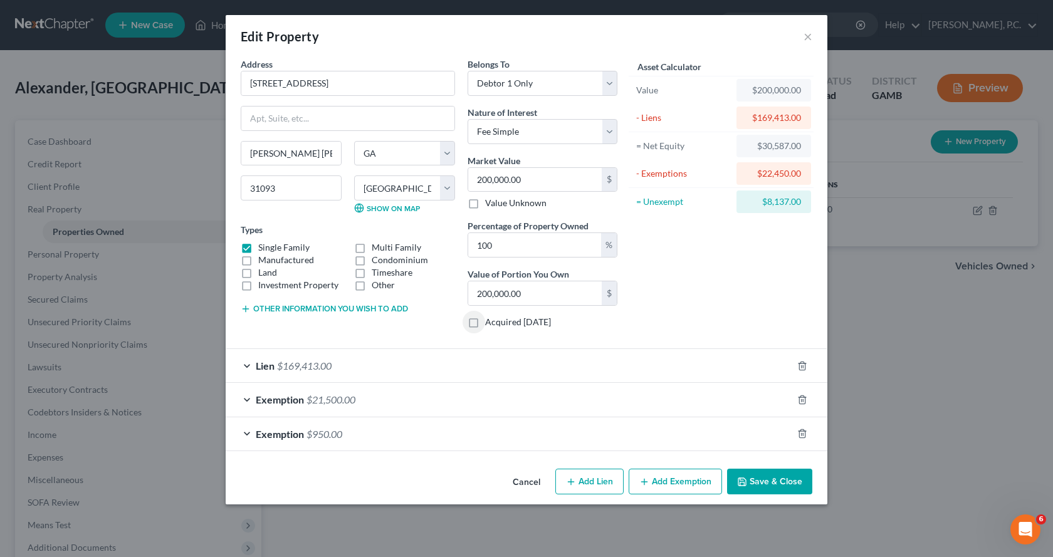
click at [754, 480] on button "Save & Close" at bounding box center [769, 482] width 85 height 26
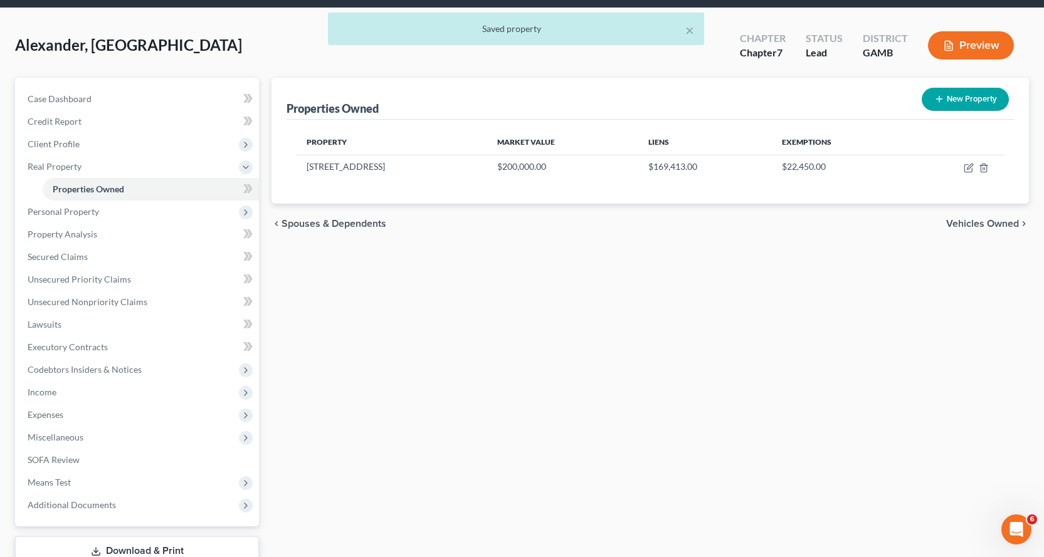
scroll to position [132, 0]
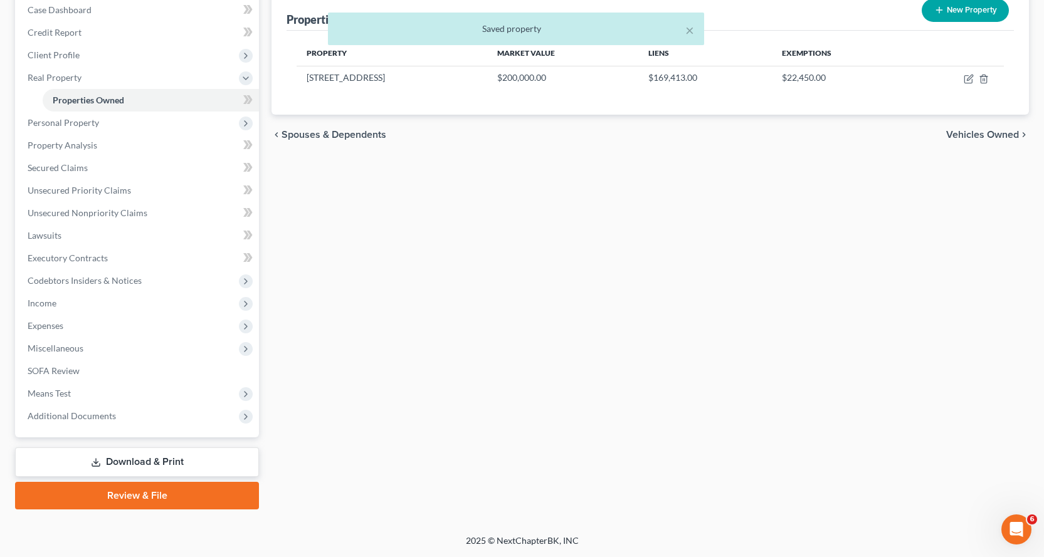
click at [131, 460] on link "Download & Print" at bounding box center [137, 462] width 244 height 29
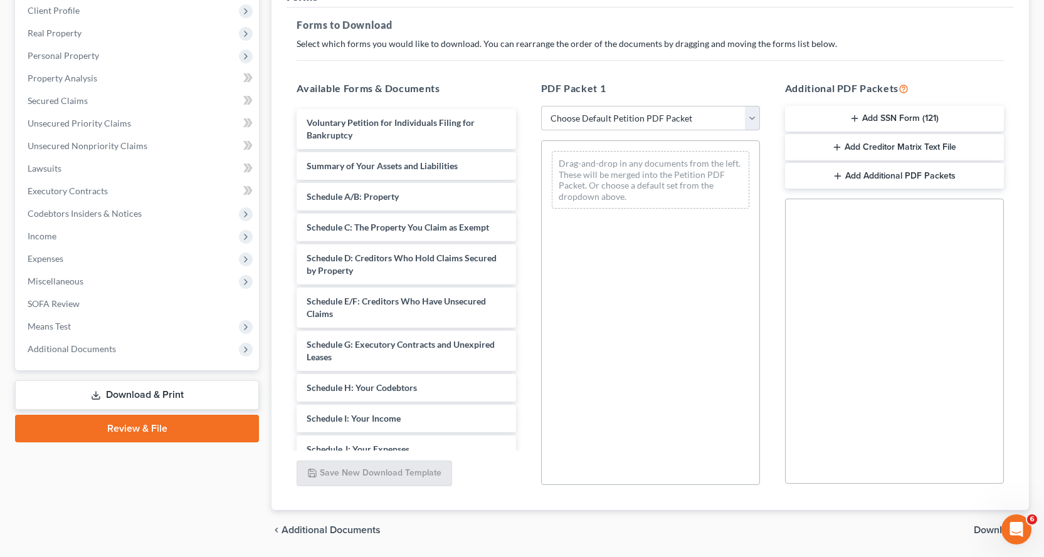
scroll to position [154, 0]
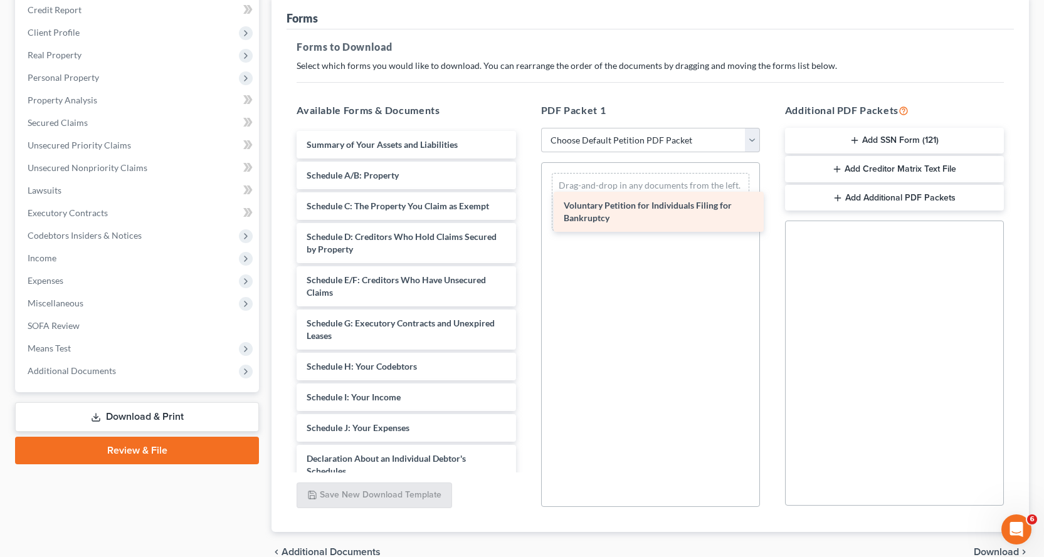
drag, startPoint x: 320, startPoint y: 144, endPoint x: 577, endPoint y: 204, distance: 263.8
click at [525, 204] on div "Voluntary Petition for Individuals Filing for Bankruptcy Voluntary Petition for…" at bounding box center [405, 440] width 239 height 619
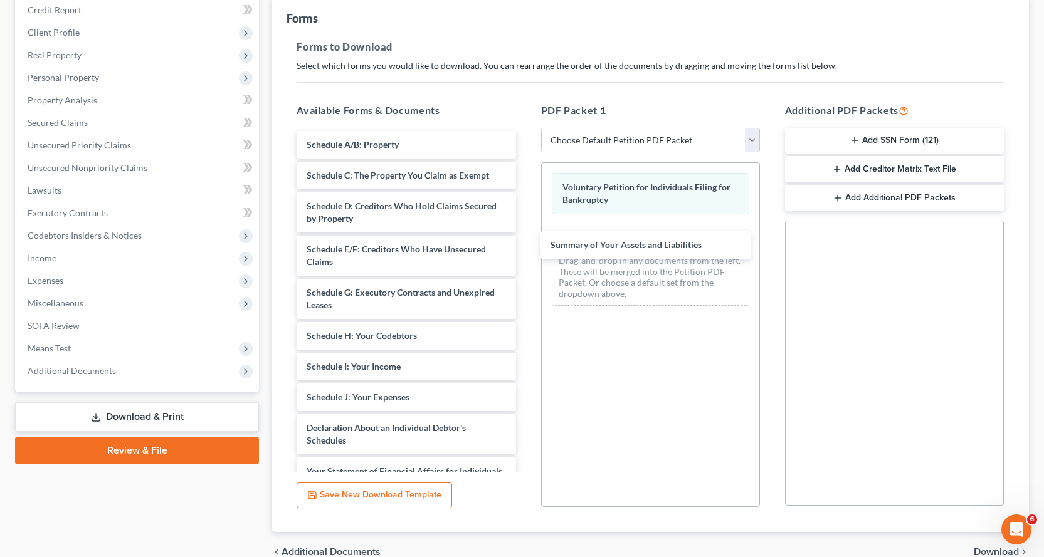
drag, startPoint x: 326, startPoint y: 146, endPoint x: 446, endPoint y: 191, distance: 128.0
click at [525, 239] on div "Summary of Your Assets and Liabilities Summary of Your Assets and Liabilities S…" at bounding box center [405, 425] width 239 height 589
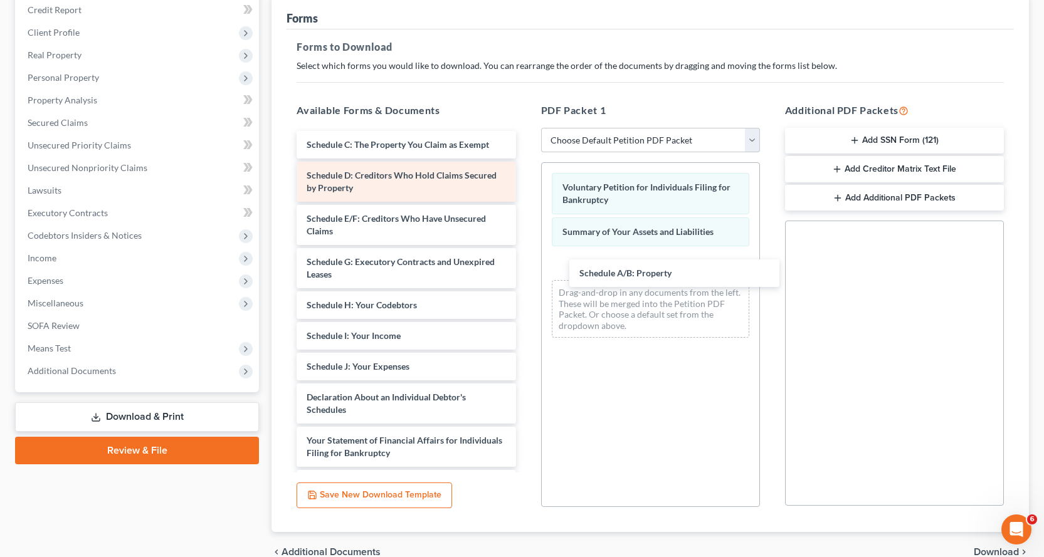
drag, startPoint x: 318, startPoint y: 143, endPoint x: 408, endPoint y: 192, distance: 102.4
click at [525, 270] on div "Schedule A/B: Property Schedule A/B: Property Schedule C: The Property You Clai…" at bounding box center [405, 410] width 239 height 558
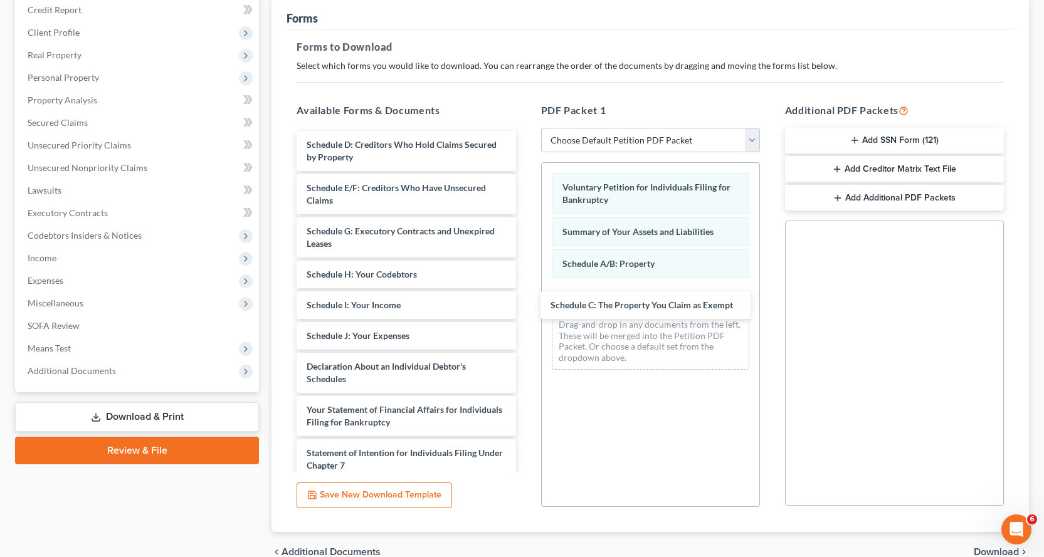
drag, startPoint x: 360, startPoint y: 143, endPoint x: 476, endPoint y: 216, distance: 136.9
click at [525, 301] on div "Schedule C: The Property You Claim as Exempt Schedule C: The Property You Claim…" at bounding box center [405, 394] width 239 height 527
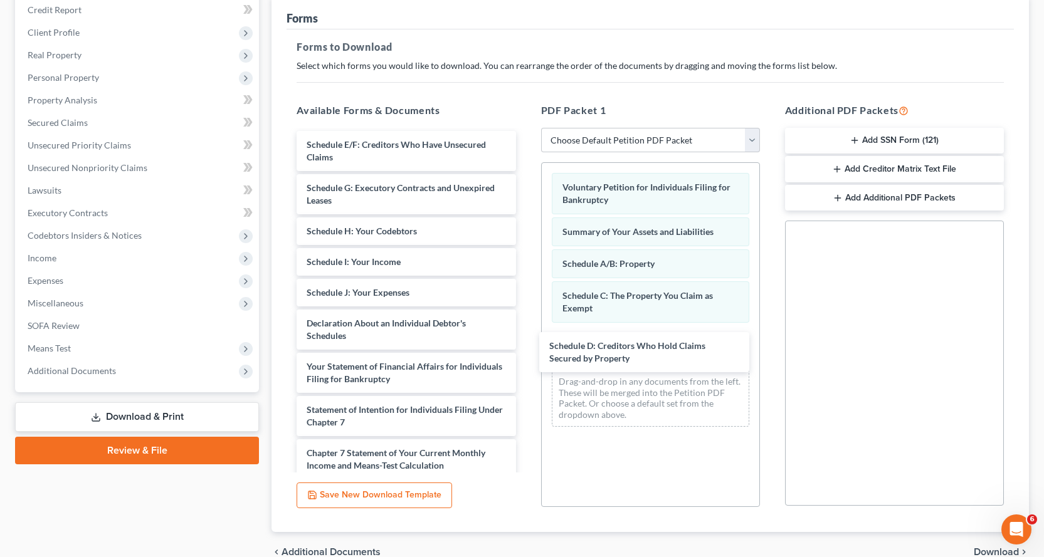
drag, startPoint x: 322, startPoint y: 143, endPoint x: 547, endPoint y: 288, distance: 267.6
click at [525, 334] on div "Schedule D: Creditors Who Hold Claims Secured by Property Schedule D: Creditors…" at bounding box center [405, 373] width 239 height 484
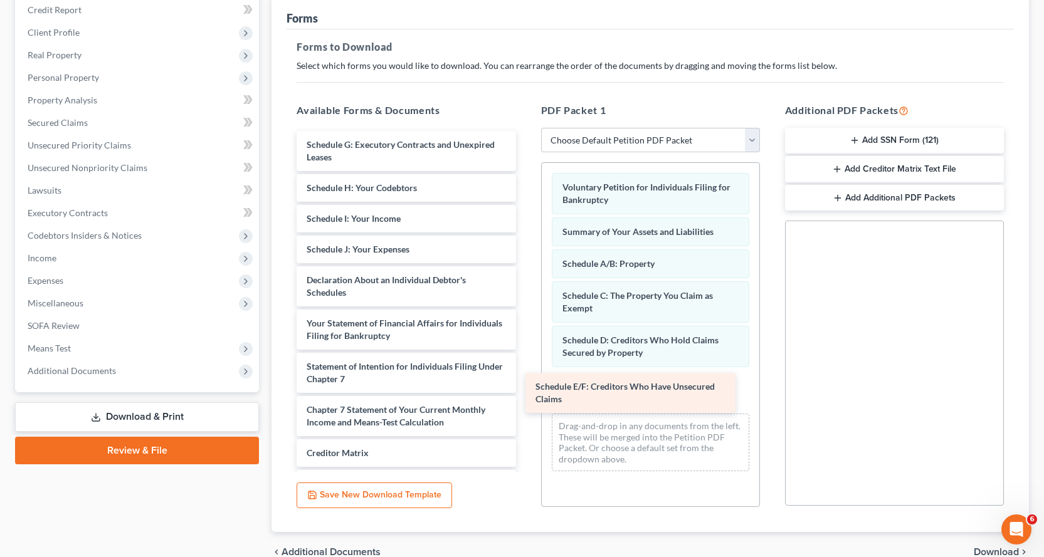
drag, startPoint x: 365, startPoint y: 145, endPoint x: 601, endPoint y: 381, distance: 332.9
click at [525, 383] on div "Schedule E/F: Creditors Who Have Unsecured Claims Schedule E/F: Creditors Who H…" at bounding box center [405, 351] width 239 height 441
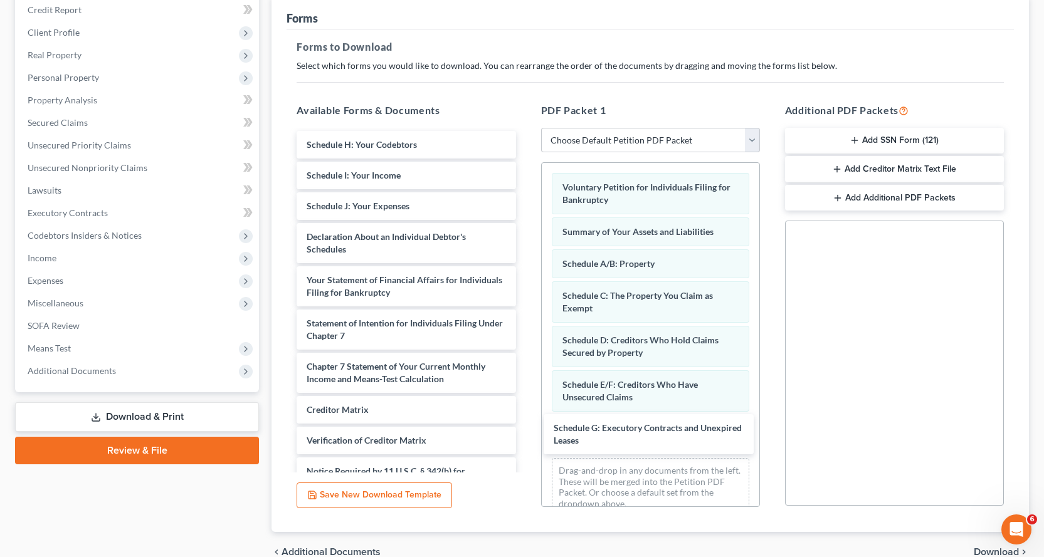
drag, startPoint x: 355, startPoint y: 144, endPoint x: 564, endPoint y: 370, distance: 307.5
click at [525, 427] on div "Schedule G: Executory Contracts and Unexpired Leases Schedule G: Executory Cont…" at bounding box center [405, 329] width 239 height 397
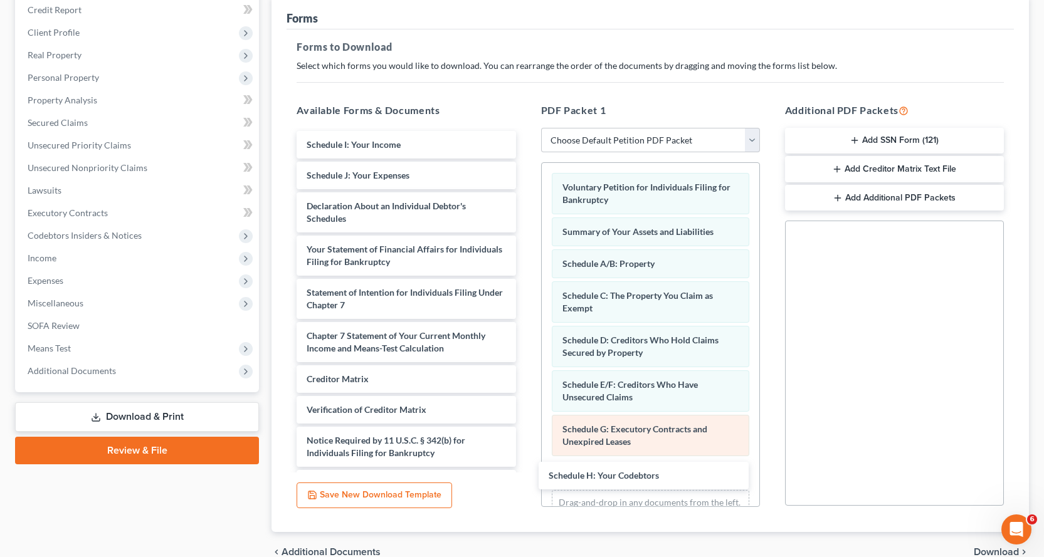
drag, startPoint x: 370, startPoint y: 144, endPoint x: 642, endPoint y: 419, distance: 387.4
click at [525, 470] on div "Schedule H: Your Codebtors Schedule H: Your Codebtors Schedule I: Your Income S…" at bounding box center [405, 314] width 239 height 367
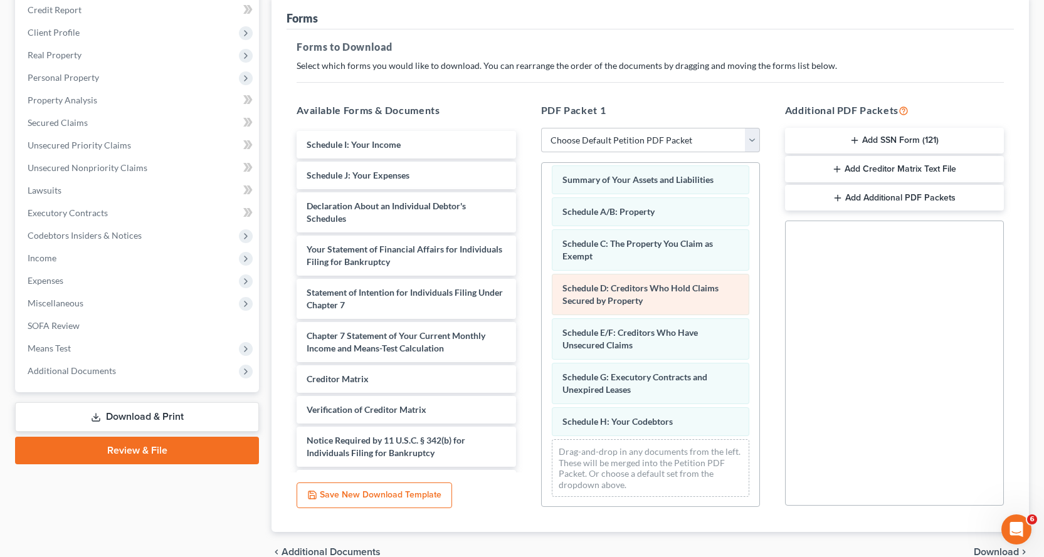
scroll to position [53, 0]
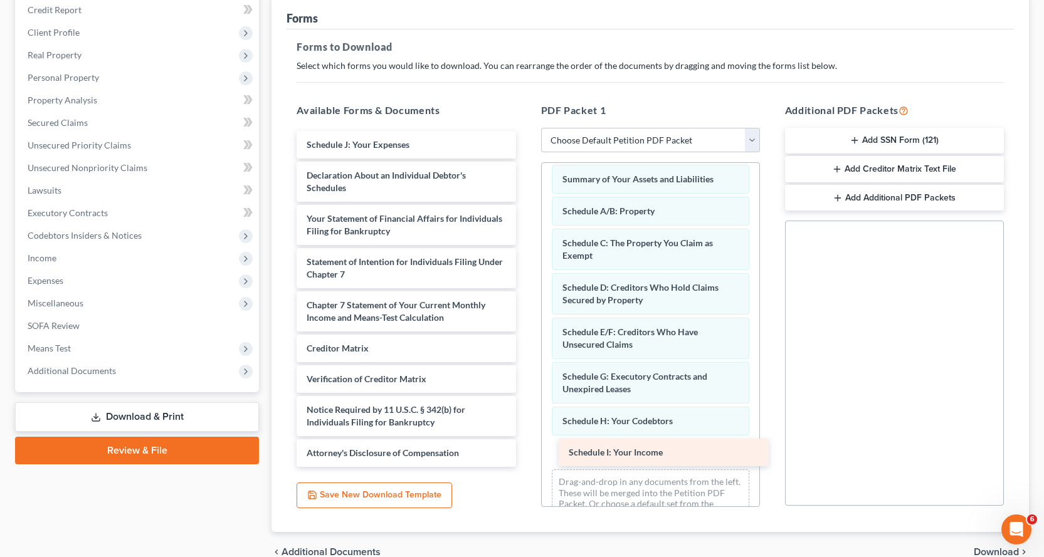
drag, startPoint x: 370, startPoint y: 142, endPoint x: 638, endPoint y: 448, distance: 406.5
click at [525, 448] on div "Schedule I: Your Income Schedule I: Your Income Schedule J: Your Expenses Decla…" at bounding box center [405, 299] width 239 height 336
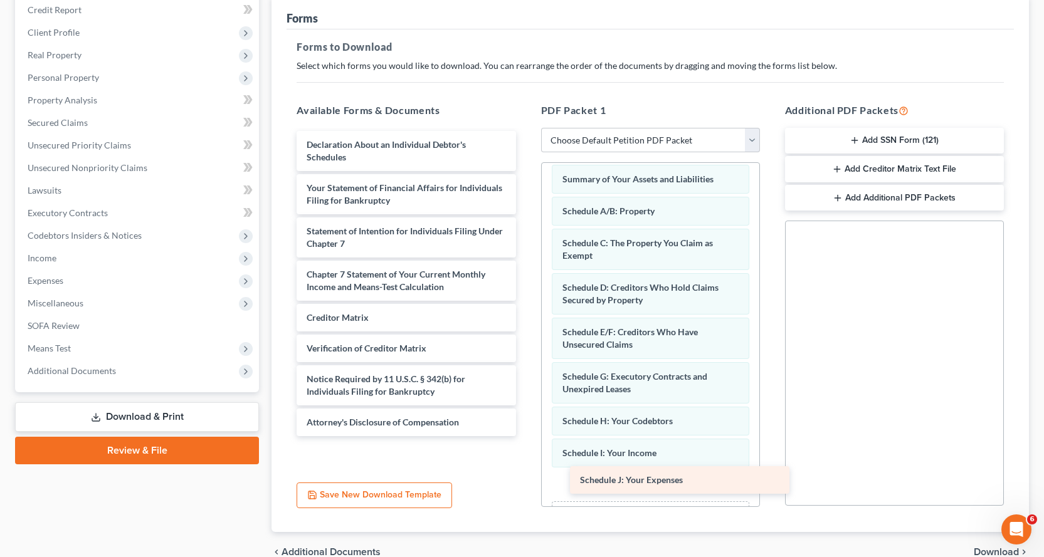
drag, startPoint x: 360, startPoint y: 140, endPoint x: 631, endPoint y: 471, distance: 428.6
click at [525, 436] on div "Schedule J: Your Expenses Schedule J: Your Expenses Declaration About an Indivi…" at bounding box center [405, 283] width 239 height 305
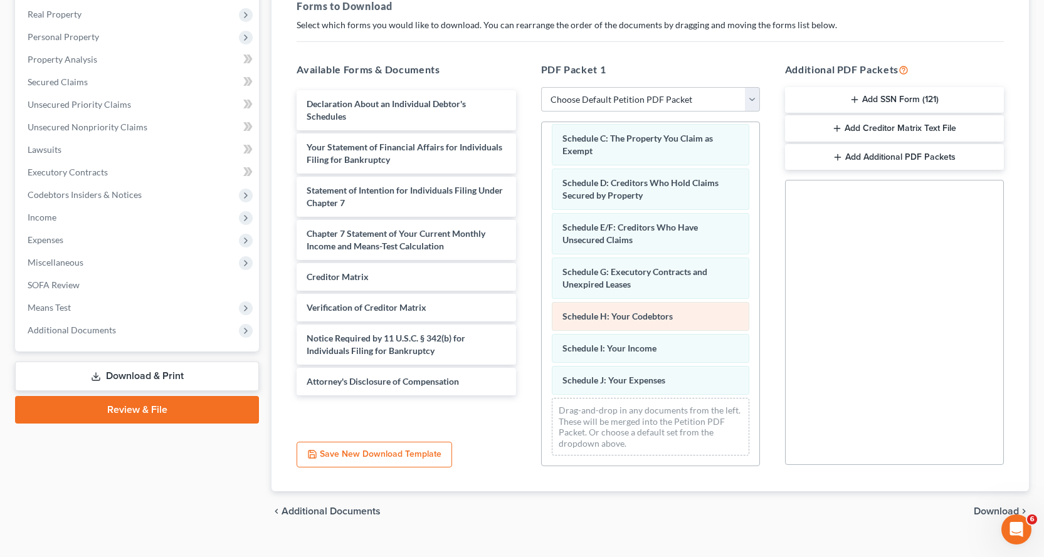
scroll to position [217, 0]
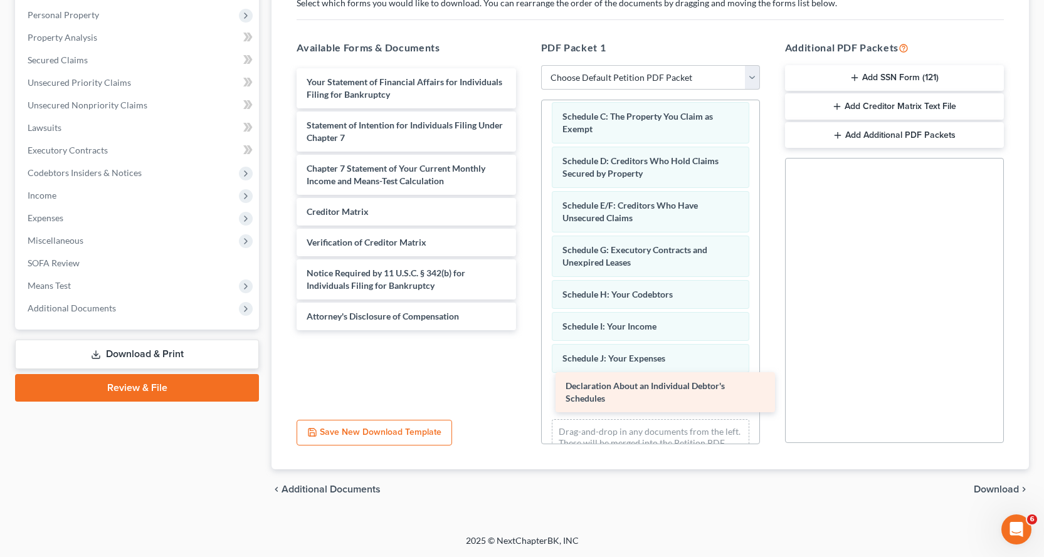
drag, startPoint x: 318, startPoint y: 83, endPoint x: 577, endPoint y: 387, distance: 399.4
click at [525, 330] on div "Declaration About an Individual Debtor's Schedules Declaration About an Individ…" at bounding box center [405, 199] width 239 height 262
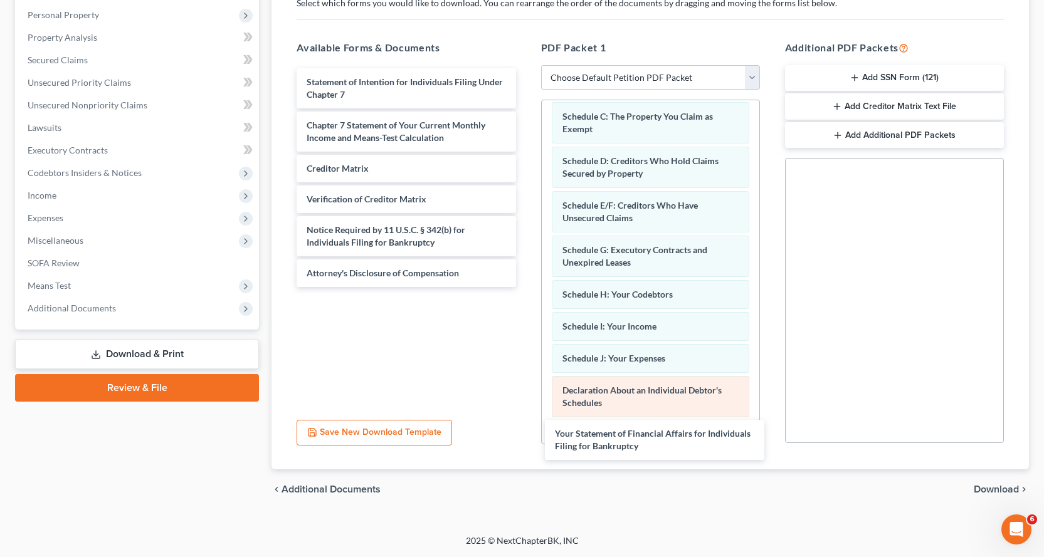
drag, startPoint x: 347, startPoint y: 89, endPoint x: 607, endPoint y: 407, distance: 411.6
click at [525, 287] on div "Your Statement of Financial Affairs for Individuals Filing for Bankruptcy Your …" at bounding box center [405, 177] width 239 height 219
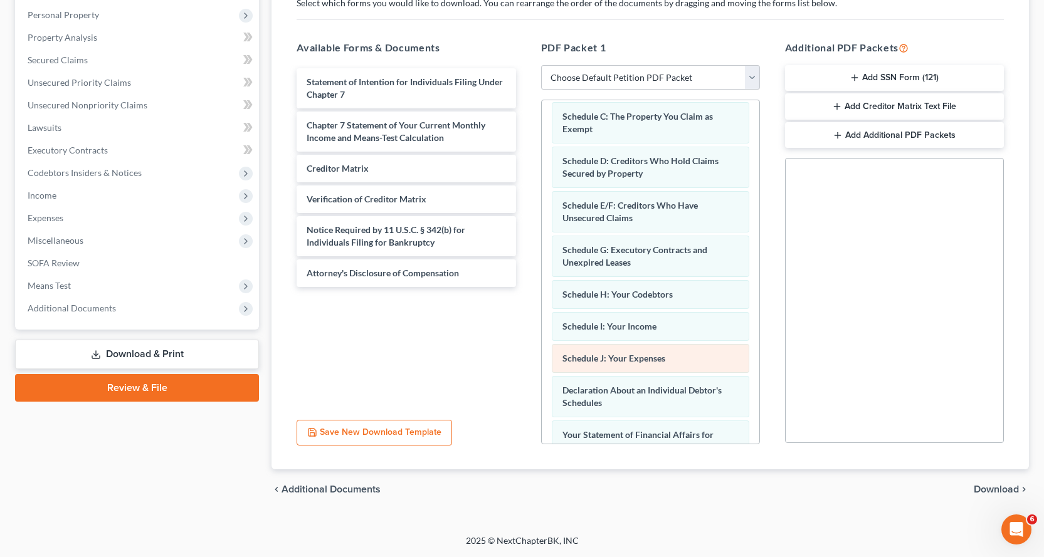
scroll to position [206, 0]
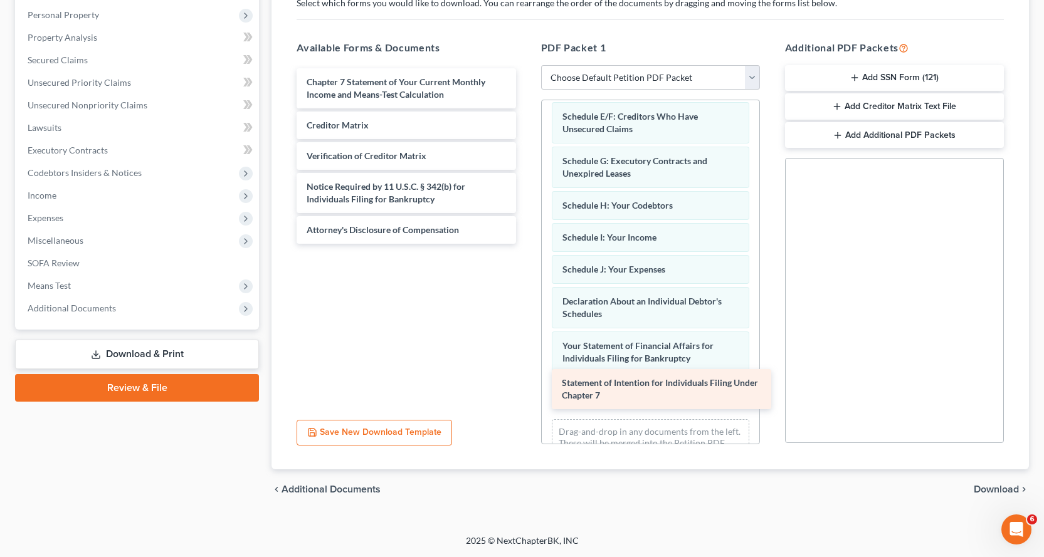
drag, startPoint x: 327, startPoint y: 93, endPoint x: 582, endPoint y: 392, distance: 393.1
click at [525, 244] on div "Statement of Intention for Individuals Filing Under Chapter 7 Statement of Inte…" at bounding box center [405, 156] width 239 height 176
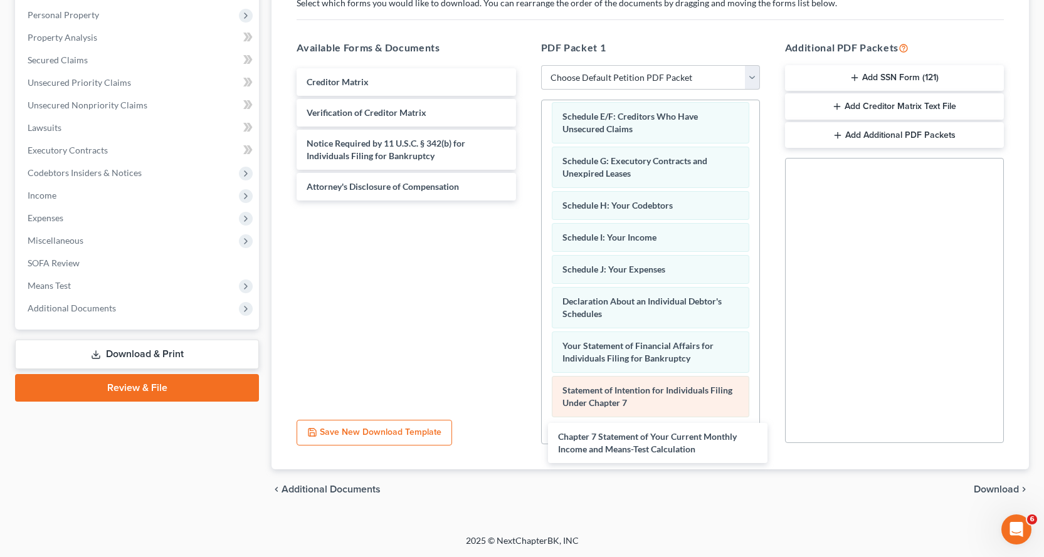
drag, startPoint x: 357, startPoint y: 90, endPoint x: 609, endPoint y: 411, distance: 408.1
click at [525, 201] on div "Chapter 7 Statement of Your Current Monthly Income and Means-Test Calculation C…" at bounding box center [405, 134] width 239 height 132
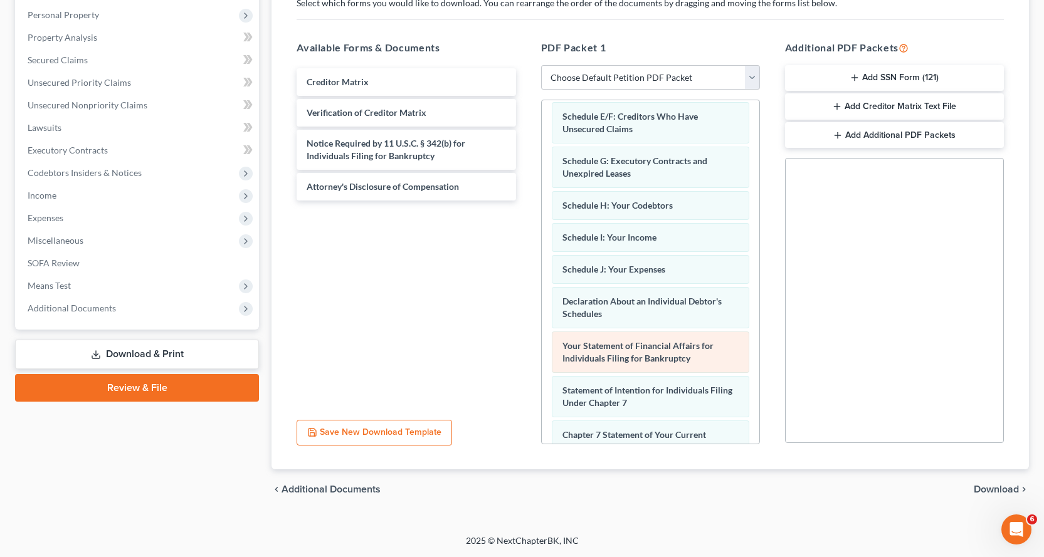
scroll to position [307, 0]
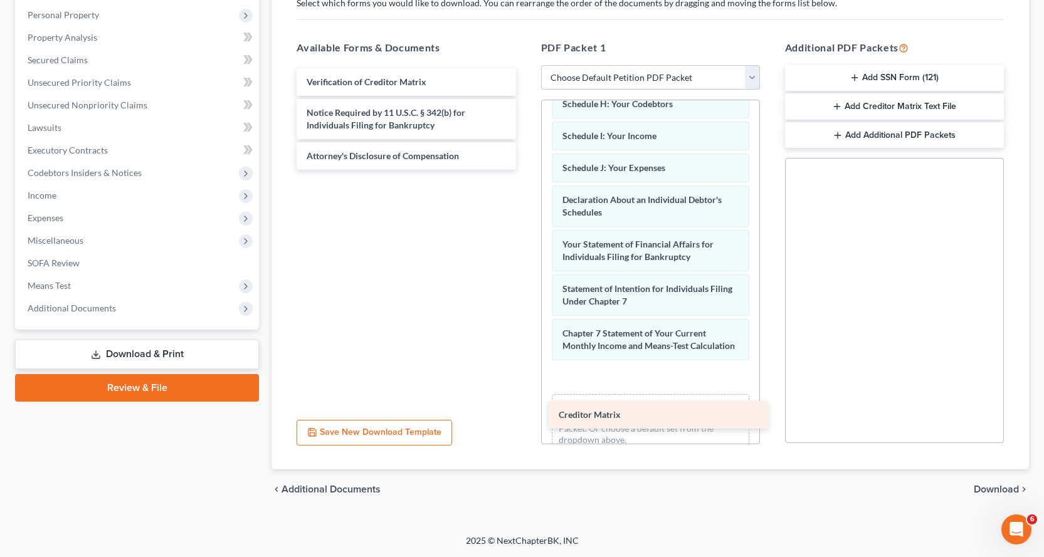
drag, startPoint x: 324, startPoint y: 82, endPoint x: 586, endPoint y: 384, distance: 399.5
click at [525, 170] on div "Creditor Matrix Creditor Matrix Verification of Creditor Matrix Notice Required…" at bounding box center [405, 119] width 239 height 102
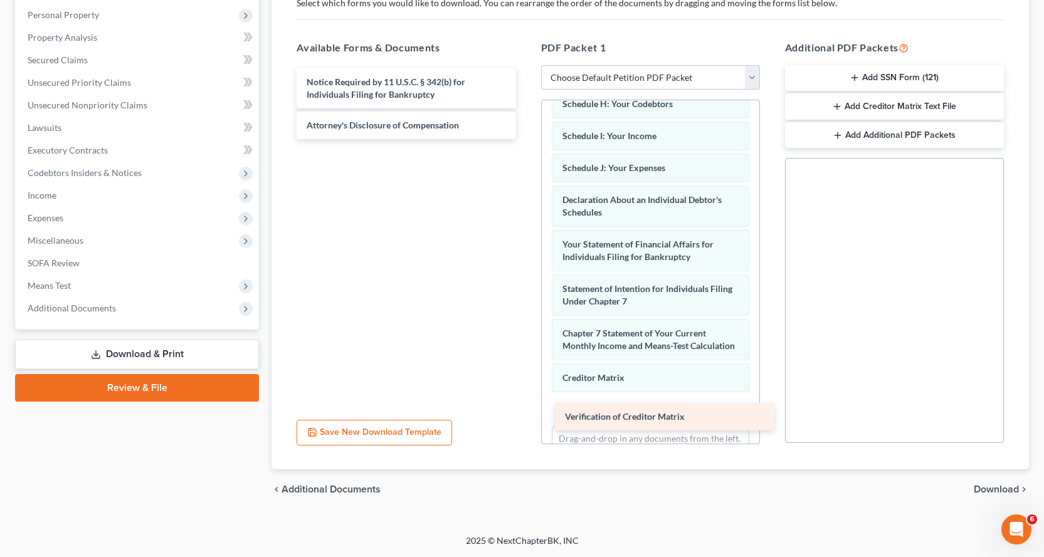
drag, startPoint x: 346, startPoint y: 82, endPoint x: 617, endPoint y: 401, distance: 418.5
click at [525, 139] on div "Verification of Creditor Matrix Verification of Creditor Matrix Notice Required…" at bounding box center [405, 103] width 239 height 71
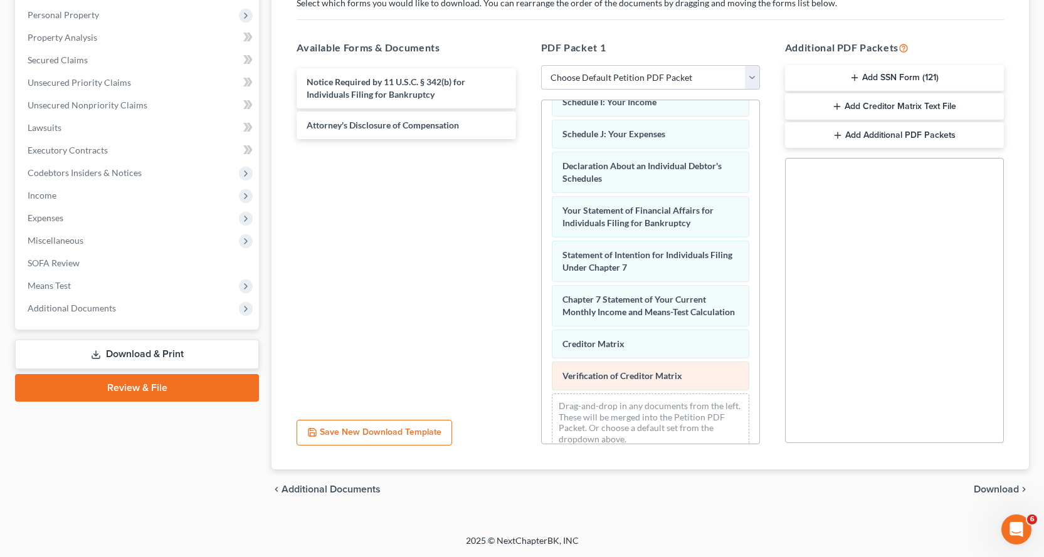
scroll to position [371, 0]
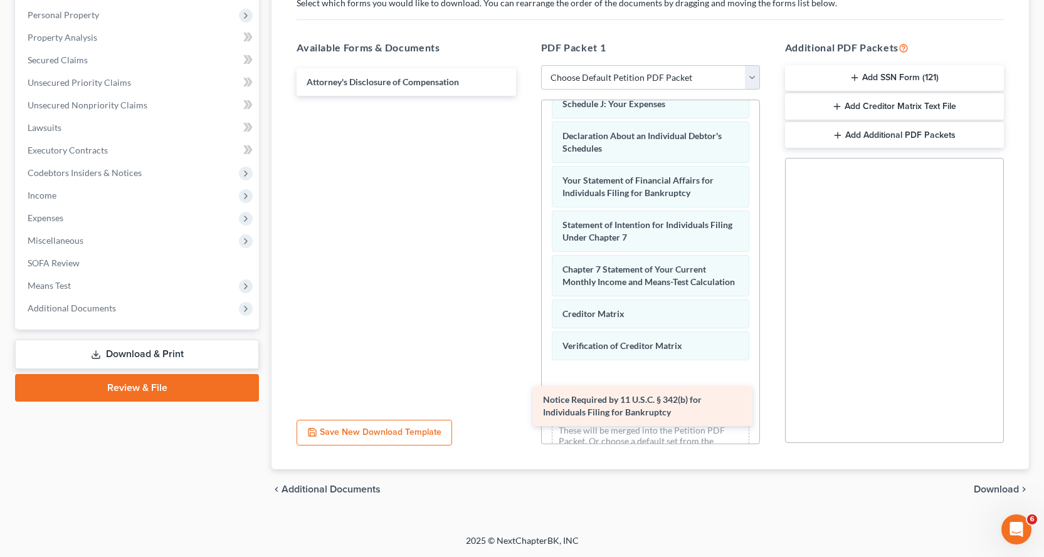
drag, startPoint x: 354, startPoint y: 89, endPoint x: 591, endPoint y: 394, distance: 386.9
click at [525, 96] on div "Notice Required by 11 U.S.C. § 342(b) for Individuals Filing for Bankruptcy Not…" at bounding box center [405, 82] width 239 height 28
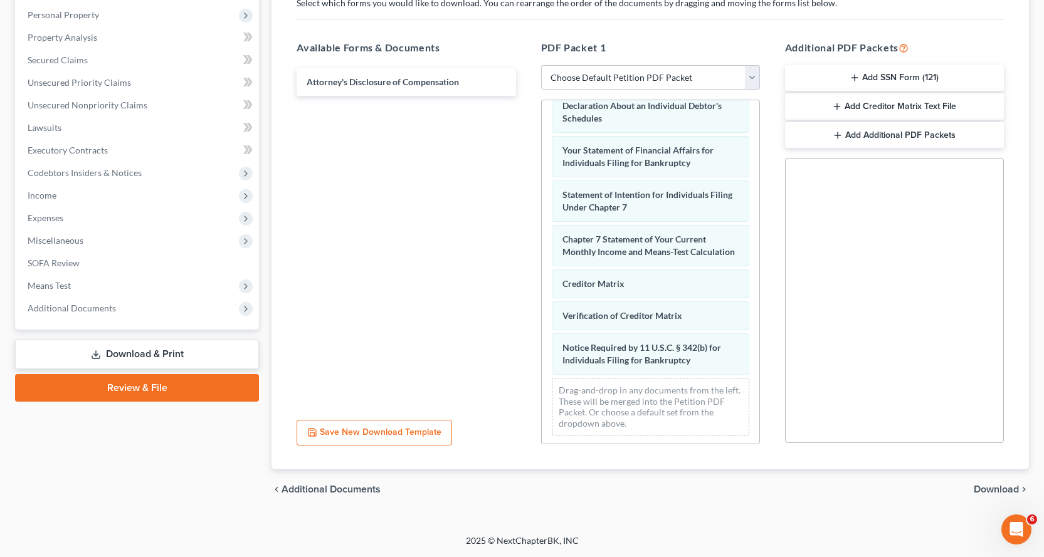
scroll to position [416, 0]
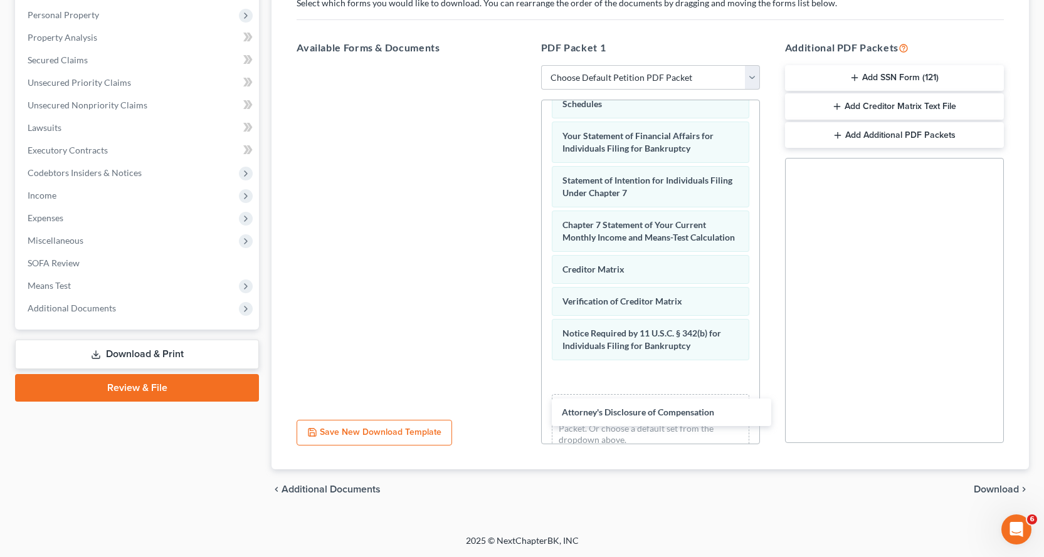
drag, startPoint x: 340, startPoint y: 81, endPoint x: 671, endPoint y: 374, distance: 441.4
click at [525, 65] on div "Attorney's Disclosure of Compensation Attorney's Disclosure of Compensation" at bounding box center [405, 65] width 239 height 0
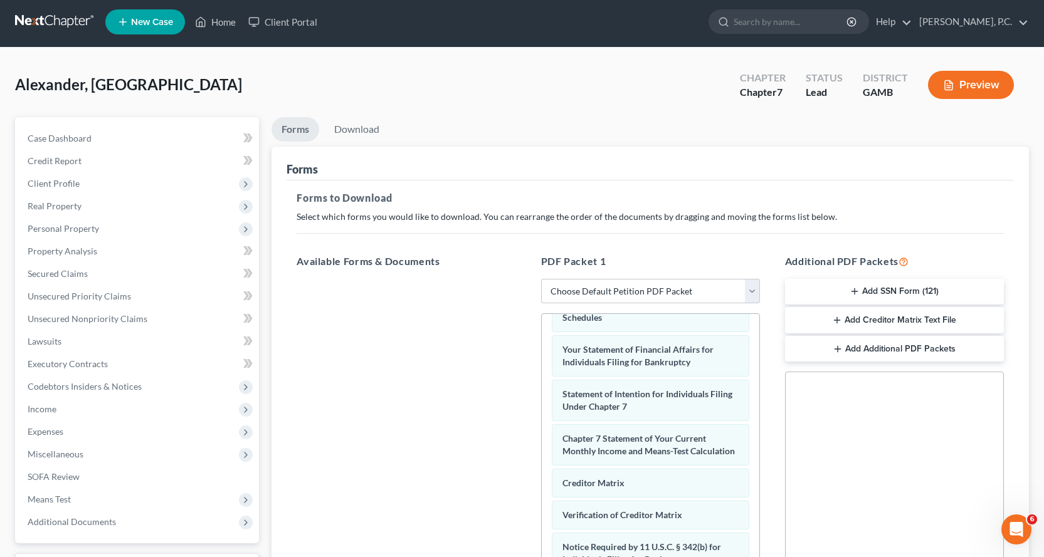
scroll to position [0, 0]
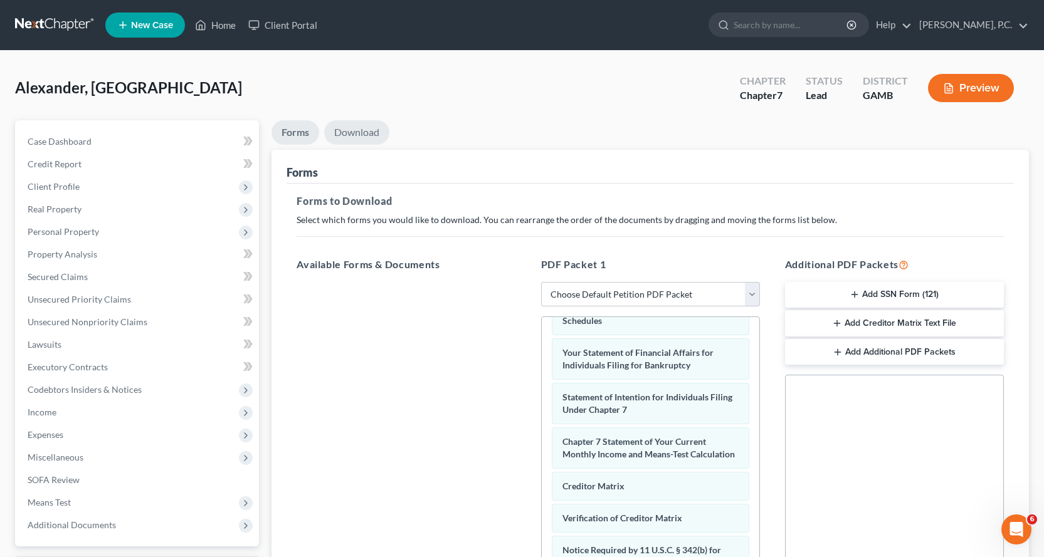
click at [360, 127] on link "Download" at bounding box center [356, 132] width 65 height 24
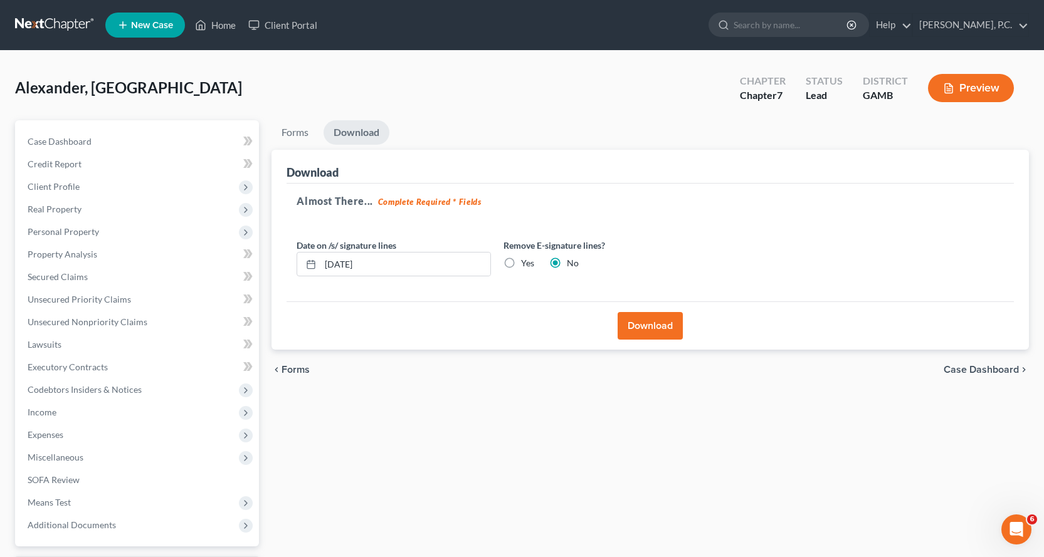
click at [643, 324] on button "Download" at bounding box center [650, 326] width 65 height 28
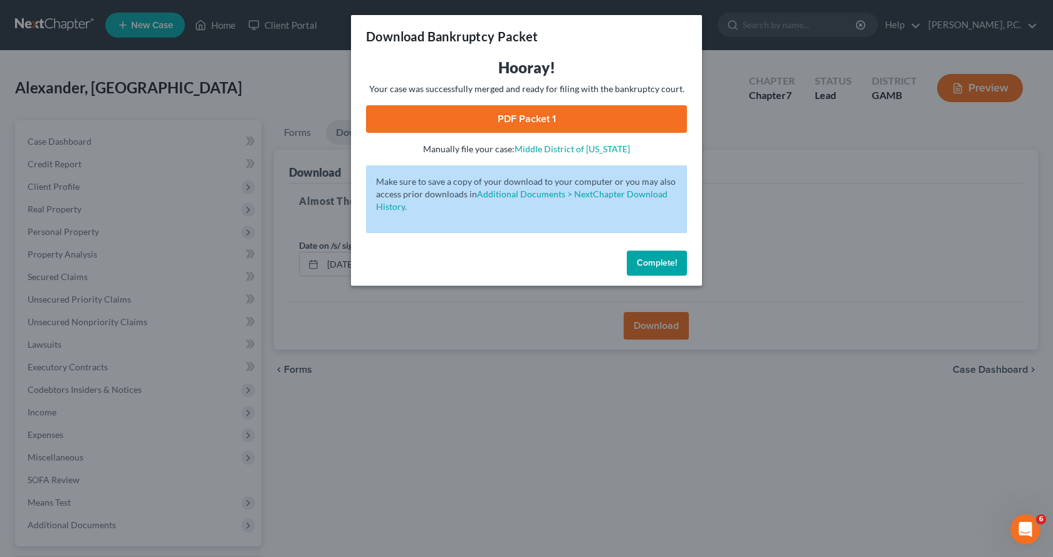
click at [510, 115] on link "PDF Packet 1" at bounding box center [526, 119] width 321 height 28
click at [649, 261] on span "Complete!" at bounding box center [657, 263] width 40 height 11
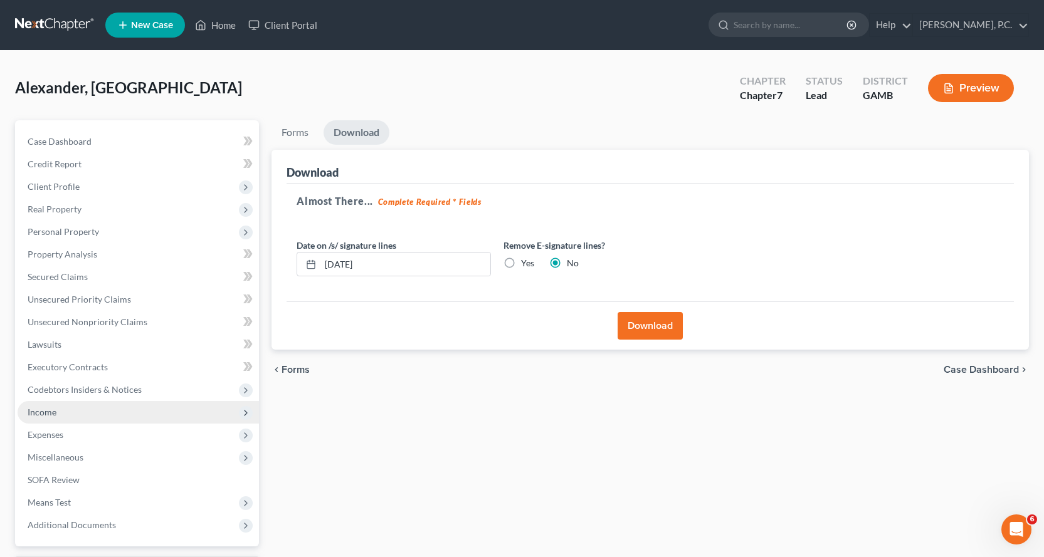
click at [50, 409] on span "Income" at bounding box center [42, 412] width 29 height 11
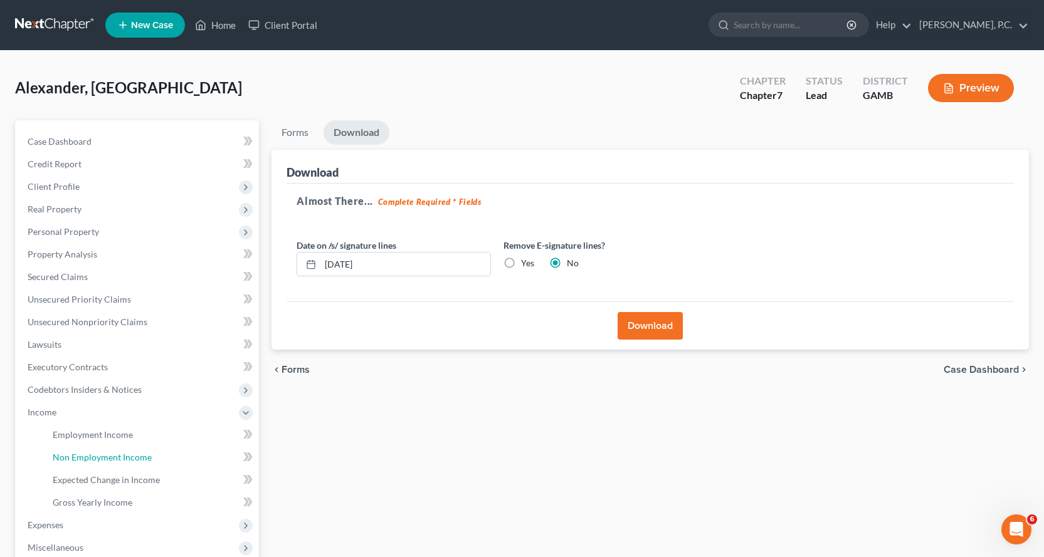
click at [102, 455] on span "Non Employment Income" at bounding box center [102, 457] width 99 height 11
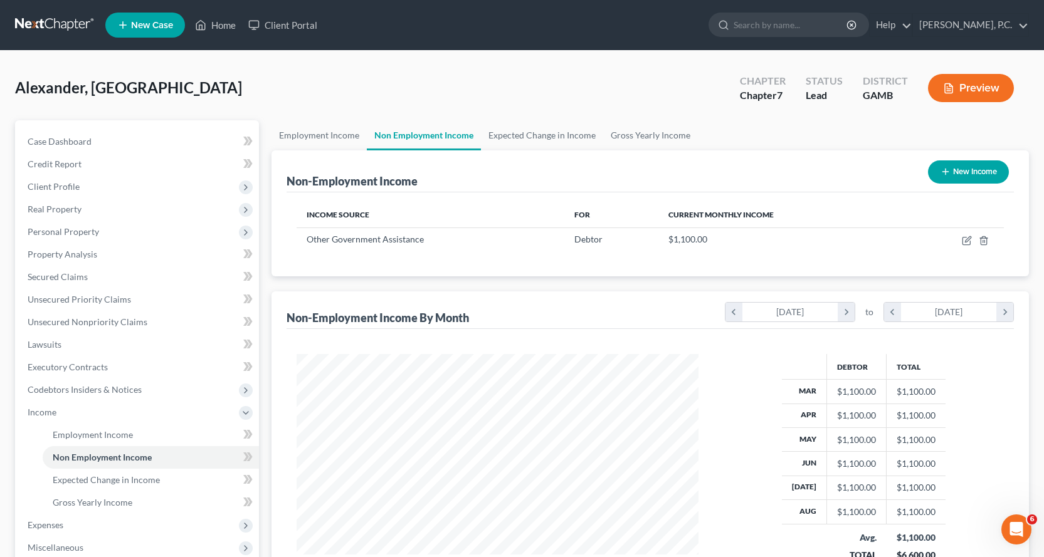
scroll to position [225, 427]
drag, startPoint x: 642, startPoint y: 134, endPoint x: 638, endPoint y: 159, distance: 25.5
click at [643, 134] on link "Gross Yearly Income" at bounding box center [650, 135] width 95 height 30
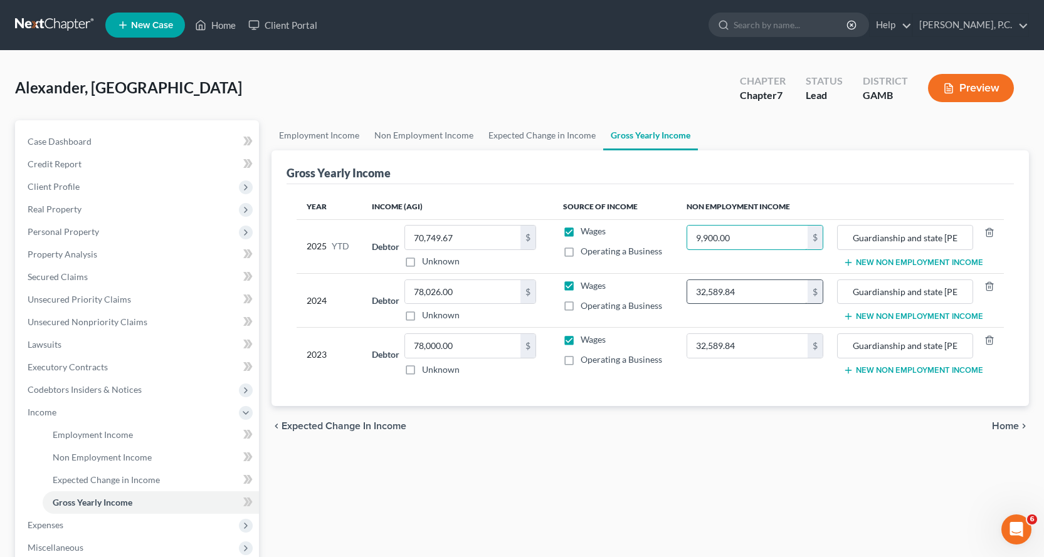
type input "9,900.00"
click at [759, 295] on input "32,589.84" at bounding box center [747, 292] width 121 height 24
type input "13,200.00"
click at [755, 357] on input "32,589.84" at bounding box center [747, 346] width 121 height 24
type input "13,200.00"
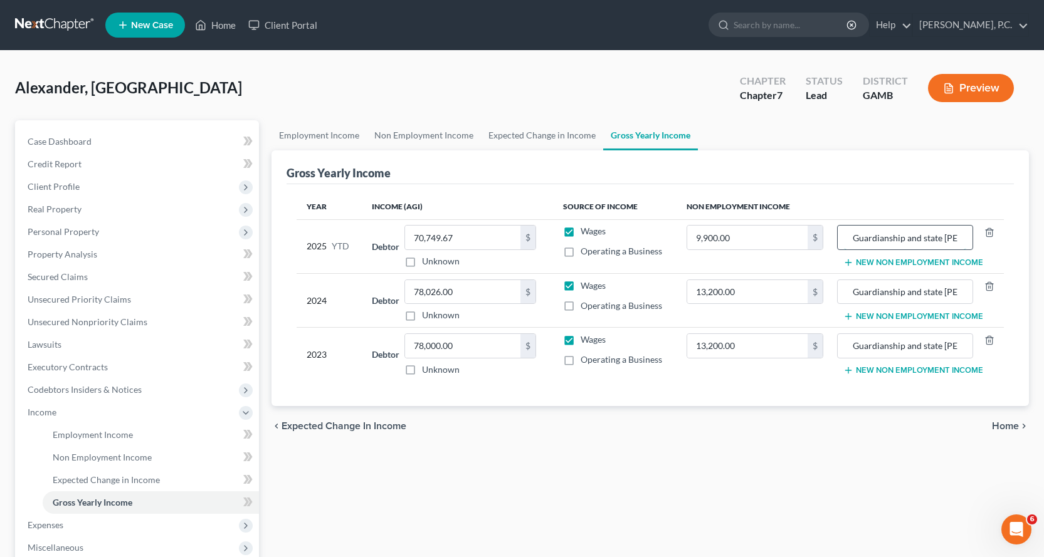
click at [905, 238] on input "Guardianship and state foster pay" at bounding box center [905, 238] width 122 height 24
drag, startPoint x: 959, startPoint y: 239, endPoint x: 879, endPoint y: 246, distance: 79.9
click at [879, 246] on input "Guardianship and state foster pay" at bounding box center [905, 238] width 122 height 24
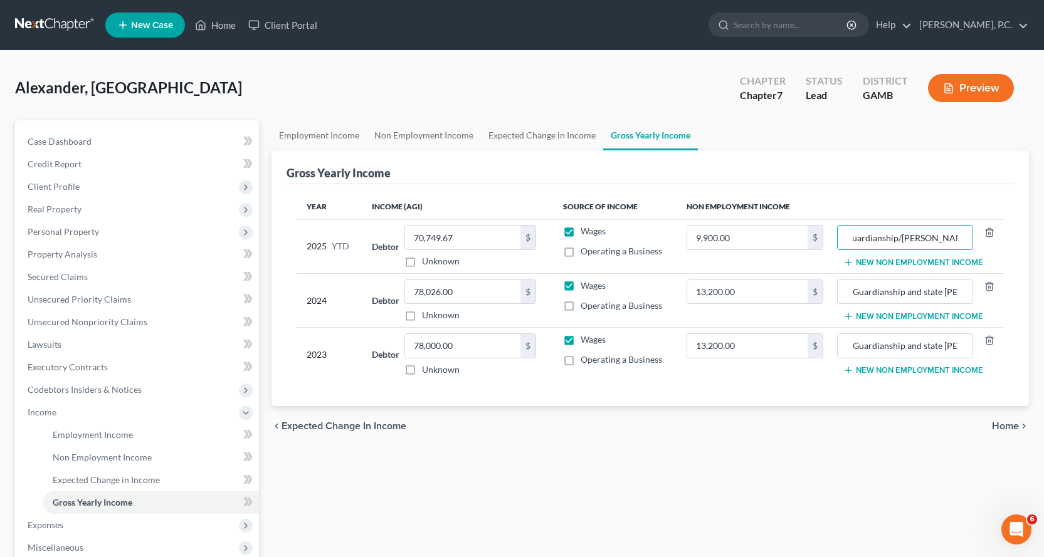
type input "Guardianship/Foster subside"
click at [965, 292] on input "Guardianship and state foster pay" at bounding box center [905, 292] width 122 height 24
click at [962, 293] on input "Guardianship and state foster pay" at bounding box center [905, 292] width 122 height 24
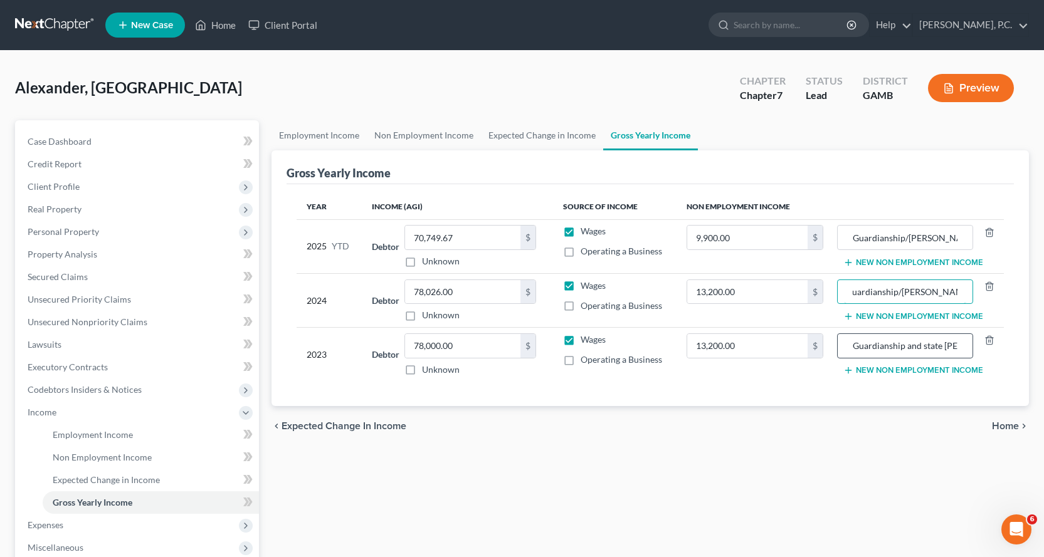
type input "Guardianship/Foster subside"
click at [969, 345] on div "Guardianship and state foster pay" at bounding box center [904, 346] width 135 height 25
click at [965, 349] on input "Guardianship and state foster pay" at bounding box center [905, 346] width 122 height 24
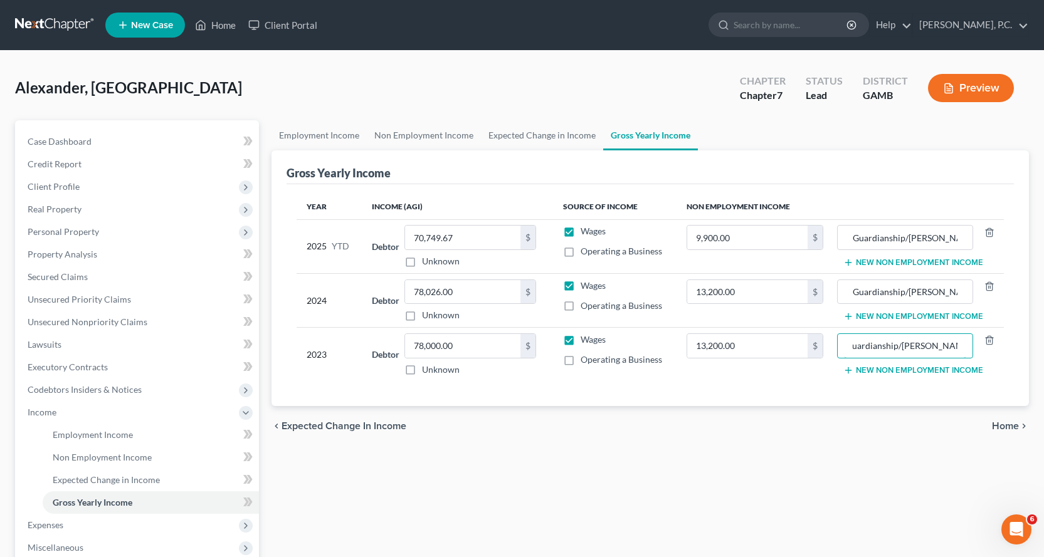
type input "Guardianship/Foster subside"
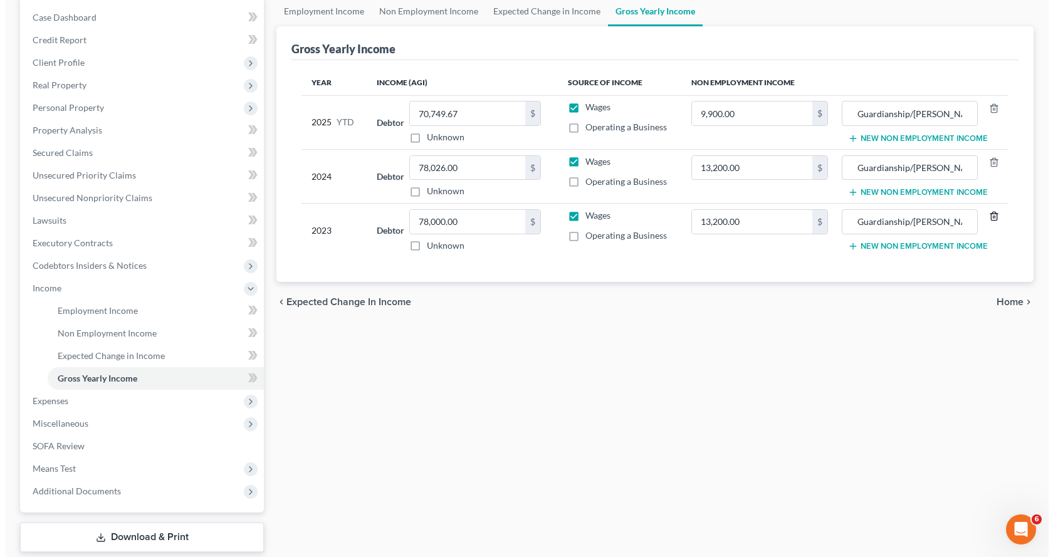
scroll to position [125, 0]
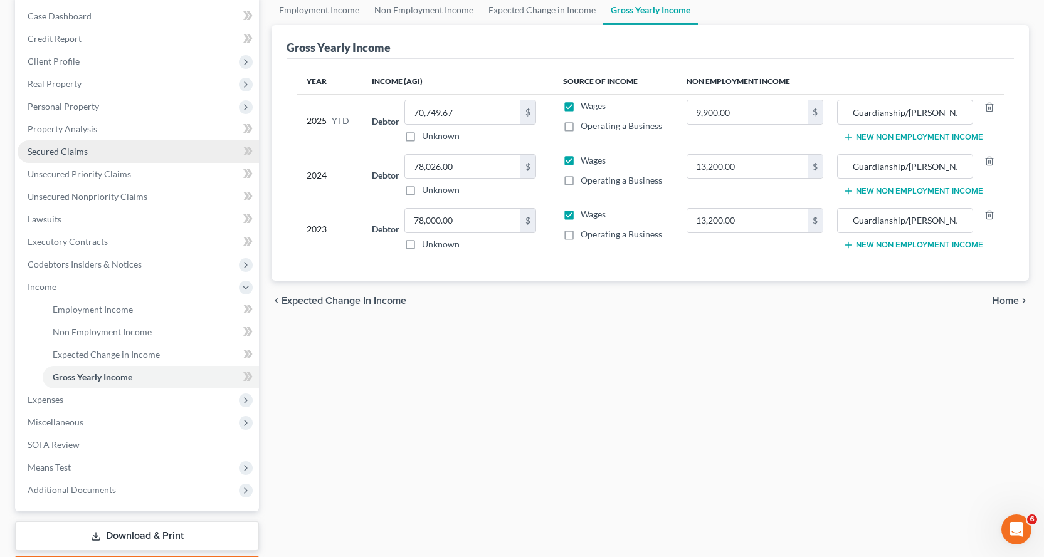
click at [68, 147] on span "Secured Claims" at bounding box center [58, 151] width 60 height 11
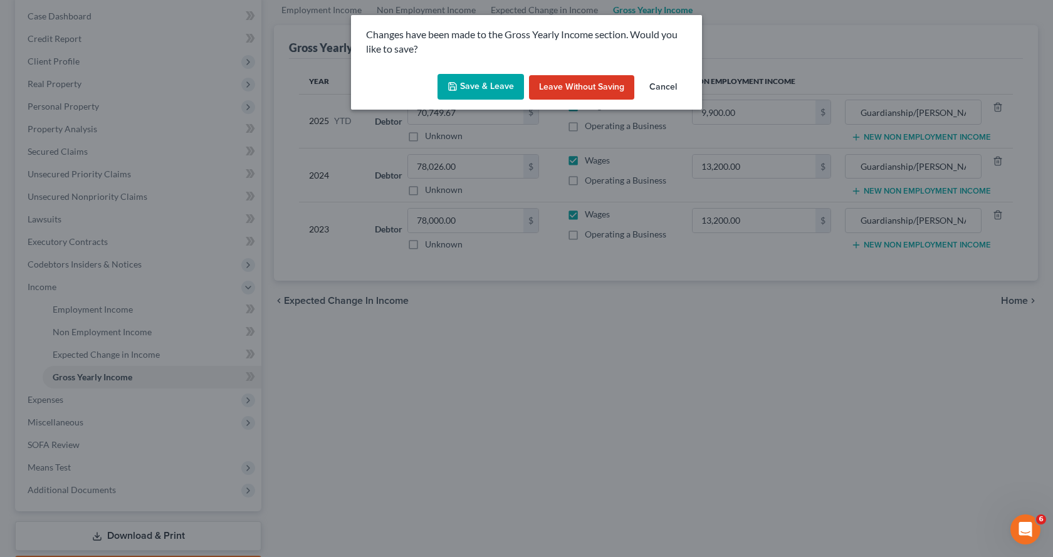
click at [490, 83] on button "Save & Leave" at bounding box center [481, 87] width 87 height 26
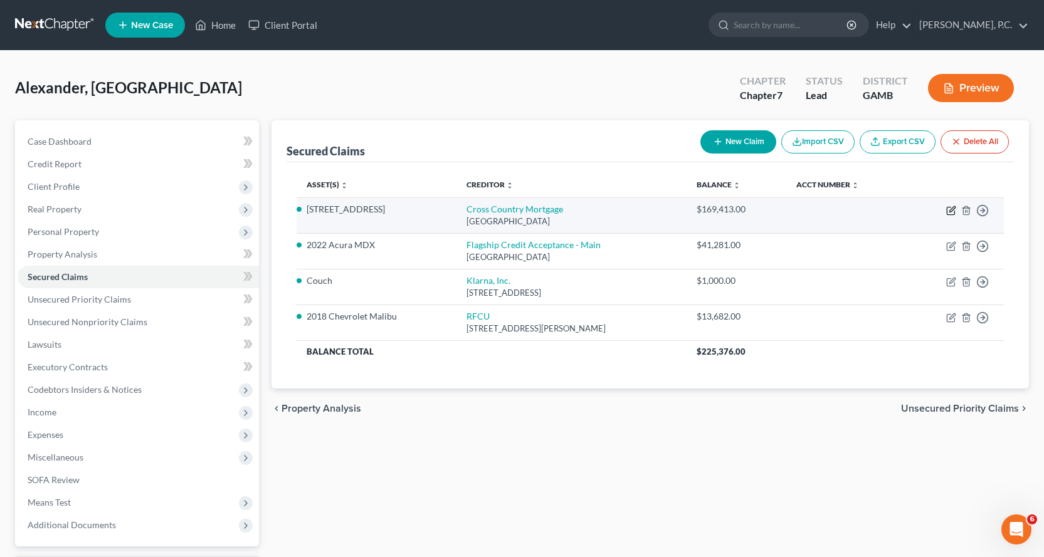
click at [950, 209] on icon "button" at bounding box center [951, 211] width 10 height 10
select select "45"
select select "14"
select select "2"
select select "0"
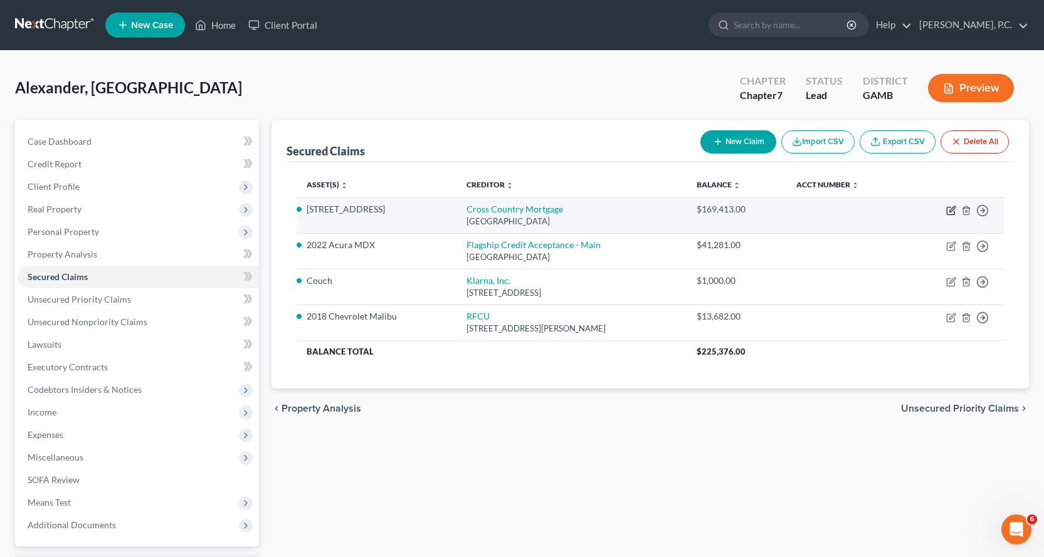
select select "0"
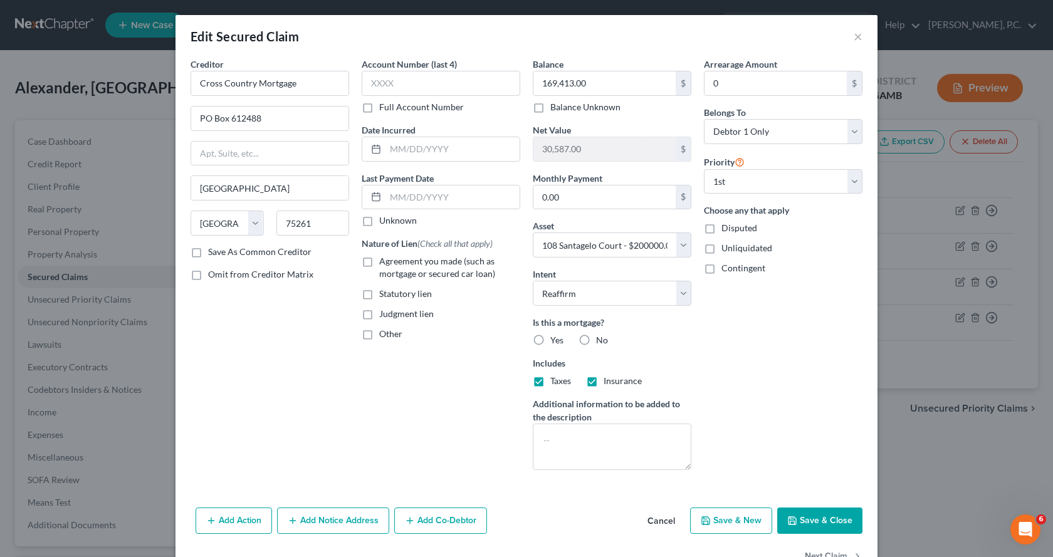
click at [379, 260] on label "Agreement you made (such as mortgage or secured car loan)" at bounding box center [449, 267] width 141 height 25
click at [384, 260] on input "Agreement you made (such as mortgage or secured car loan)" at bounding box center [388, 259] width 8 height 8
checkbox input "true"
click at [812, 519] on button "Save & Close" at bounding box center [819, 521] width 85 height 26
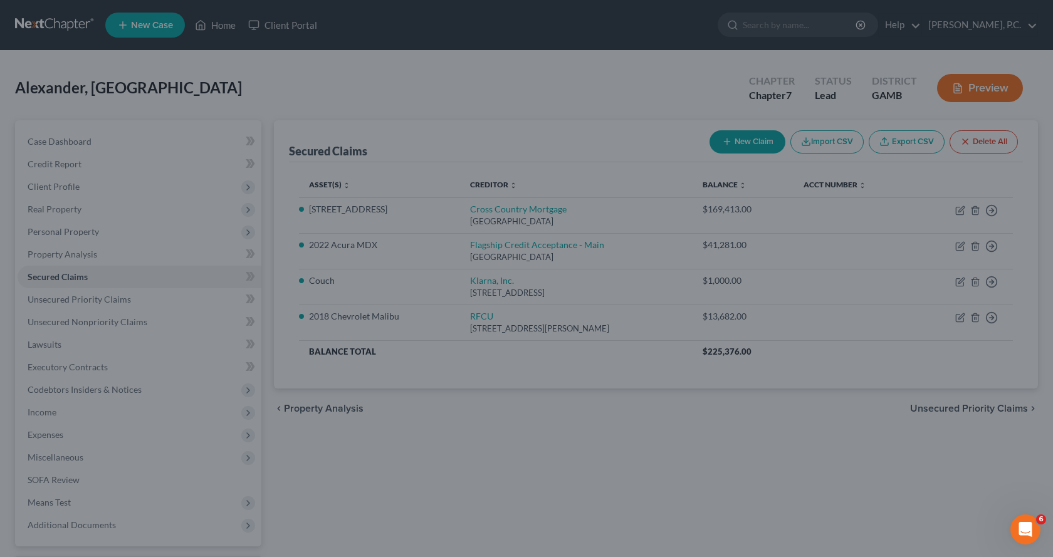
select select "14"
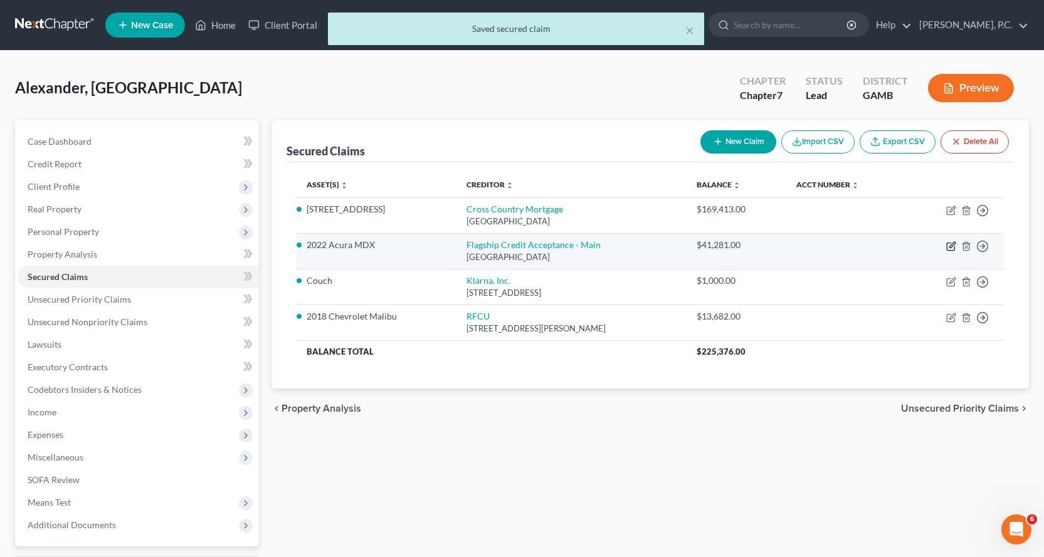
click at [950, 247] on icon "button" at bounding box center [951, 246] width 10 height 10
select select "45"
select select "4"
select select "2"
select select "0"
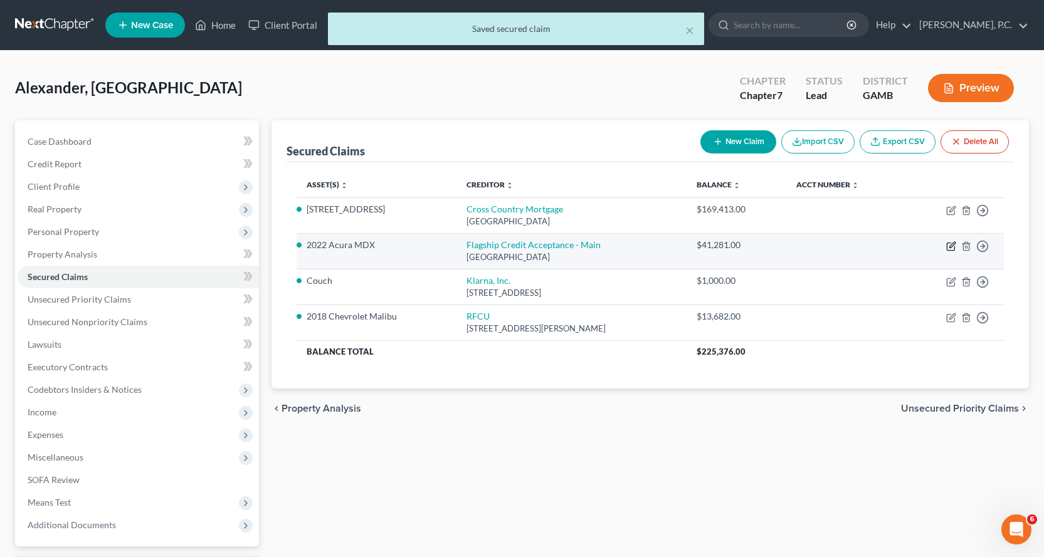
select select "0"
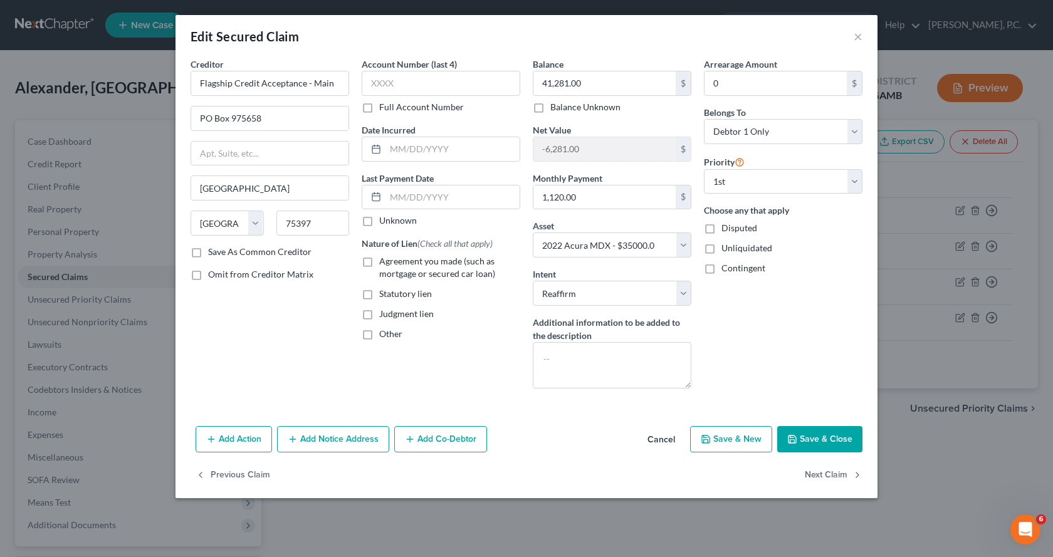
click at [379, 261] on label "Agreement you made (such as mortgage or secured car loan)" at bounding box center [449, 267] width 141 height 25
click at [384, 261] on input "Agreement you made (such as mortgage or secured car loan)" at bounding box center [388, 259] width 8 height 8
checkbox input "true"
click at [811, 434] on button "Save & Close" at bounding box center [819, 439] width 85 height 26
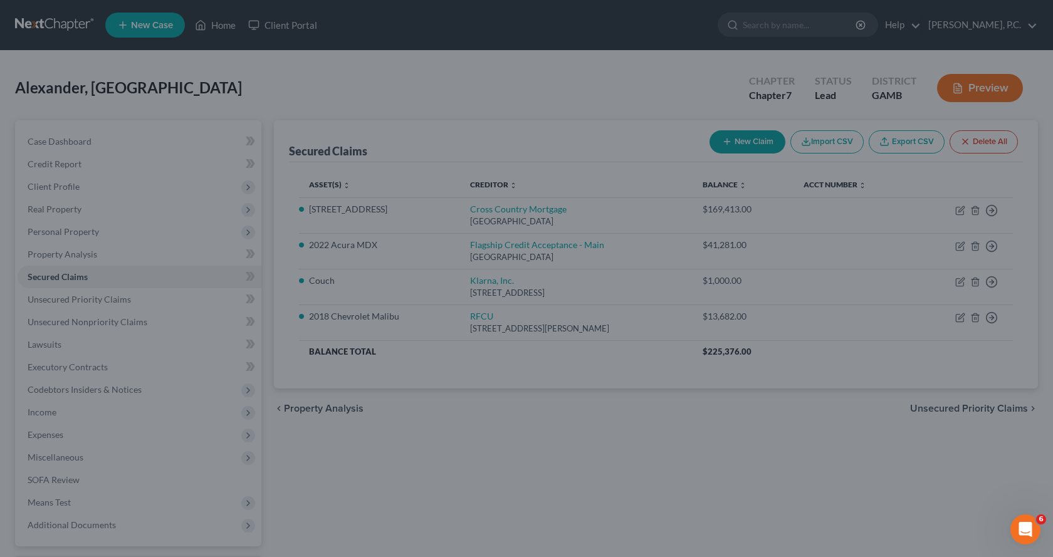
select select "4"
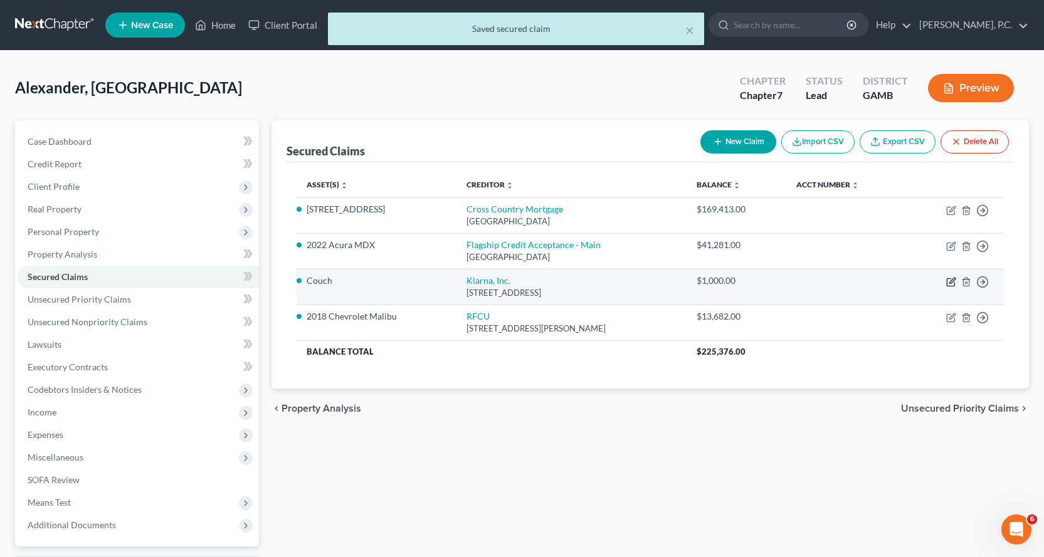
click at [952, 280] on icon "button" at bounding box center [952, 281] width 6 height 6
select select "36"
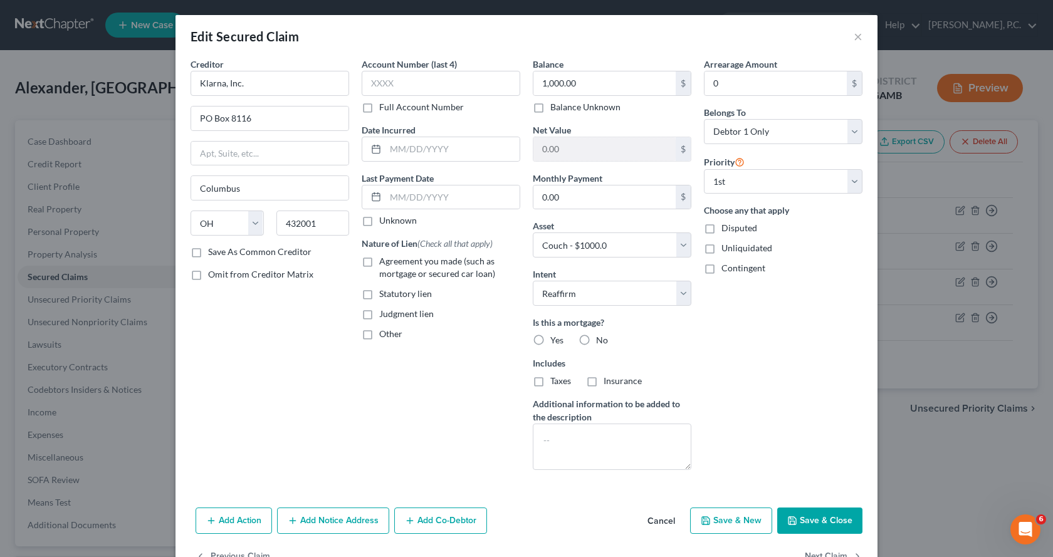
click at [379, 261] on label "Agreement you made (such as mortgage or secured car loan)" at bounding box center [449, 267] width 141 height 25
click at [384, 261] on input "Agreement you made (such as mortgage or secured car loan)" at bounding box center [388, 259] width 8 height 8
click at [812, 518] on button "Save & Close" at bounding box center [819, 521] width 85 height 26
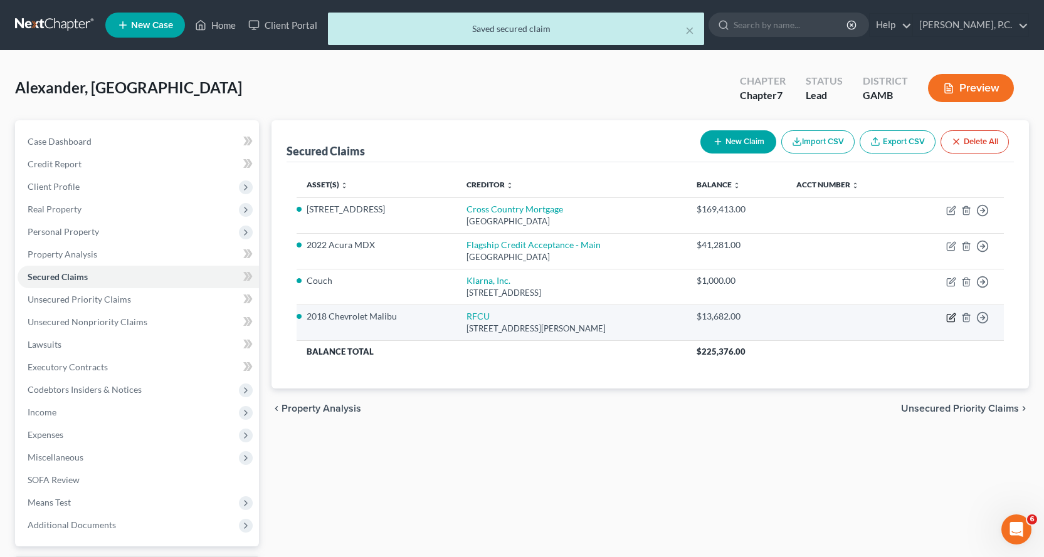
click at [952, 316] on icon "button" at bounding box center [952, 316] width 6 height 6
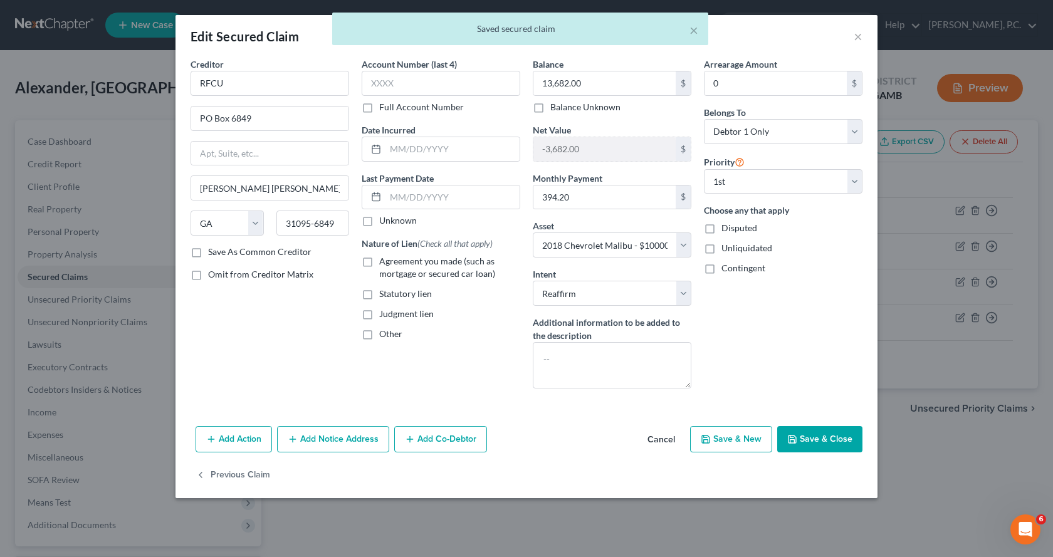
click at [379, 261] on label "Agreement you made (such as mortgage or secured car loan)" at bounding box center [449, 267] width 141 height 25
click at [384, 261] on input "Agreement you made (such as mortgage or secured car loan)" at bounding box center [388, 259] width 8 height 8
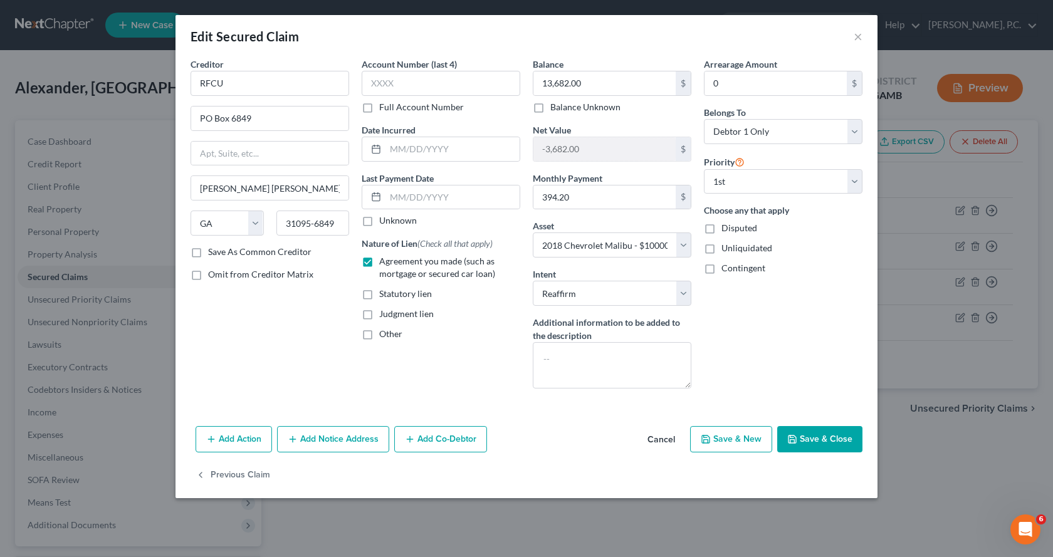
click at [823, 438] on button "Save & Close" at bounding box center [819, 439] width 85 height 26
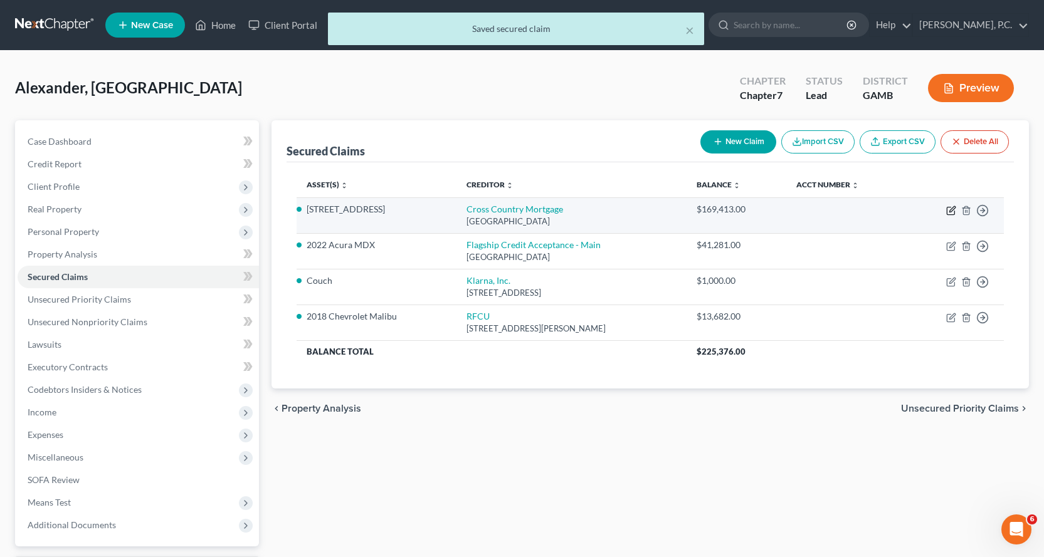
click at [949, 210] on icon "button" at bounding box center [951, 211] width 10 height 10
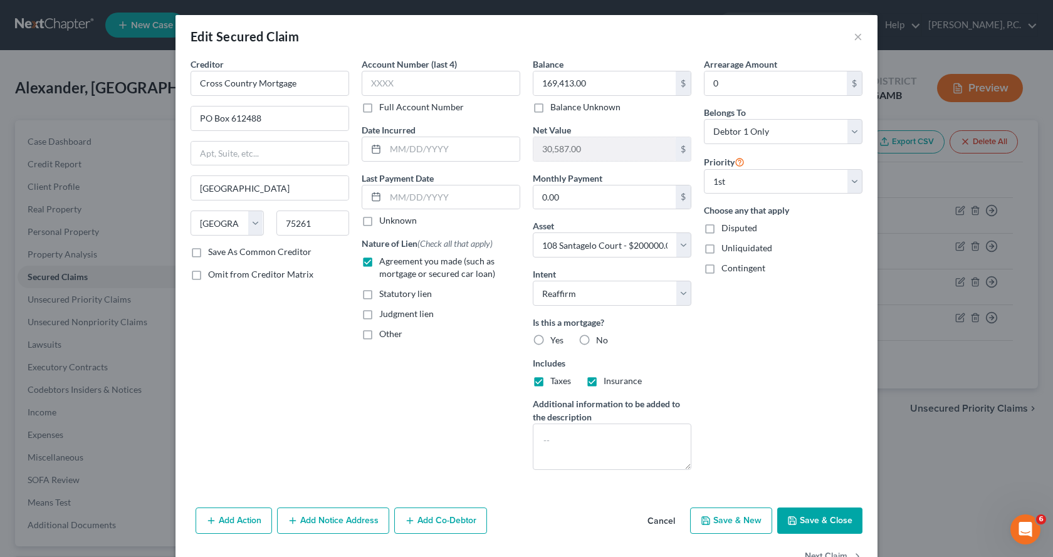
click at [550, 340] on label "Yes" at bounding box center [556, 340] width 13 height 13
click at [555, 340] on input "Yes" at bounding box center [559, 338] width 8 height 8
click at [815, 514] on button "Save & Close" at bounding box center [819, 521] width 85 height 26
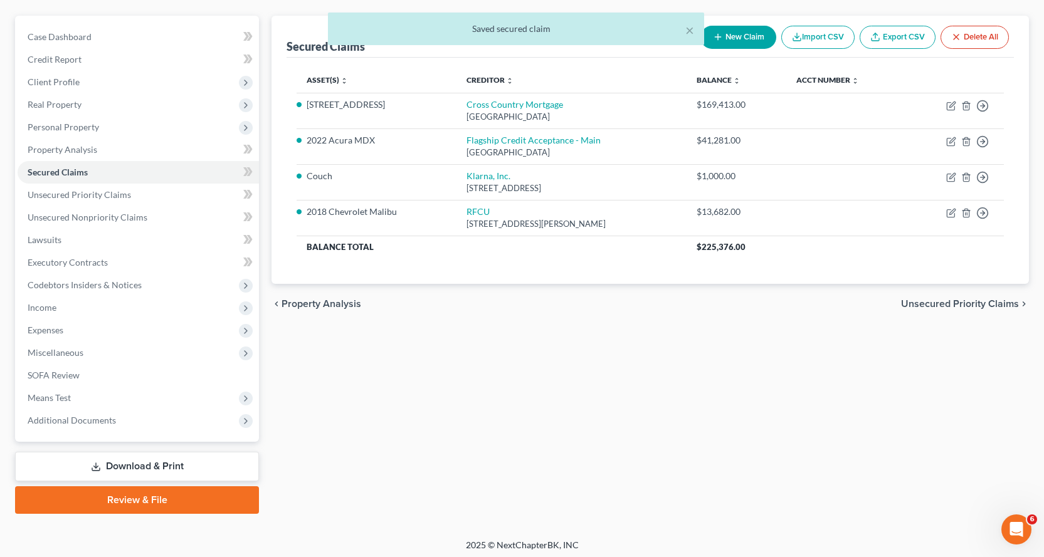
scroll to position [109, 0]
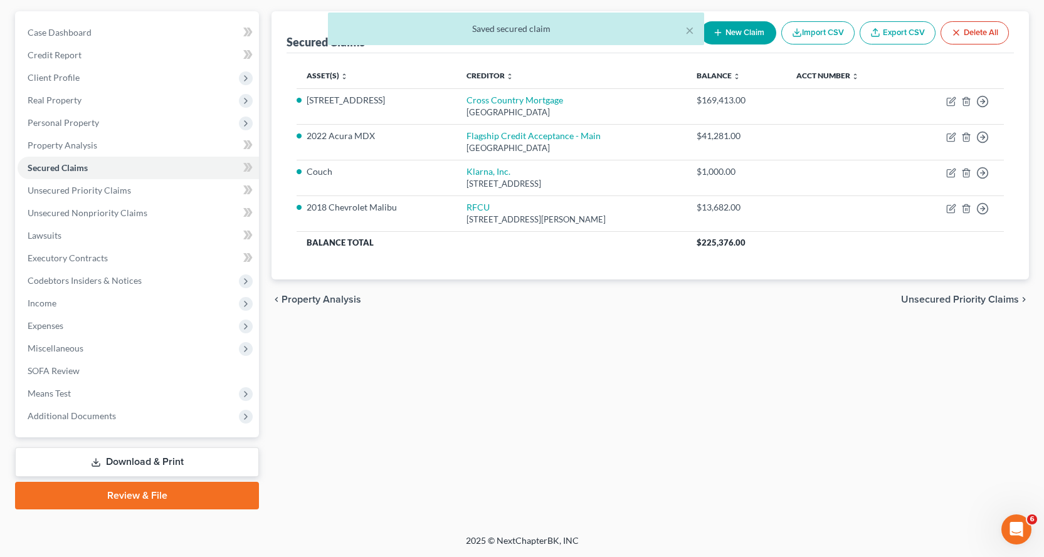
click at [122, 463] on link "Download & Print" at bounding box center [137, 462] width 244 height 29
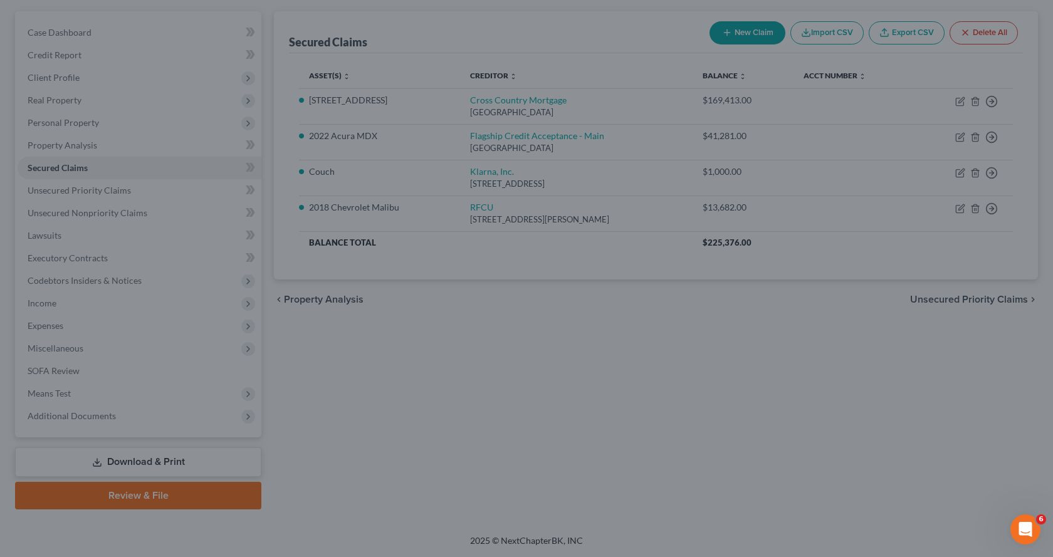
click at [169, 507] on div at bounding box center [526, 278] width 1053 height 557
click at [455, 372] on div at bounding box center [526, 278] width 1053 height 557
click at [402, 382] on div at bounding box center [526, 278] width 1053 height 557
click at [402, 384] on div at bounding box center [526, 278] width 1053 height 557
click at [402, 385] on div at bounding box center [526, 278] width 1053 height 557
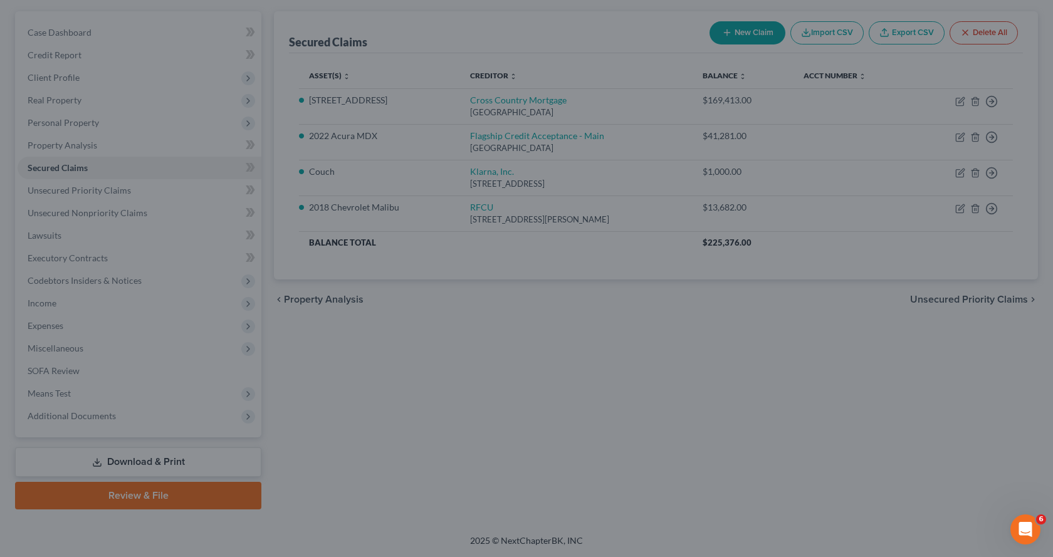
click at [402, 387] on div at bounding box center [526, 278] width 1053 height 557
drag, startPoint x: 180, startPoint y: 454, endPoint x: 169, endPoint y: 470, distance: 19.5
click at [180, 455] on div at bounding box center [526, 278] width 1053 height 557
click at [157, 490] on div at bounding box center [526, 278] width 1053 height 557
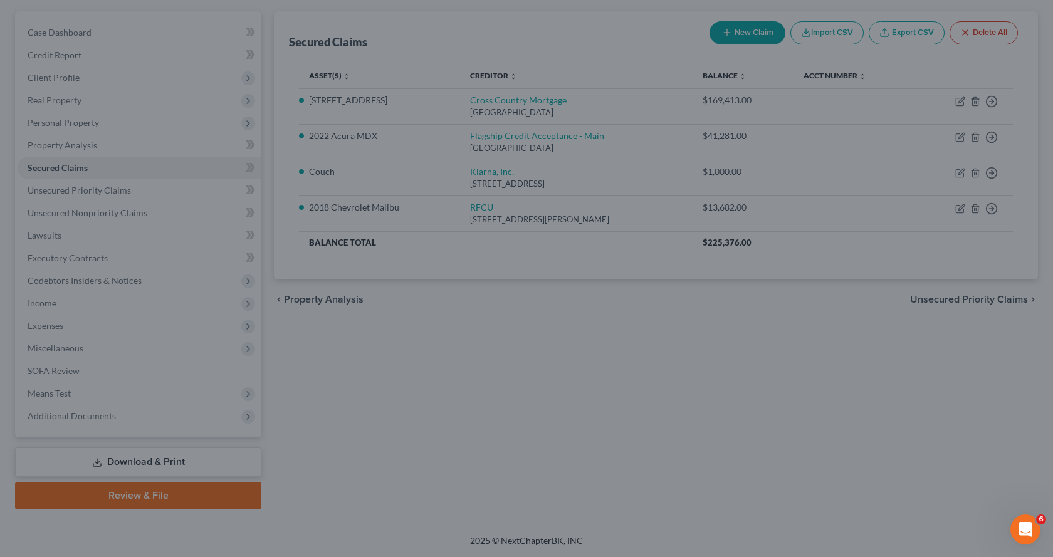
click at [396, 459] on div at bounding box center [526, 278] width 1053 height 557
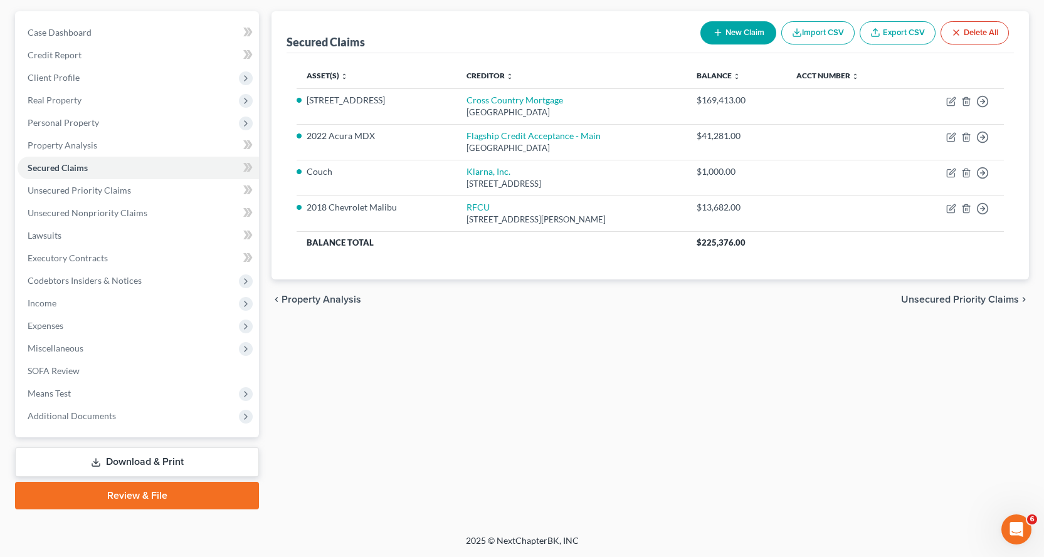
click at [177, 460] on link "Download & Print" at bounding box center [137, 462] width 244 height 29
click at [154, 495] on link "Review & File" at bounding box center [137, 496] width 244 height 28
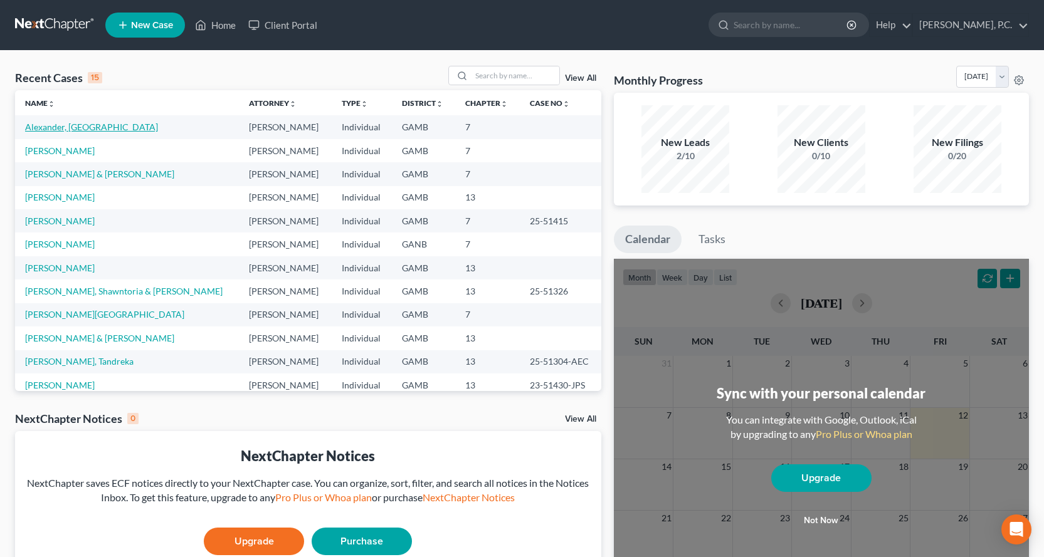
click at [51, 127] on link "Alexander, [GEOGRAPHIC_DATA]" at bounding box center [91, 127] width 133 height 11
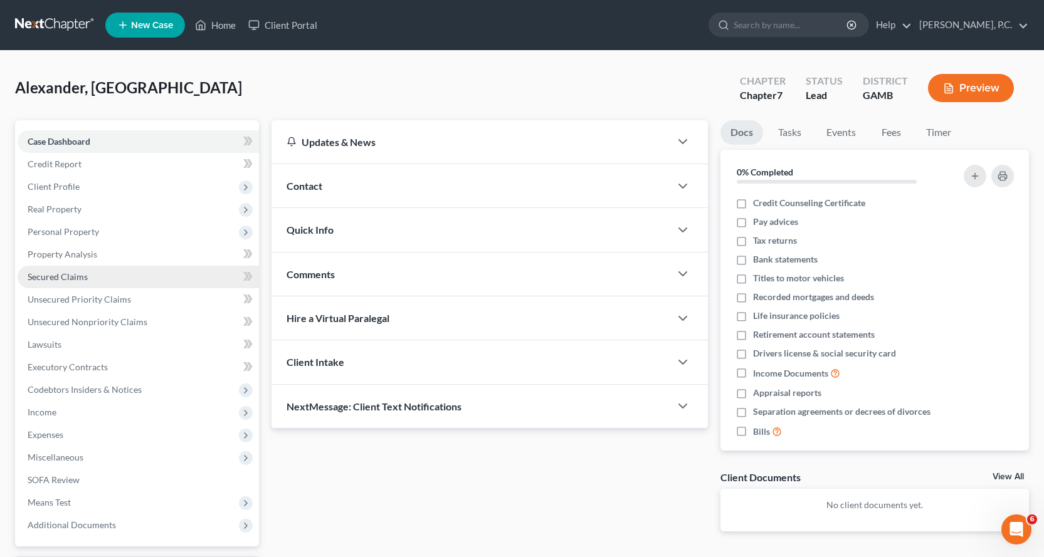
click at [49, 274] on span "Secured Claims" at bounding box center [58, 276] width 60 height 11
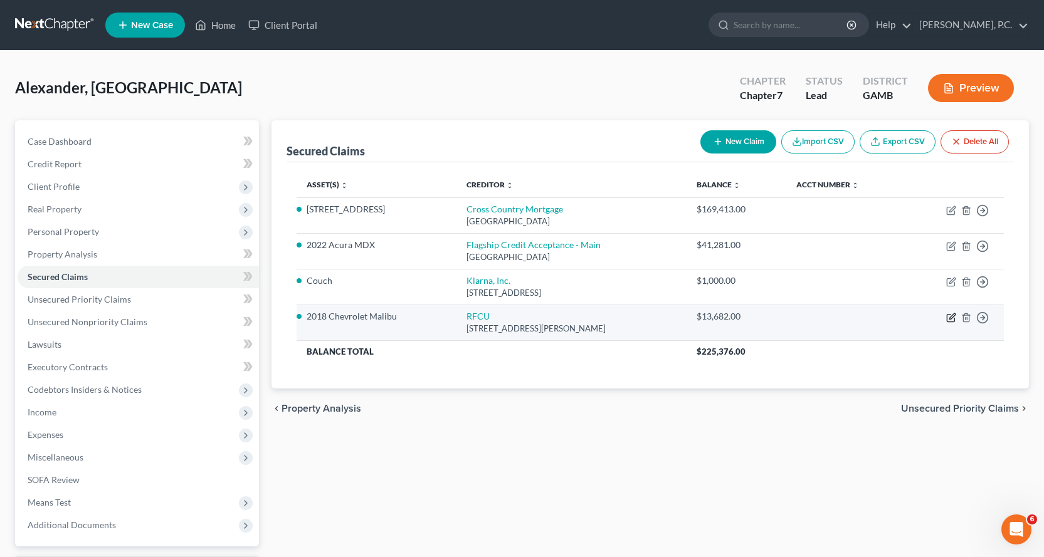
click at [950, 316] on icon "button" at bounding box center [951, 318] width 10 height 10
select select "10"
select select "2"
select select "0"
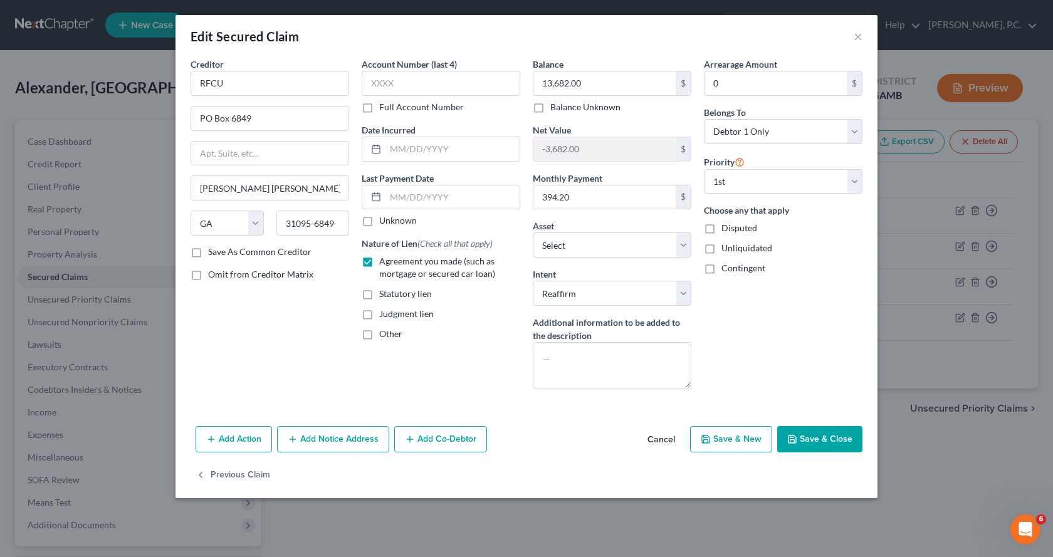
click at [814, 435] on button "Save & Close" at bounding box center [819, 439] width 85 height 26
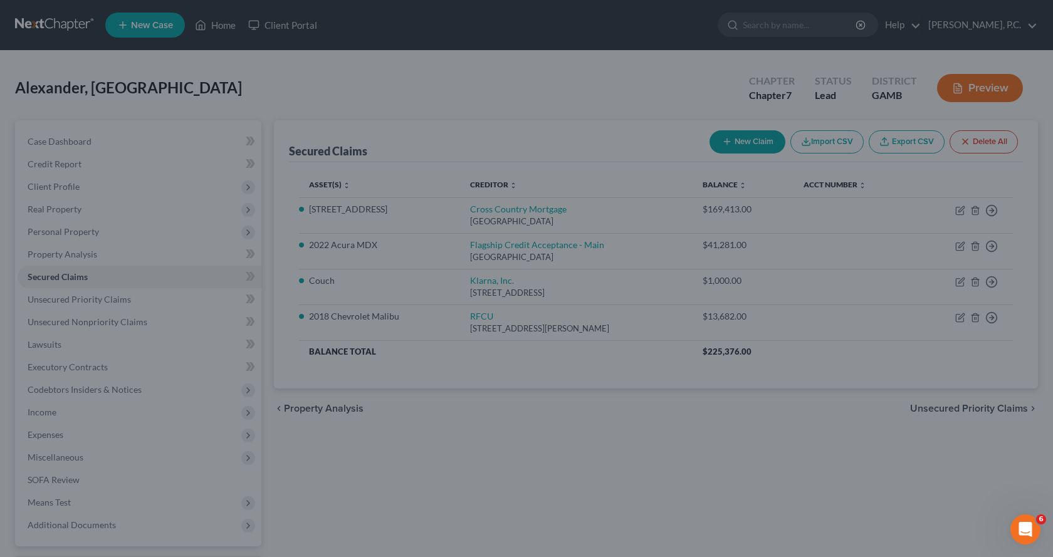
select select "13"
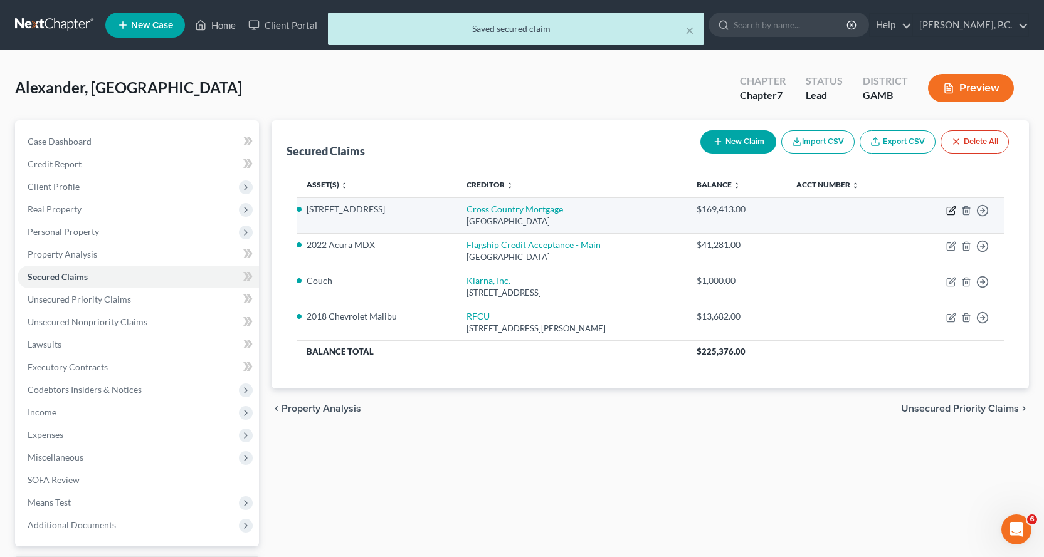
click at [949, 211] on icon "button" at bounding box center [951, 211] width 10 height 10
select select "45"
select select "2"
select select "0"
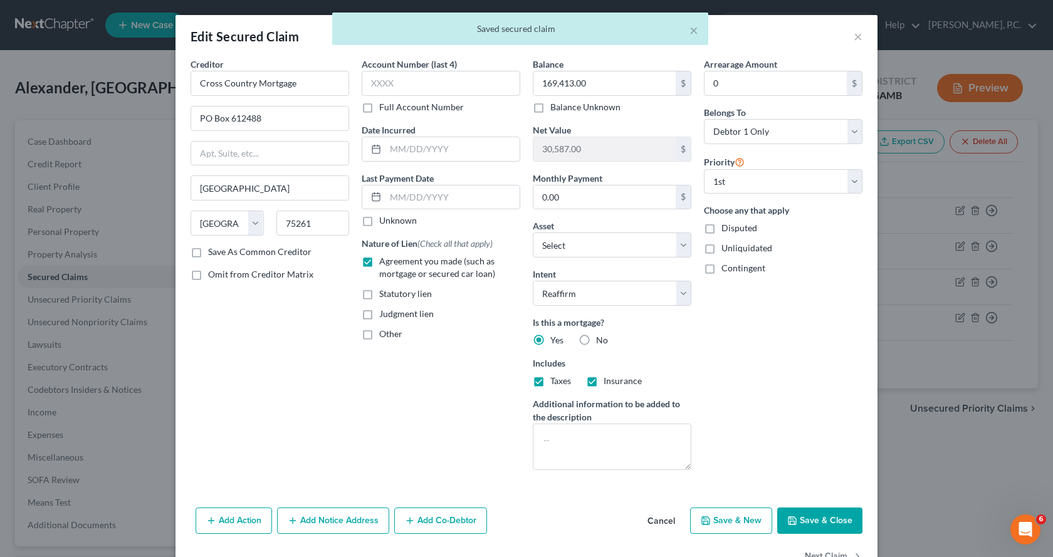
click at [802, 513] on button "Save & Close" at bounding box center [819, 521] width 85 height 26
select select "14"
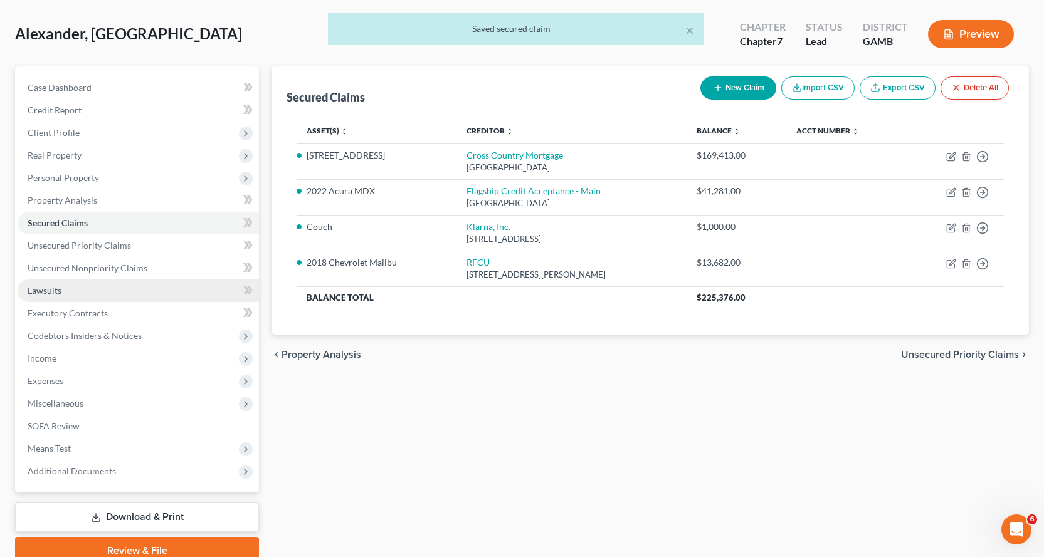
scroll to position [109, 0]
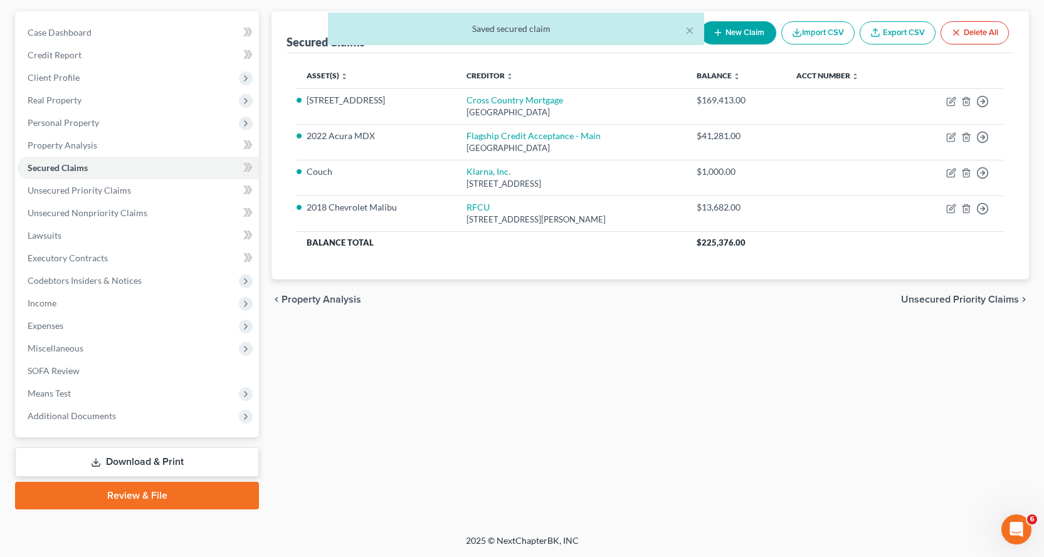
click at [128, 460] on link "Download & Print" at bounding box center [137, 462] width 244 height 29
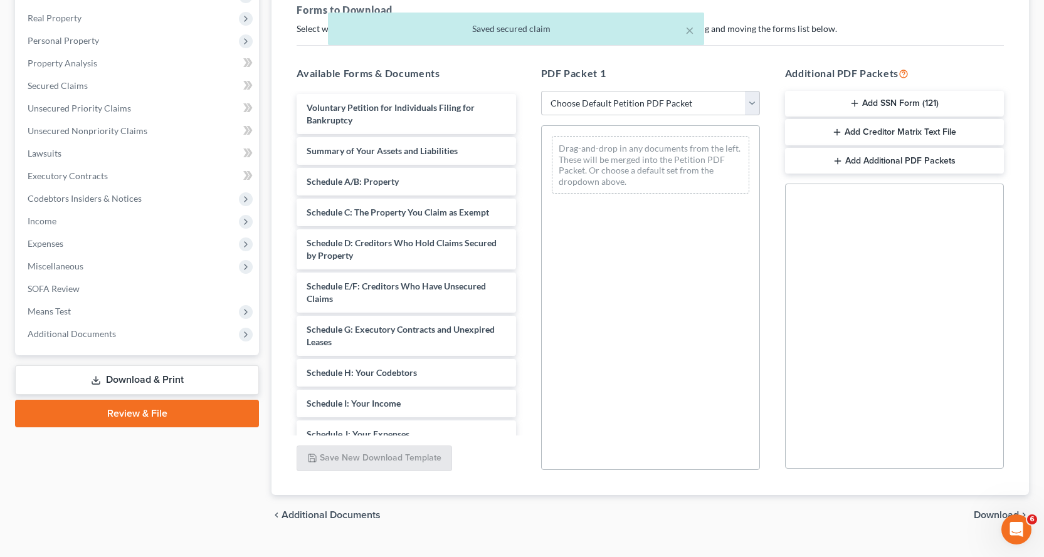
scroll to position [217, 0]
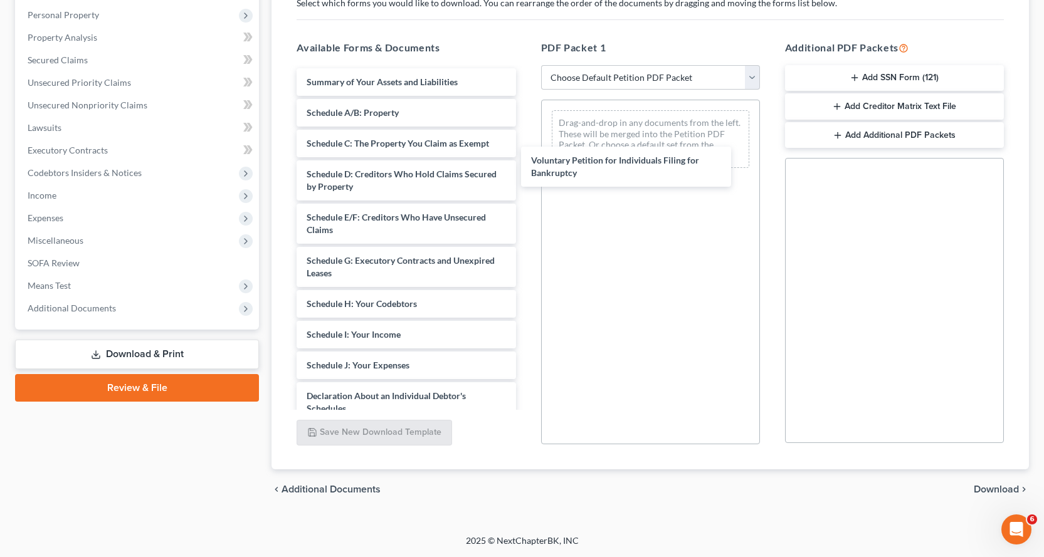
drag, startPoint x: 323, startPoint y: 82, endPoint x: 555, endPoint y: 136, distance: 238.1
click at [525, 144] on div "Voluntary Petition for Individuals Filing for Bankruptcy Voluntary Petition for…" at bounding box center [405, 377] width 239 height 619
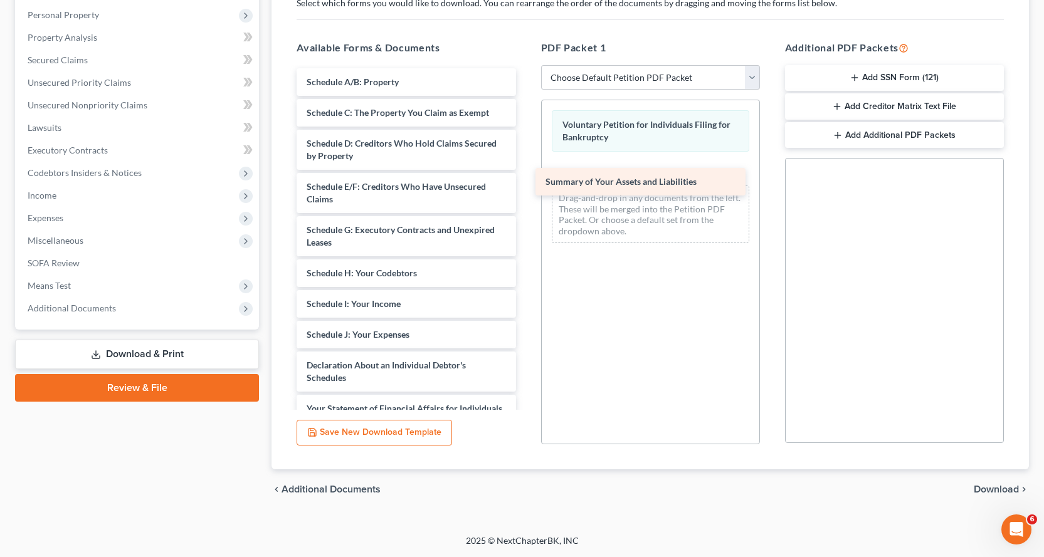
drag, startPoint x: 331, startPoint y: 80, endPoint x: 570, endPoint y: 179, distance: 259.4
click at [525, 179] on div "Summary of Your Assets and Liabilities Summary of Your Assets and Liabilities S…" at bounding box center [405, 362] width 239 height 589
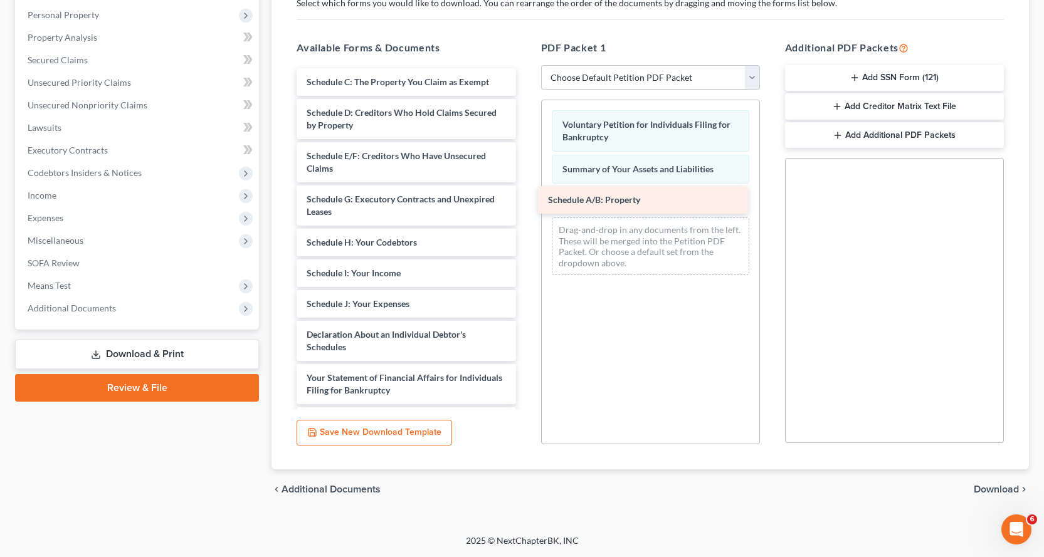
drag, startPoint x: 320, startPoint y: 80, endPoint x: 561, endPoint y: 198, distance: 268.6
click at [525, 198] on div "Schedule A/B: Property Schedule A/B: Property Schedule C: The Property You Clai…" at bounding box center [405, 347] width 239 height 558
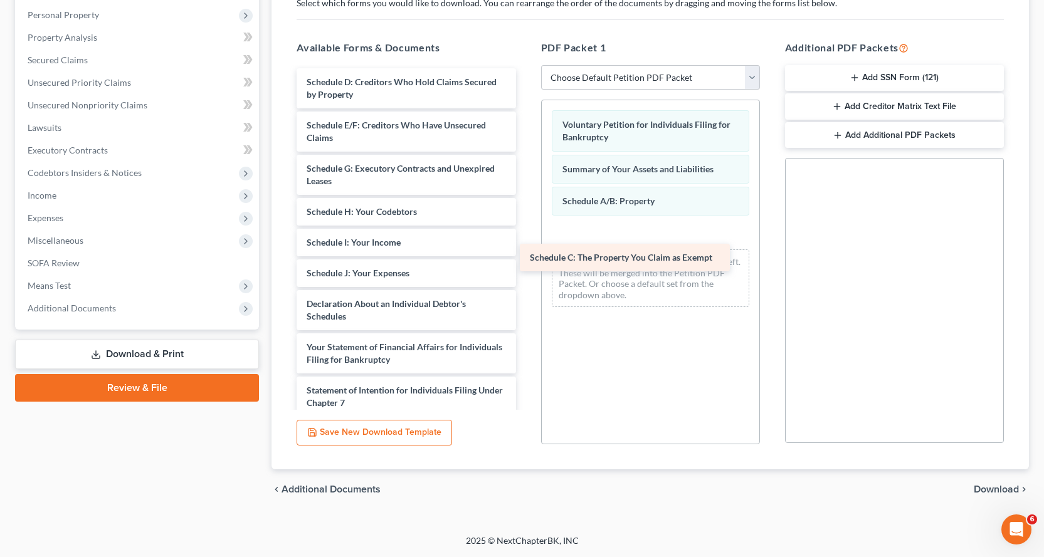
drag, startPoint x: 357, startPoint y: 81, endPoint x: 585, endPoint y: 254, distance: 286.4
click at [525, 254] on div "Schedule C: The Property You Claim as Exempt Schedule C: The Property You Claim…" at bounding box center [405, 331] width 239 height 527
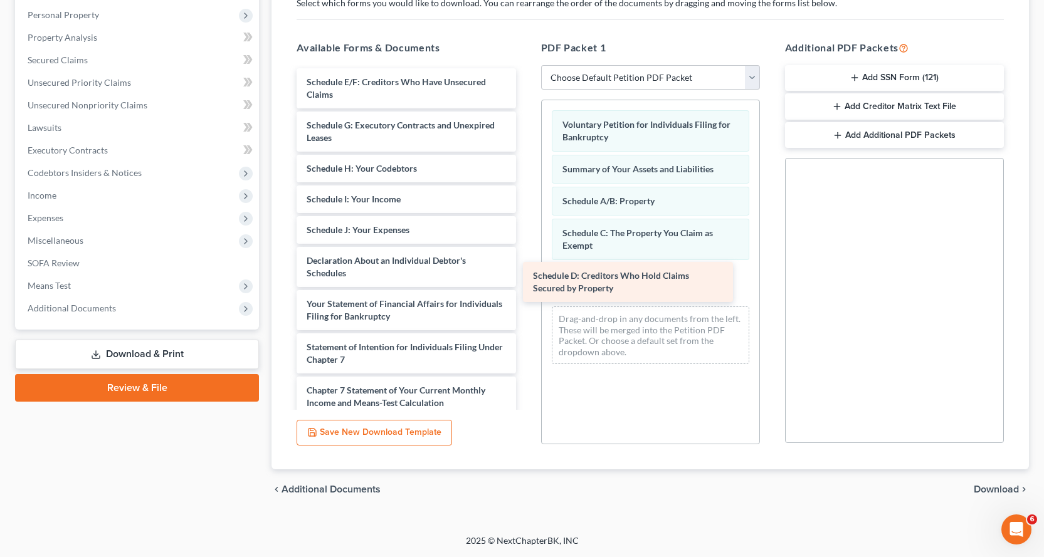
drag, startPoint x: 323, startPoint y: 90, endPoint x: 549, endPoint y: 284, distance: 297.9
click at [525, 284] on div "Schedule D: Creditors Who Hold Claims Secured by Property Schedule D: Creditors…" at bounding box center [405, 310] width 239 height 484
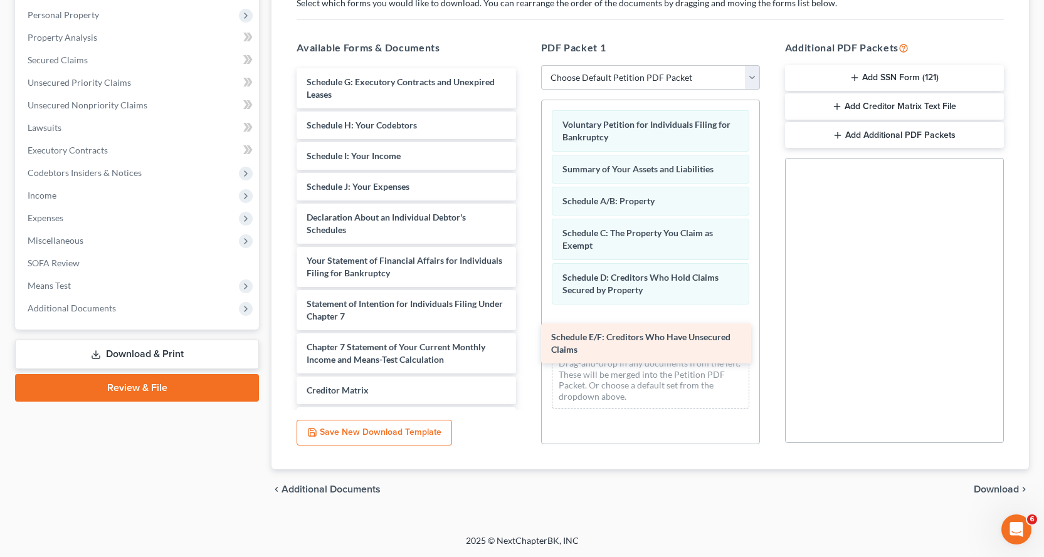
drag, startPoint x: 348, startPoint y: 83, endPoint x: 591, endPoint y: 334, distance: 348.5
click at [525, 334] on div "Schedule E/F: Creditors Who Have Unsecured Claims Schedule E/F: Creditors Who H…" at bounding box center [405, 288] width 239 height 441
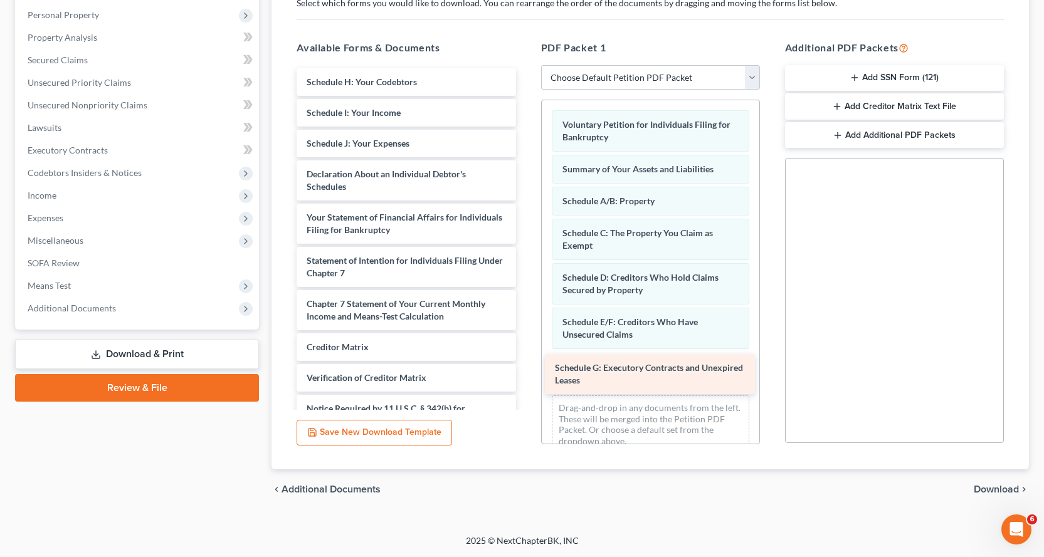
drag, startPoint x: 378, startPoint y: 81, endPoint x: 629, endPoint y: 362, distance: 377.0
click at [525, 362] on div "Schedule G: Executory Contracts and Unexpired Leases Schedule G: Executory Cont…" at bounding box center [405, 266] width 239 height 397
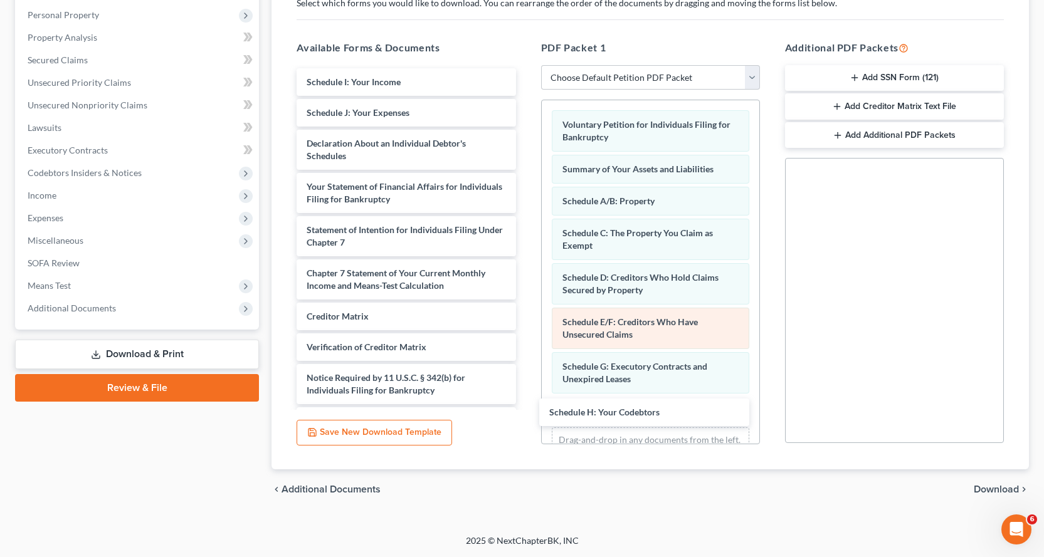
drag, startPoint x: 387, startPoint y: 80, endPoint x: 661, endPoint y: 339, distance: 377.4
click at [525, 408] on div "Schedule H: Your Codebtors Schedule H: Your Codebtors Schedule I: Your Income S…" at bounding box center [405, 251] width 239 height 367
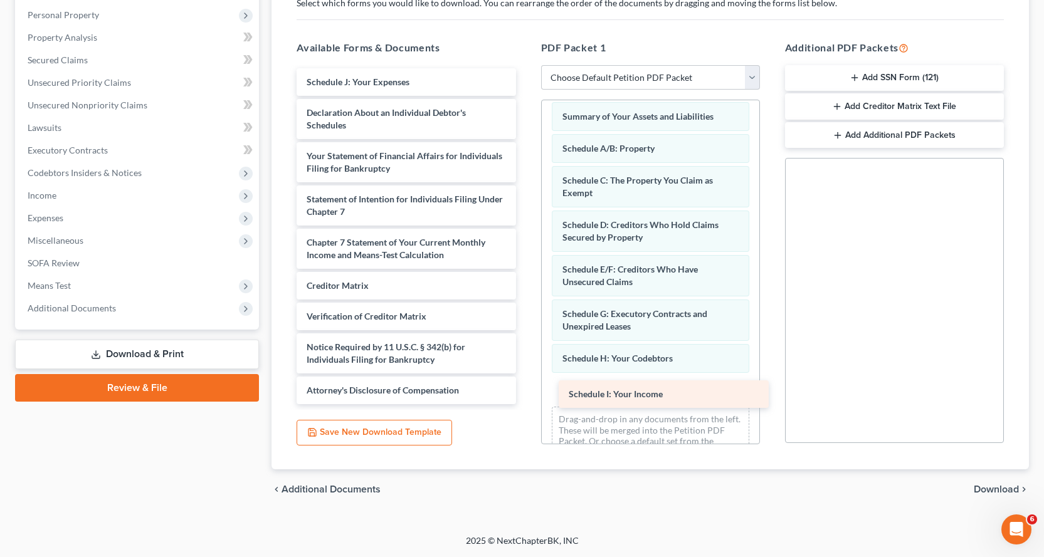
drag, startPoint x: 351, startPoint y: 79, endPoint x: 613, endPoint y: 389, distance: 406.2
click at [525, 389] on div "Schedule I: Your Income Schedule I: Your Income Schedule J: Your Expenses Decla…" at bounding box center [405, 236] width 239 height 336
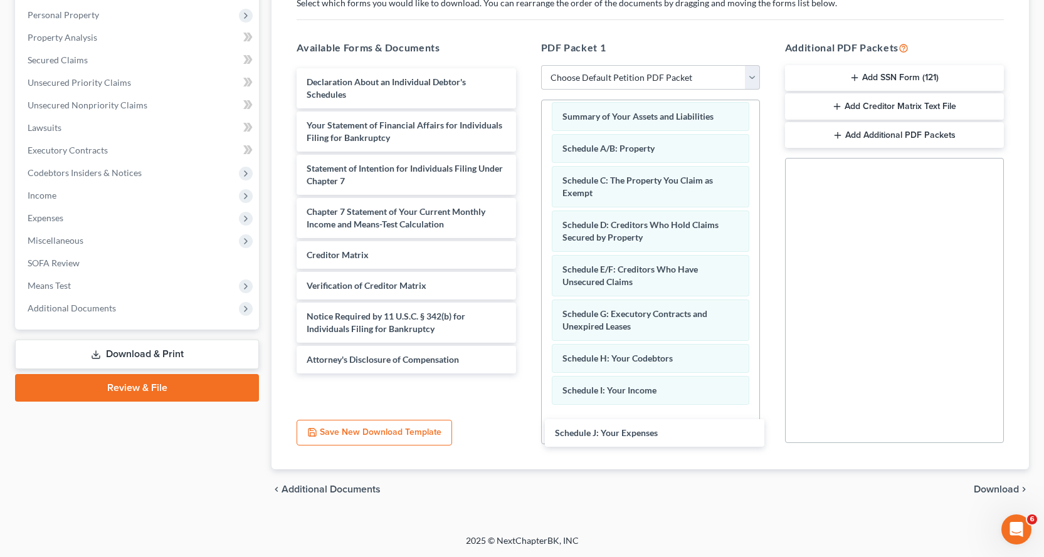
drag, startPoint x: 328, startPoint y: 80, endPoint x: 609, endPoint y: 374, distance: 406.6
click at [525, 374] on div "Schedule J: Your Expenses Schedule J: Your Expenses Declaration About an Indivi…" at bounding box center [405, 220] width 239 height 305
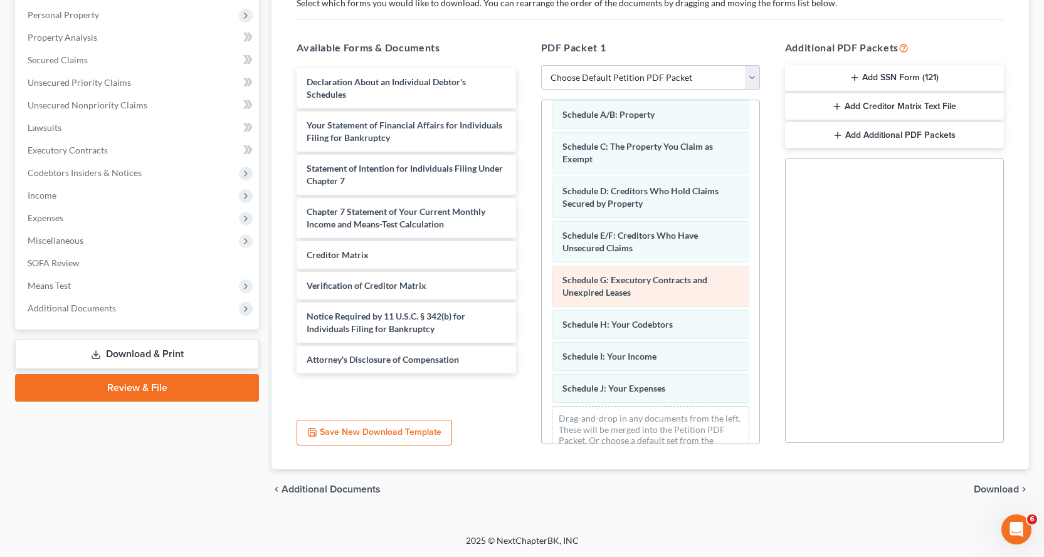
scroll to position [117, 0]
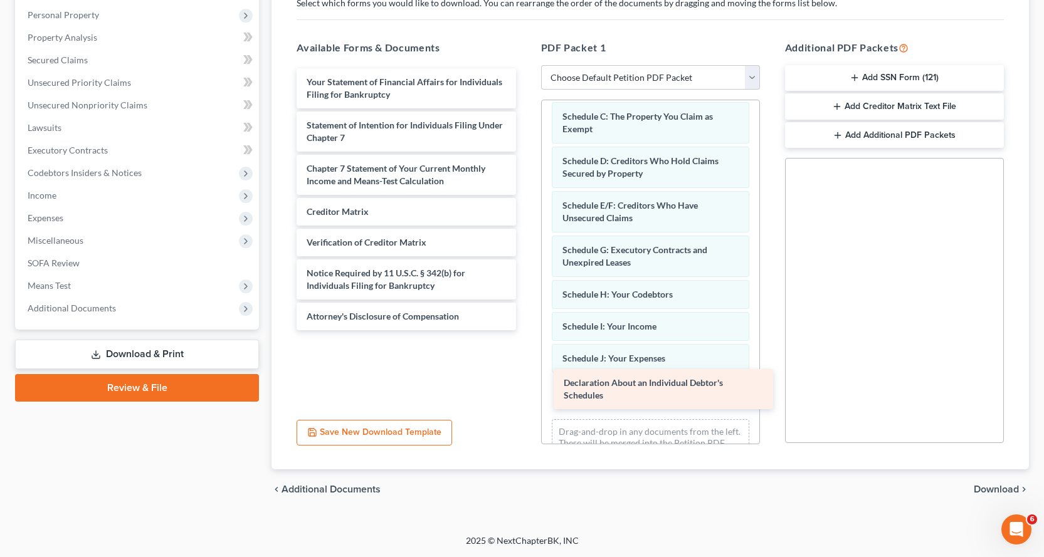
drag, startPoint x: 325, startPoint y: 86, endPoint x: 582, endPoint y: 387, distance: 395.7
click at [525, 330] on div "Declaration About an Individual Debtor's Schedules Declaration About an Individ…" at bounding box center [405, 199] width 239 height 262
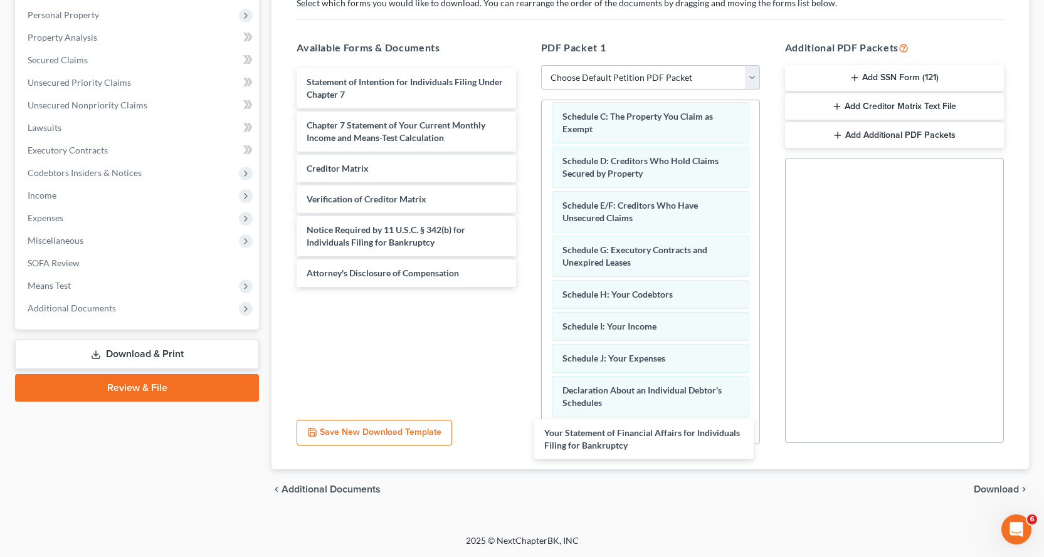
drag, startPoint x: 336, startPoint y: 87, endPoint x: 592, endPoint y: 420, distance: 420.7
click at [525, 287] on div "Your Statement of Financial Affairs for Individuals Filing for Bankruptcy Your …" at bounding box center [405, 177] width 239 height 219
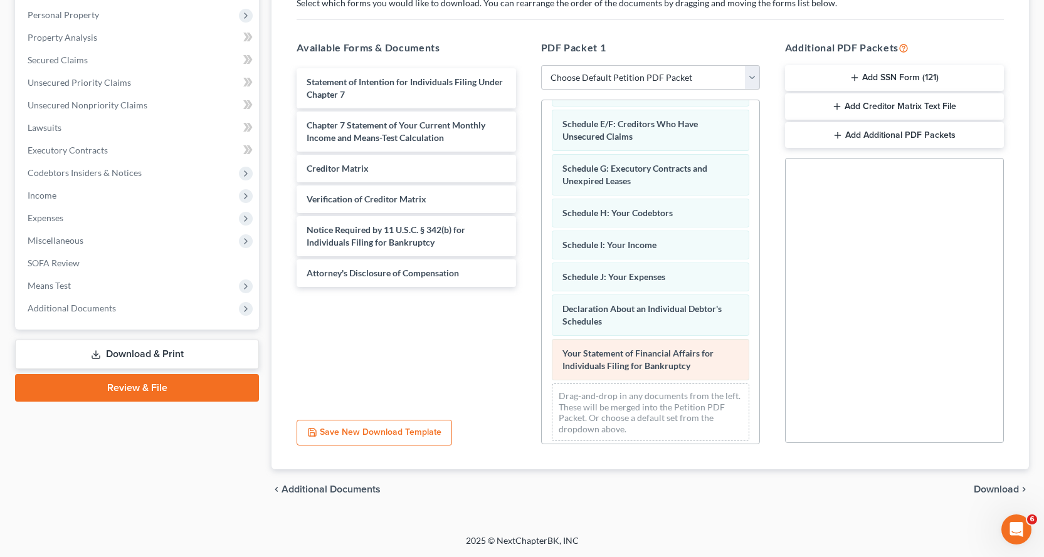
scroll to position [206, 0]
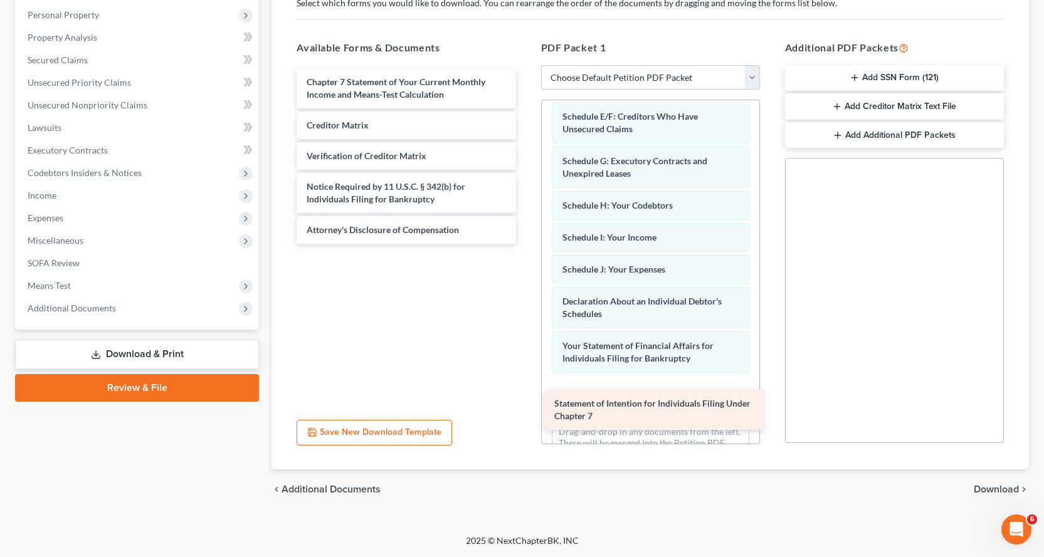
drag, startPoint x: 328, startPoint y: 85, endPoint x: 593, endPoint y: 384, distance: 399.7
click at [525, 244] on div "Statement of Intention for Individuals Filing Under Chapter 7 Statement of Inte…" at bounding box center [405, 156] width 239 height 176
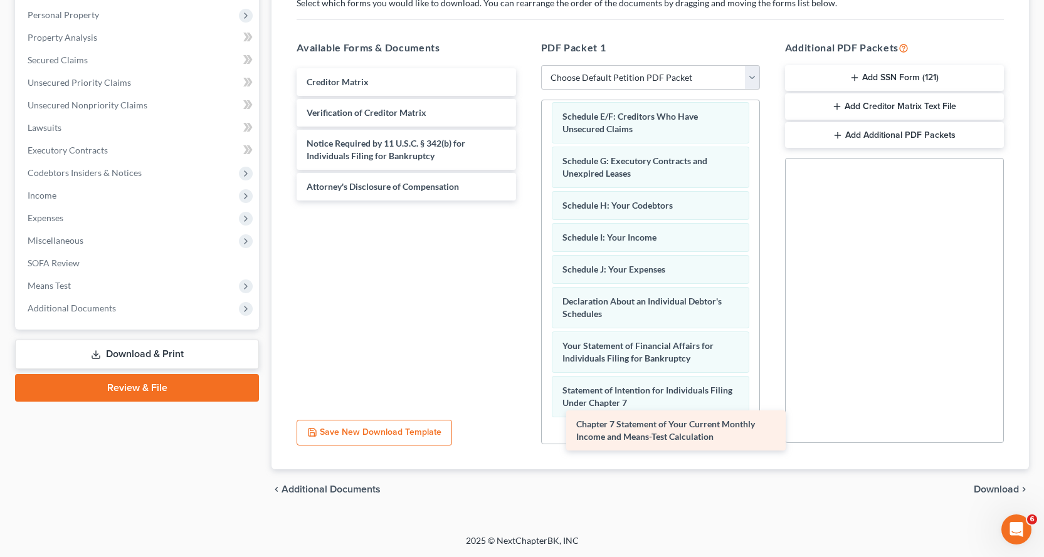
drag, startPoint x: 337, startPoint y: 94, endPoint x: 604, endPoint y: 425, distance: 425.7
click at [525, 201] on div "Chapter 7 Statement of Your Current Monthly Income and Means-Test Calculation C…" at bounding box center [405, 134] width 239 height 132
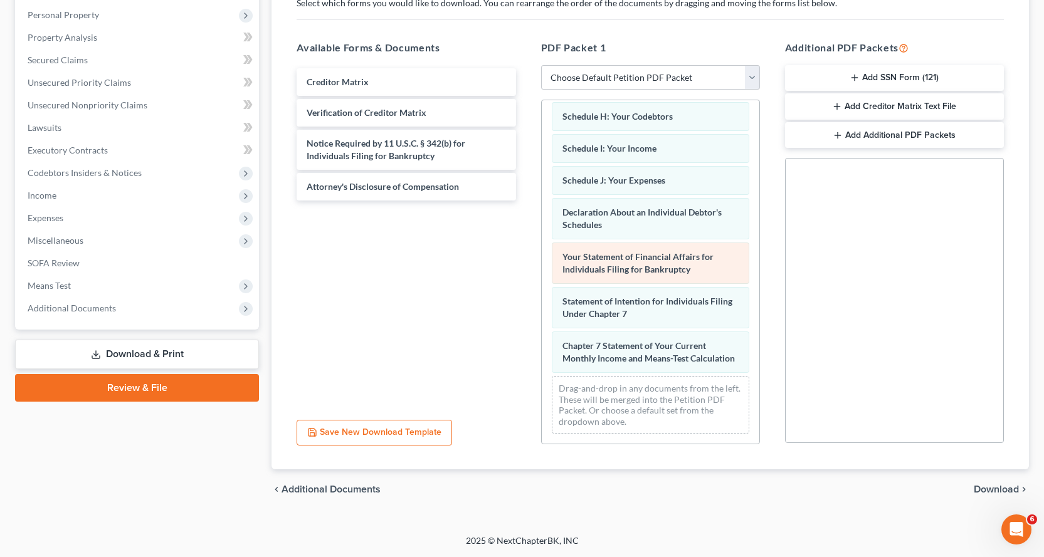
scroll to position [307, 0]
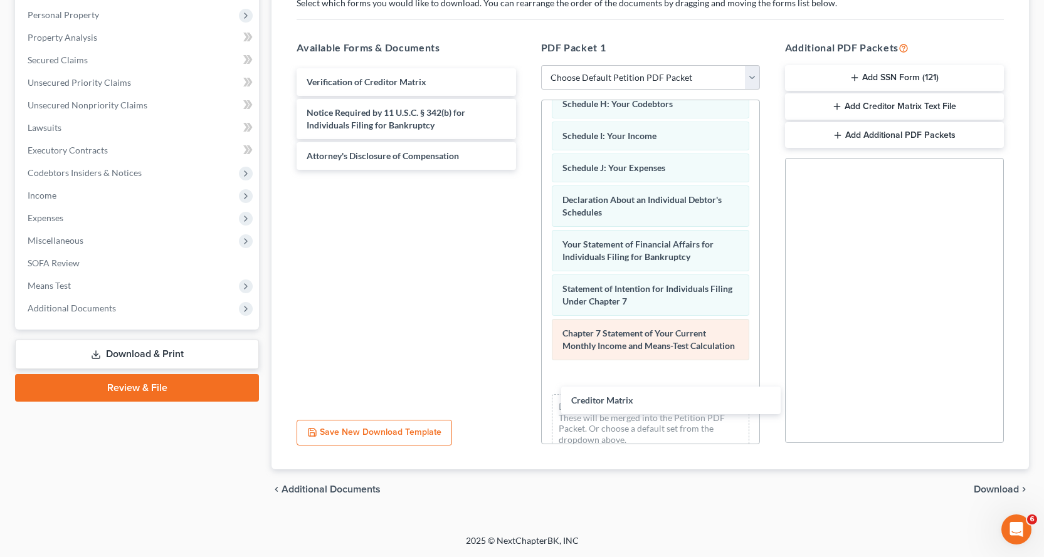
drag, startPoint x: 347, startPoint y: 81, endPoint x: 618, endPoint y: 364, distance: 391.1
click at [525, 170] on div "Creditor Matrix Creditor Matrix Verification of Creditor Matrix Notice Required…" at bounding box center [405, 119] width 239 height 102
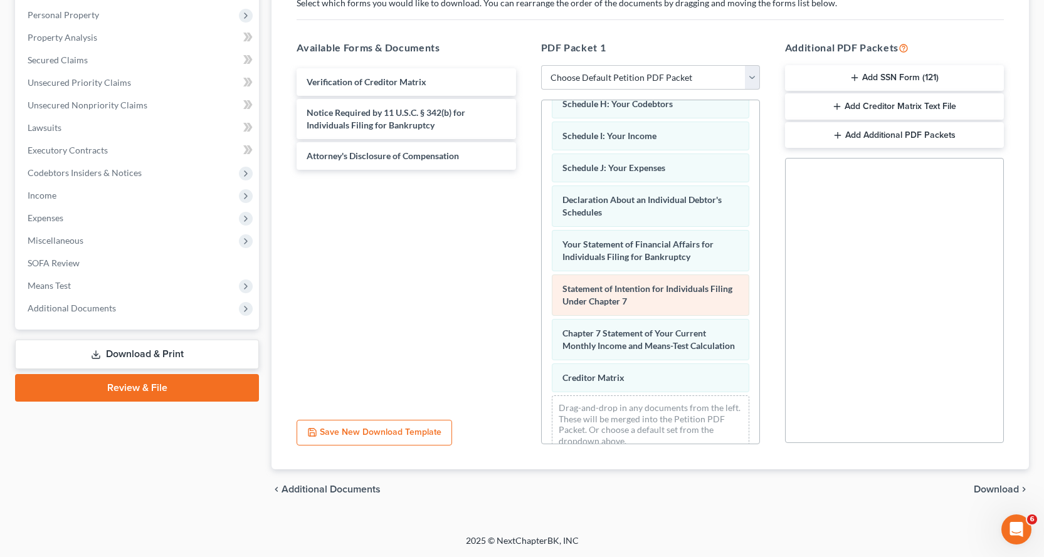
scroll to position [339, 0]
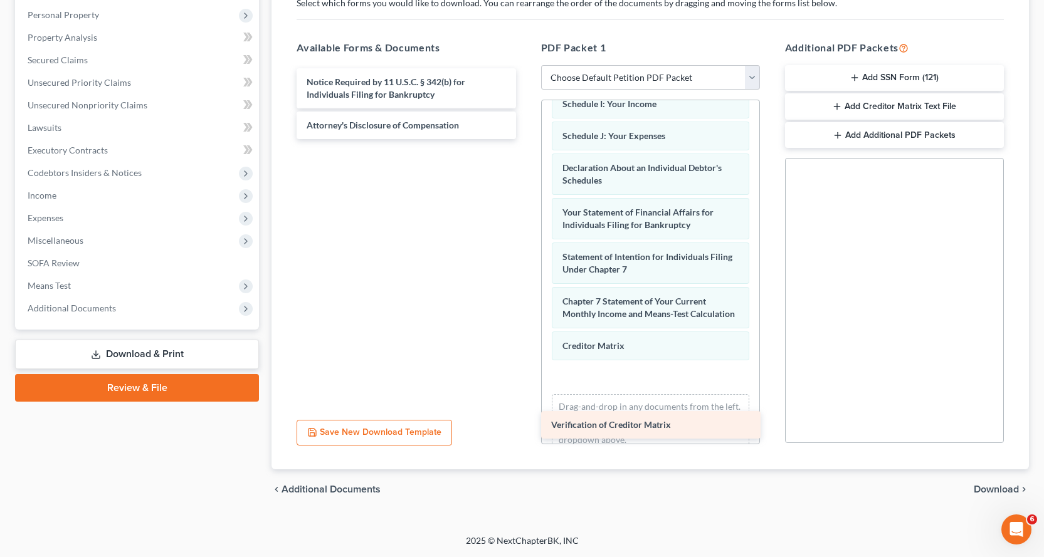
drag, startPoint x: 382, startPoint y: 81, endPoint x: 632, endPoint y: 394, distance: 399.7
click at [525, 139] on div "Verification of Creditor Matrix Verification of Creditor Matrix Notice Required…" at bounding box center [405, 103] width 239 height 71
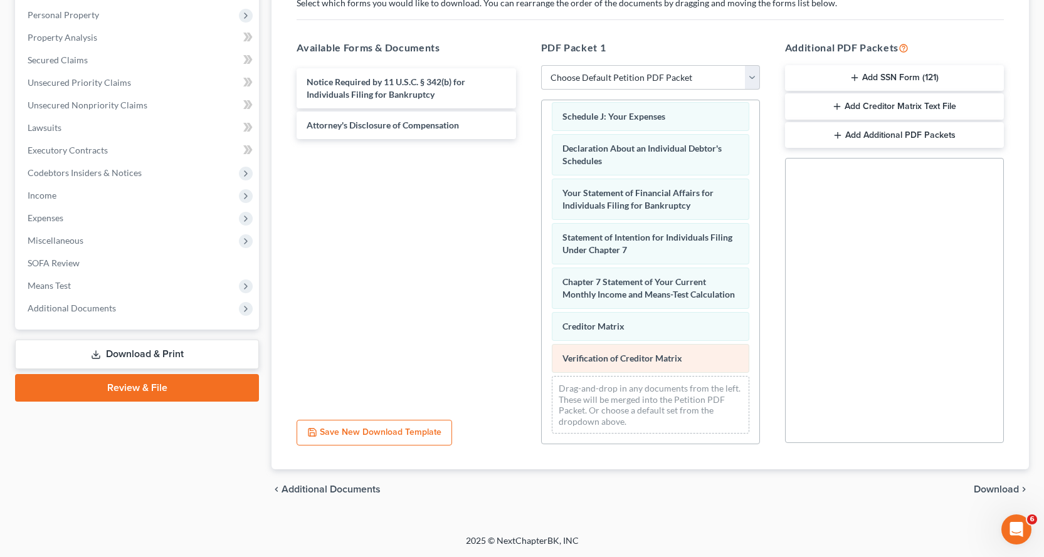
scroll to position [371, 0]
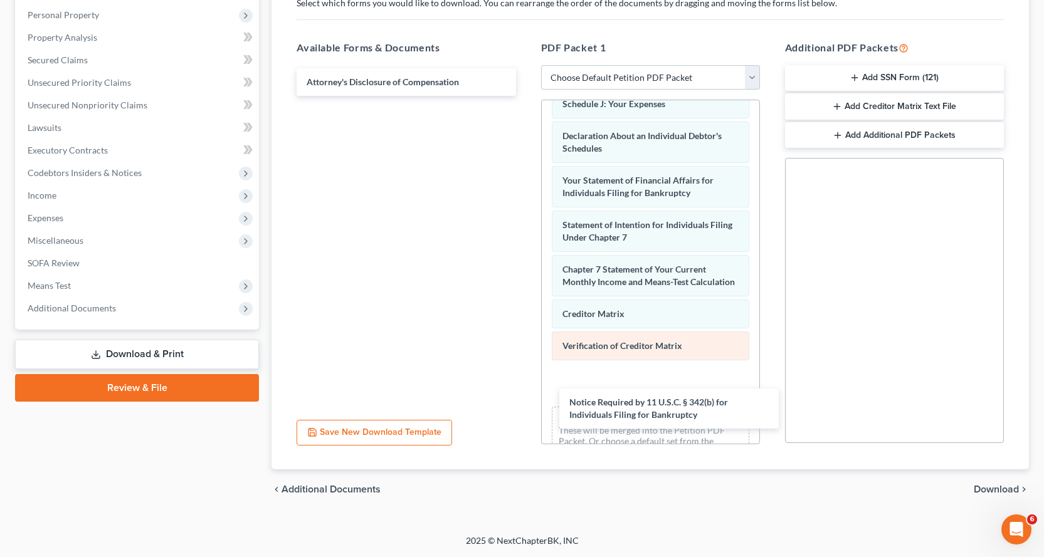
drag, startPoint x: 337, startPoint y: 84, endPoint x: 603, endPoint y: 369, distance: 389.9
click at [525, 96] on div "Notice Required by 11 U.S.C. § 342(b) for Individuals Filing for Bankruptcy Not…" at bounding box center [405, 82] width 239 height 28
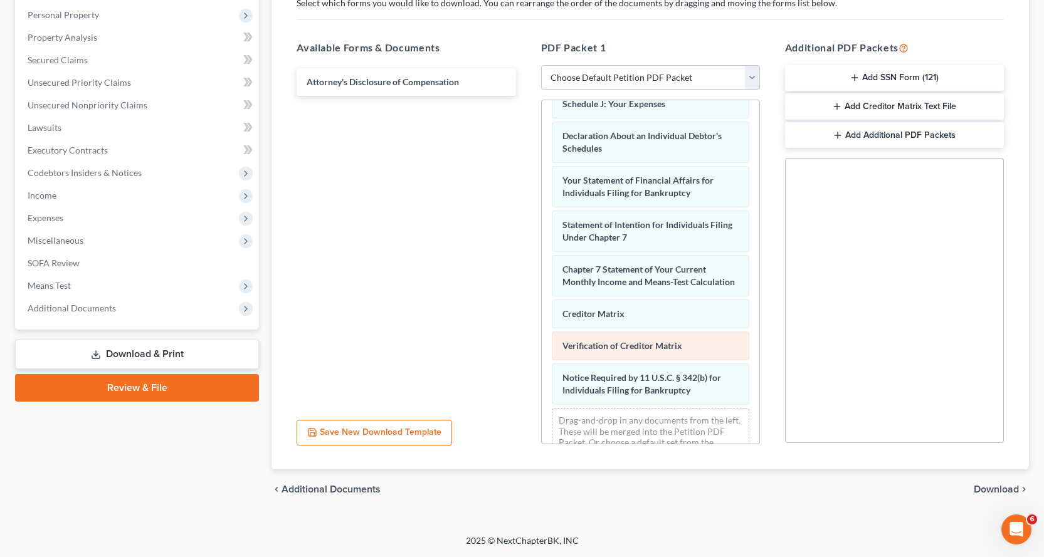
scroll to position [416, 0]
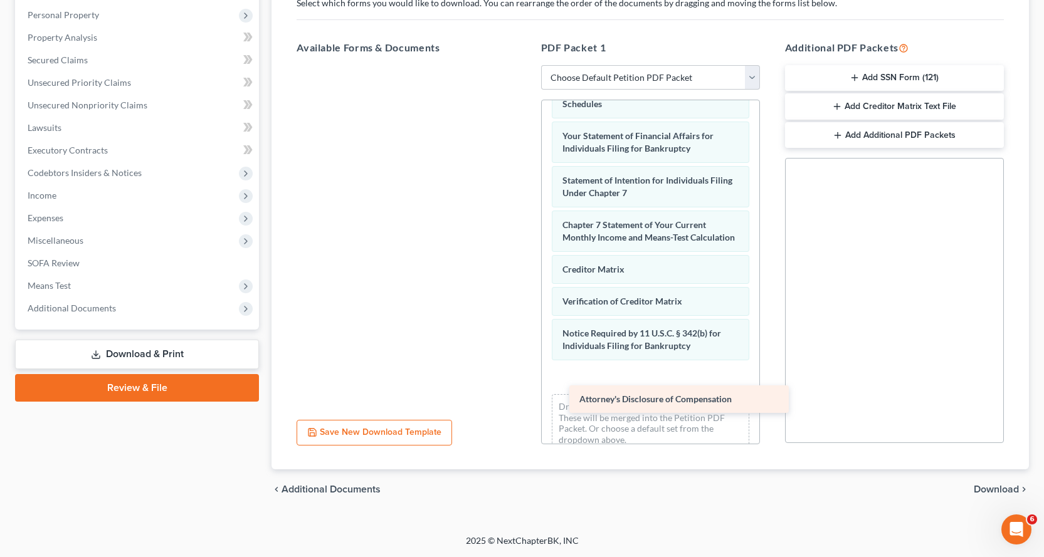
drag, startPoint x: 345, startPoint y: 83, endPoint x: 623, endPoint y: 391, distance: 415.0
click at [525, 65] on div "Attorney's Disclosure of Compensation Attorney's Disclosure of Compensation" at bounding box center [405, 65] width 239 height 0
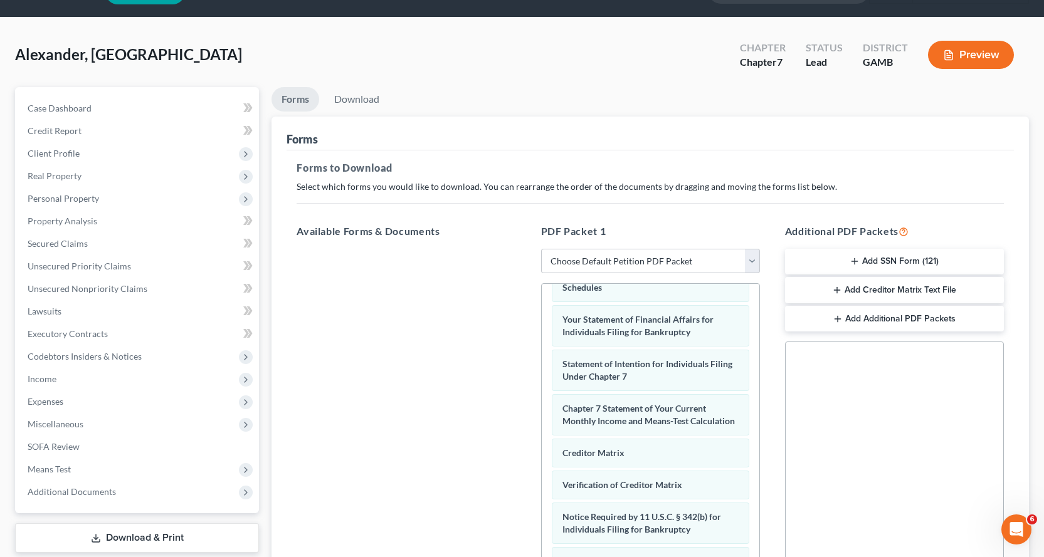
scroll to position [0, 0]
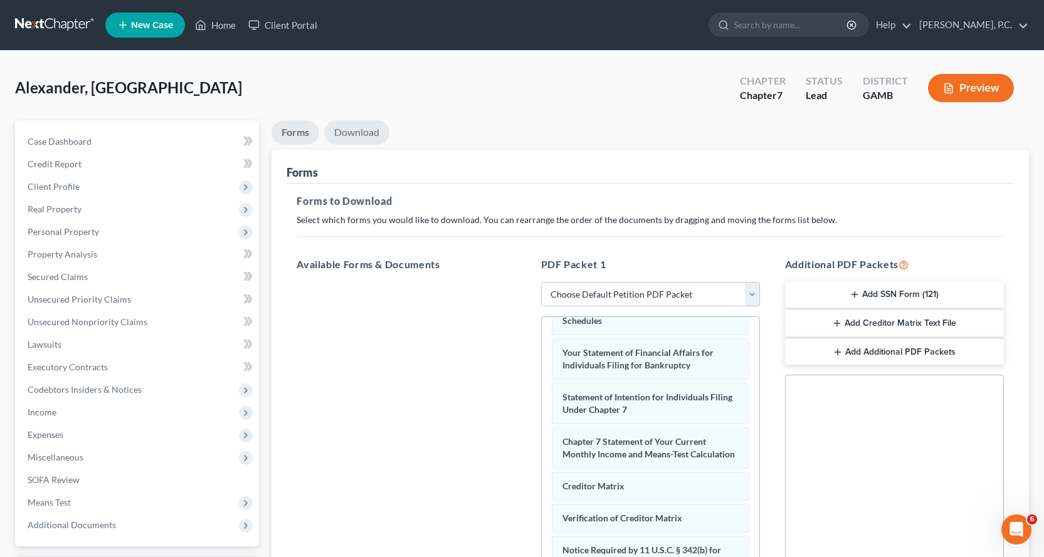
click at [364, 126] on link "Download" at bounding box center [356, 132] width 65 height 24
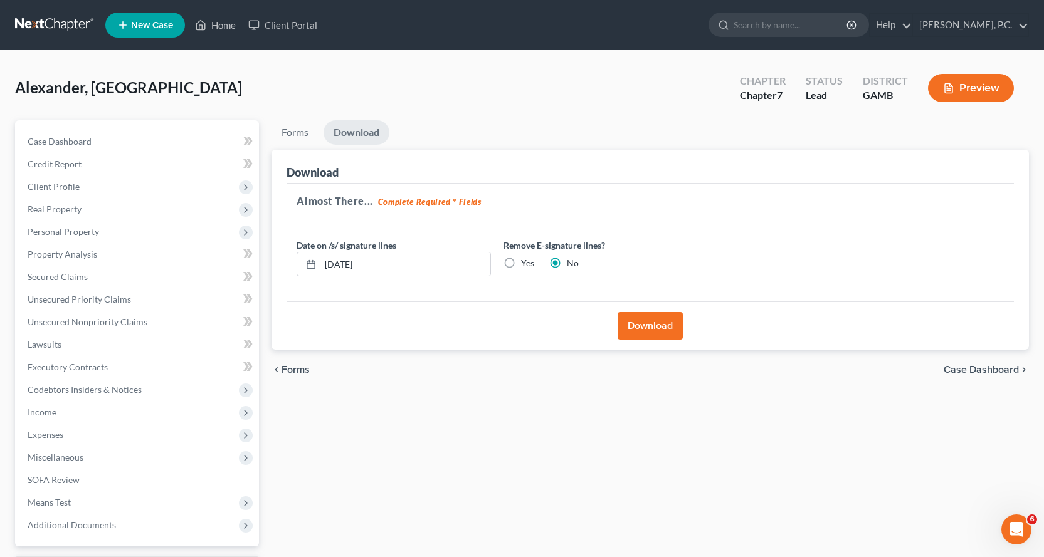
click at [656, 323] on button "Download" at bounding box center [650, 326] width 65 height 28
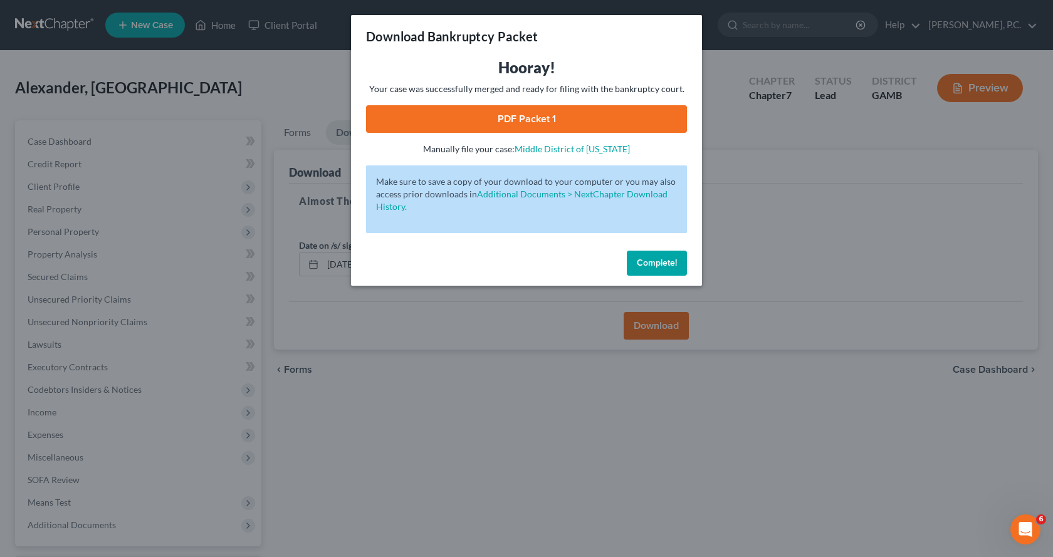
click at [508, 122] on link "PDF Packet 1" at bounding box center [526, 119] width 321 height 28
click at [653, 265] on span "Complete!" at bounding box center [657, 263] width 40 height 11
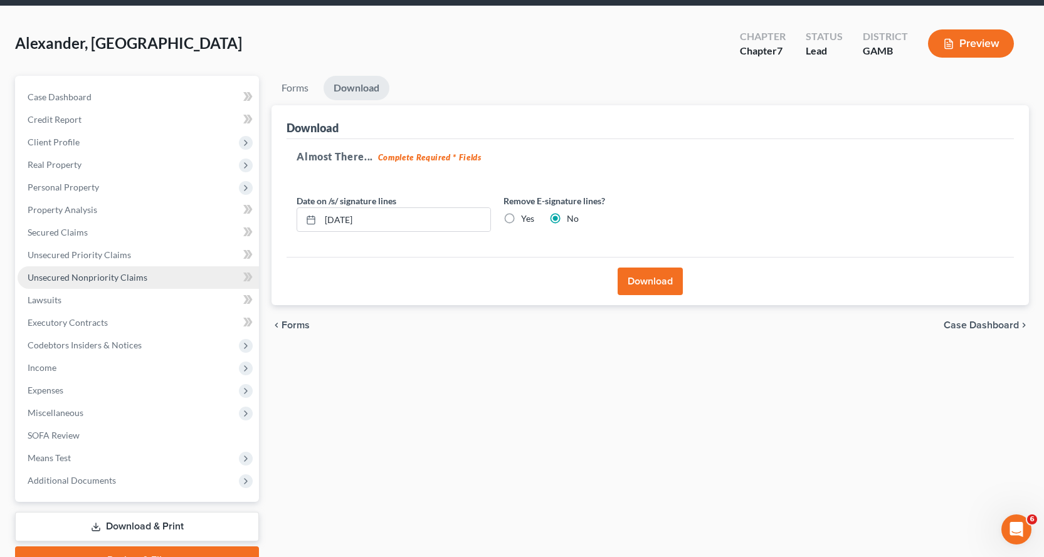
scroll to position [109, 0]
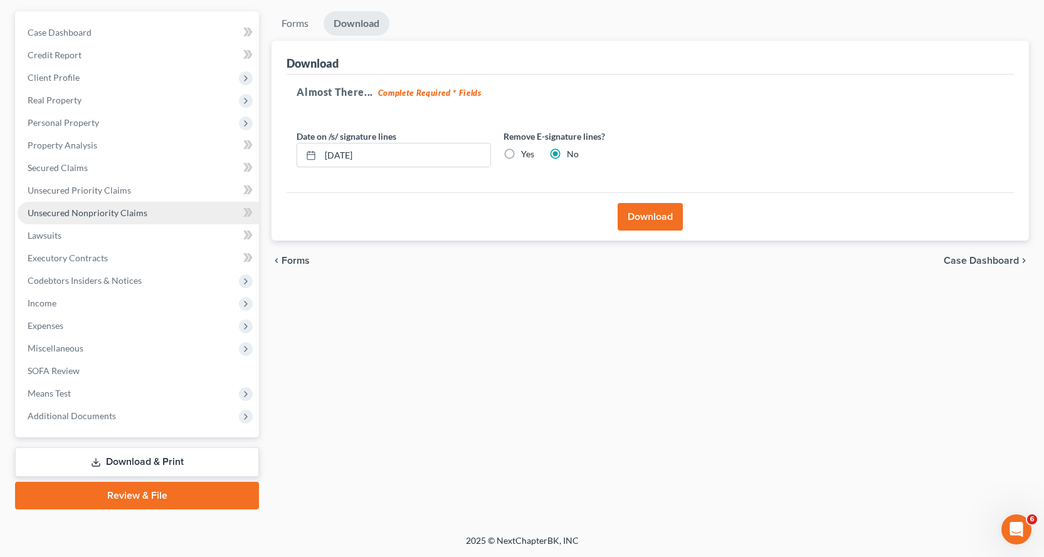
click at [92, 211] on span "Unsecured Nonpriority Claims" at bounding box center [88, 213] width 120 height 11
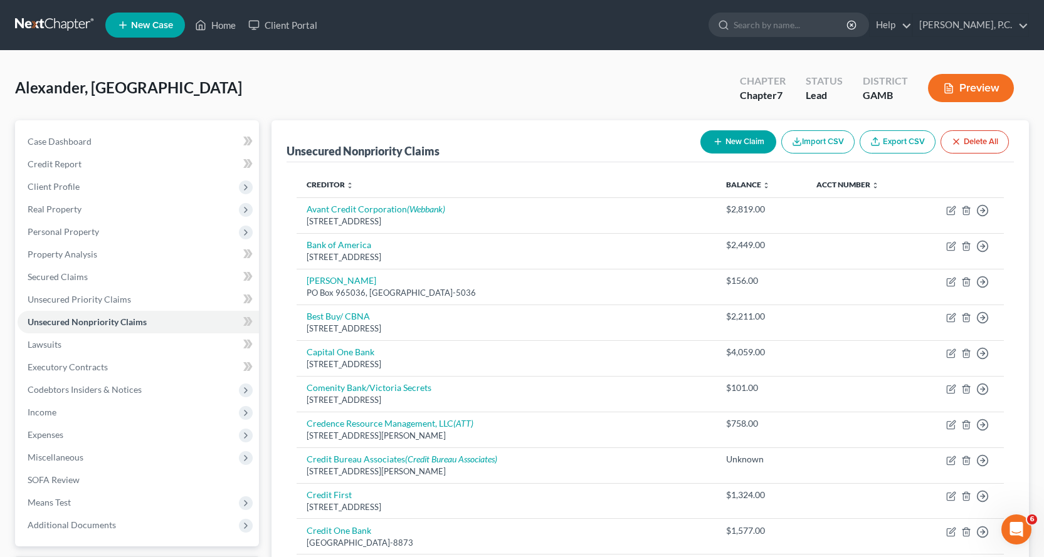
click at [736, 137] on button "New Claim" at bounding box center [738, 141] width 76 height 23
select select "0"
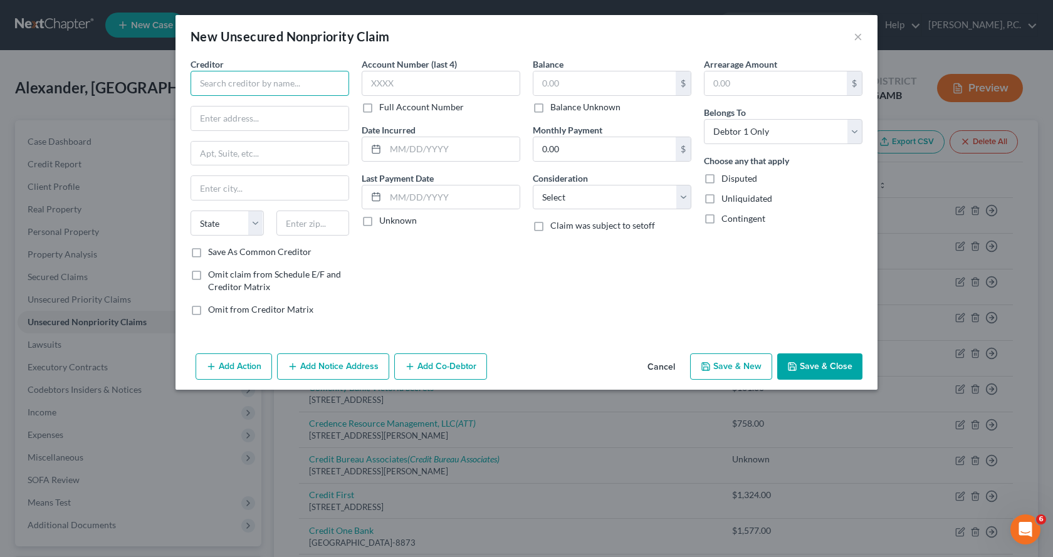
click at [289, 90] on input "text" at bounding box center [270, 83] width 159 height 25
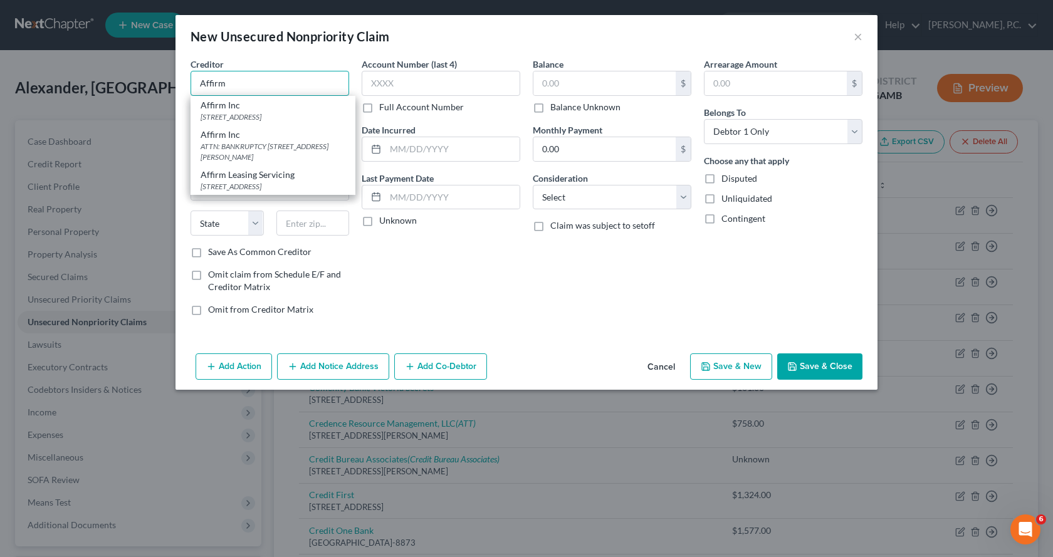
click at [297, 87] on input "Affirm" at bounding box center [270, 83] width 159 height 25
click at [221, 154] on div "ATTN: BANKRUPTCY [STREET_ADDRESS][PERSON_NAME]" at bounding box center [273, 151] width 145 height 21
type input "Affirm Inc"
type input "ATTN: BANKRUPTCY"
type input "[STREET_ADDRESS][PERSON_NAME]"
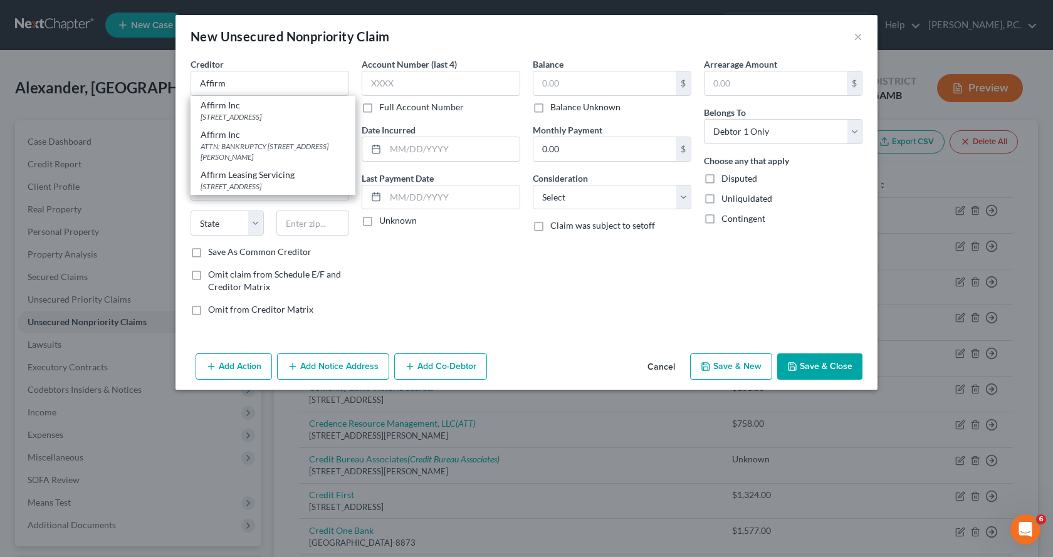
type input "[GEOGRAPHIC_DATA]"
select select "39"
type input "15215"
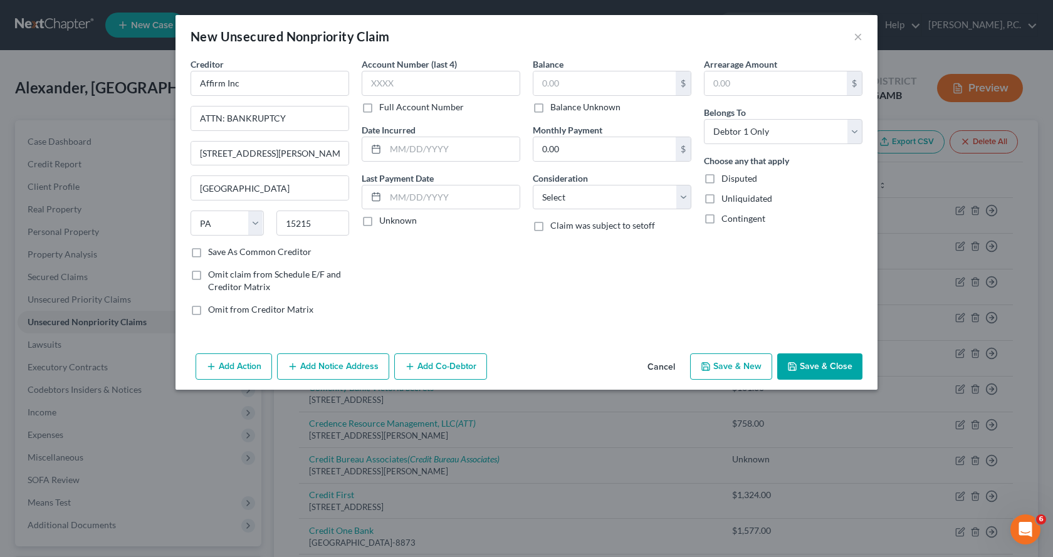
click at [824, 364] on button "Save & Close" at bounding box center [819, 367] width 85 height 26
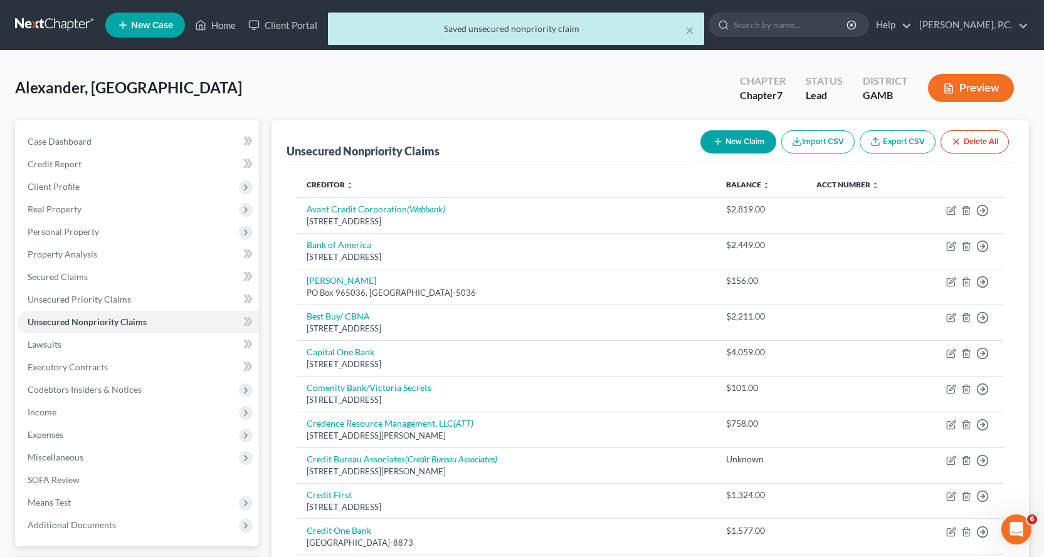
click at [742, 142] on button "New Claim" at bounding box center [738, 141] width 76 height 23
select select "0"
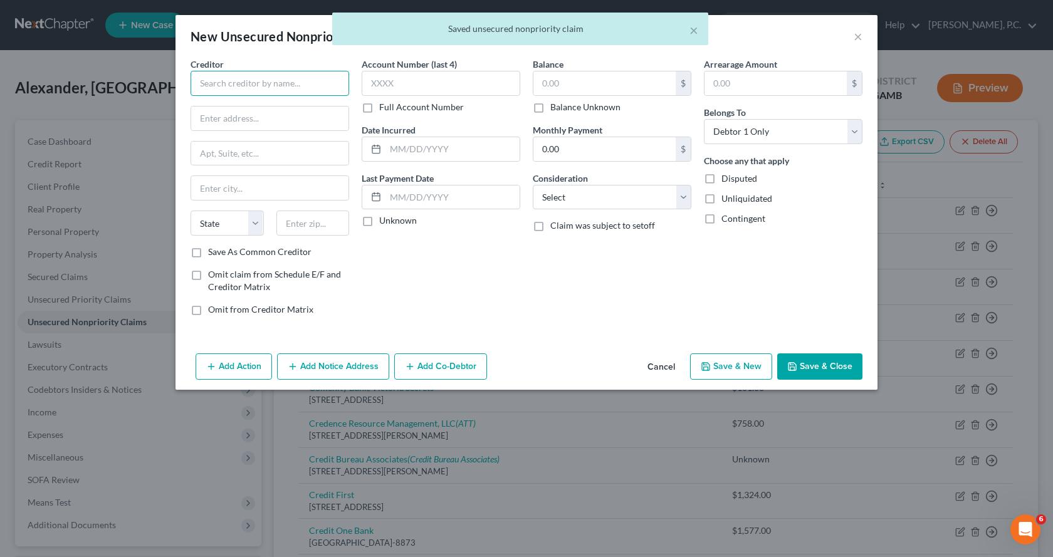
click at [255, 82] on input "text" at bounding box center [270, 83] width 159 height 25
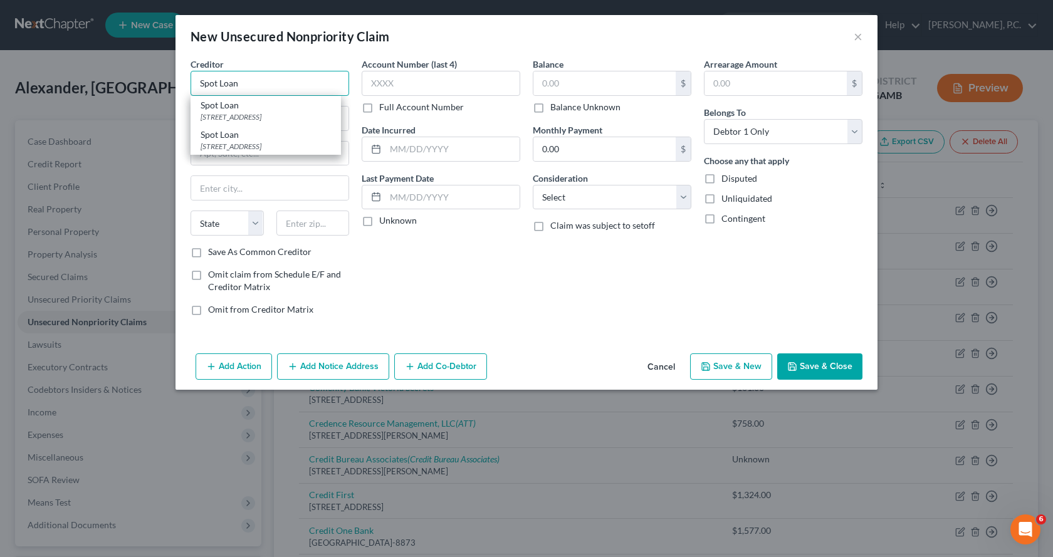
click at [308, 81] on input "Spot Loan" at bounding box center [270, 83] width 159 height 25
type input "Spot Loan"
click at [226, 115] on div "[STREET_ADDRESS]" at bounding box center [266, 117] width 130 height 11
type input "PO BOx 720"
type input "Belcourt"
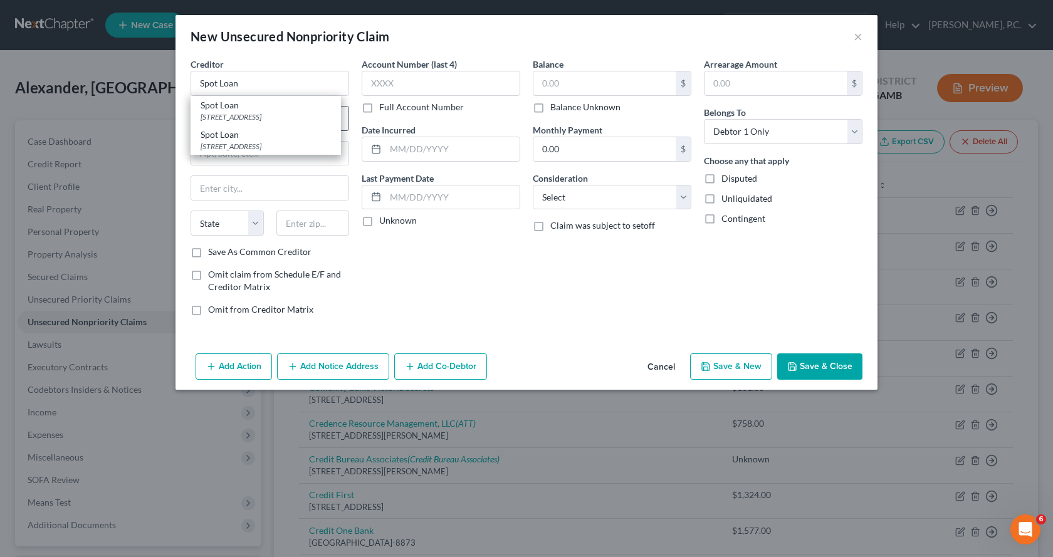
select select "29"
type input "58316"
click at [543, 317] on div "Balance $ Balance Unknown Balance Undetermined $ Balance Unknown Monthly Paymen…" at bounding box center [612, 192] width 171 height 268
click at [809, 367] on button "Save & Close" at bounding box center [819, 367] width 85 height 26
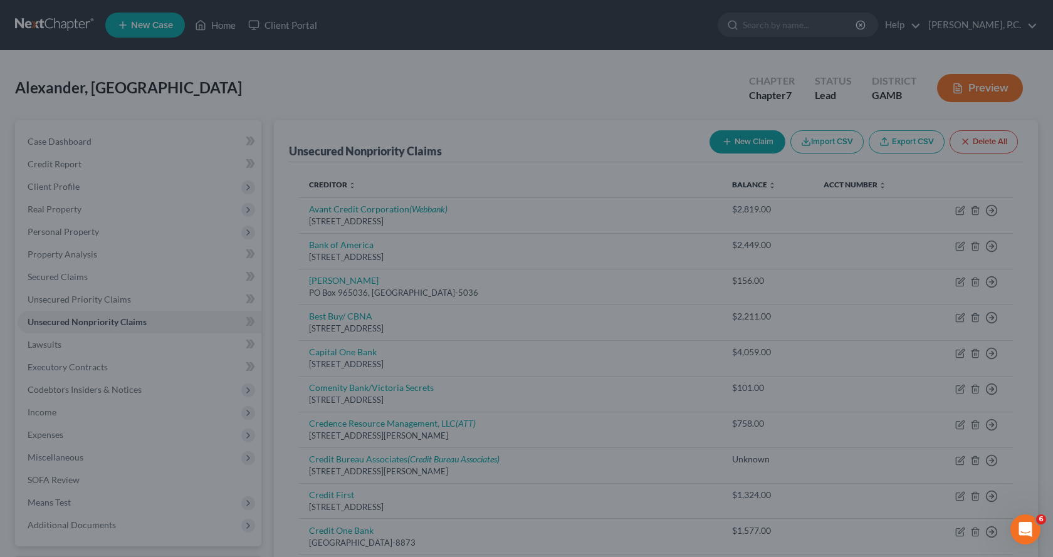
type input "0.00"
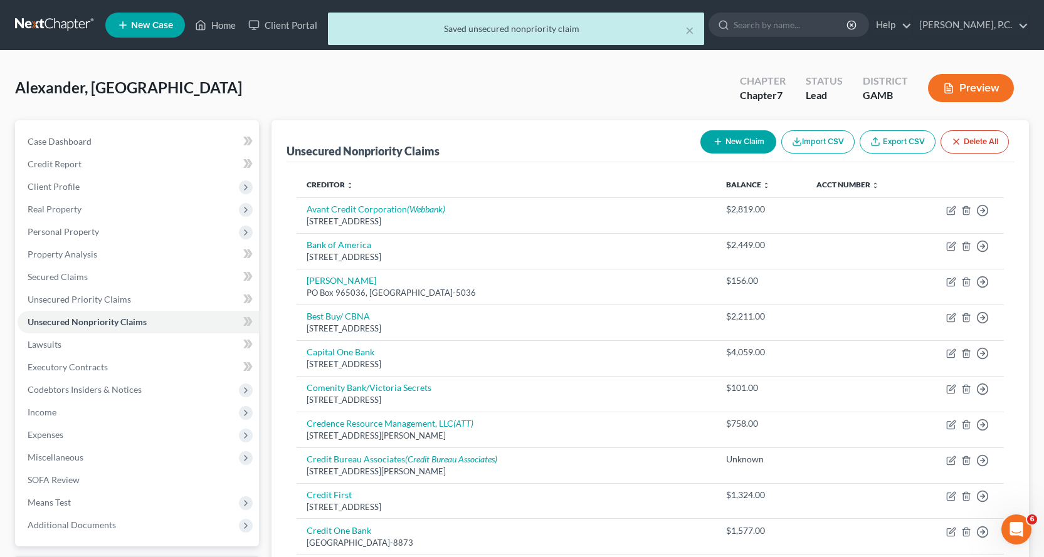
click at [736, 140] on button "New Claim" at bounding box center [738, 141] width 76 height 23
select select "0"
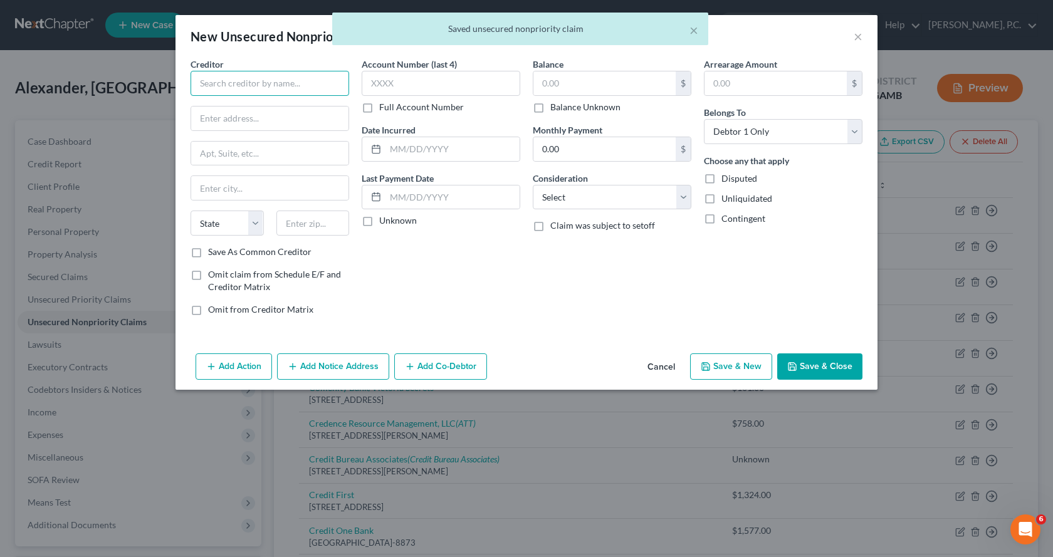
click at [256, 87] on input "text" at bounding box center [270, 83] width 159 height 25
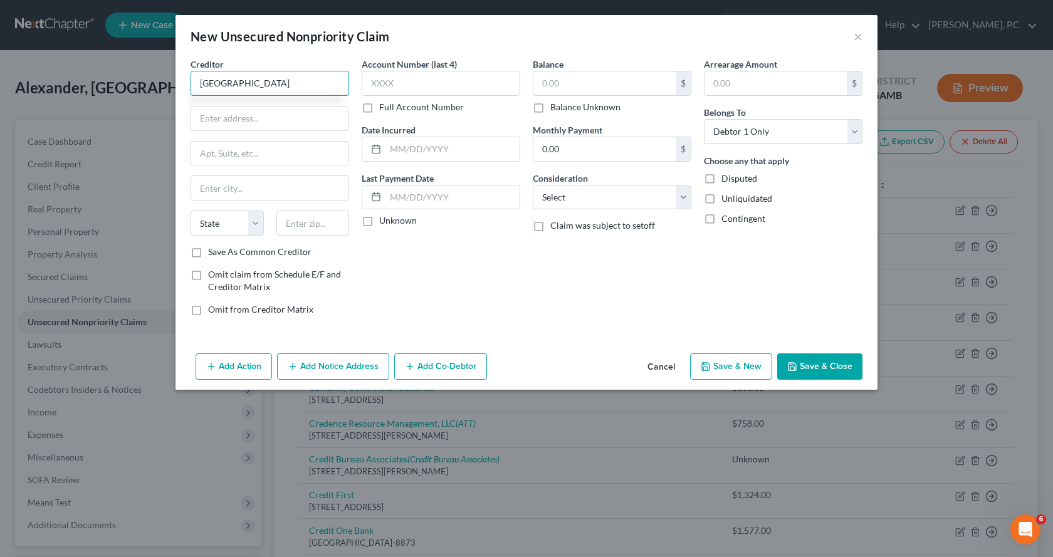
click at [286, 81] on input "[GEOGRAPHIC_DATA]" at bounding box center [270, 83] width 159 height 25
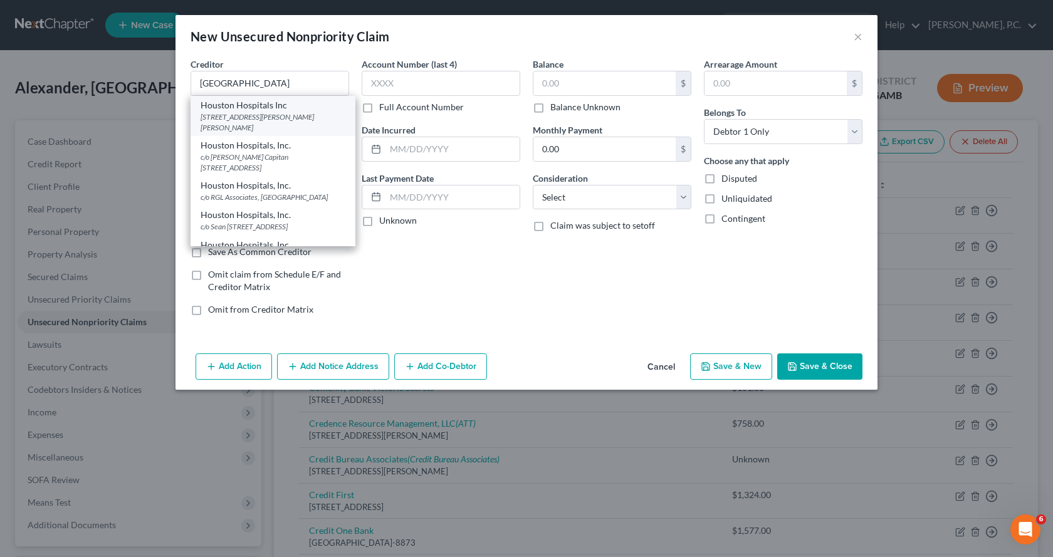
click at [236, 115] on div "[STREET_ADDRESS][PERSON_NAME][PERSON_NAME]" at bounding box center [273, 122] width 145 height 21
type input "Houston Hospitals Inc"
type input "[STREET_ADDRESS][PERSON_NAME]"
type input "[PERSON_NAME] [PERSON_NAME]"
select select "10"
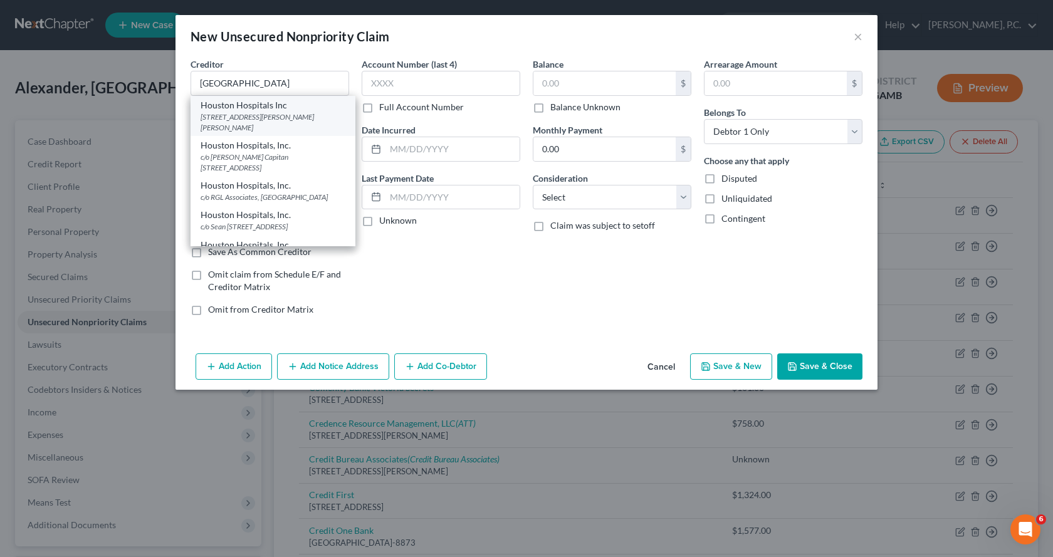
type input "31093"
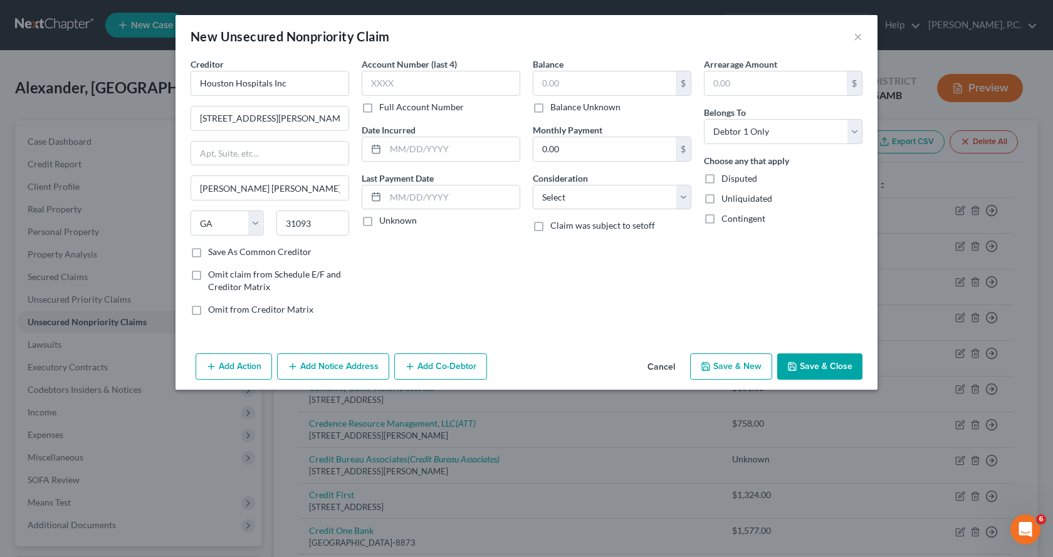
click at [812, 368] on button "Save & Close" at bounding box center [819, 367] width 85 height 26
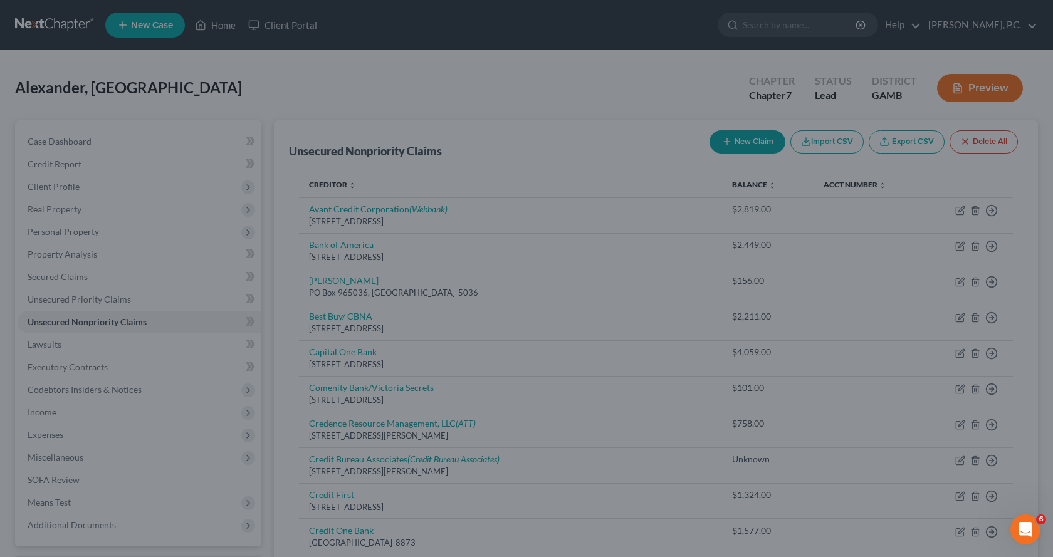
type input "0.00"
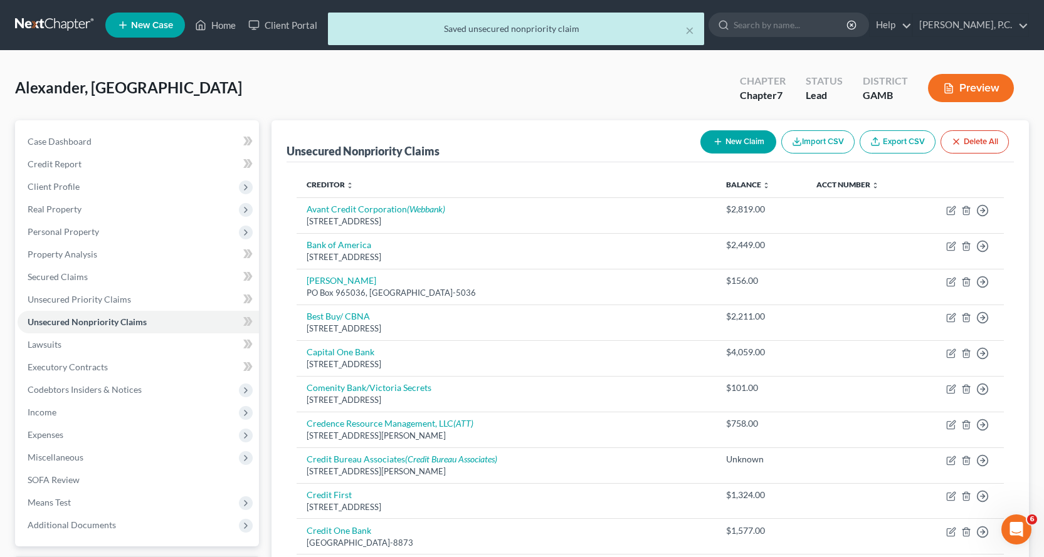
click at [733, 139] on button "New Claim" at bounding box center [738, 141] width 76 height 23
select select "0"
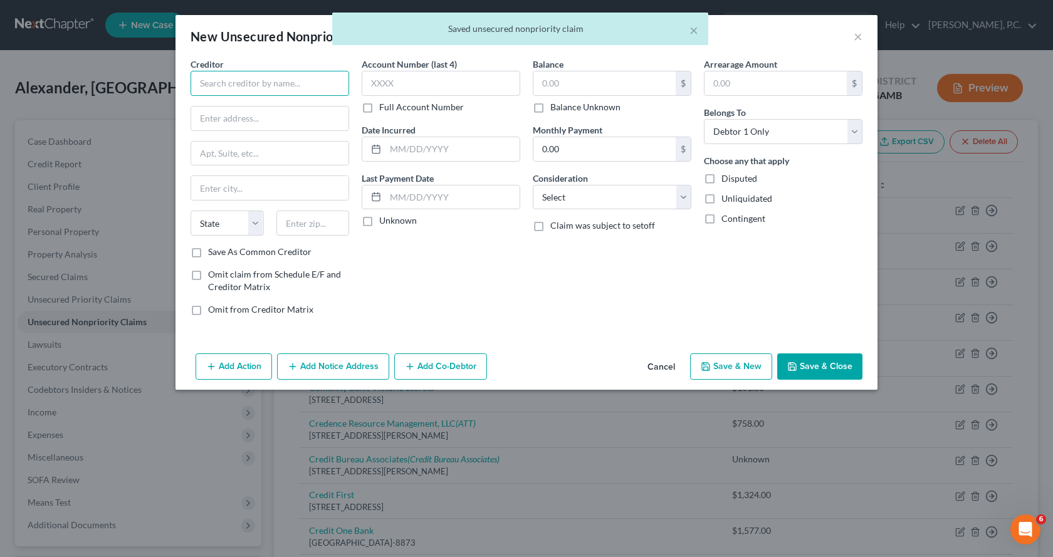
click at [268, 78] on input "text" at bounding box center [270, 83] width 159 height 25
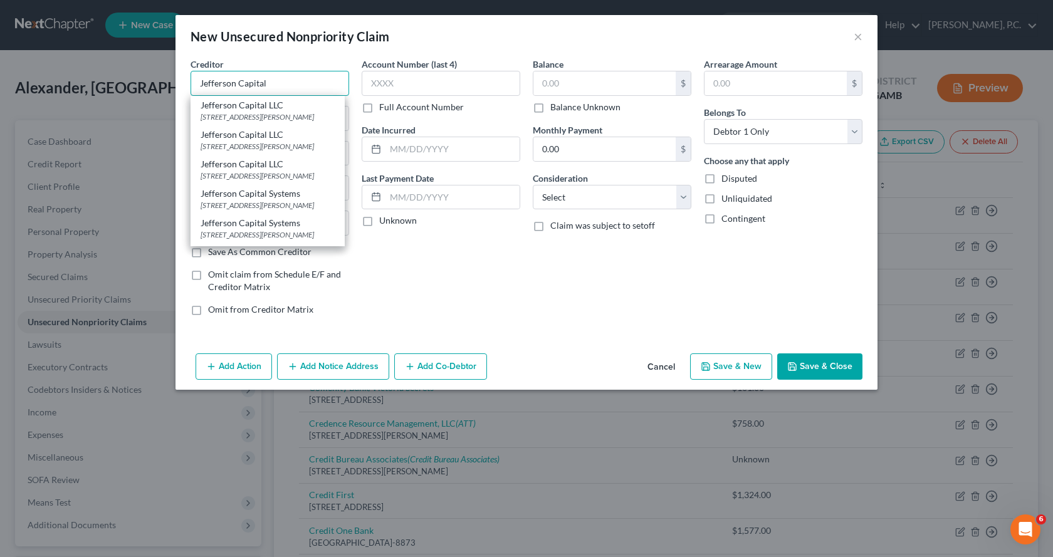
click at [295, 85] on input "Jefferson Capital" at bounding box center [270, 83] width 159 height 25
click at [214, 115] on div "[STREET_ADDRESS][PERSON_NAME]" at bounding box center [268, 117] width 134 height 11
type input "Jefferson Capital LLC"
type input "[STREET_ADDRESS][PERSON_NAME]"
type input "St Cloud"
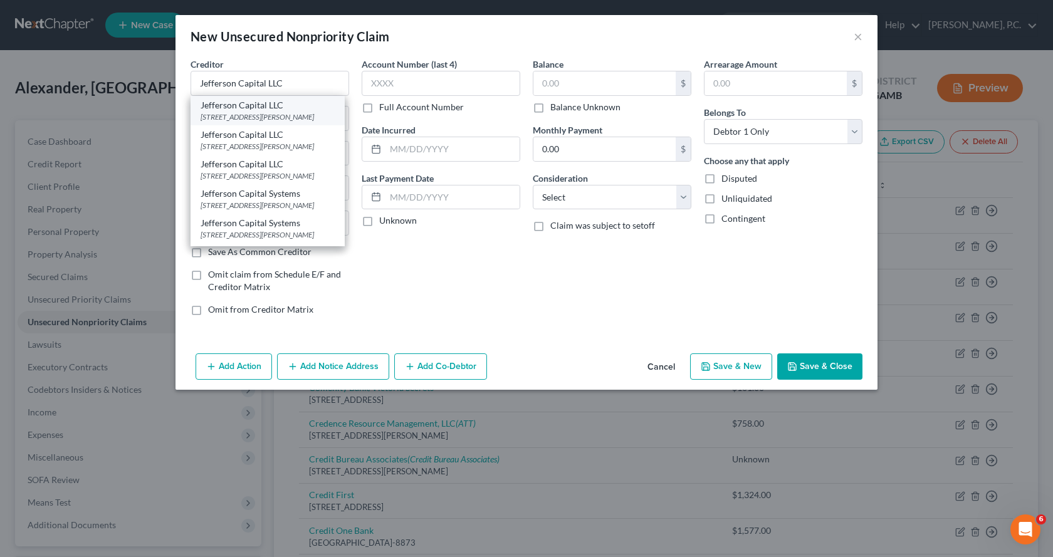
select select "24"
type input "56303-2198"
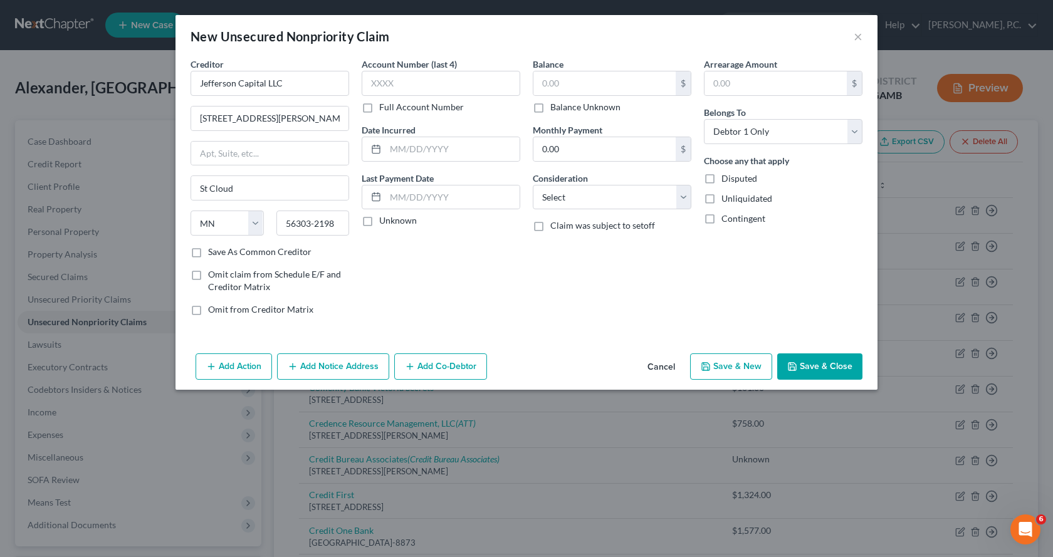
click at [820, 366] on button "Save & Close" at bounding box center [819, 367] width 85 height 26
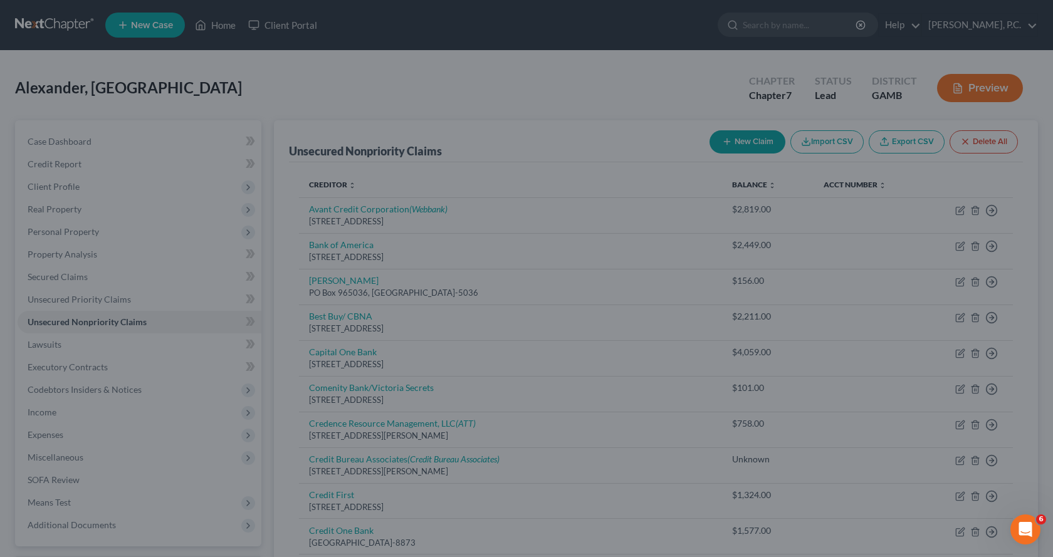
type input "0.00"
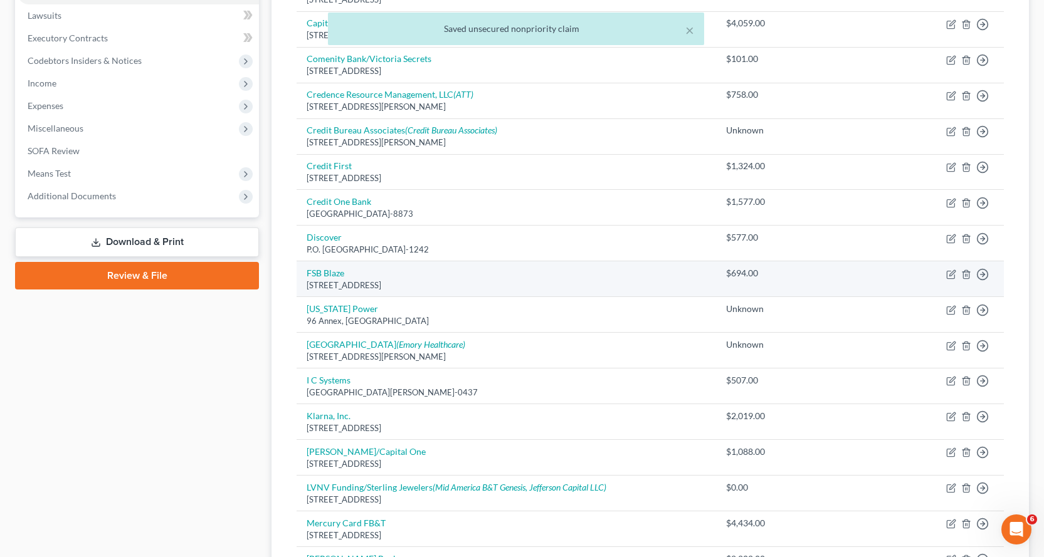
scroll to position [251, 0]
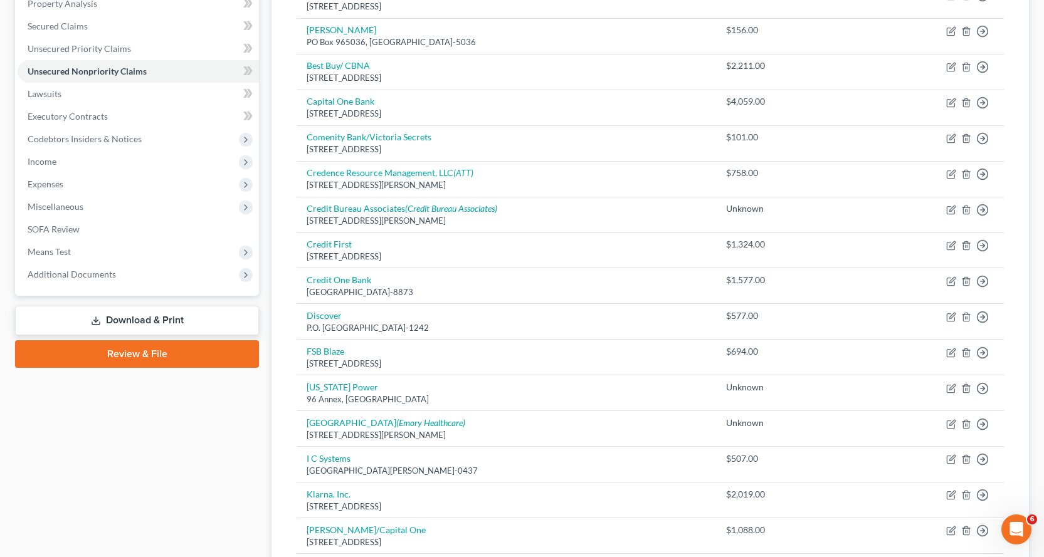
click at [145, 318] on link "Download & Print" at bounding box center [137, 320] width 244 height 29
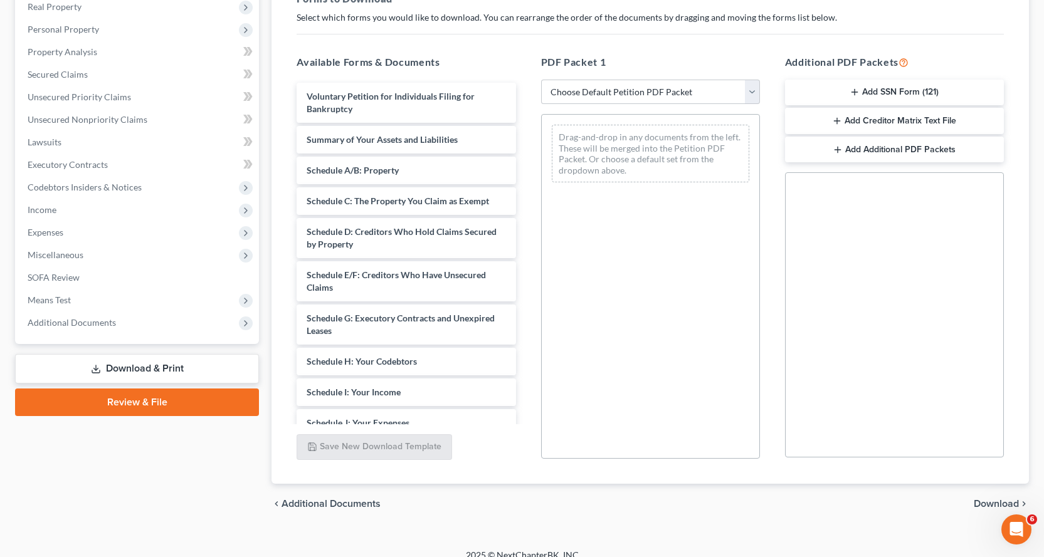
scroll to position [217, 0]
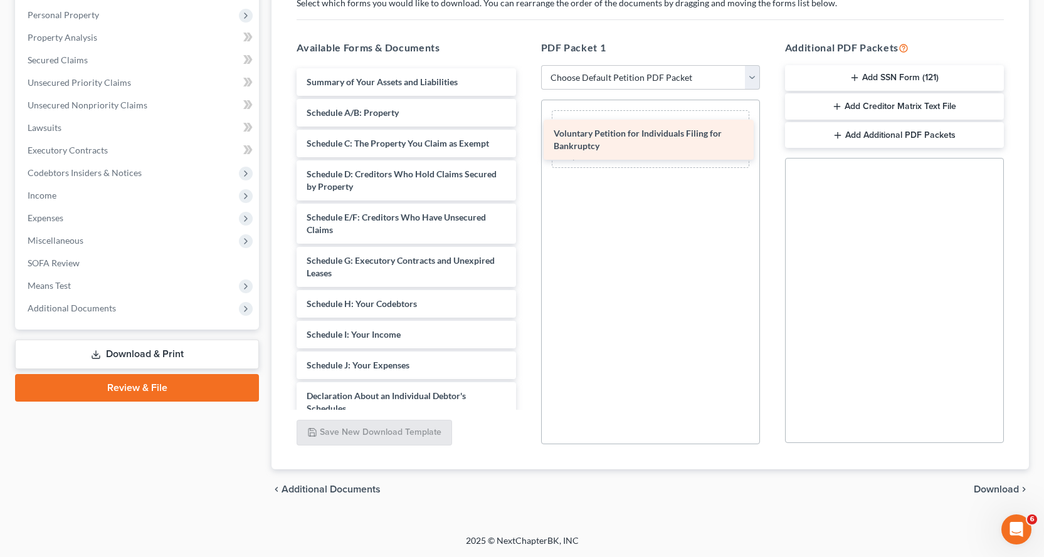
drag, startPoint x: 323, startPoint y: 87, endPoint x: 570, endPoint y: 139, distance: 252.3
click at [525, 139] on div "Voluntary Petition for Individuals Filing for Bankruptcy Voluntary Petition for…" at bounding box center [405, 377] width 239 height 619
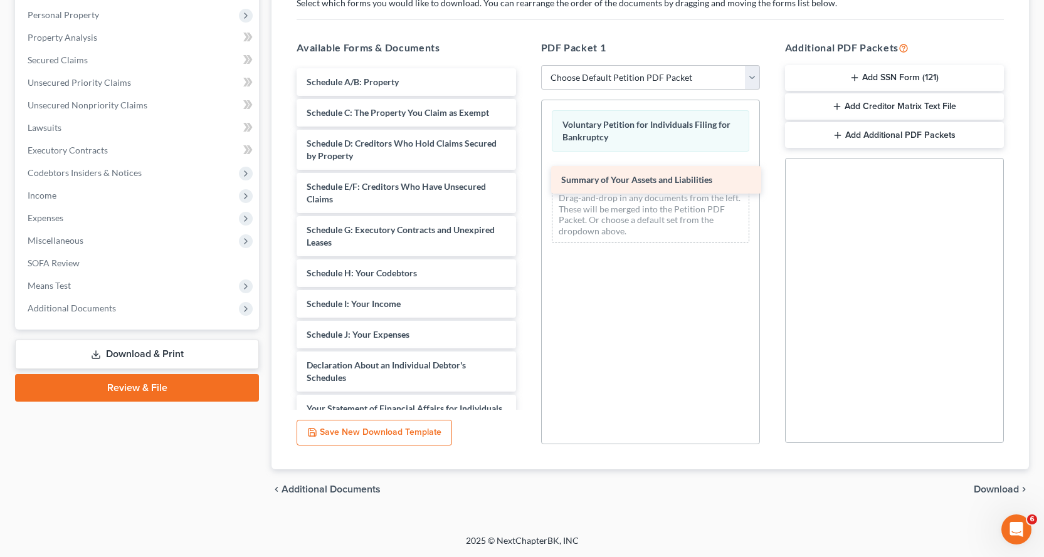
drag, startPoint x: 336, startPoint y: 81, endPoint x: 591, endPoint y: 176, distance: 271.6
click at [525, 176] on div "Summary of Your Assets and Liabilities Summary of Your Assets and Liabilities S…" at bounding box center [405, 362] width 239 height 589
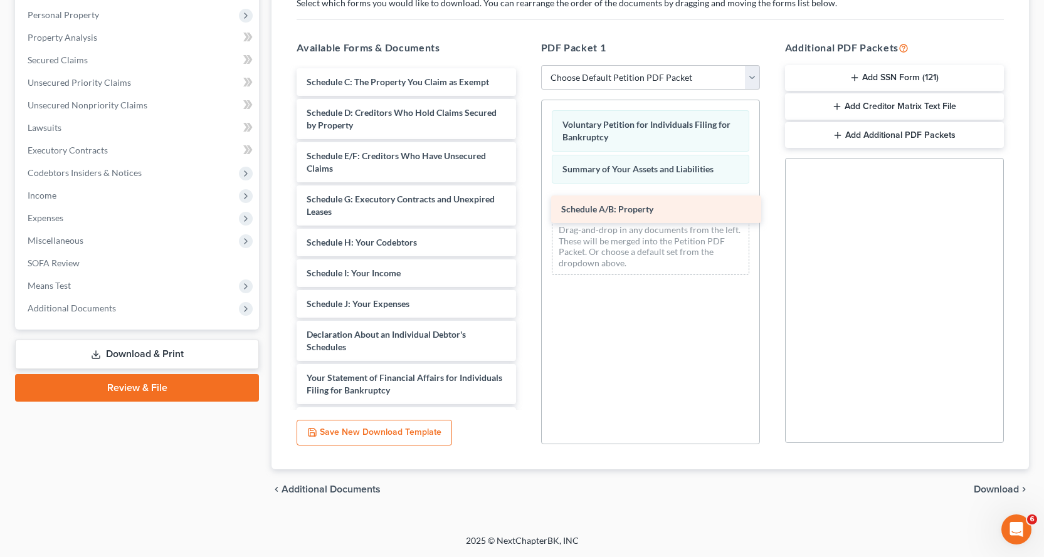
drag, startPoint x: 324, startPoint y: 85, endPoint x: 578, endPoint y: 211, distance: 283.7
click at [525, 211] on div "Schedule A/B: Property Schedule A/B: Property Schedule C: The Property You Clai…" at bounding box center [405, 347] width 239 height 558
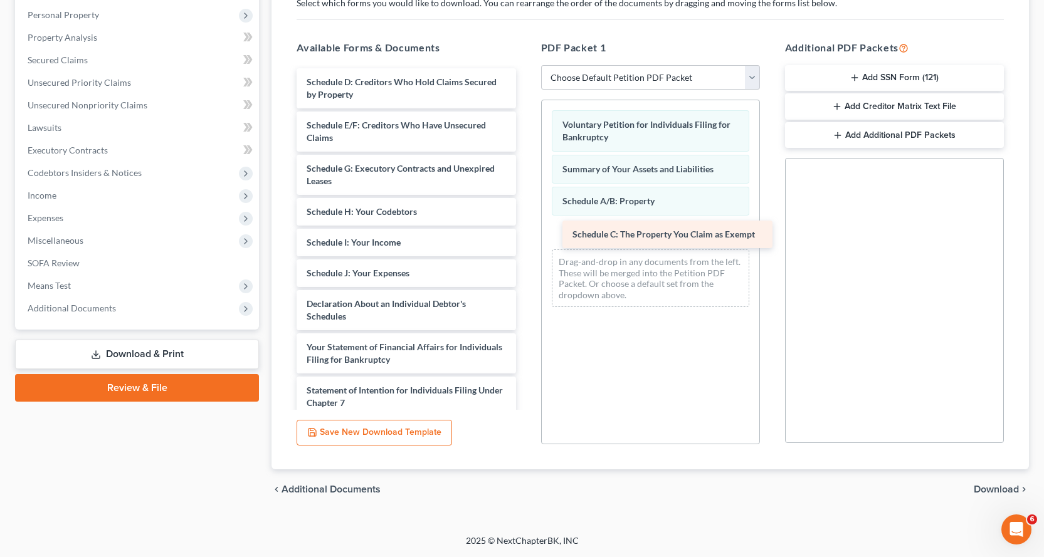
drag, startPoint x: 322, startPoint y: 77, endPoint x: 587, endPoint y: 229, distance: 306.4
click at [525, 229] on div "Schedule C: The Property You Claim as Exempt Schedule C: The Property You Claim…" at bounding box center [405, 331] width 239 height 527
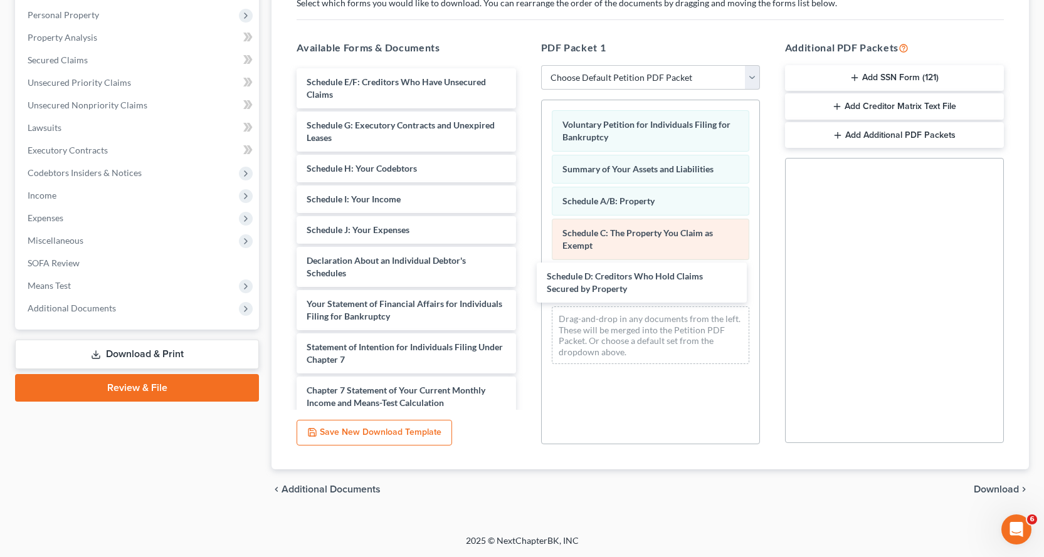
drag, startPoint x: 312, startPoint y: 79, endPoint x: 571, endPoint y: 251, distance: 311.6
click at [525, 270] on div "Schedule D: Creditors Who Hold Claims Secured by Property Schedule D: Creditors…" at bounding box center [405, 310] width 239 height 484
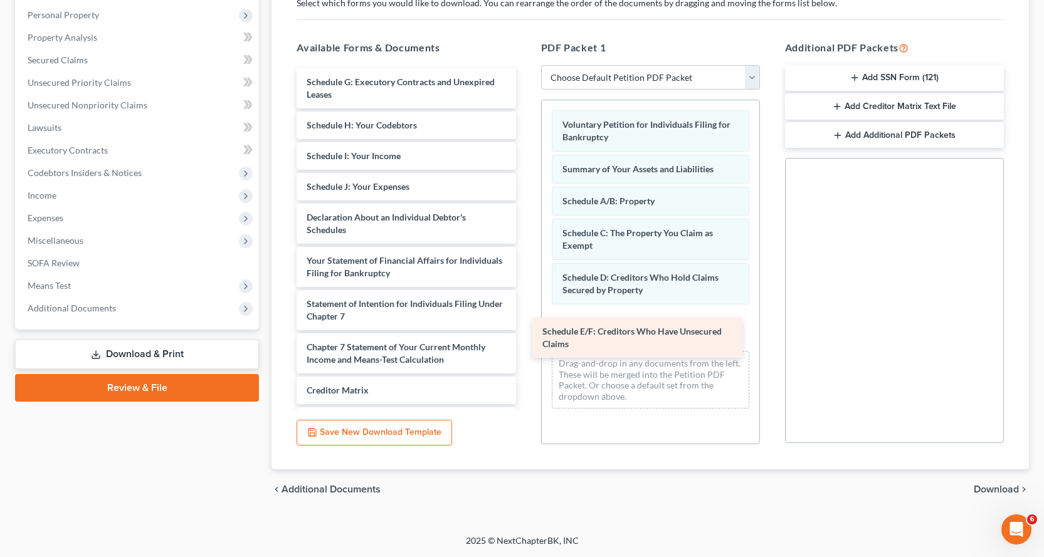
drag, startPoint x: 330, startPoint y: 86, endPoint x: 572, endPoint y: 328, distance: 342.2
click at [525, 329] on div "Schedule E/F: Creditors Who Have Unsecured Claims Schedule E/F: Creditors Who H…" at bounding box center [405, 288] width 239 height 441
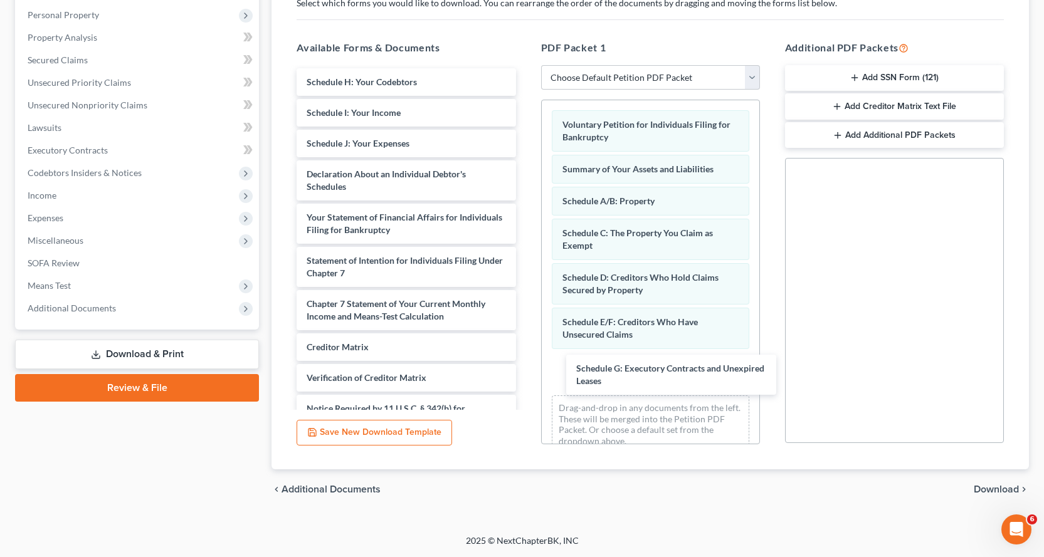
drag, startPoint x: 358, startPoint y: 82, endPoint x: 542, endPoint y: 273, distance: 264.7
click at [525, 367] on div "Schedule G: Executory Contracts and Unexpired Leases Schedule G: Executory Cont…" at bounding box center [405, 266] width 239 height 397
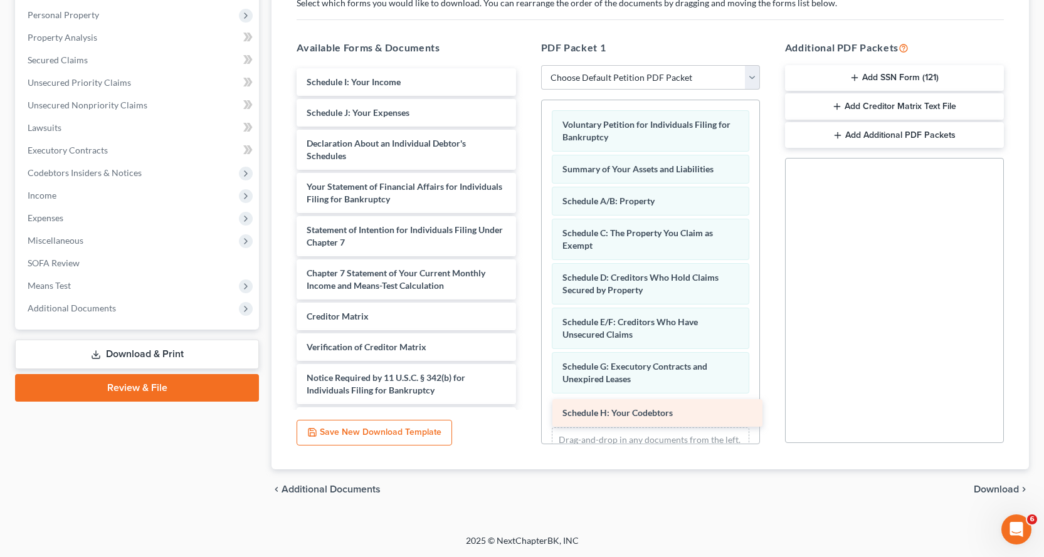
drag, startPoint x: 353, startPoint y: 80, endPoint x: 612, endPoint y: 409, distance: 419.1
click at [525, 409] on div "Schedule H: Your Codebtors Schedule H: Your Codebtors Schedule I: Your Income S…" at bounding box center [405, 251] width 239 height 367
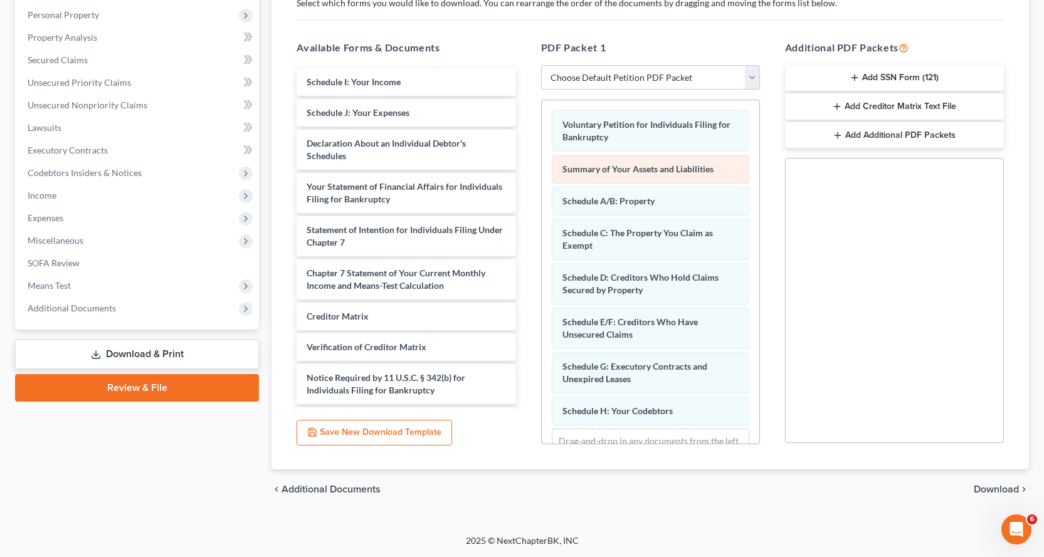
scroll to position [53, 0]
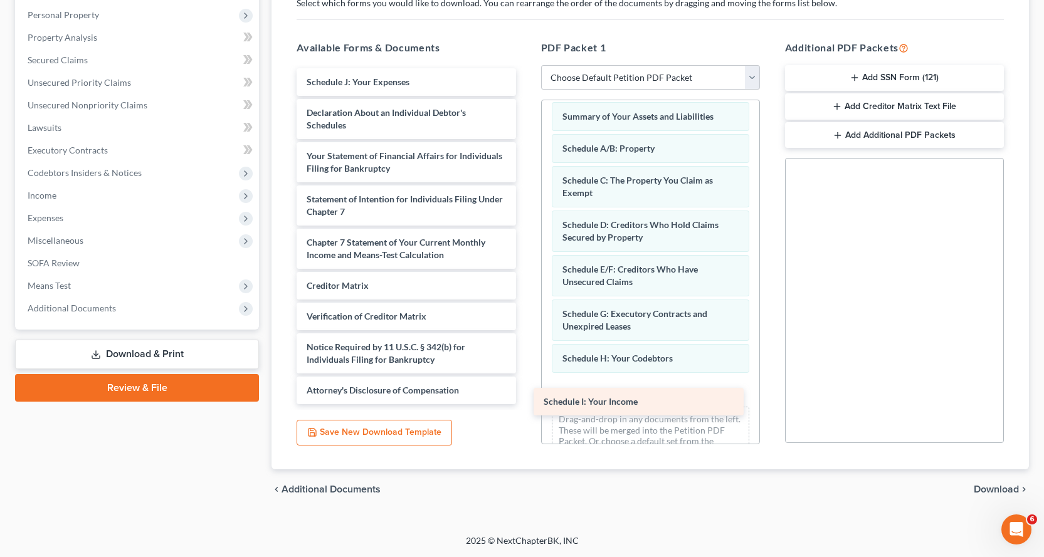
drag, startPoint x: 353, startPoint y: 78, endPoint x: 596, endPoint y: 391, distance: 396.3
click at [525, 392] on div "Schedule I: Your Income Schedule I: Your Income Schedule J: Your Expenses Decla…" at bounding box center [405, 236] width 239 height 336
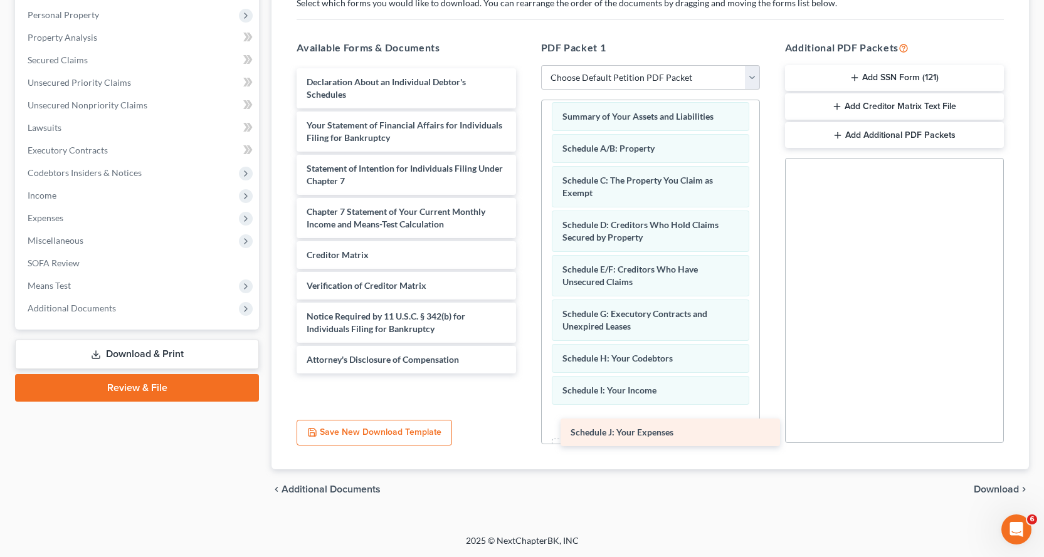
drag, startPoint x: 322, startPoint y: 83, endPoint x: 587, endPoint y: 428, distance: 435.5
click at [525, 374] on div "Schedule J: Your Expenses Schedule J: Your Expenses Declaration About an Indivi…" at bounding box center [405, 220] width 239 height 305
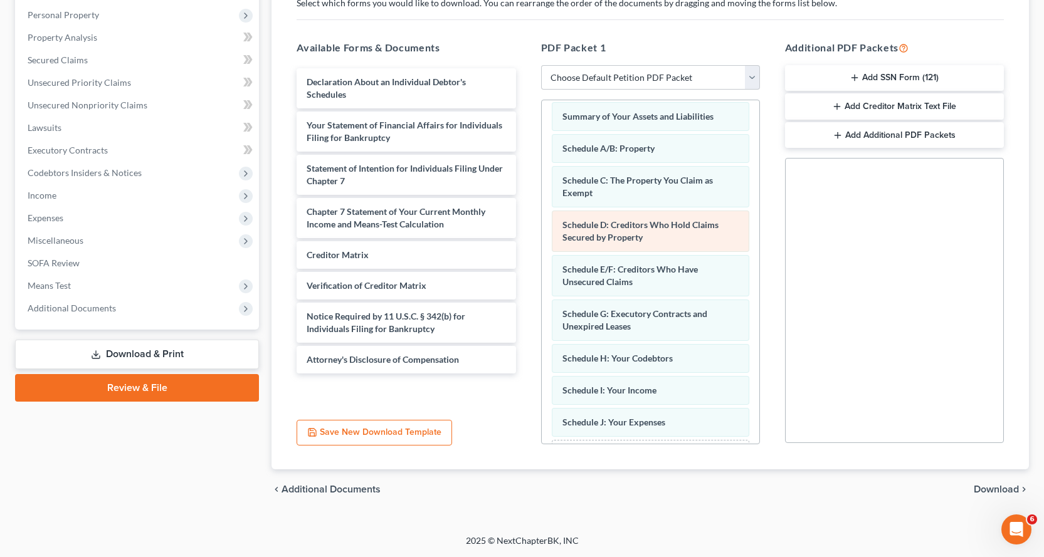
scroll to position [117, 0]
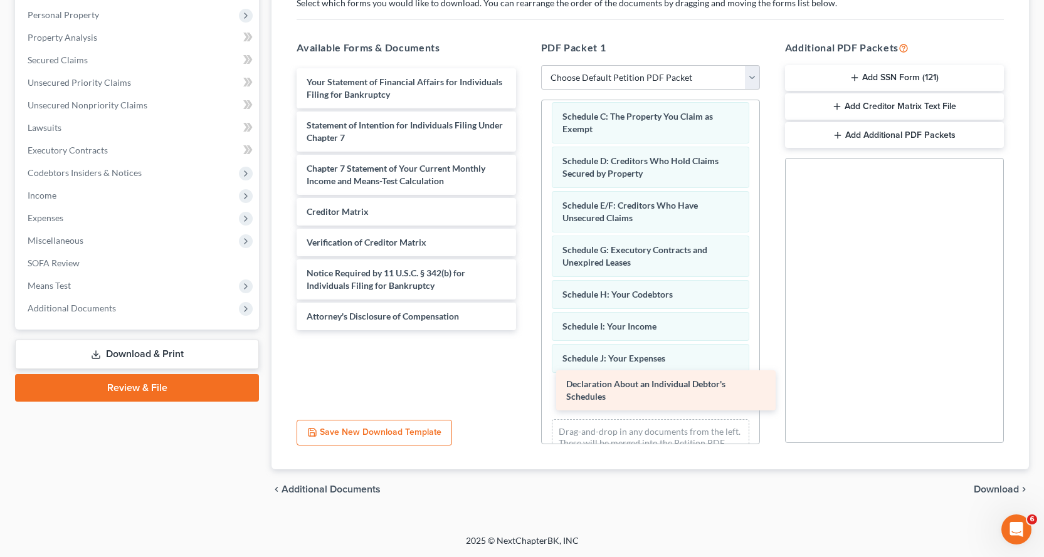
drag, startPoint x: 320, startPoint y: 90, endPoint x: 581, endPoint y: 387, distance: 396.3
click at [525, 330] on div "Declaration About an Individual Debtor's Schedules Declaration About an Individ…" at bounding box center [405, 199] width 239 height 262
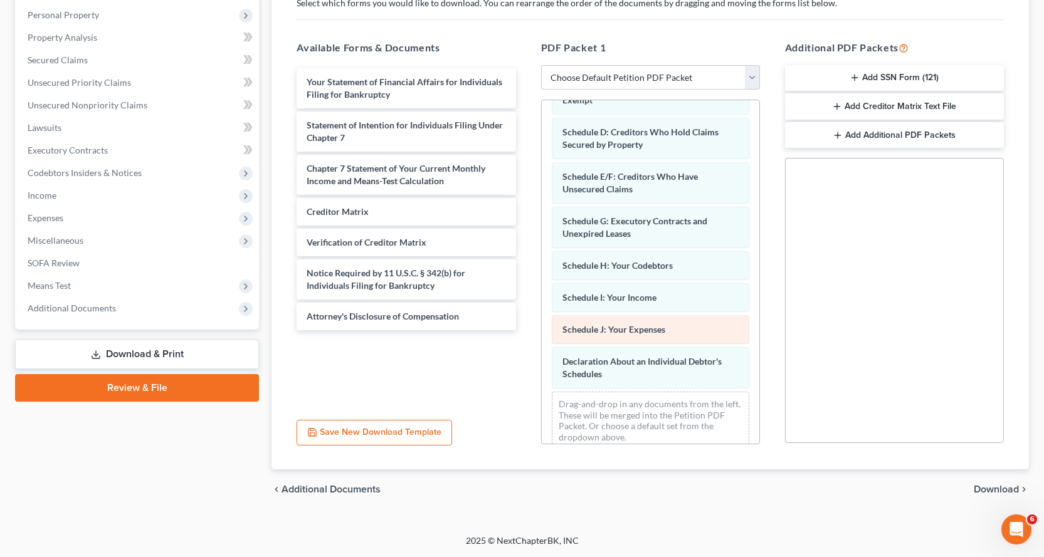
scroll to position [161, 0]
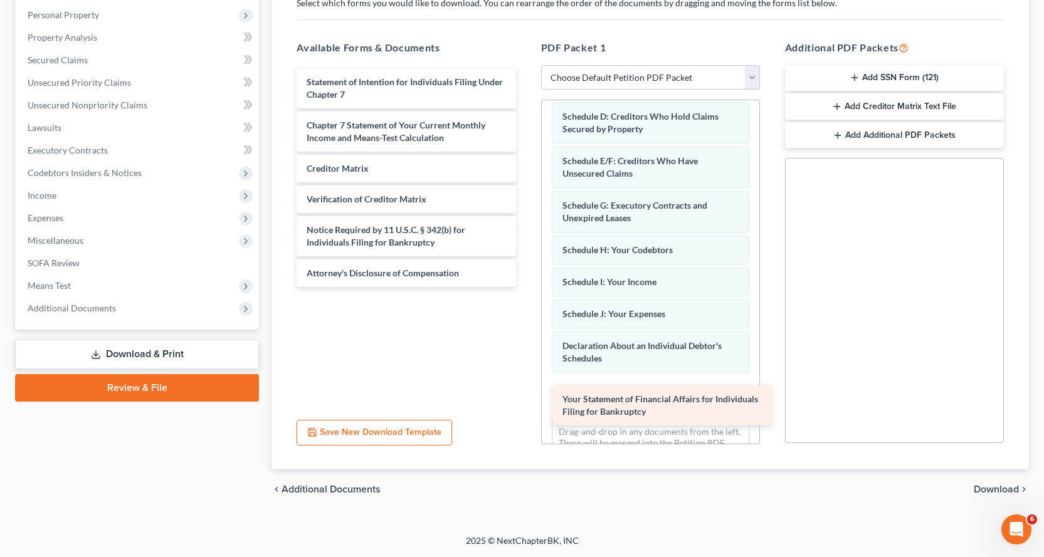
drag, startPoint x: 330, startPoint y: 88, endPoint x: 591, endPoint y: 397, distance: 404.8
click at [525, 287] on div "Your Statement of Financial Affairs for Individuals Filing for Bankruptcy Your …" at bounding box center [405, 177] width 239 height 219
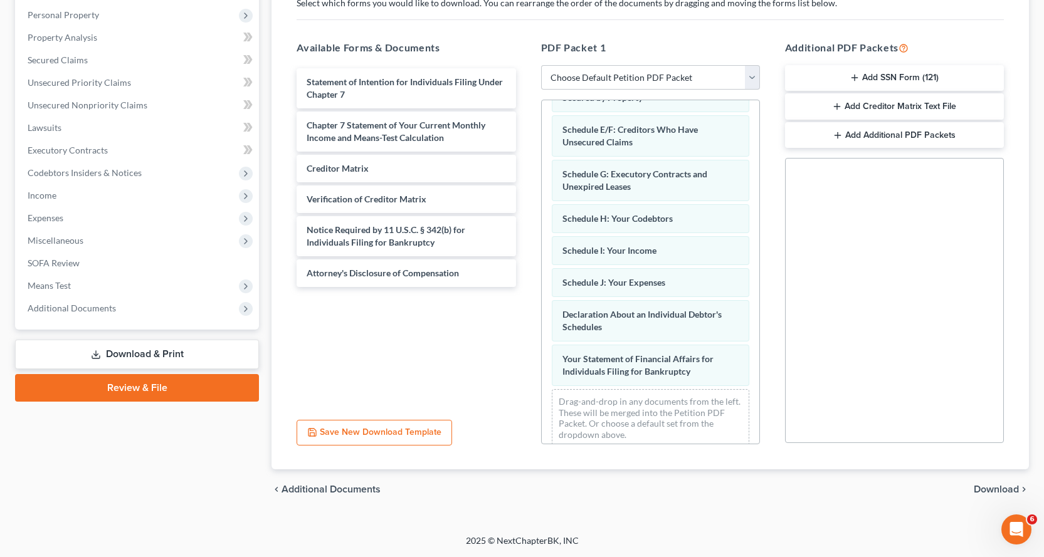
scroll to position [206, 0]
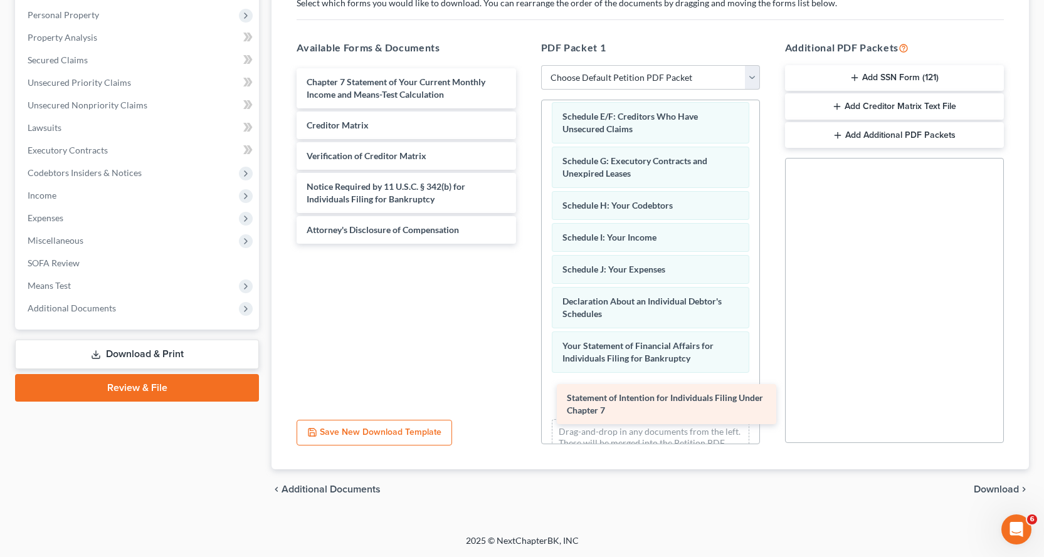
drag, startPoint x: 314, startPoint y: 86, endPoint x: 581, endPoint y: 384, distance: 399.6
click at [525, 244] on div "Statement of Intention for Individuals Filing Under Chapter 7 Statement of Inte…" at bounding box center [405, 156] width 239 height 176
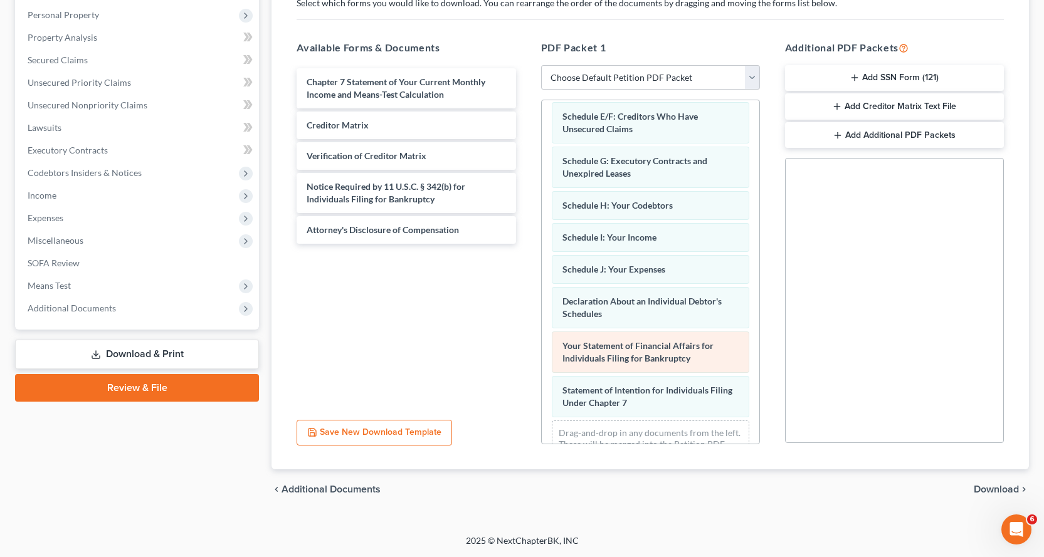
scroll to position [250, 0]
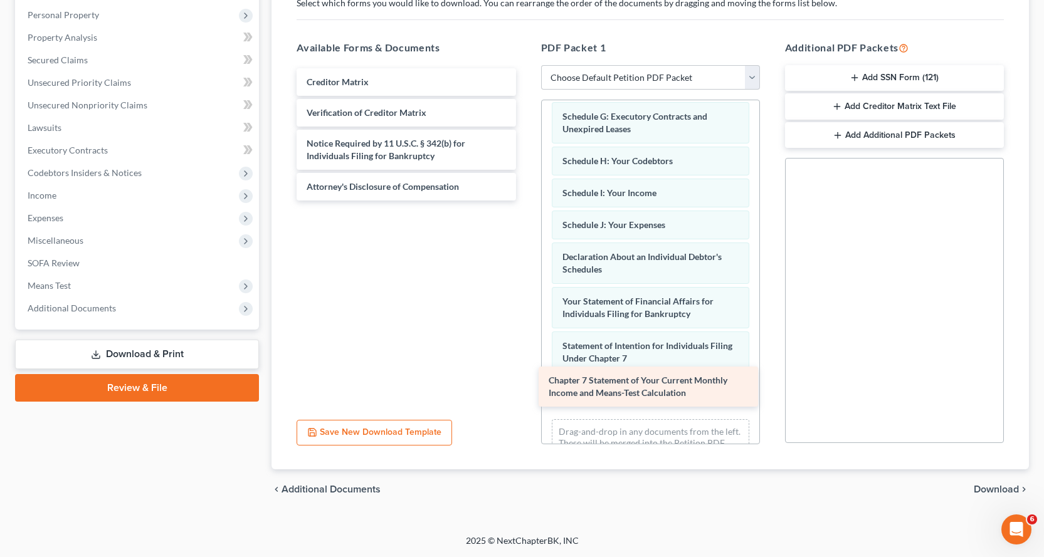
drag, startPoint x: 344, startPoint y: 84, endPoint x: 586, endPoint y: 382, distance: 384.2
click at [525, 201] on div "Chapter 7 Statement of Your Current Monthly Income and Means-Test Calculation C…" at bounding box center [405, 134] width 239 height 132
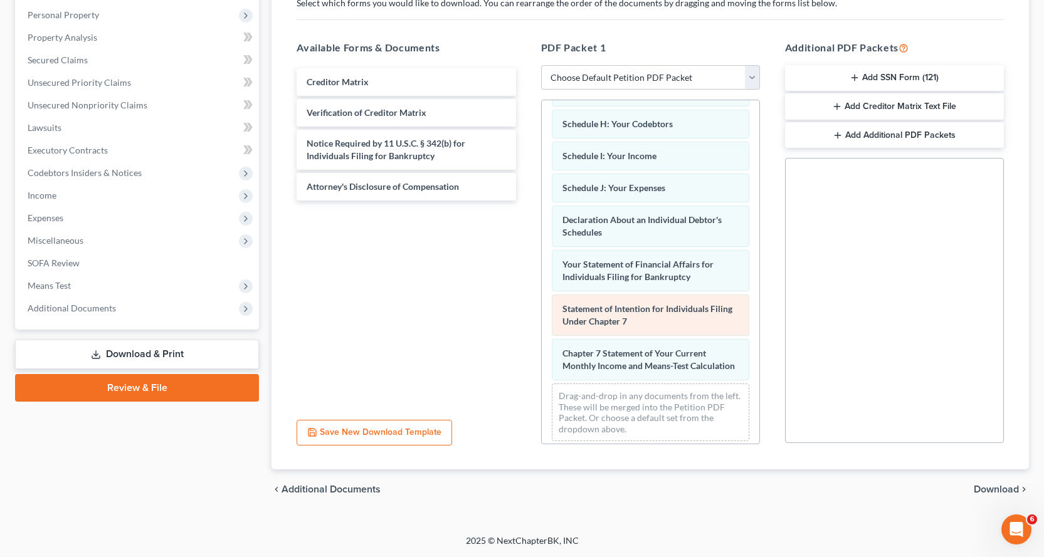
scroll to position [307, 0]
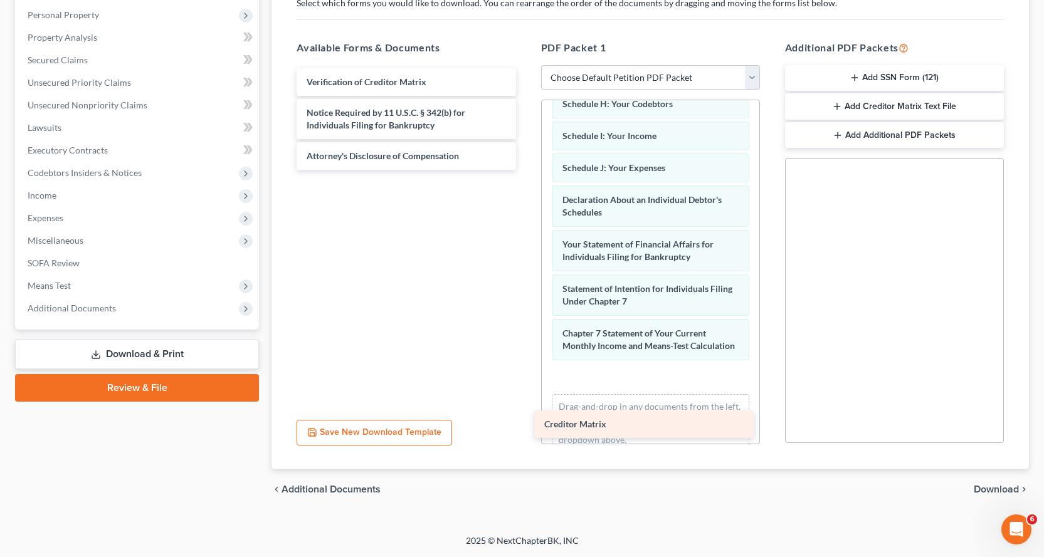
drag, startPoint x: 321, startPoint y: 79, endPoint x: 564, endPoint y: 384, distance: 390.4
click at [525, 170] on div "Creditor Matrix Creditor Matrix Verification of Creditor Matrix Notice Required…" at bounding box center [405, 119] width 239 height 102
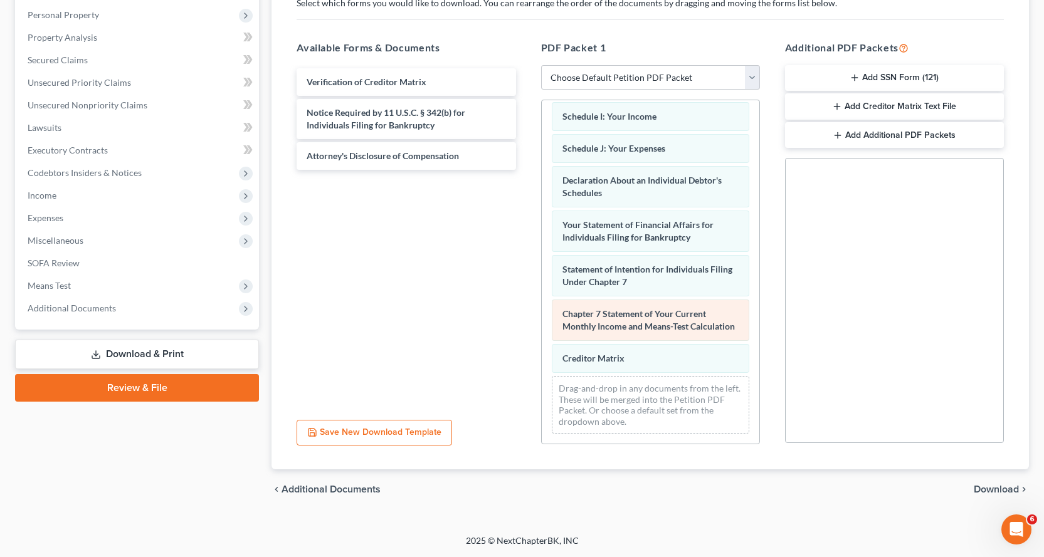
scroll to position [339, 0]
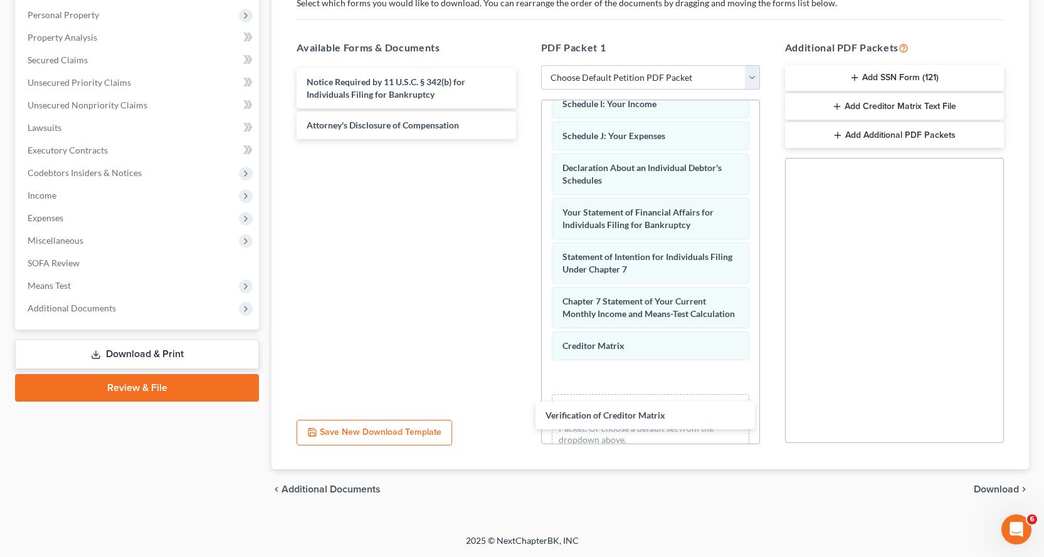
drag, startPoint x: 337, startPoint y: 79, endPoint x: 610, endPoint y: 382, distance: 407.9
click at [525, 139] on div "Verification of Creditor Matrix Verification of Creditor Matrix Notice Required…" at bounding box center [405, 103] width 239 height 71
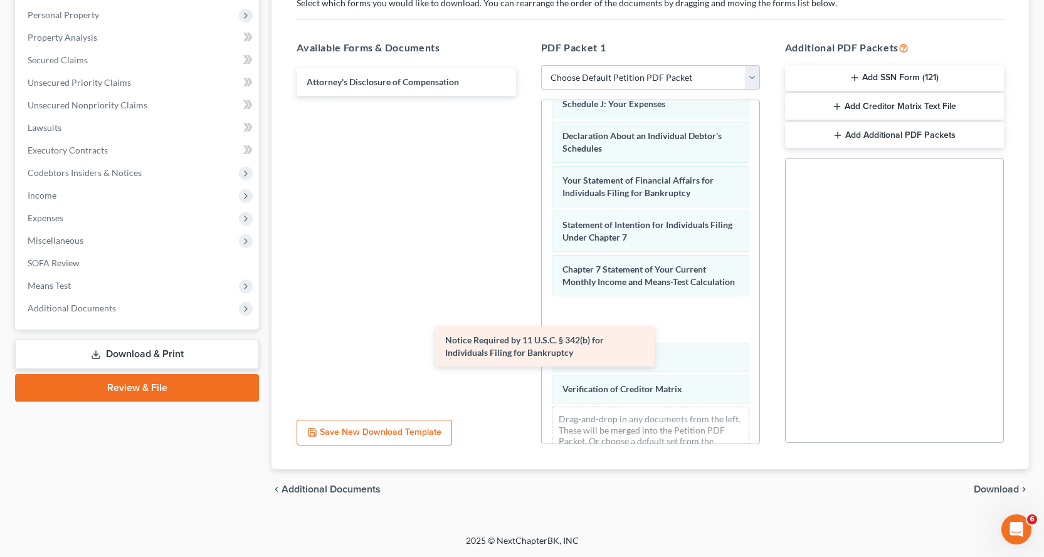
scroll to position [154, 0]
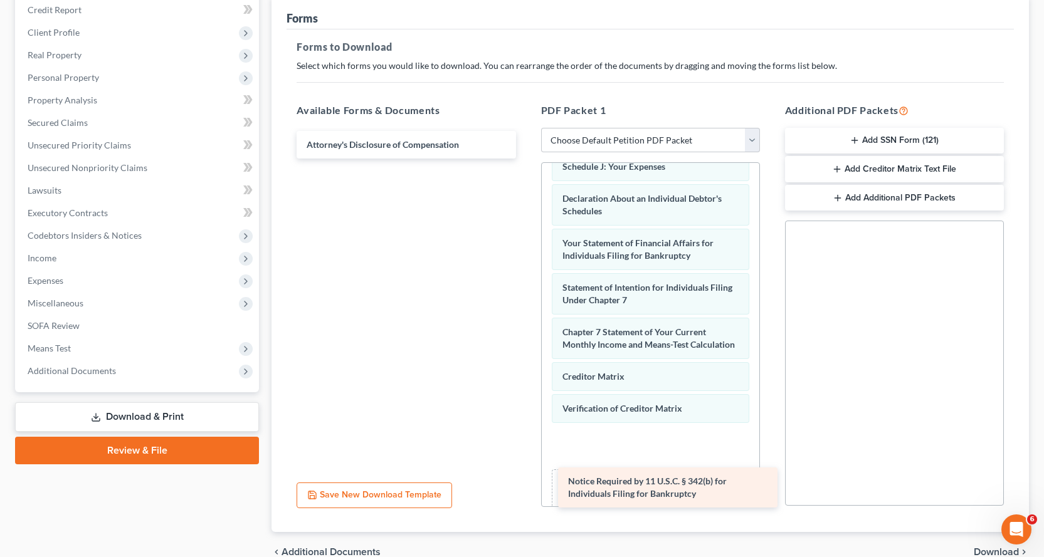
drag, startPoint x: 392, startPoint y: 86, endPoint x: 657, endPoint y: 467, distance: 464.3
click at [525, 159] on div "Notice Required by 11 U.S.C. § 342(b) for Individuals Filing for Bankruptcy Not…" at bounding box center [405, 145] width 239 height 28
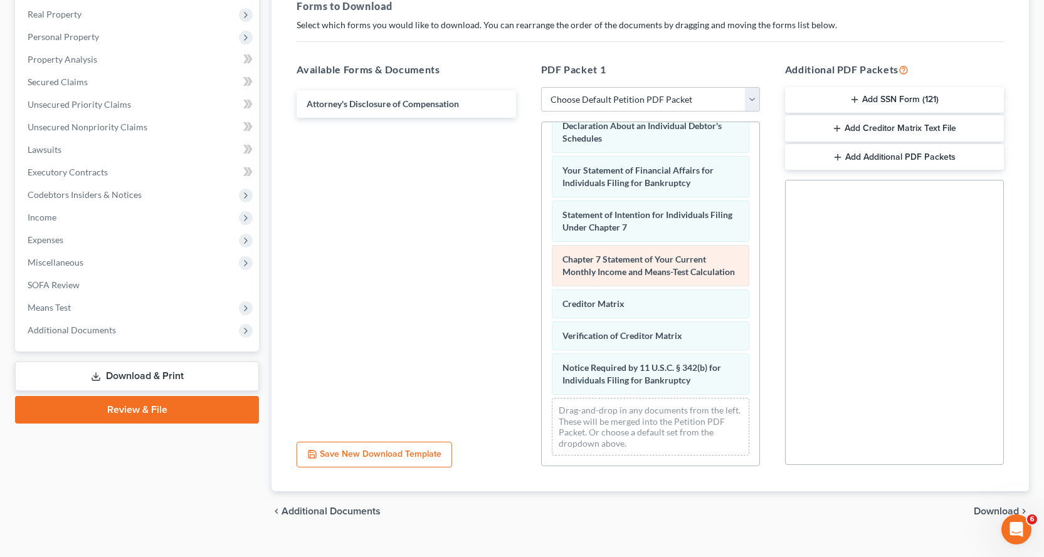
scroll to position [217, 0]
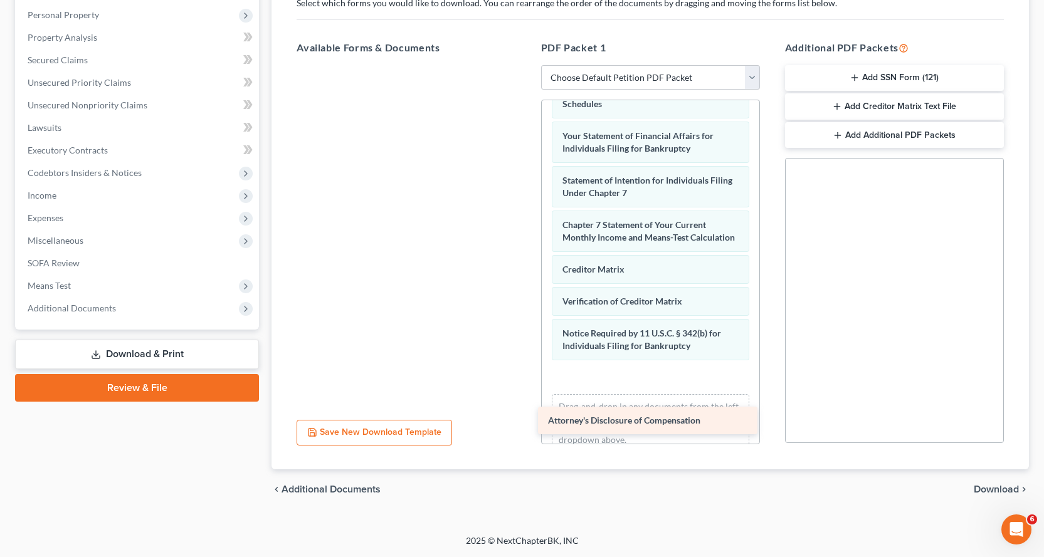
drag, startPoint x: 373, startPoint y: 78, endPoint x: 625, endPoint y: 403, distance: 411.1
click at [525, 65] on div "Attorney's Disclosure of Compensation Attorney's Disclosure of Compensation" at bounding box center [405, 65] width 239 height 0
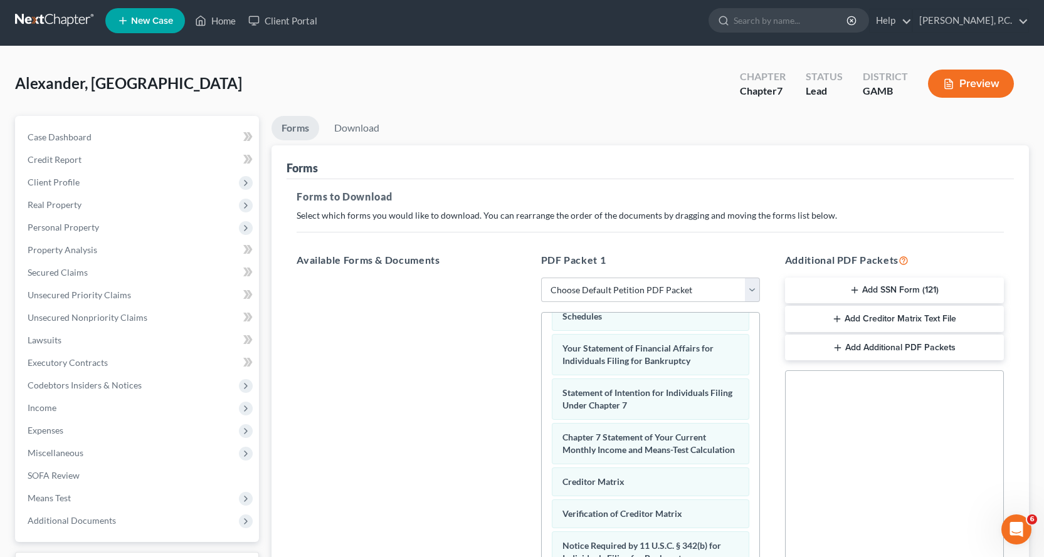
scroll to position [0, 0]
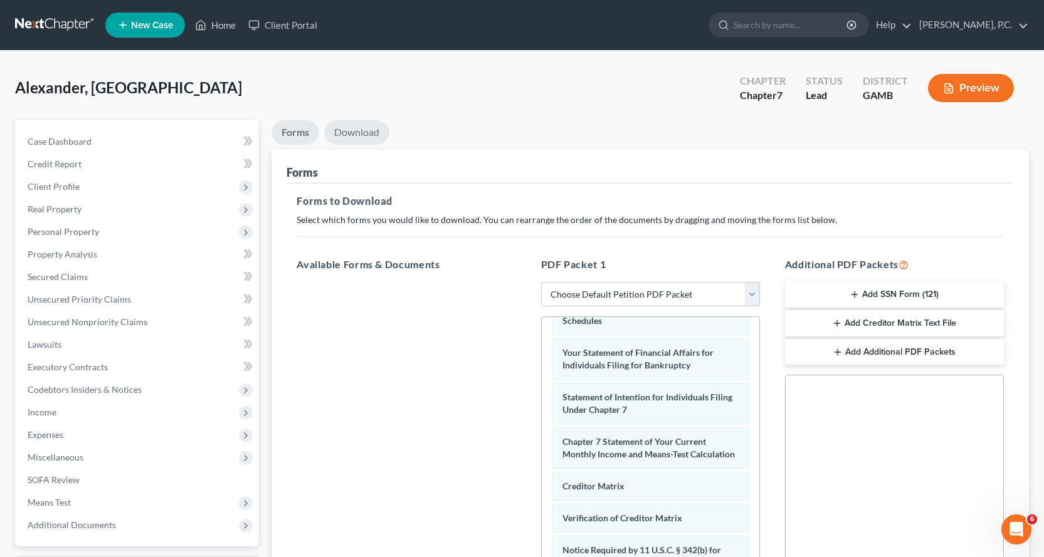
click at [360, 130] on link "Download" at bounding box center [356, 132] width 65 height 24
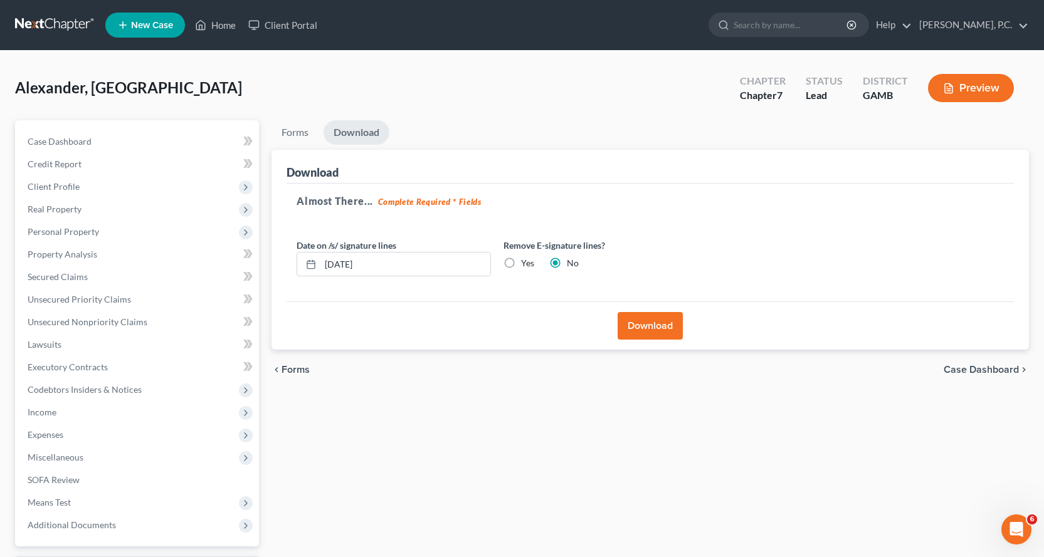
click at [654, 320] on button "Download" at bounding box center [650, 326] width 65 height 28
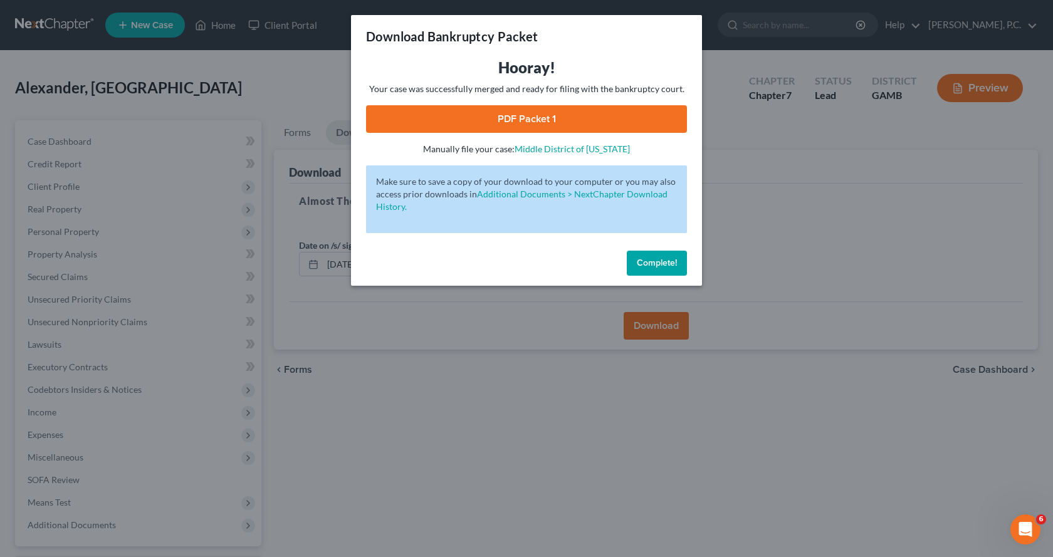
click at [512, 124] on link "PDF Packet 1" at bounding box center [526, 119] width 321 height 28
click at [669, 262] on span "Complete!" at bounding box center [657, 263] width 40 height 11
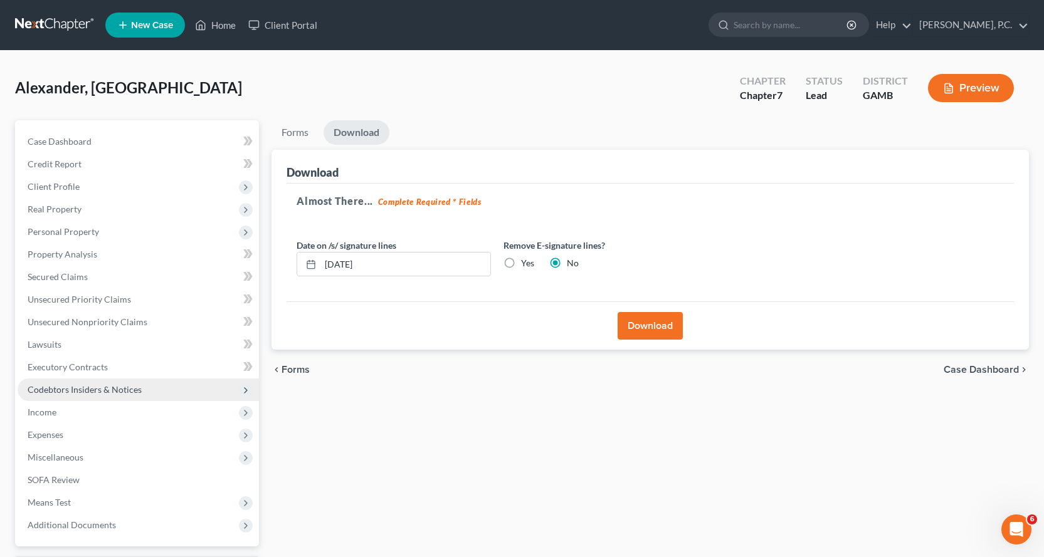
scroll to position [109, 0]
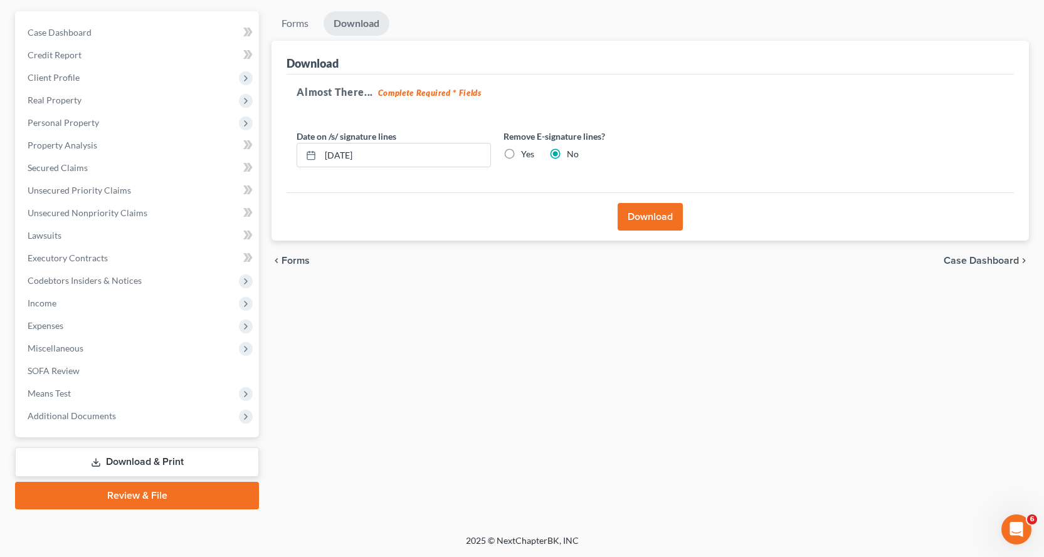
click at [140, 498] on link "Review & File" at bounding box center [137, 496] width 244 height 28
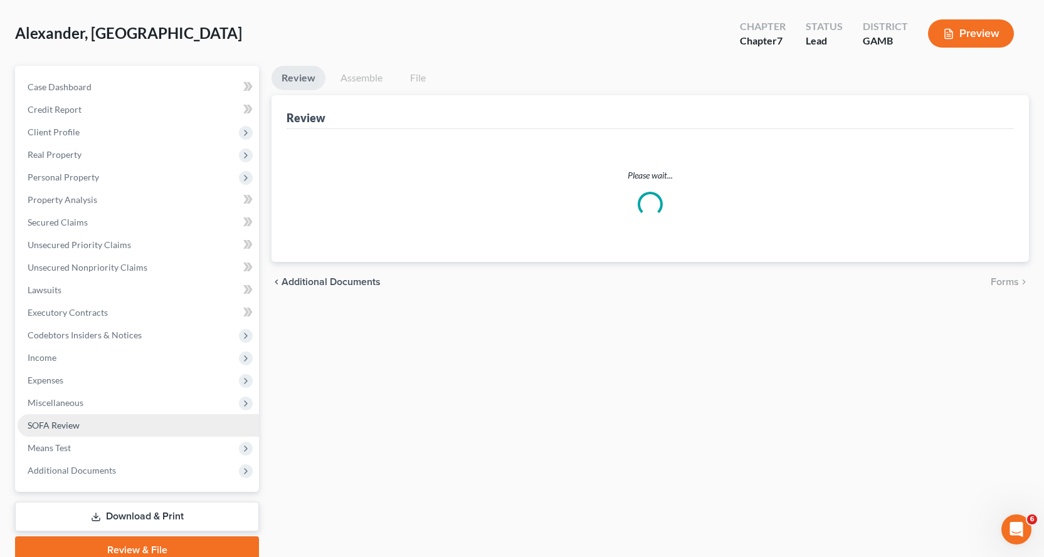
scroll to position [109, 0]
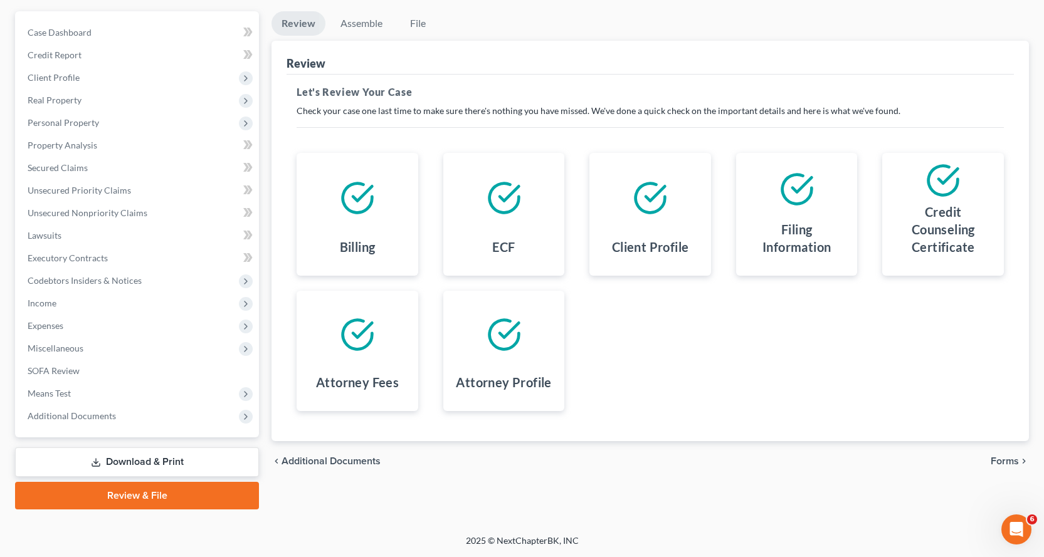
click at [139, 465] on link "Download & Print" at bounding box center [137, 462] width 244 height 29
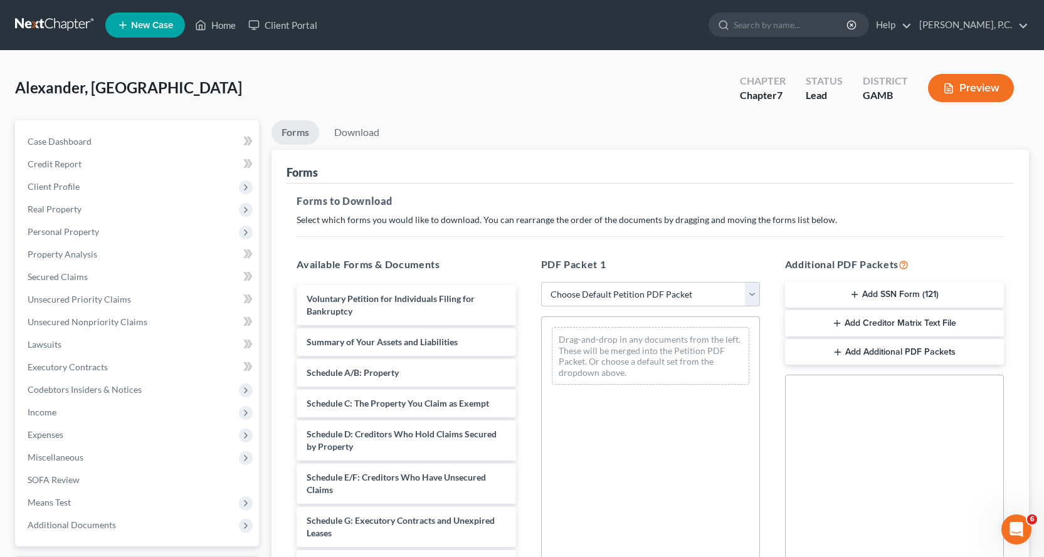
click at [878, 293] on button "Add SSN Form (121)" at bounding box center [894, 295] width 219 height 26
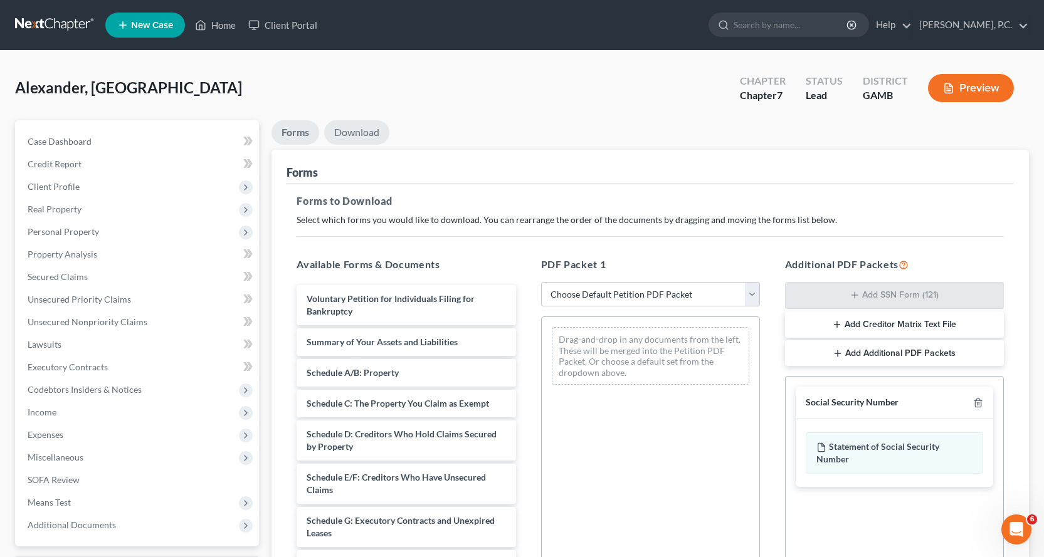
click at [367, 132] on link "Download" at bounding box center [356, 132] width 65 height 24
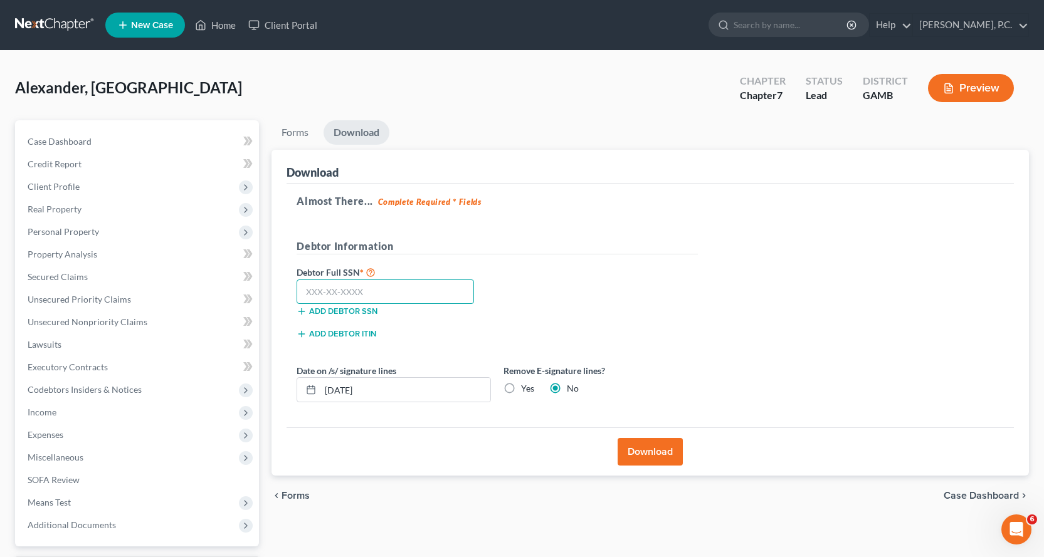
click at [349, 292] on input "text" at bounding box center [385, 292] width 177 height 25
type input "267-89-9934"
click at [654, 450] on button "Download" at bounding box center [650, 452] width 65 height 28
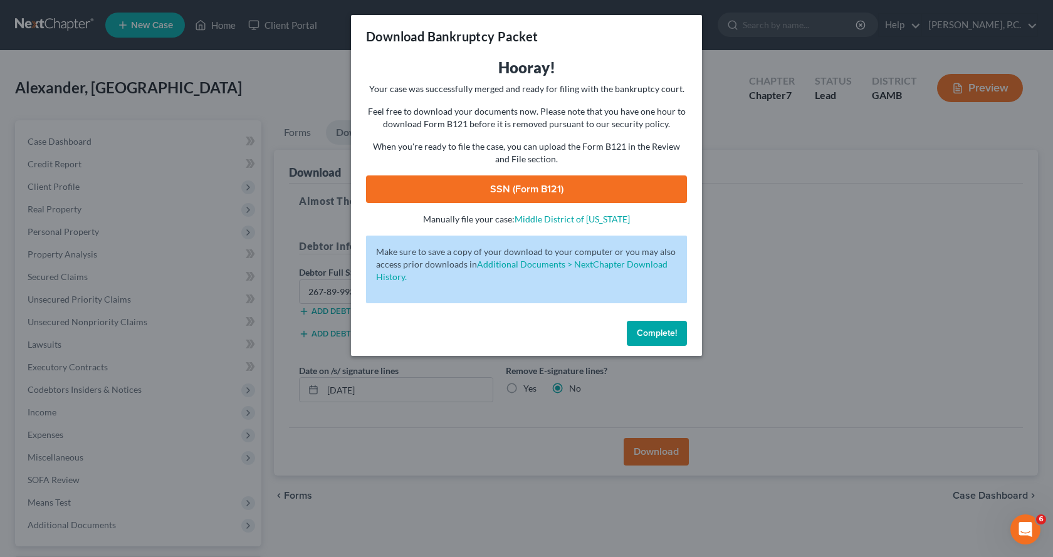
click at [518, 185] on link "SSN (Form B121)" at bounding box center [526, 190] width 321 height 28
drag, startPoint x: 660, startPoint y: 339, endPoint x: 659, endPoint y: 333, distance: 6.3
click at [660, 339] on button "Complete!" at bounding box center [657, 333] width 60 height 25
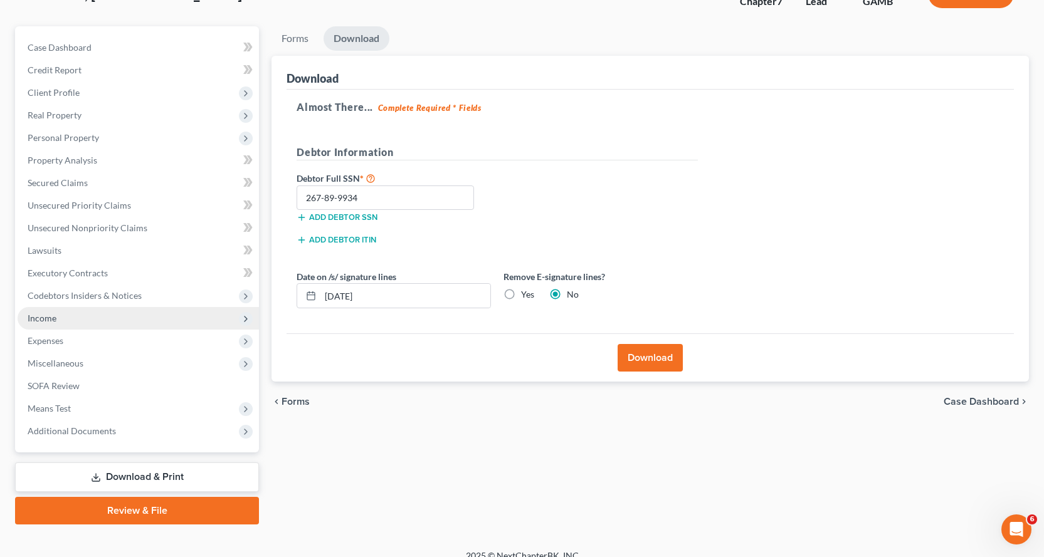
scroll to position [109, 0]
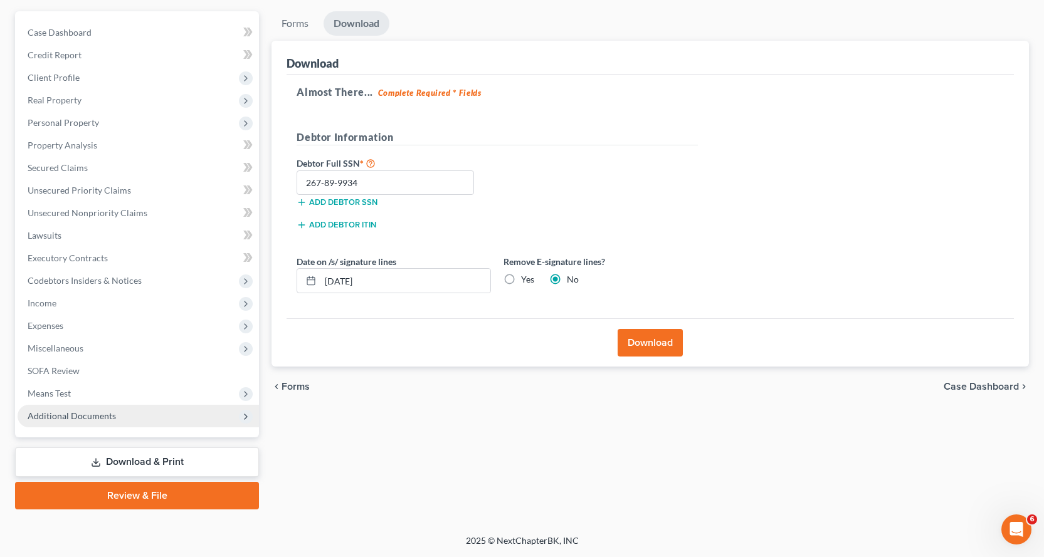
drag, startPoint x: 142, startPoint y: 496, endPoint x: 154, endPoint y: 423, distance: 74.3
click at [142, 497] on link "Review & File" at bounding box center [137, 496] width 244 height 28
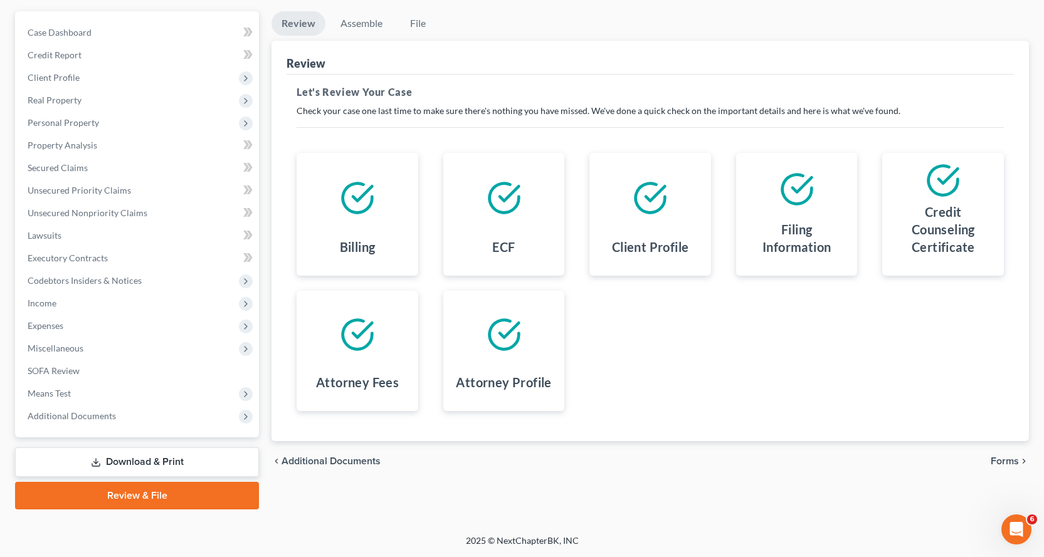
click at [152, 456] on link "Download & Print" at bounding box center [137, 462] width 244 height 29
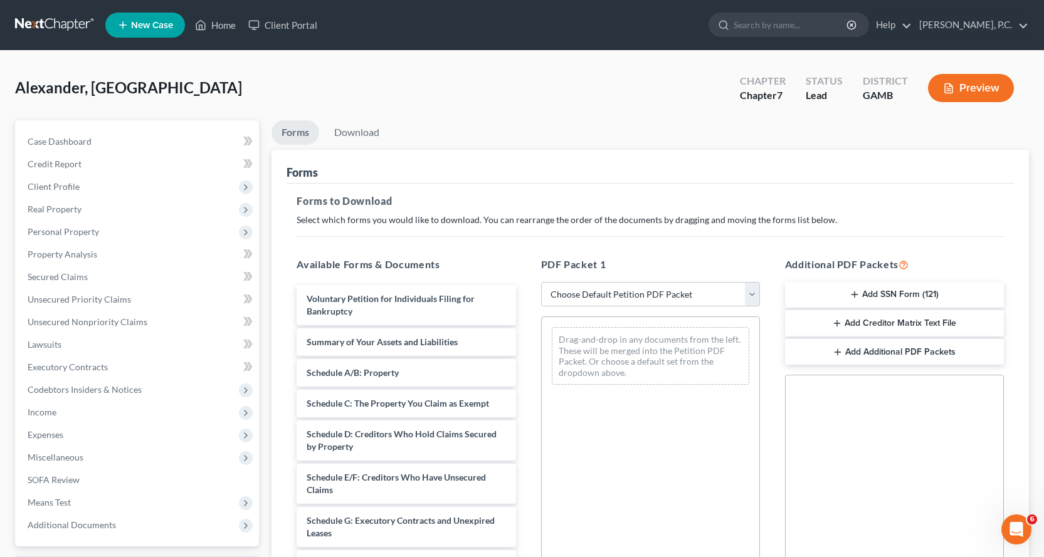
click at [875, 321] on button "Add Creditor Matrix Text File" at bounding box center [894, 323] width 219 height 26
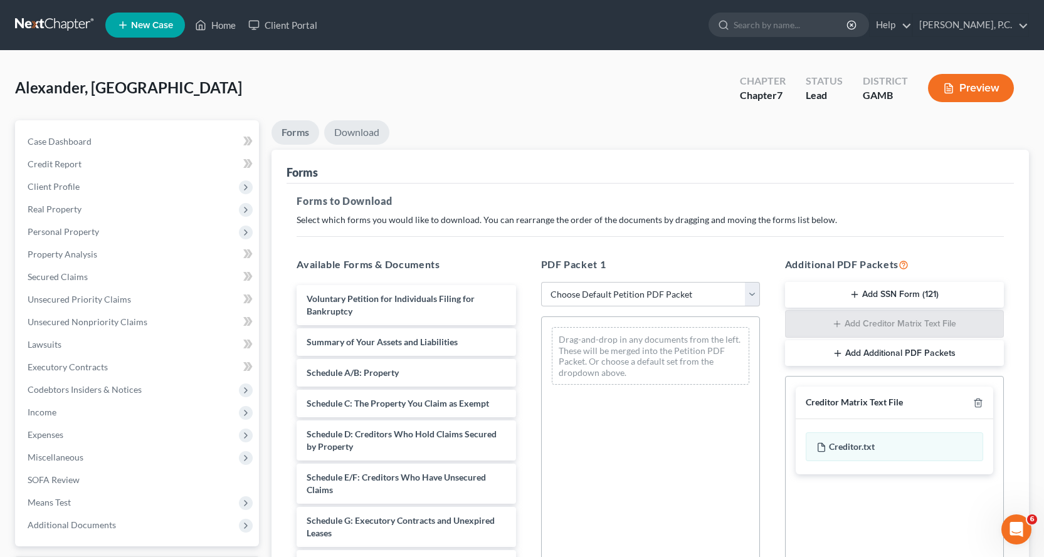
click at [358, 130] on link "Download" at bounding box center [356, 132] width 65 height 24
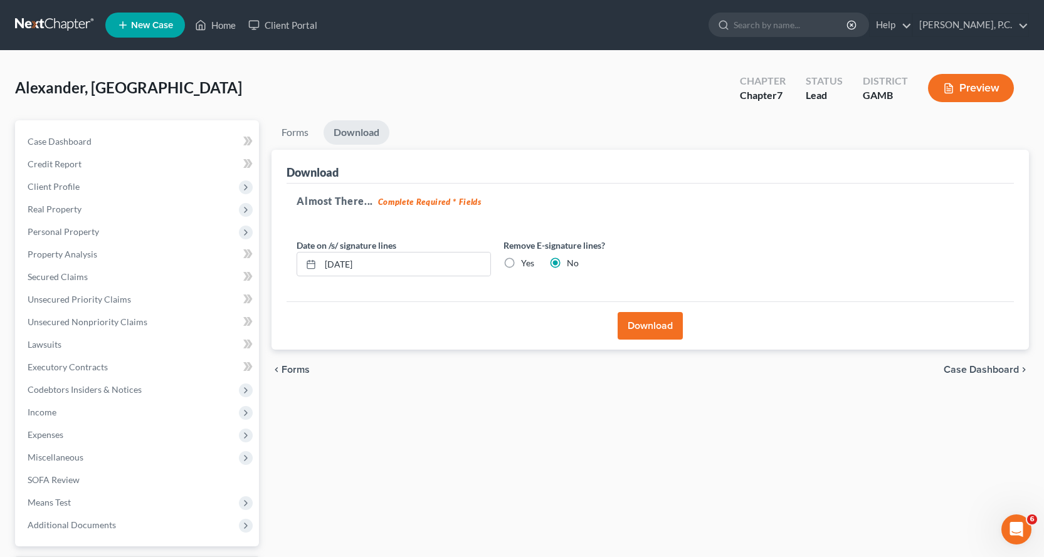
click at [651, 323] on button "Download" at bounding box center [650, 326] width 65 height 28
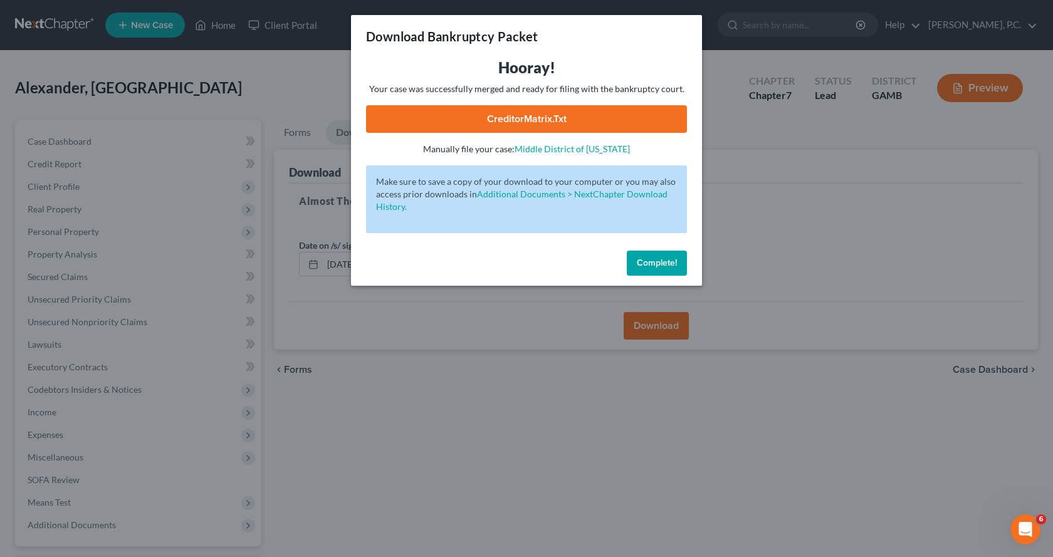
click at [513, 117] on link "CreditorMatrix.txt" at bounding box center [526, 119] width 321 height 28
click at [646, 263] on span "Complete!" at bounding box center [657, 263] width 40 height 11
